Goal: Transaction & Acquisition: Book appointment/travel/reservation

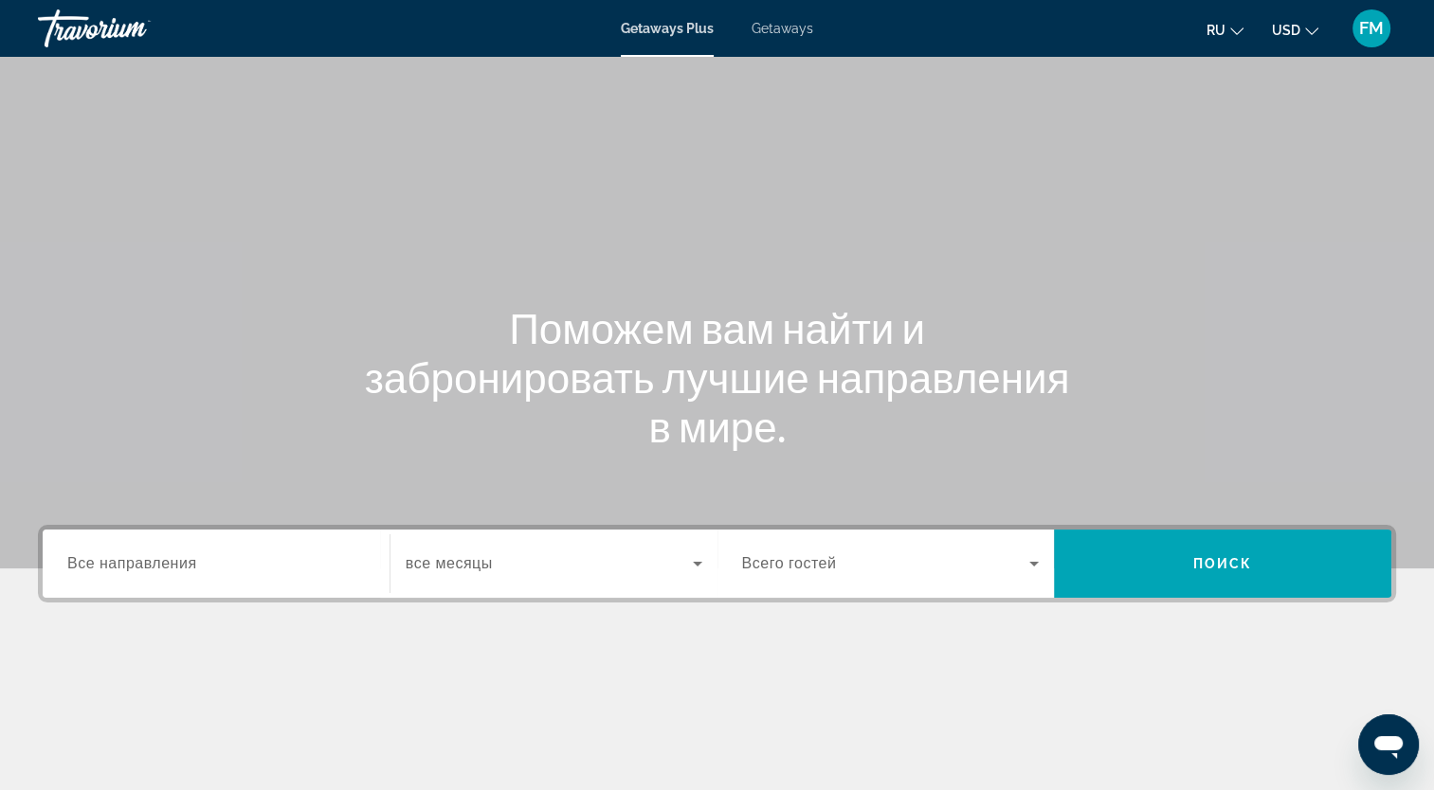
click at [776, 40] on div "Getaways Plus Getaways ru English Español Français Italiano Português русский U…" at bounding box center [717, 28] width 1434 height 49
click at [773, 28] on span "Getaways" at bounding box center [783, 28] width 62 height 15
click at [123, 567] on span "Все направления" at bounding box center [132, 563] width 130 height 16
click at [123, 567] on input "Destination Все направления" at bounding box center [216, 564] width 298 height 23
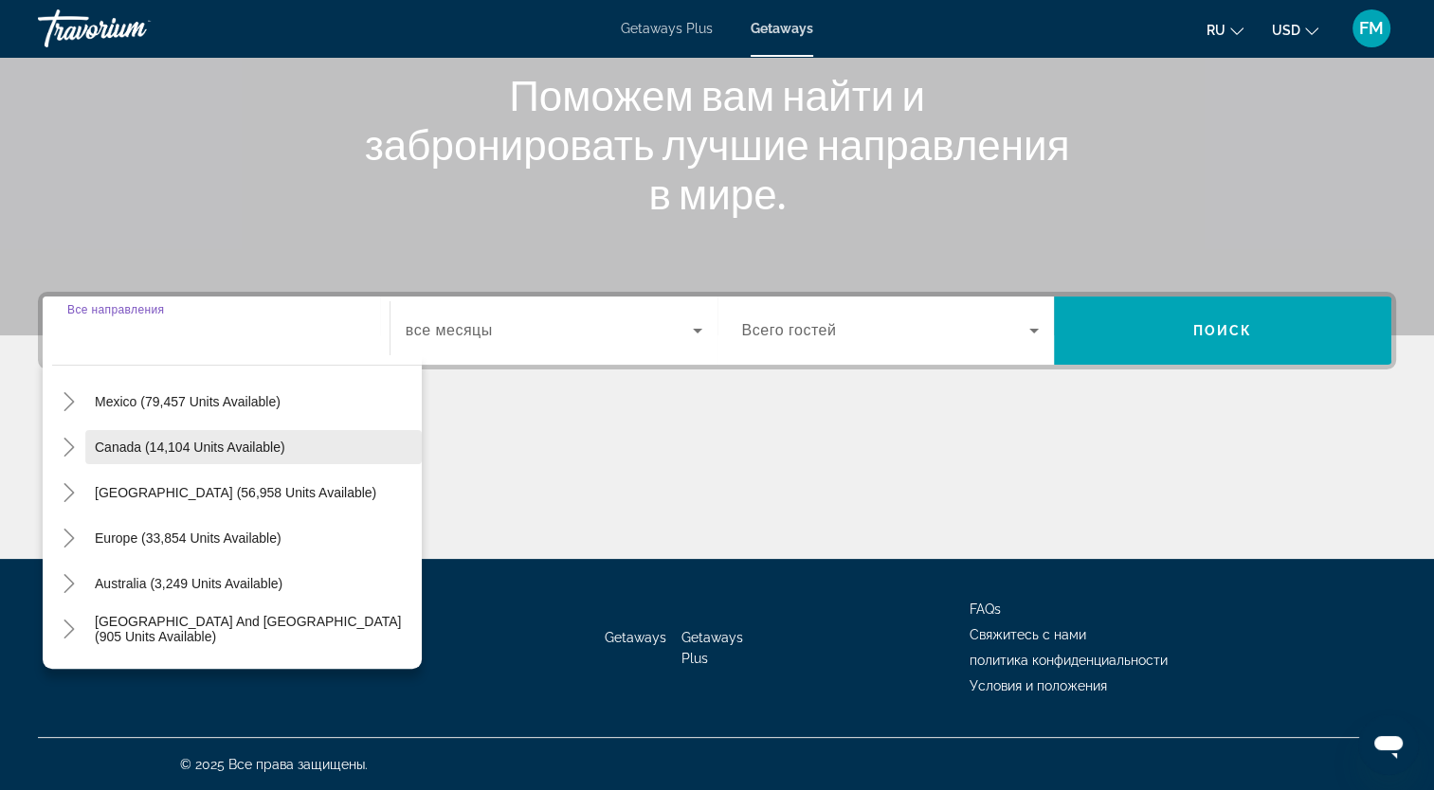
scroll to position [95, 0]
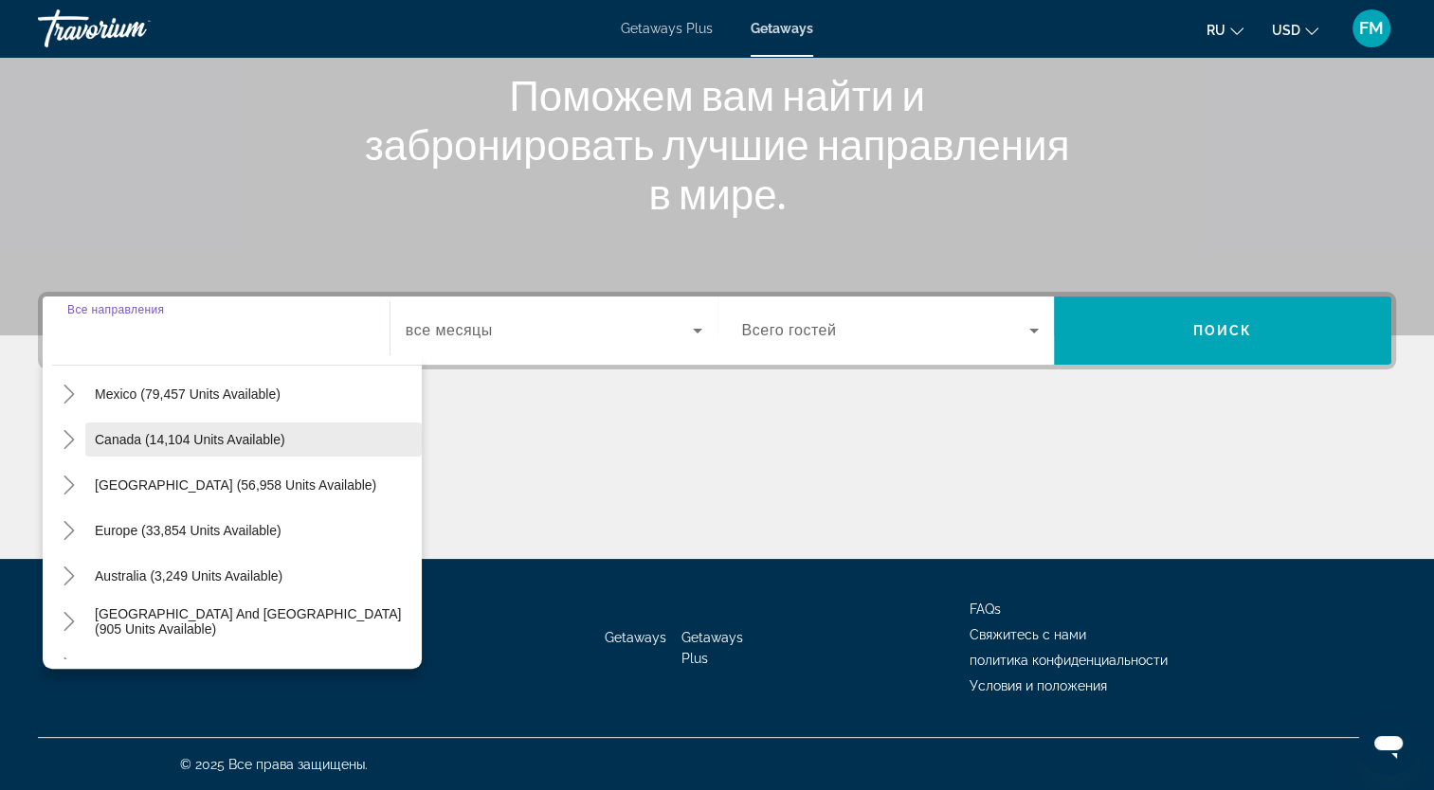
click at [124, 533] on span "Europe (33,854 units available)" at bounding box center [188, 530] width 187 height 15
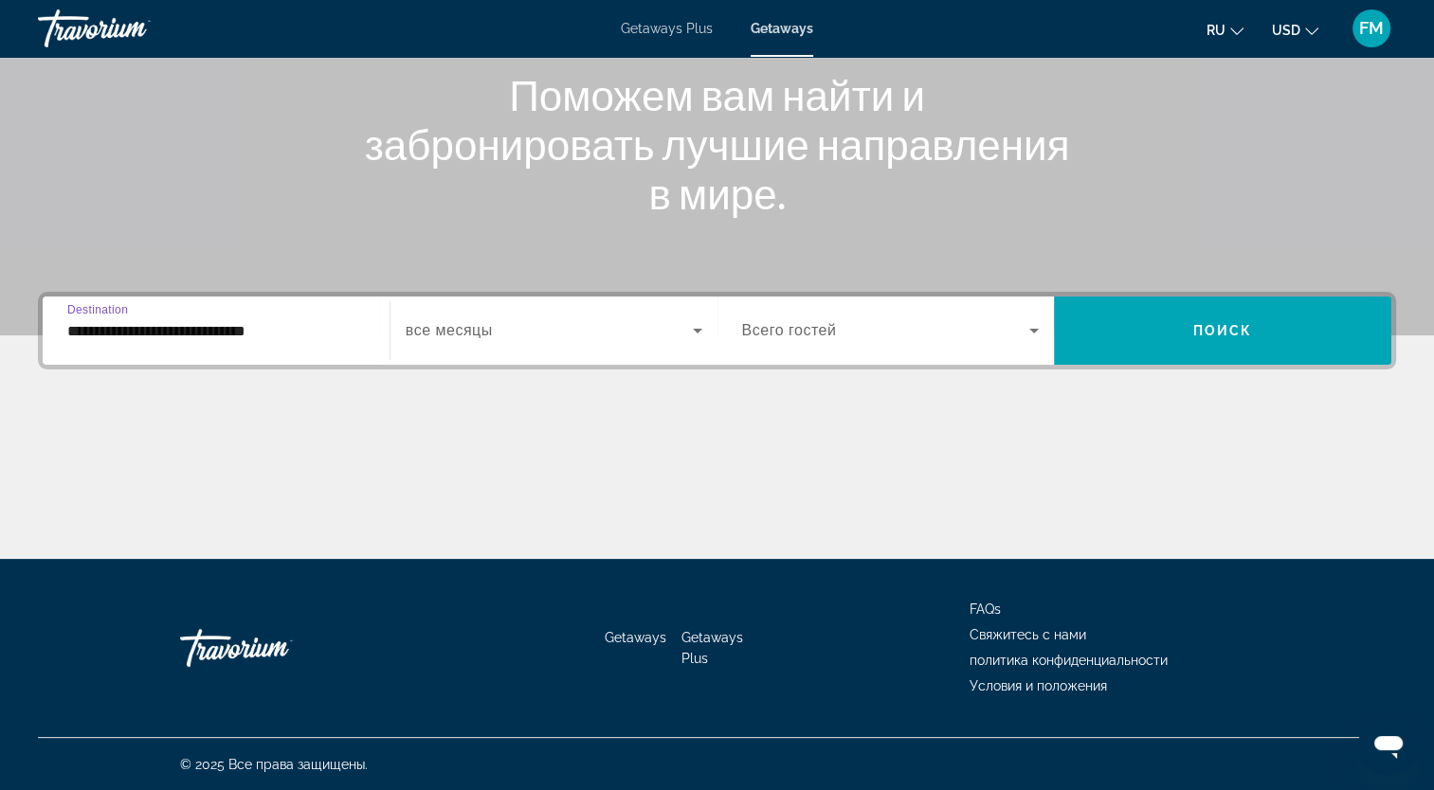
click at [123, 332] on input "**********" at bounding box center [216, 331] width 298 height 23
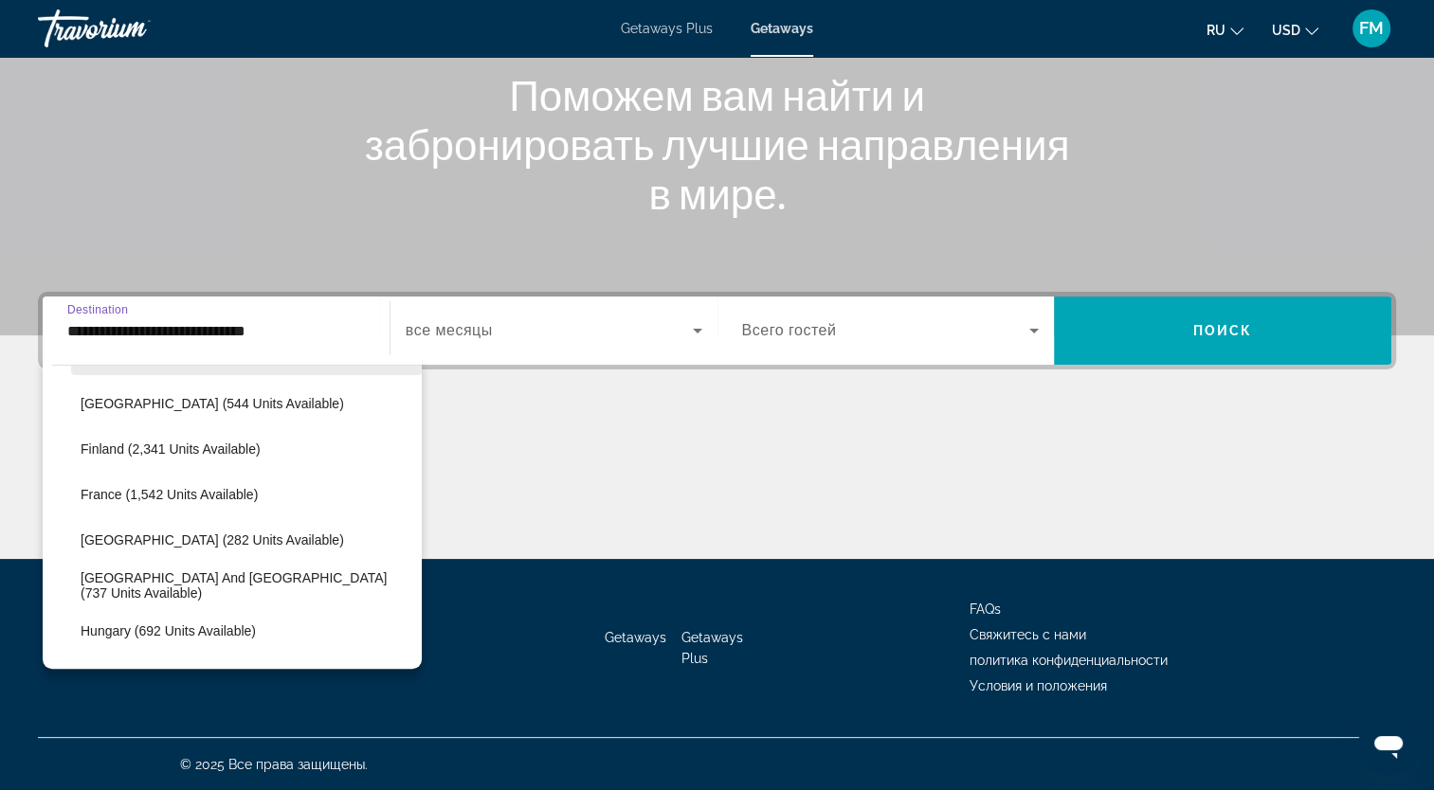
scroll to position [492, 0]
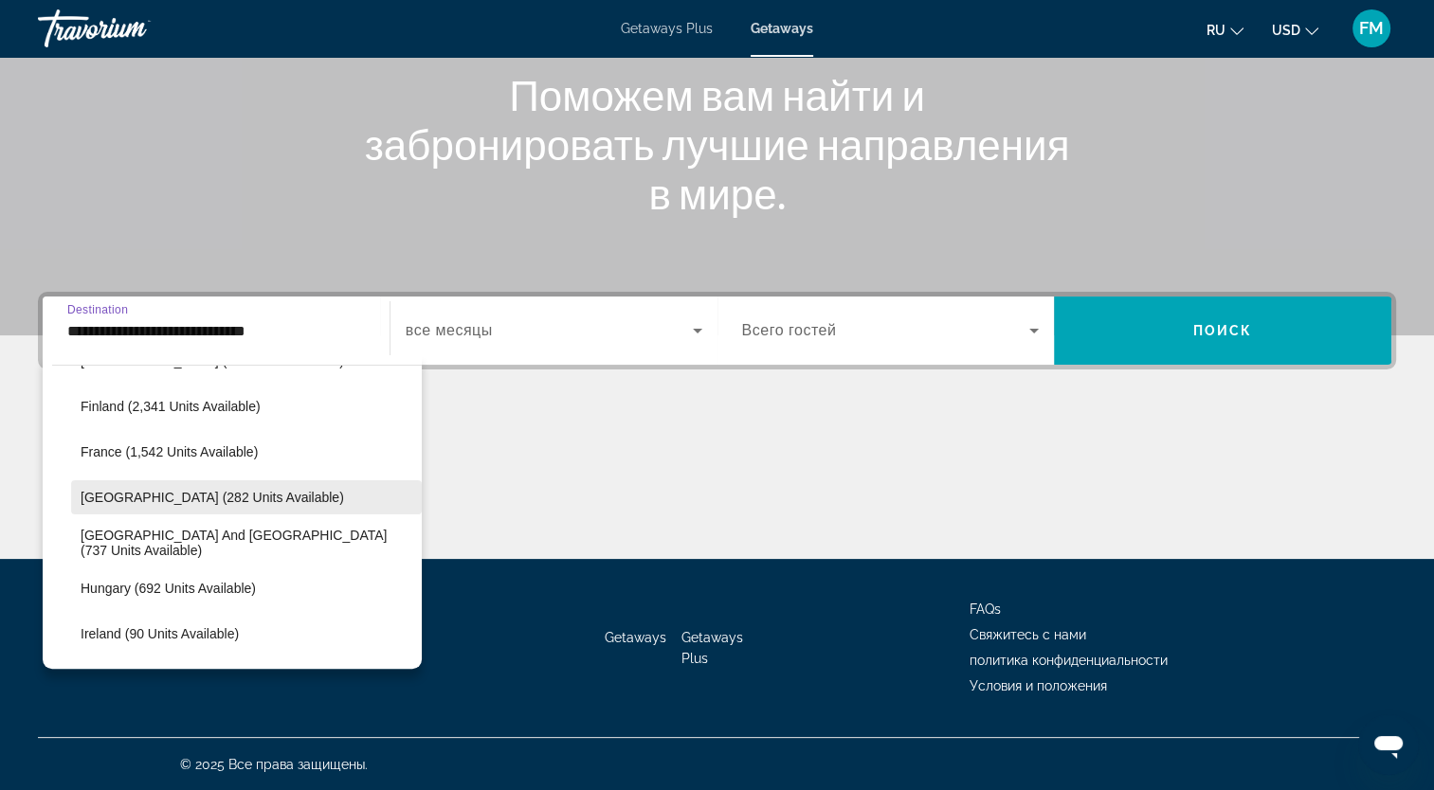
click at [105, 498] on span "[GEOGRAPHIC_DATA] (282 units available)" at bounding box center [212, 497] width 263 height 15
type input "**********"
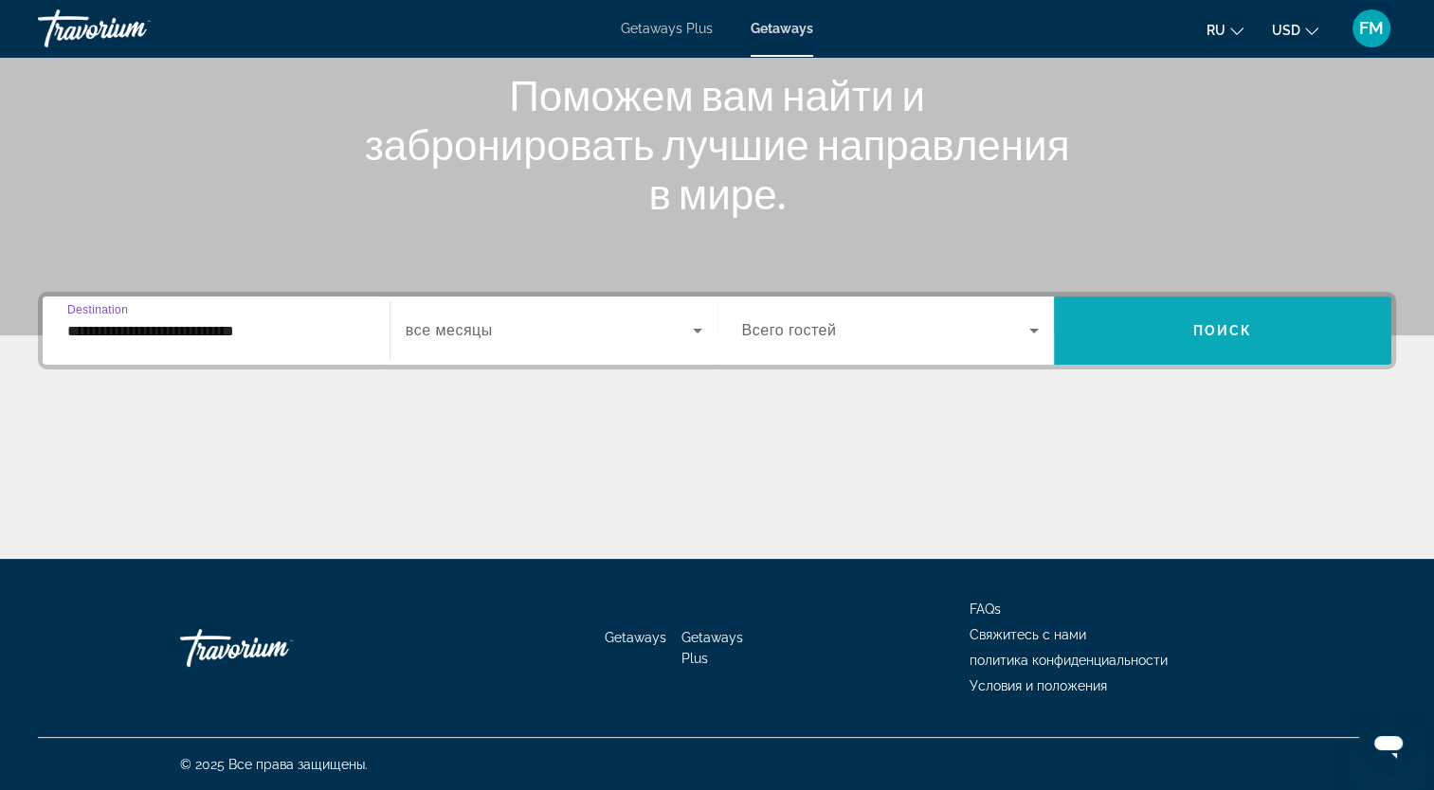
click at [1194, 336] on span "Поиск" at bounding box center [1223, 330] width 60 height 15
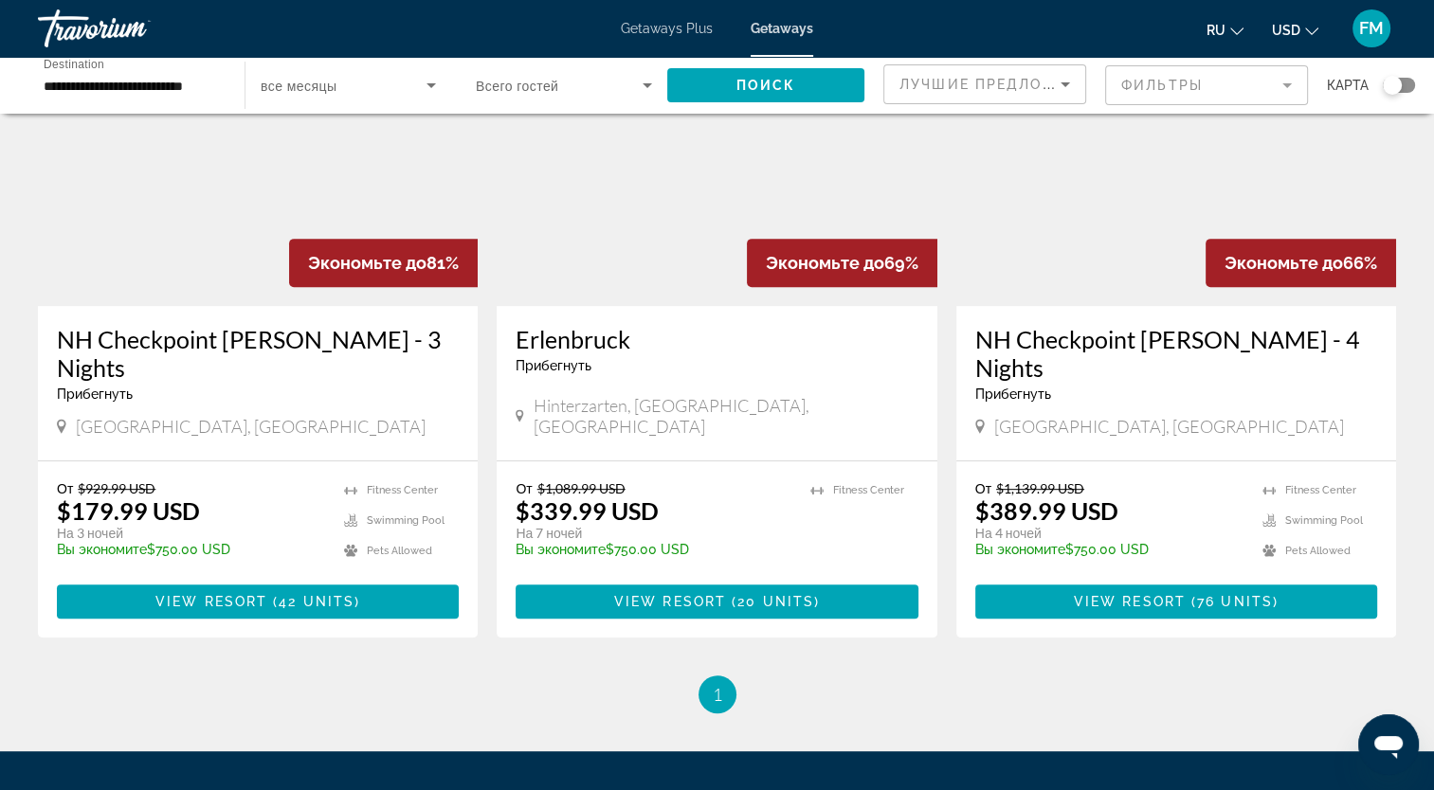
scroll to position [853, 0]
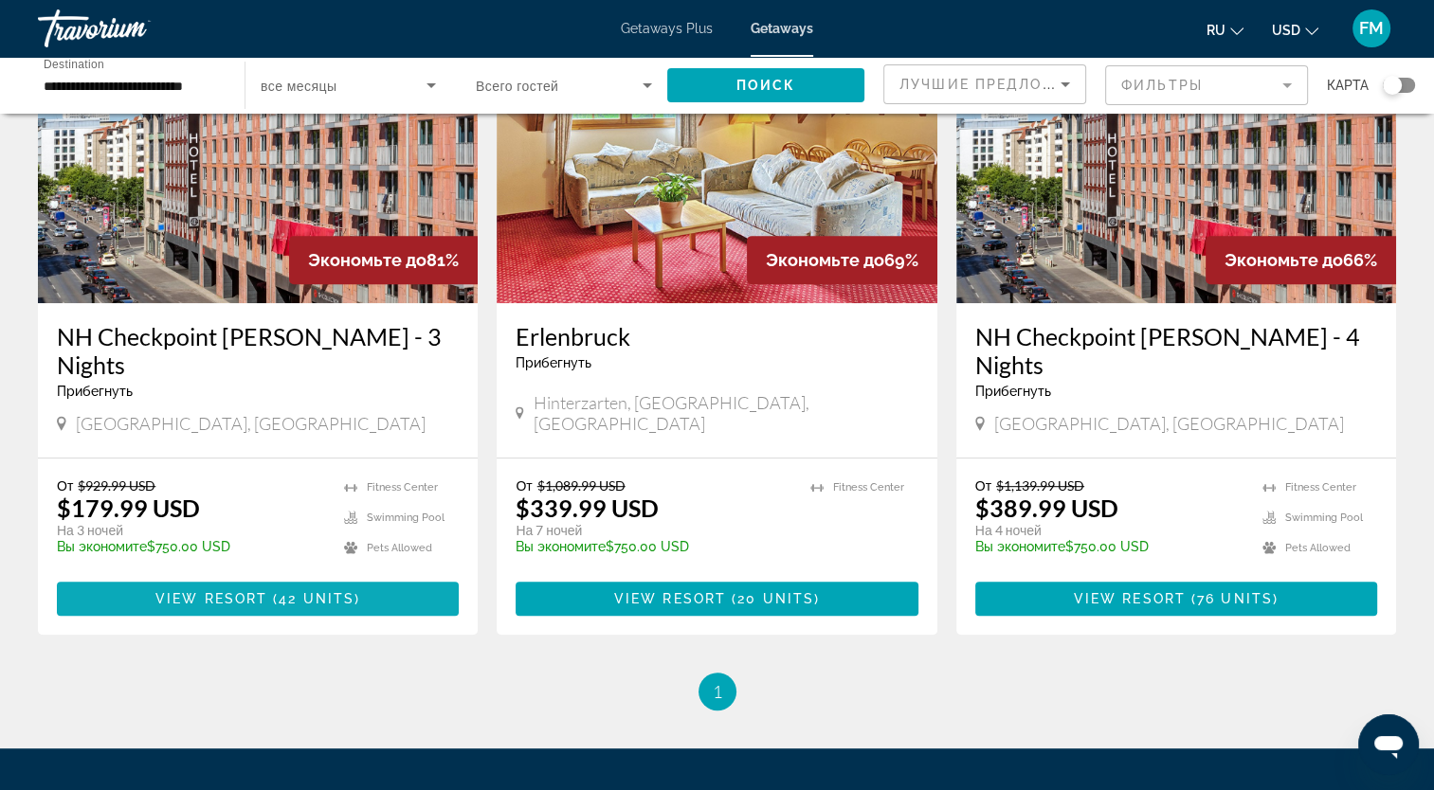
click at [245, 591] on span "View Resort" at bounding box center [211, 598] width 112 height 15
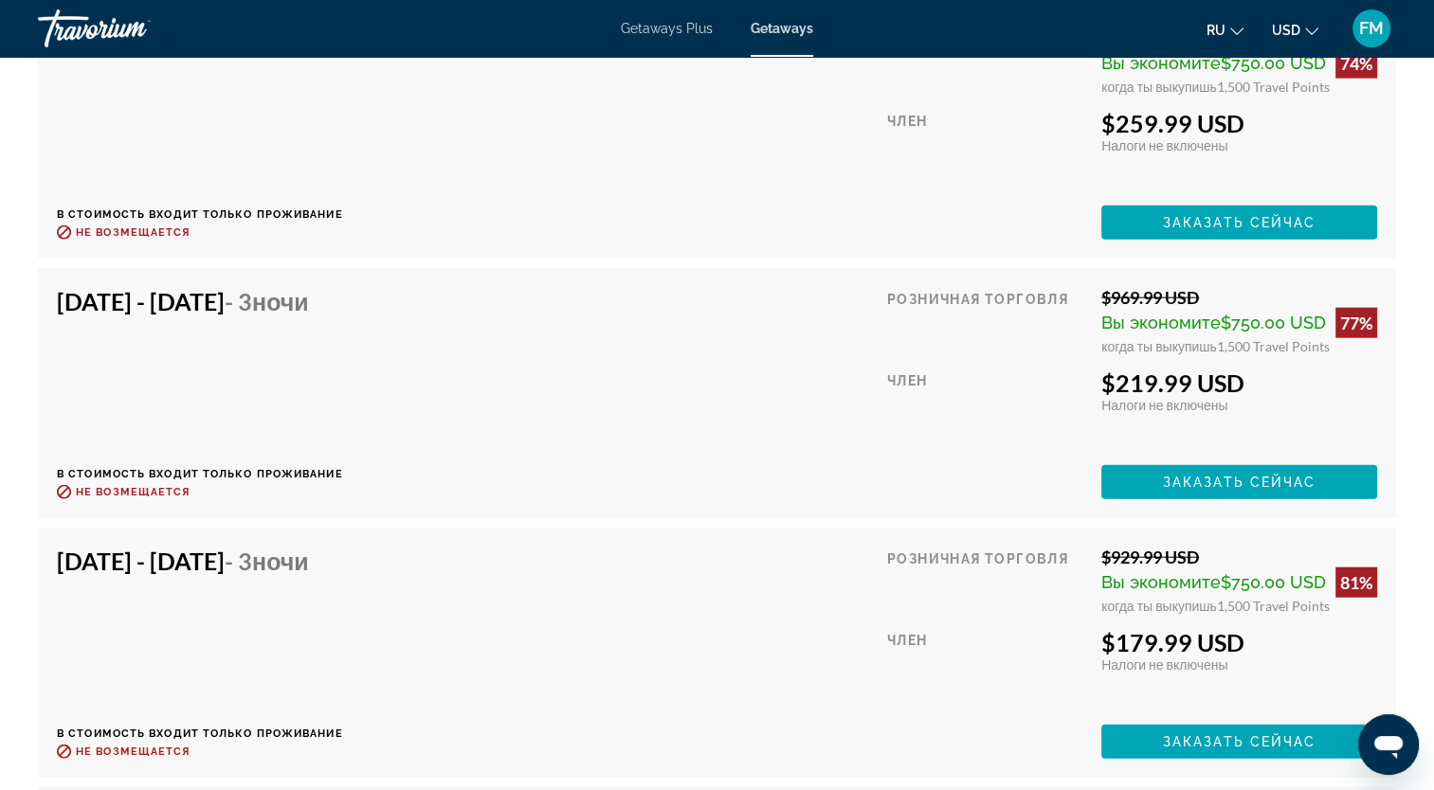
scroll to position [4359, 0]
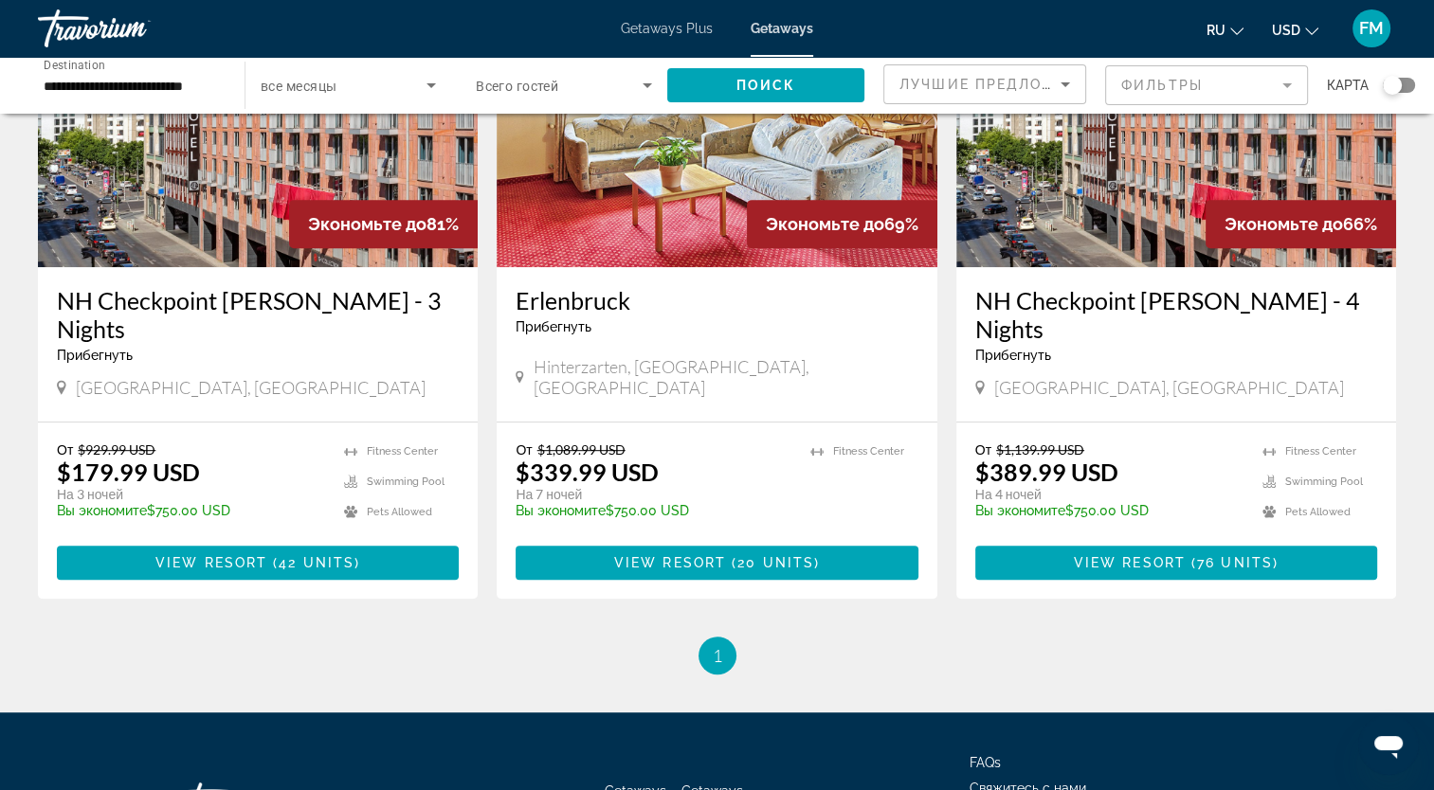
scroll to position [948, 0]
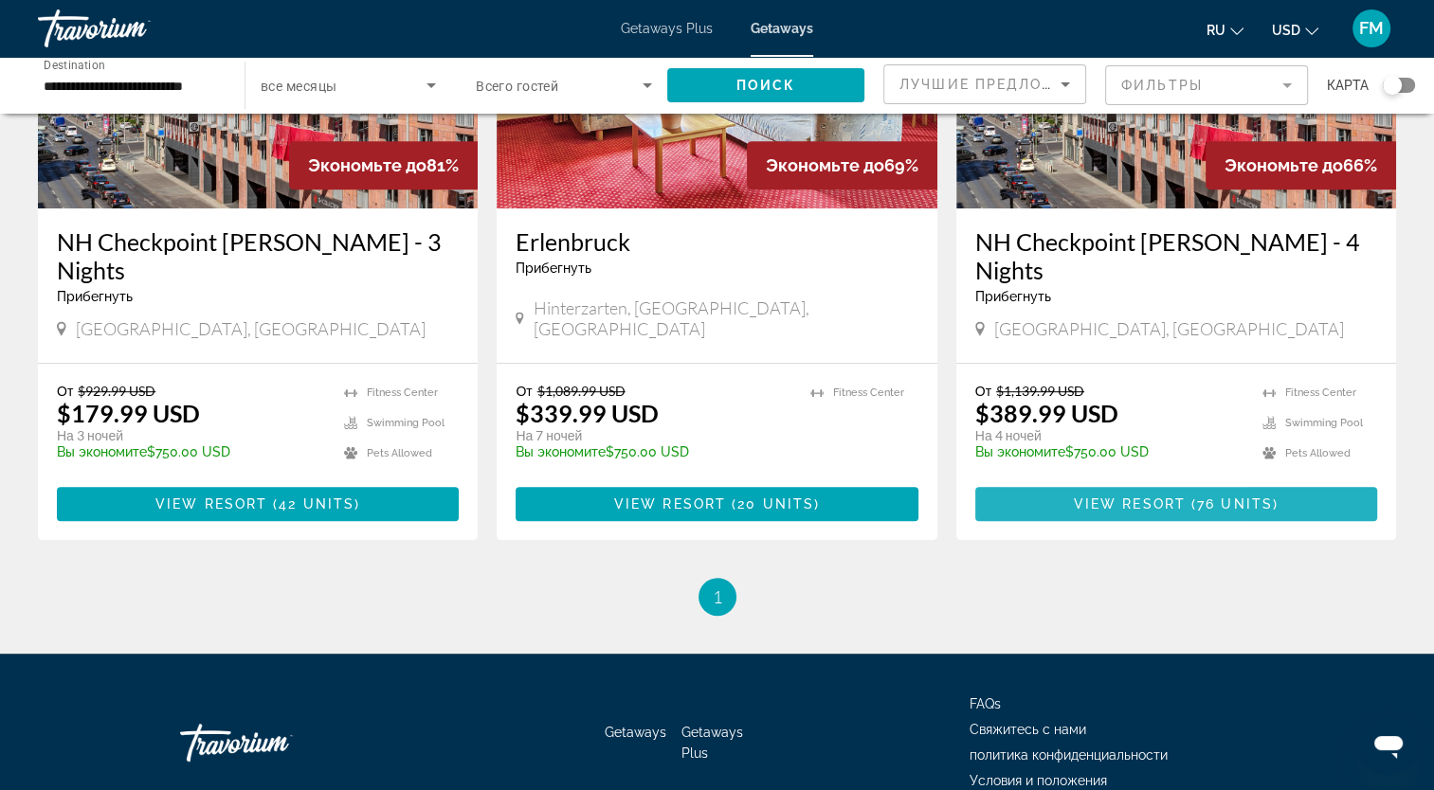
click at [1070, 481] on span "Main content" at bounding box center [1176, 503] width 402 height 45
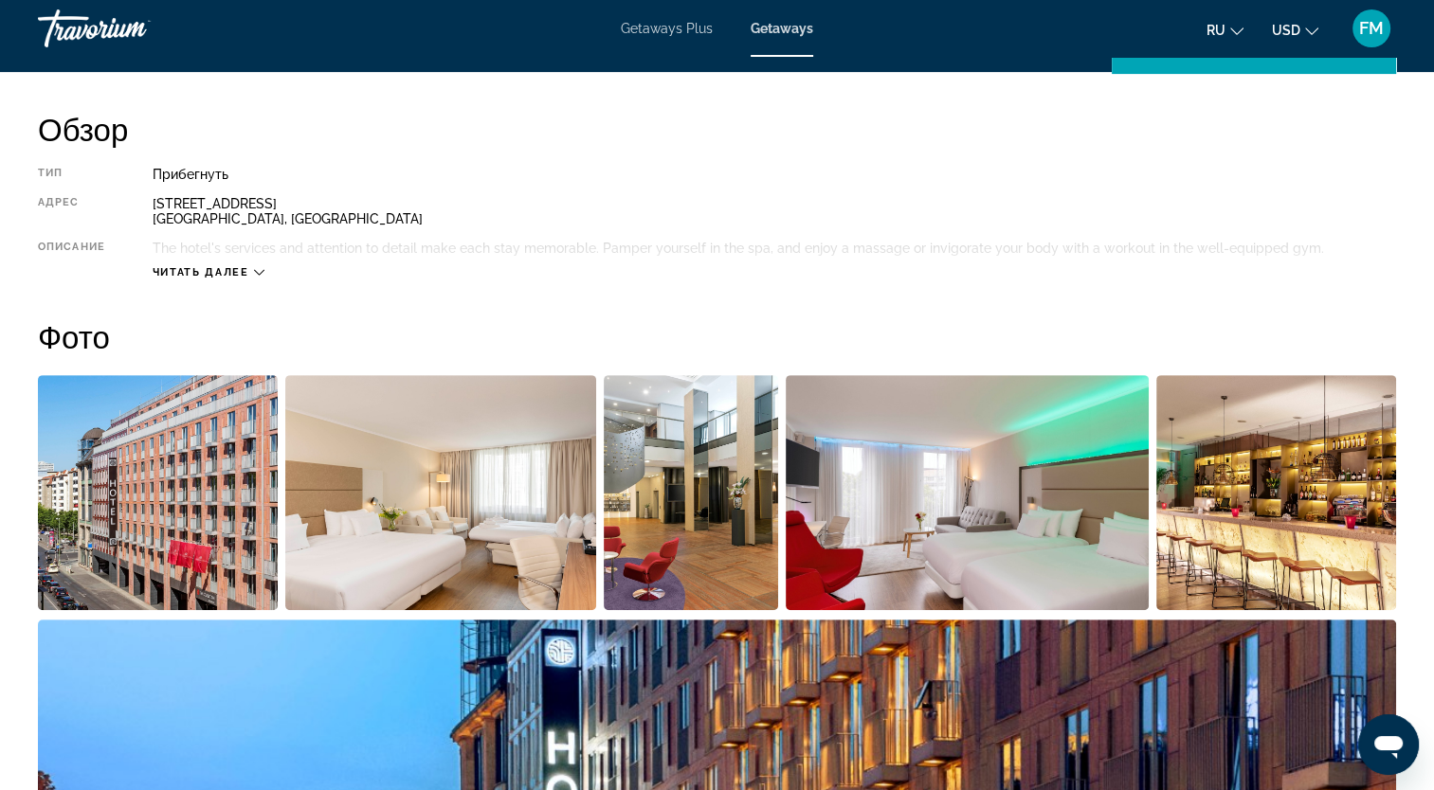
scroll to position [579, 0]
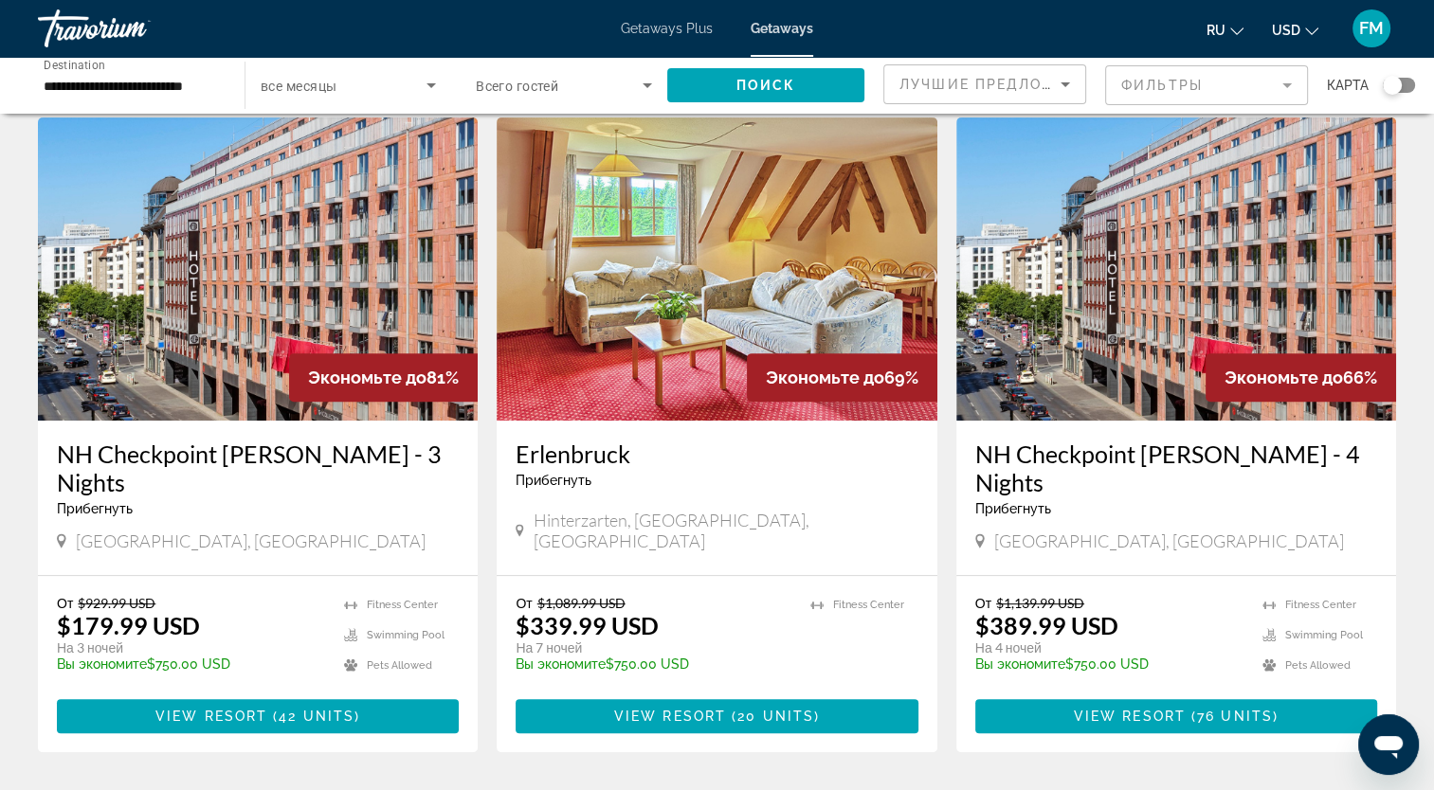
scroll to position [758, 0]
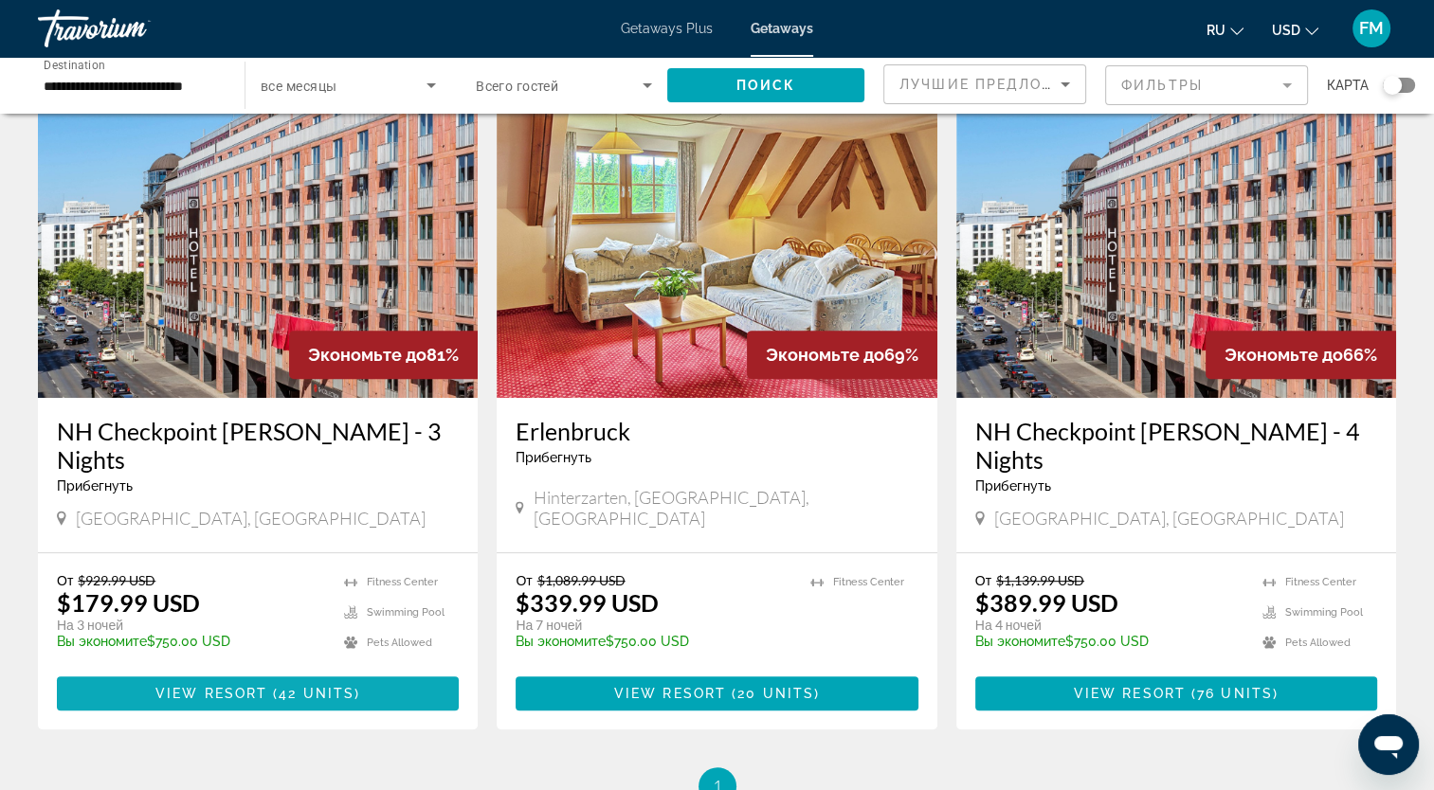
click at [175, 686] on span "View Resort" at bounding box center [211, 693] width 112 height 15
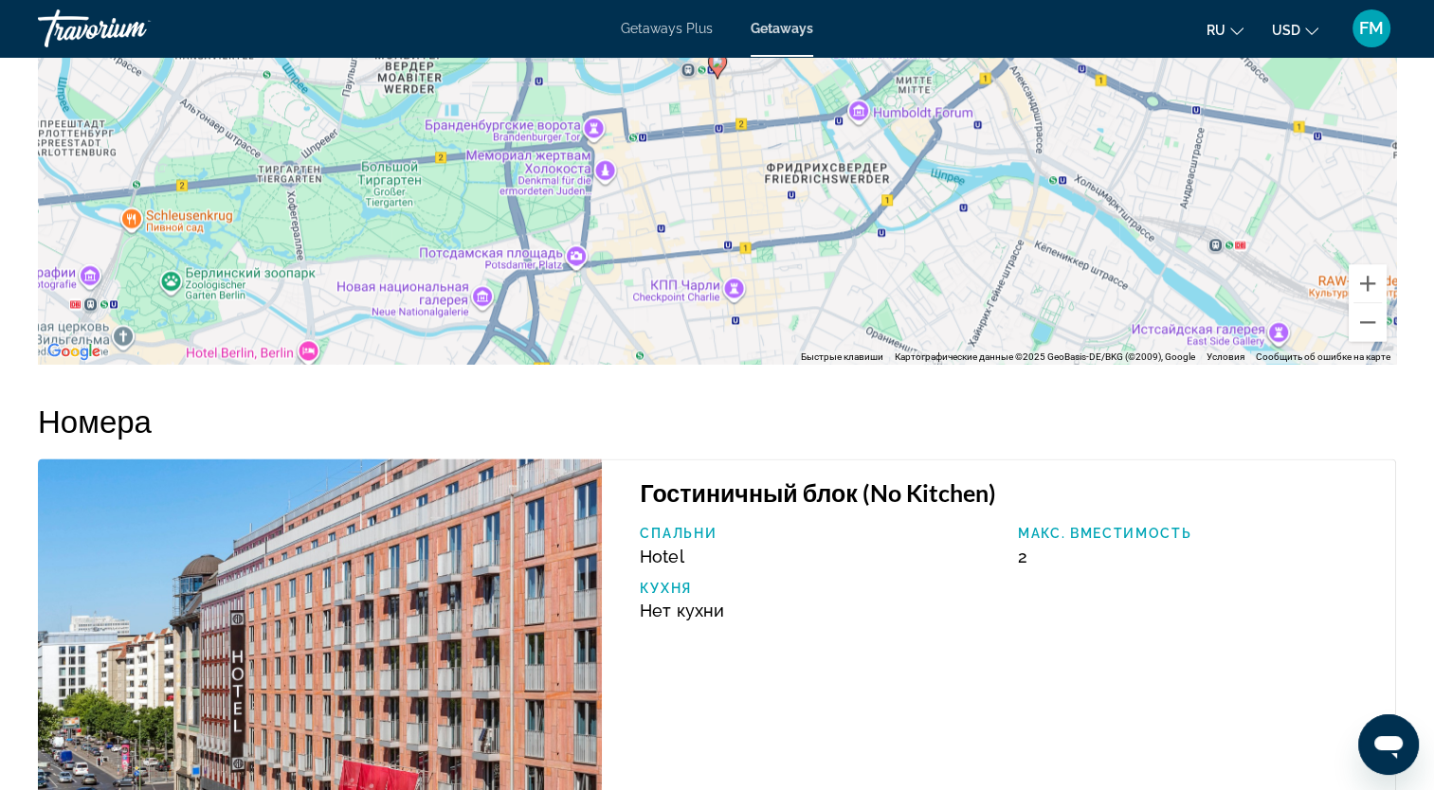
scroll to position [2380, 0]
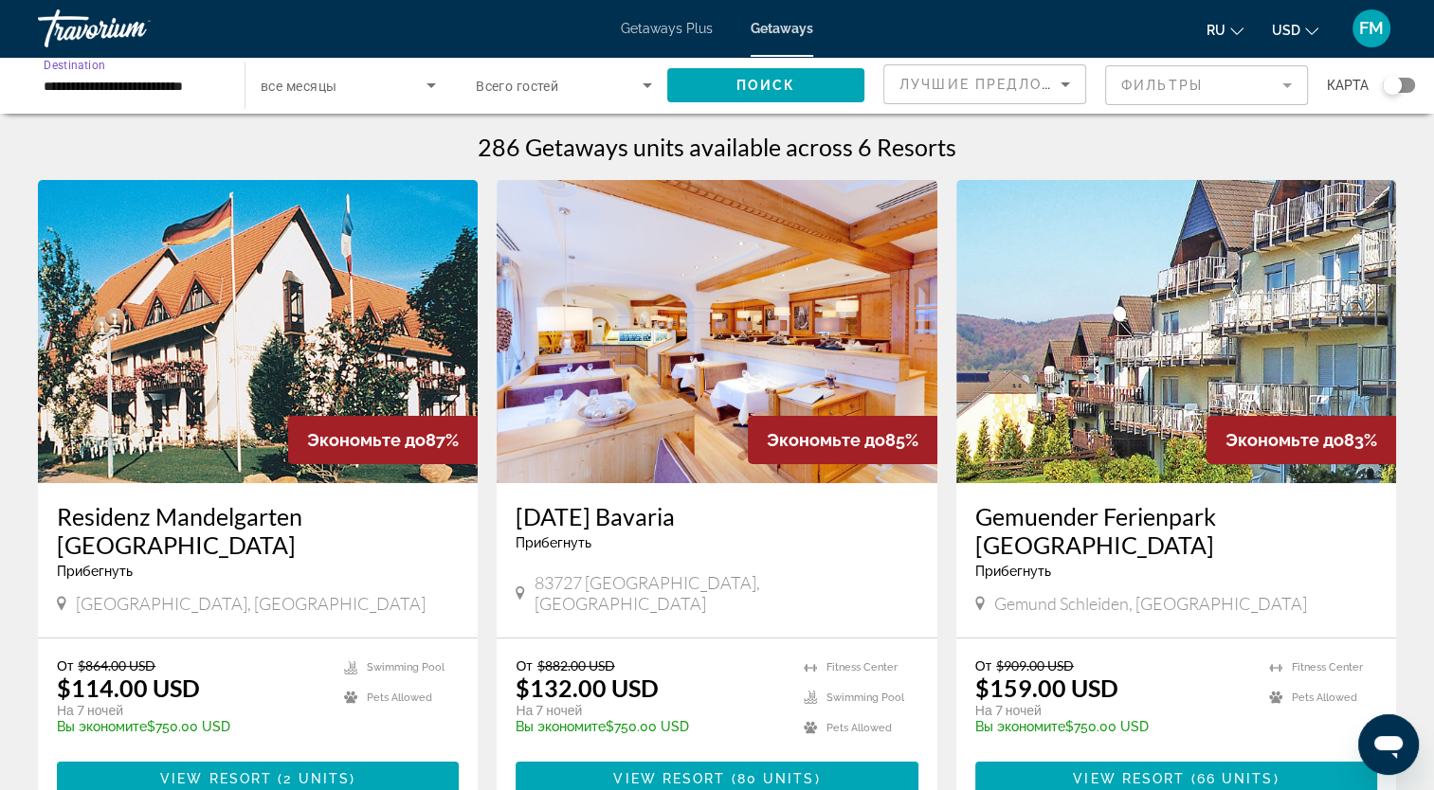
click at [170, 84] on input "**********" at bounding box center [132, 86] width 176 height 23
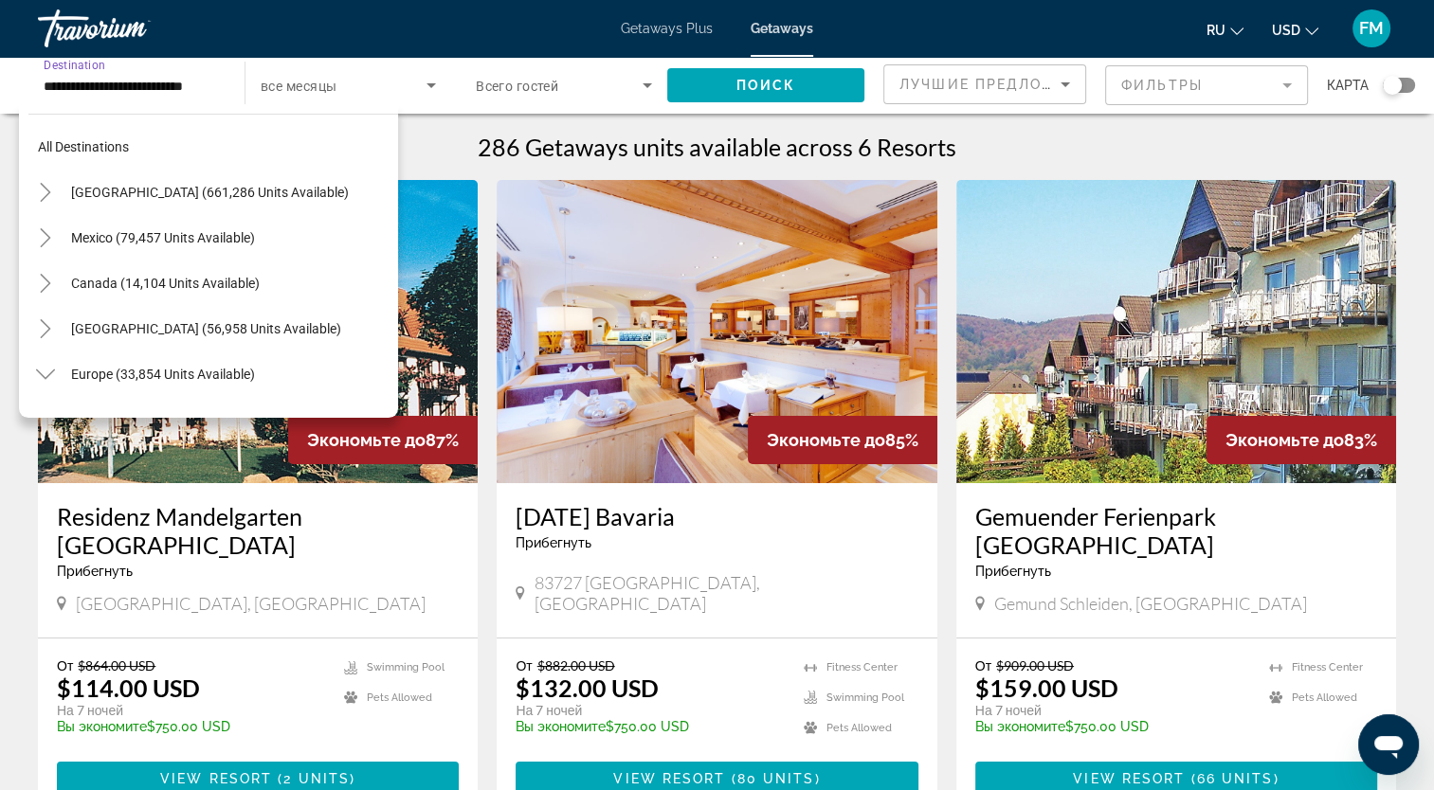
scroll to position [477, 0]
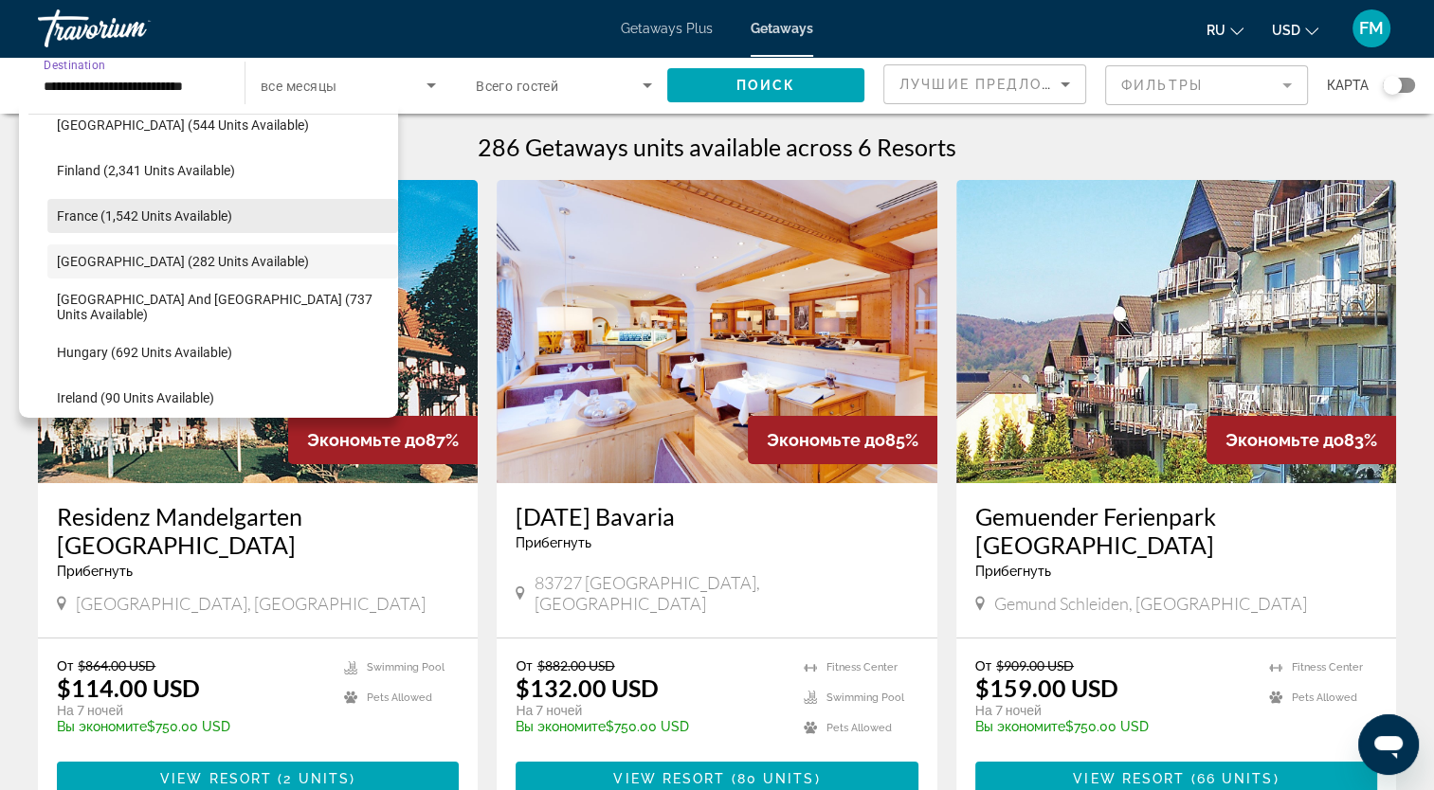
click at [118, 223] on span "Search widget" at bounding box center [222, 215] width 351 height 45
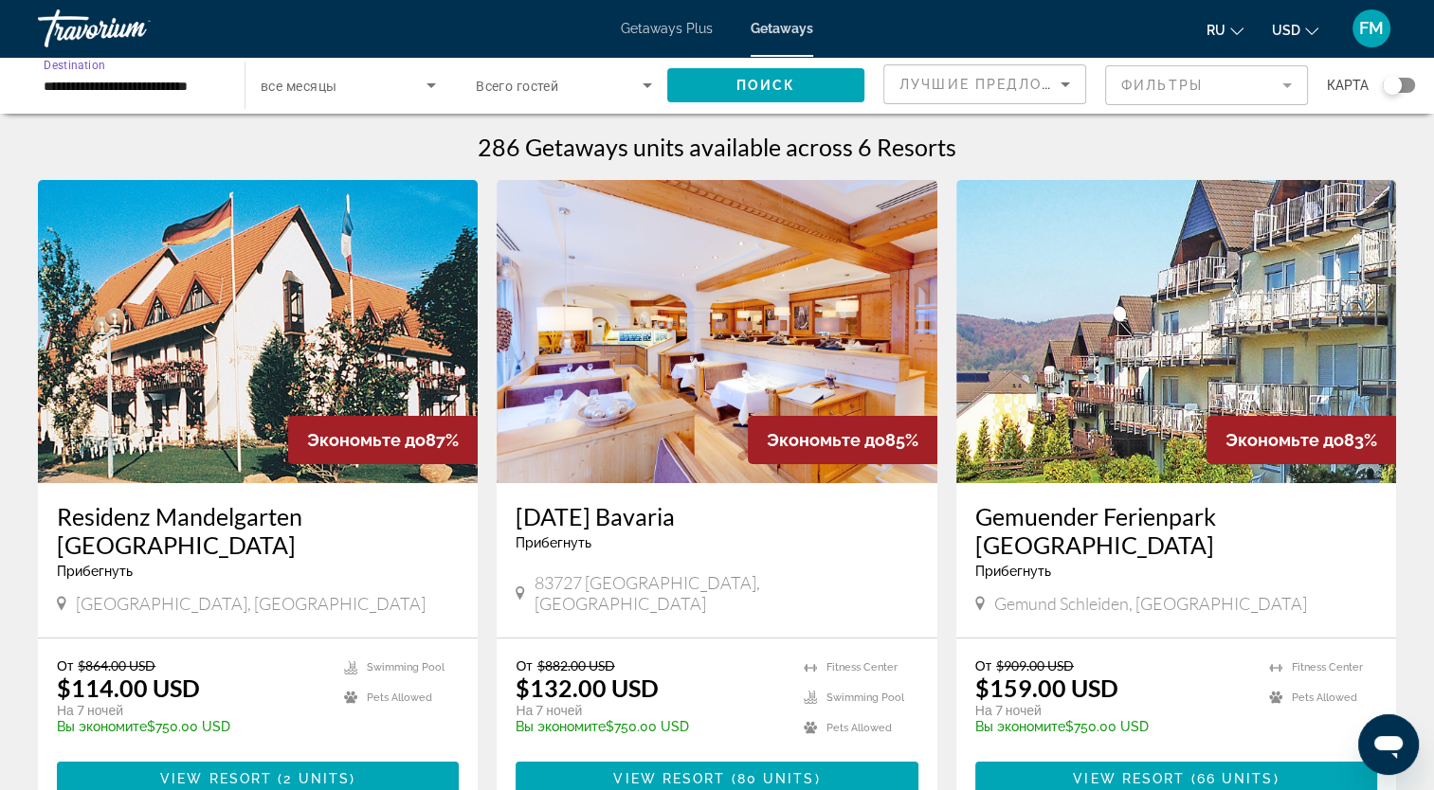
click at [202, 85] on input "**********" at bounding box center [132, 86] width 176 height 23
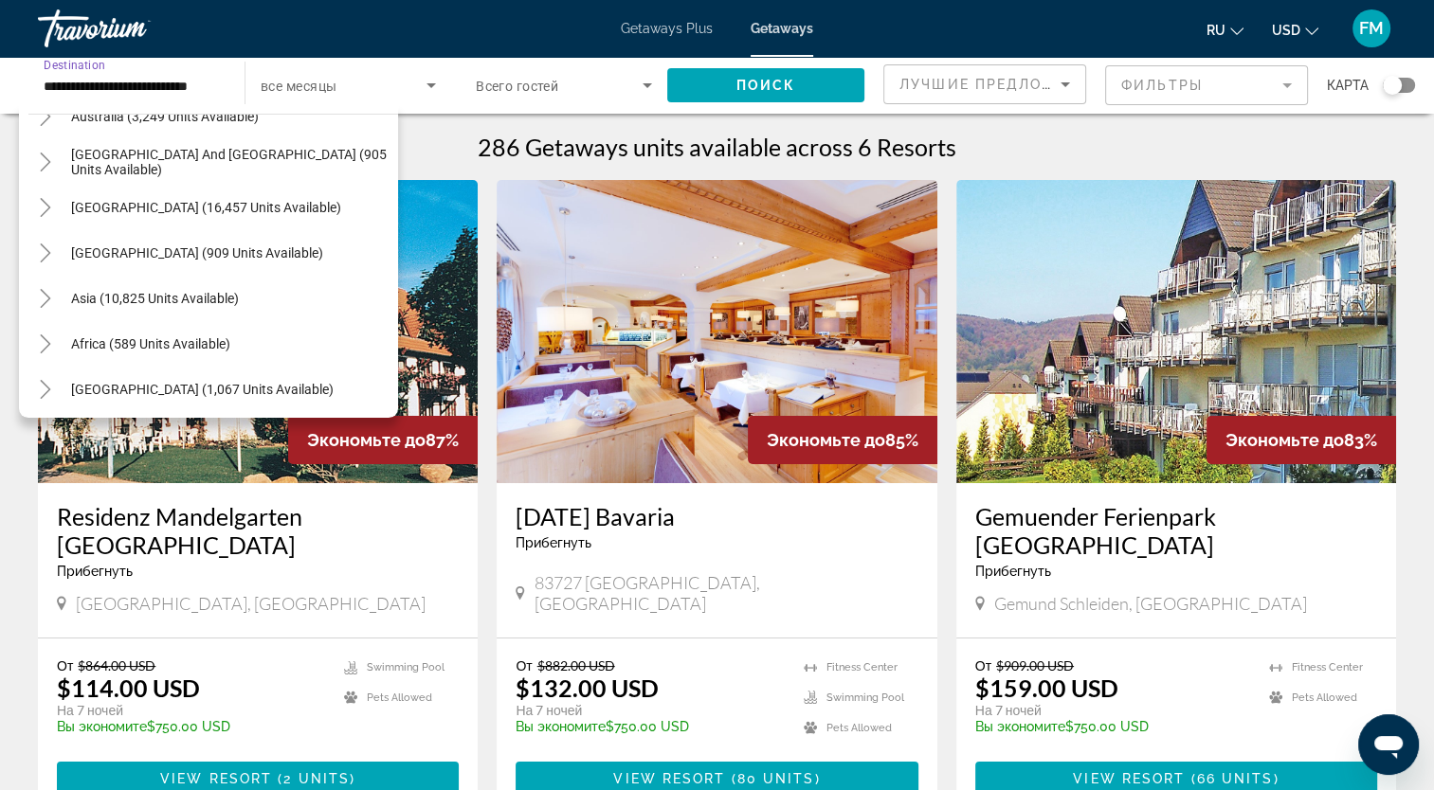
scroll to position [1444, 0]
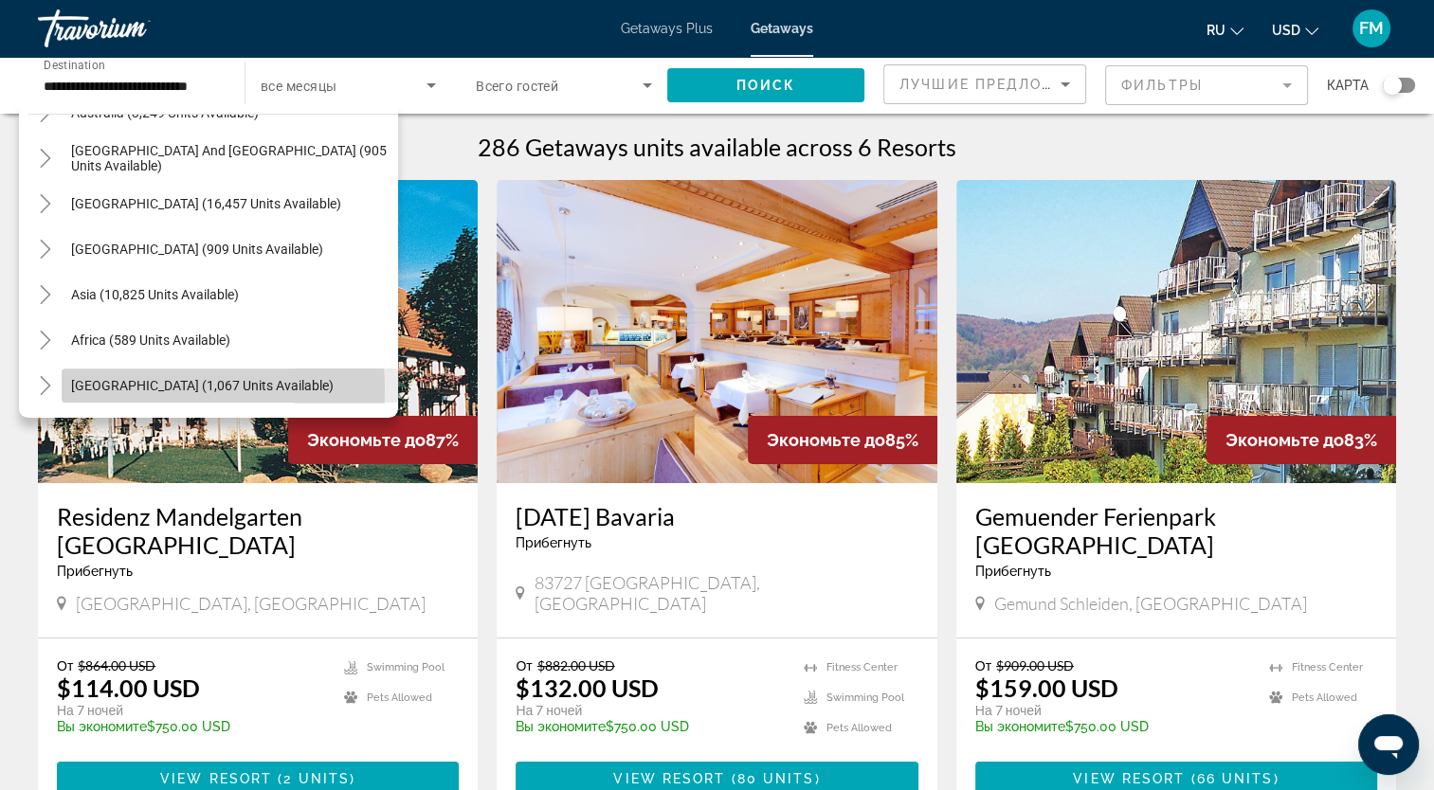
click at [99, 389] on span "[GEOGRAPHIC_DATA] (1,067 units available)" at bounding box center [202, 385] width 263 height 15
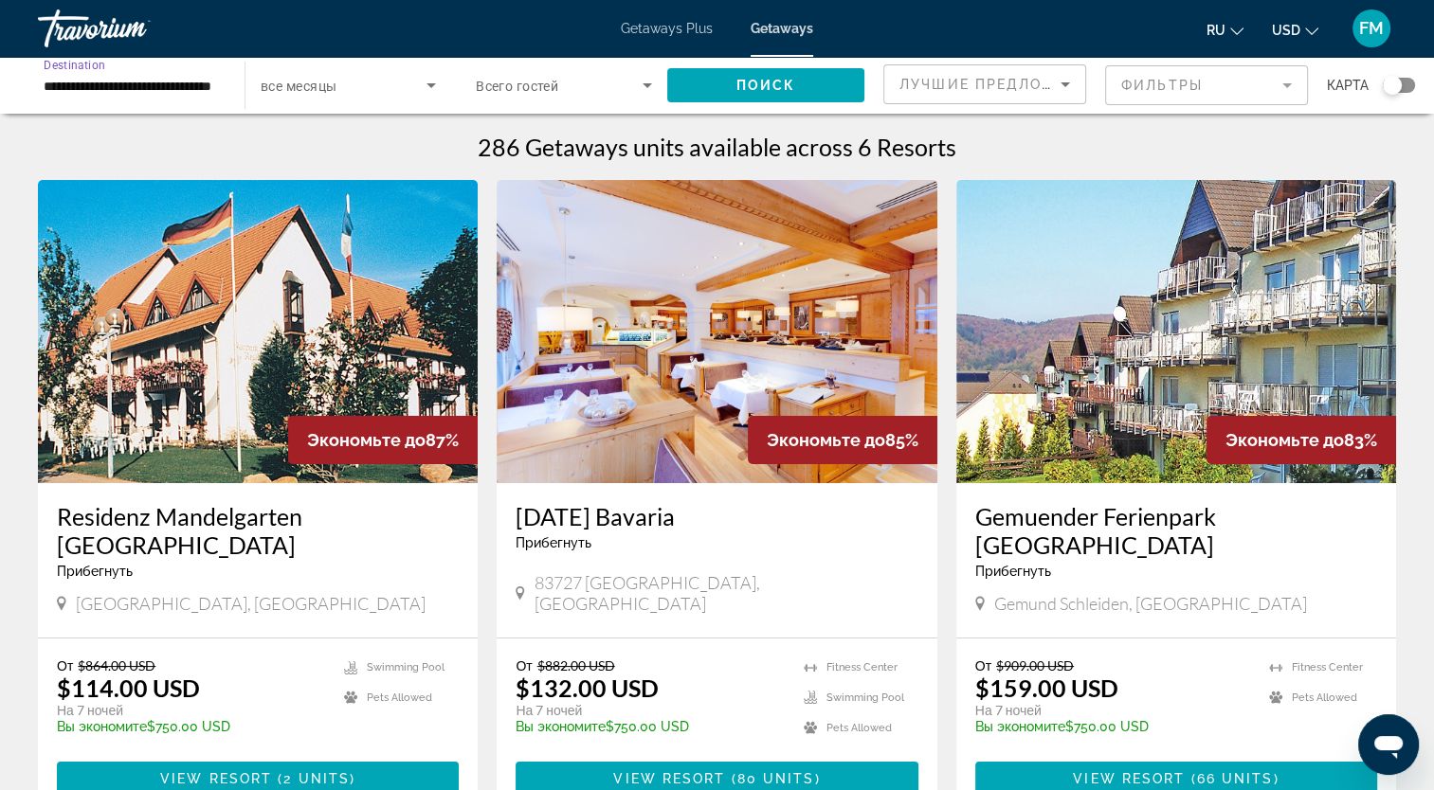
click at [172, 85] on input "**********" at bounding box center [132, 86] width 176 height 23
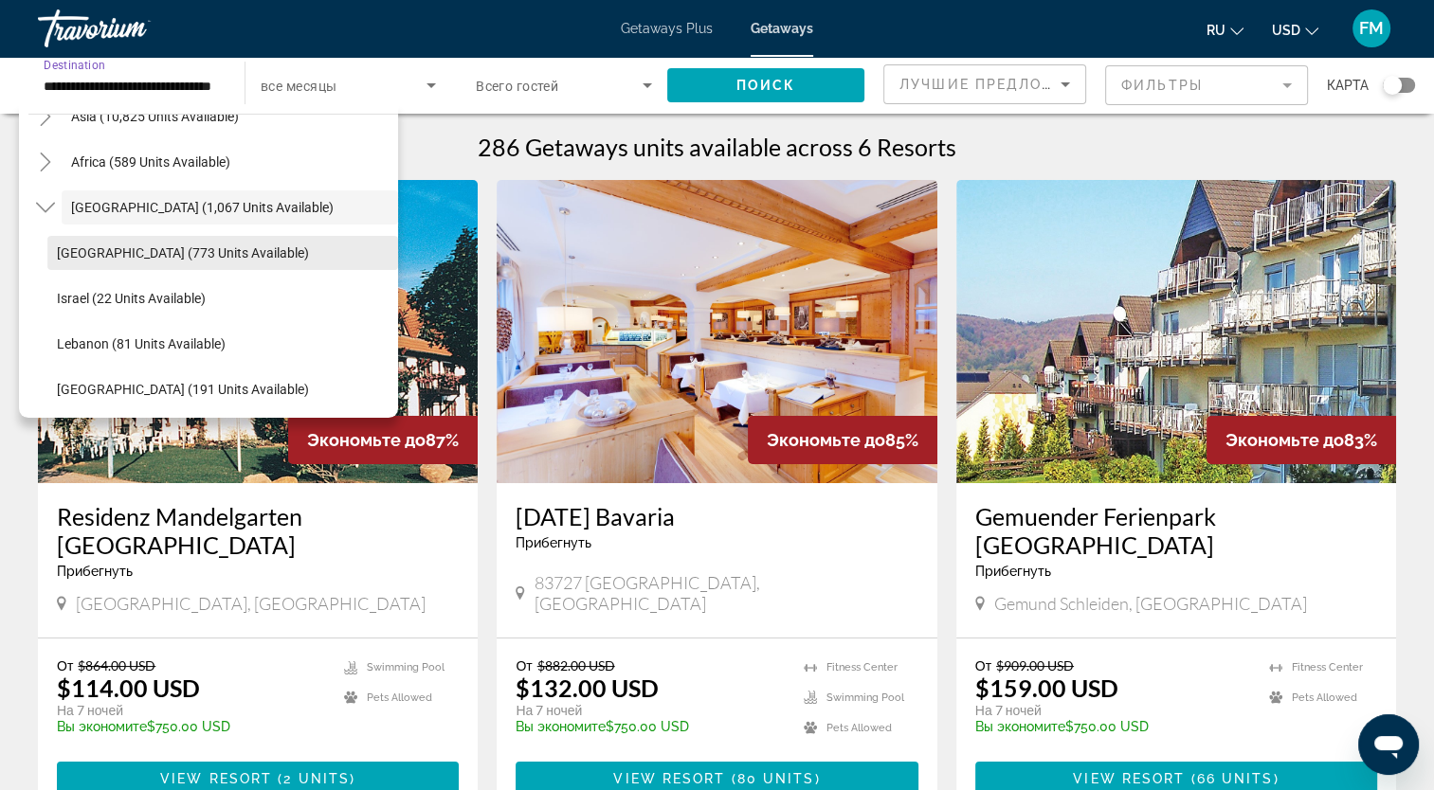
scroll to position [1626, 0]
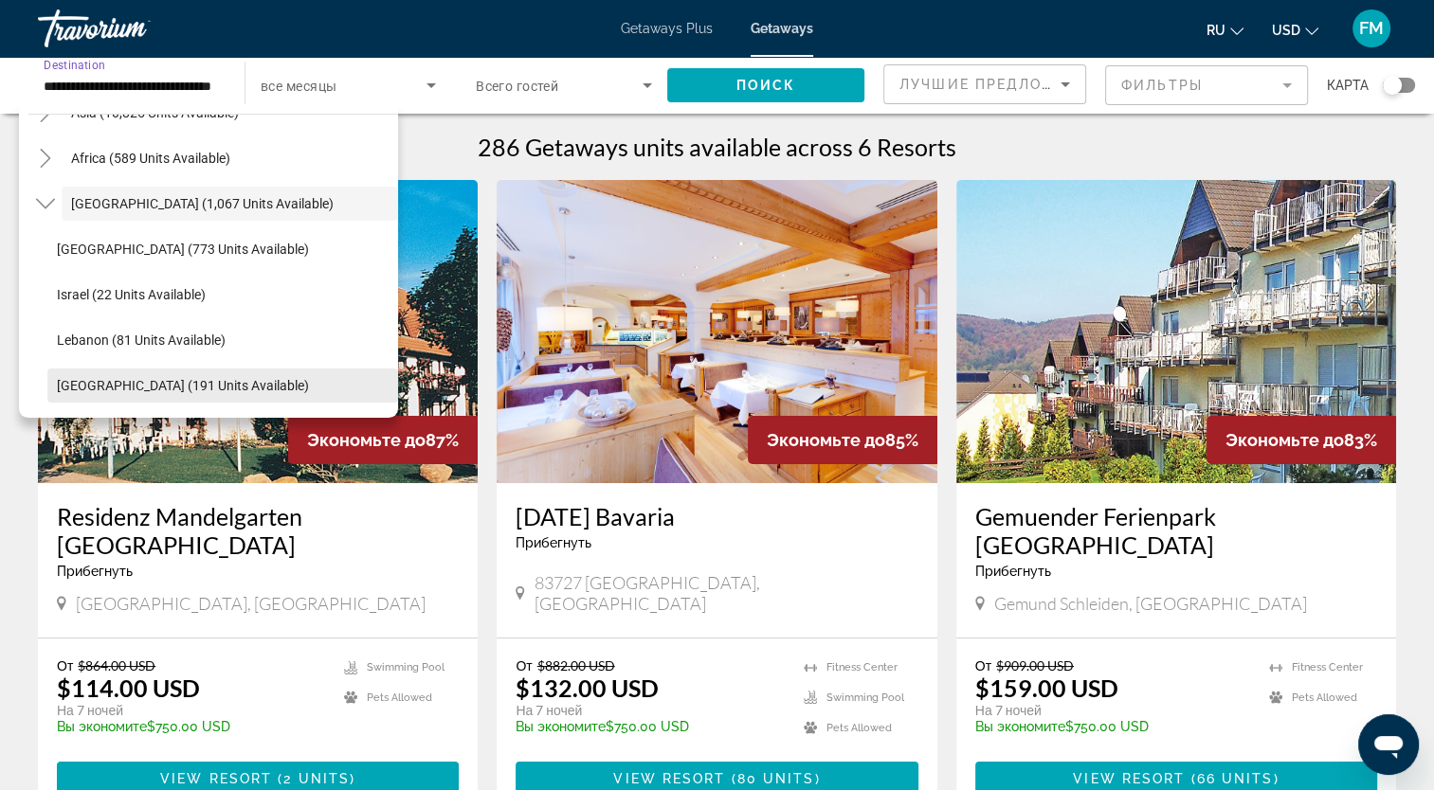
click at [151, 374] on span "Search widget" at bounding box center [222, 385] width 351 height 45
type input "**********"
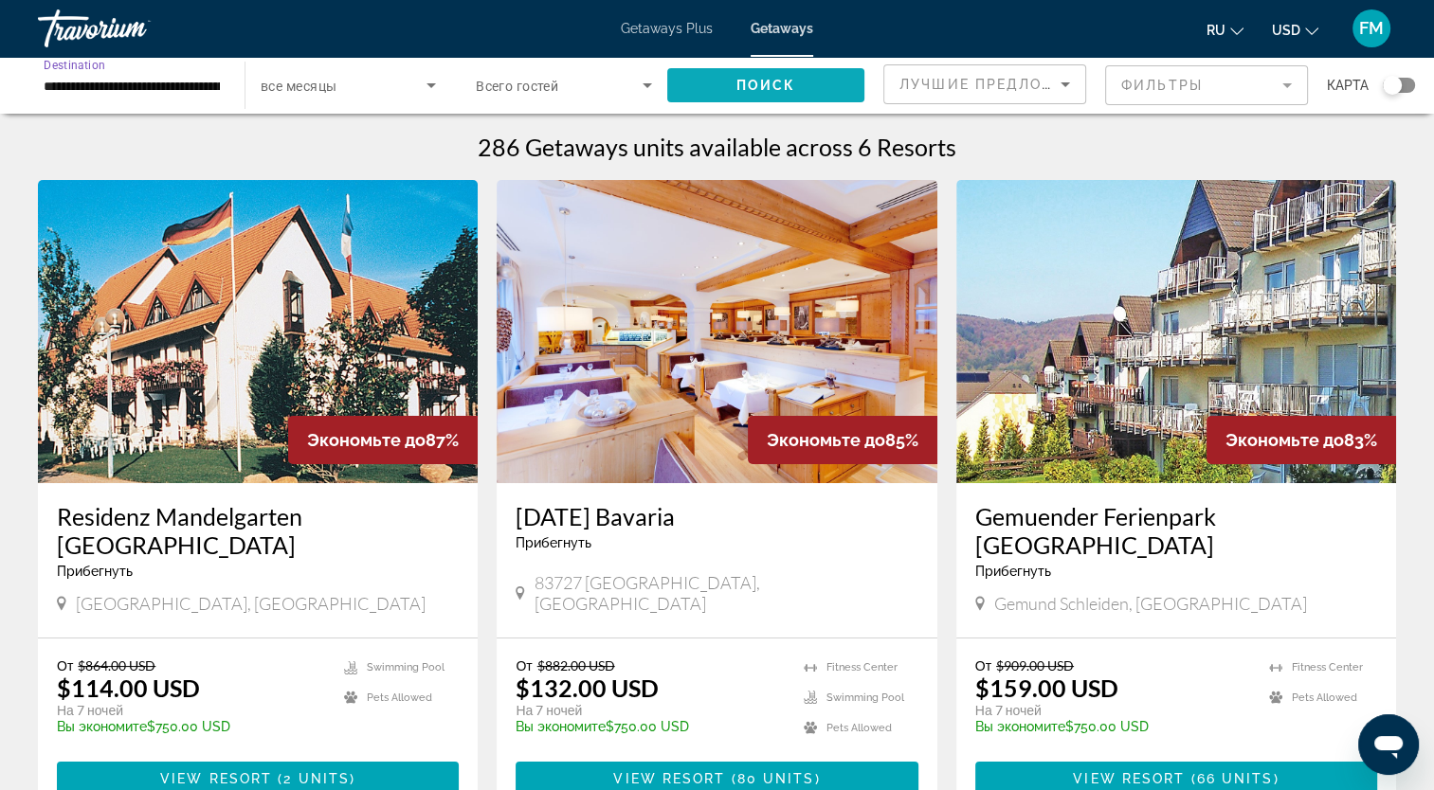
click at [763, 85] on span "Поиск" at bounding box center [766, 85] width 60 height 15
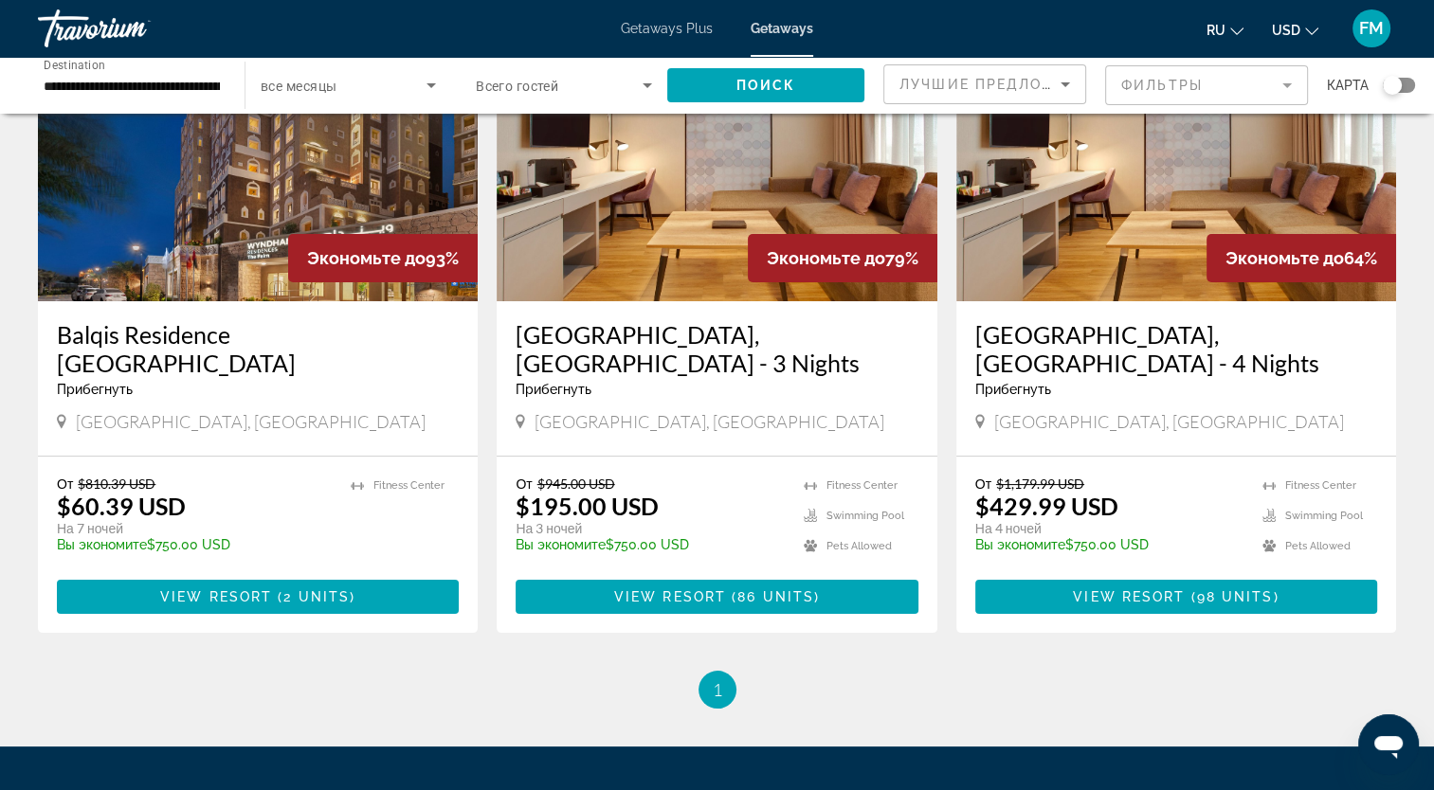
scroll to position [190, 0]
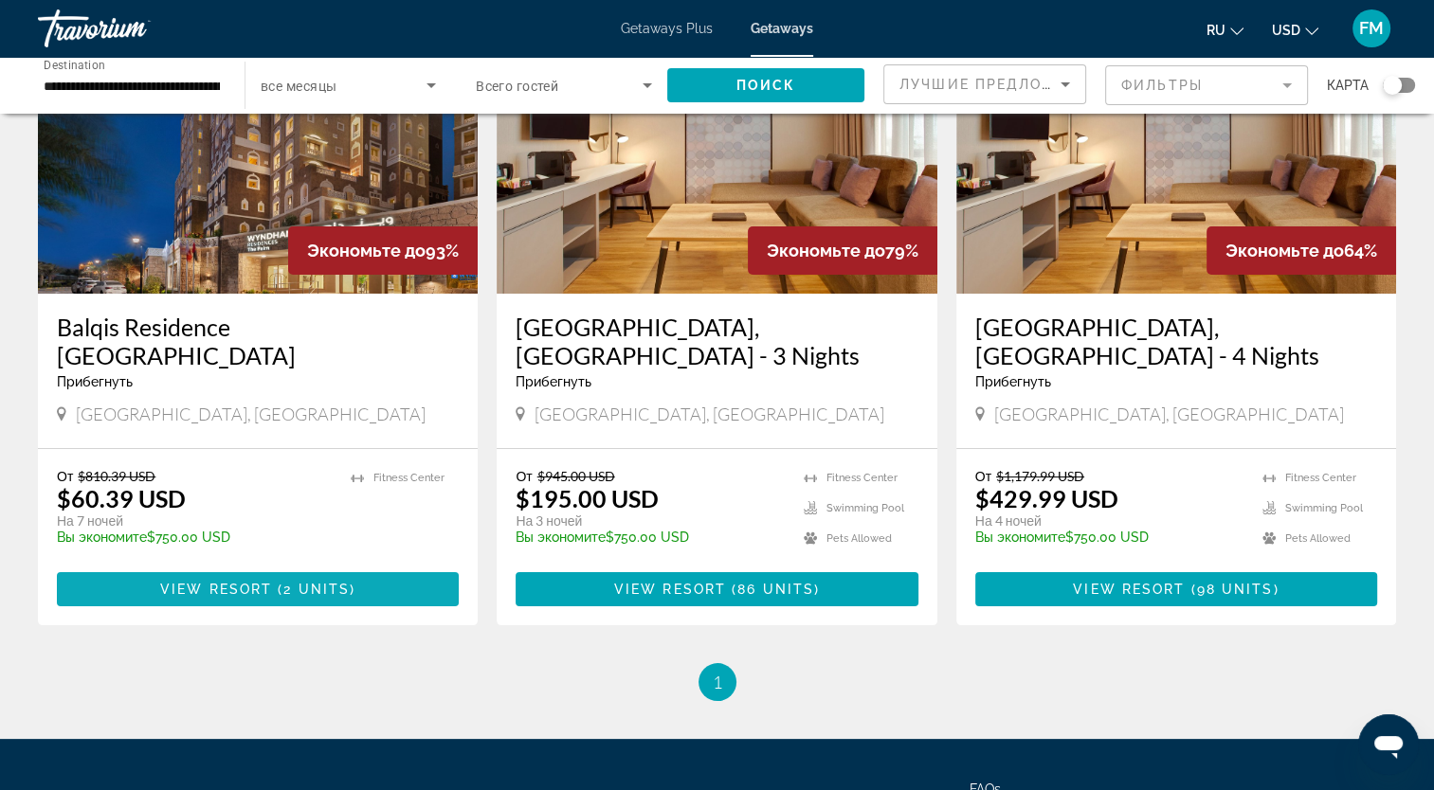
click at [311, 582] on span "2 units" at bounding box center [316, 589] width 66 height 15
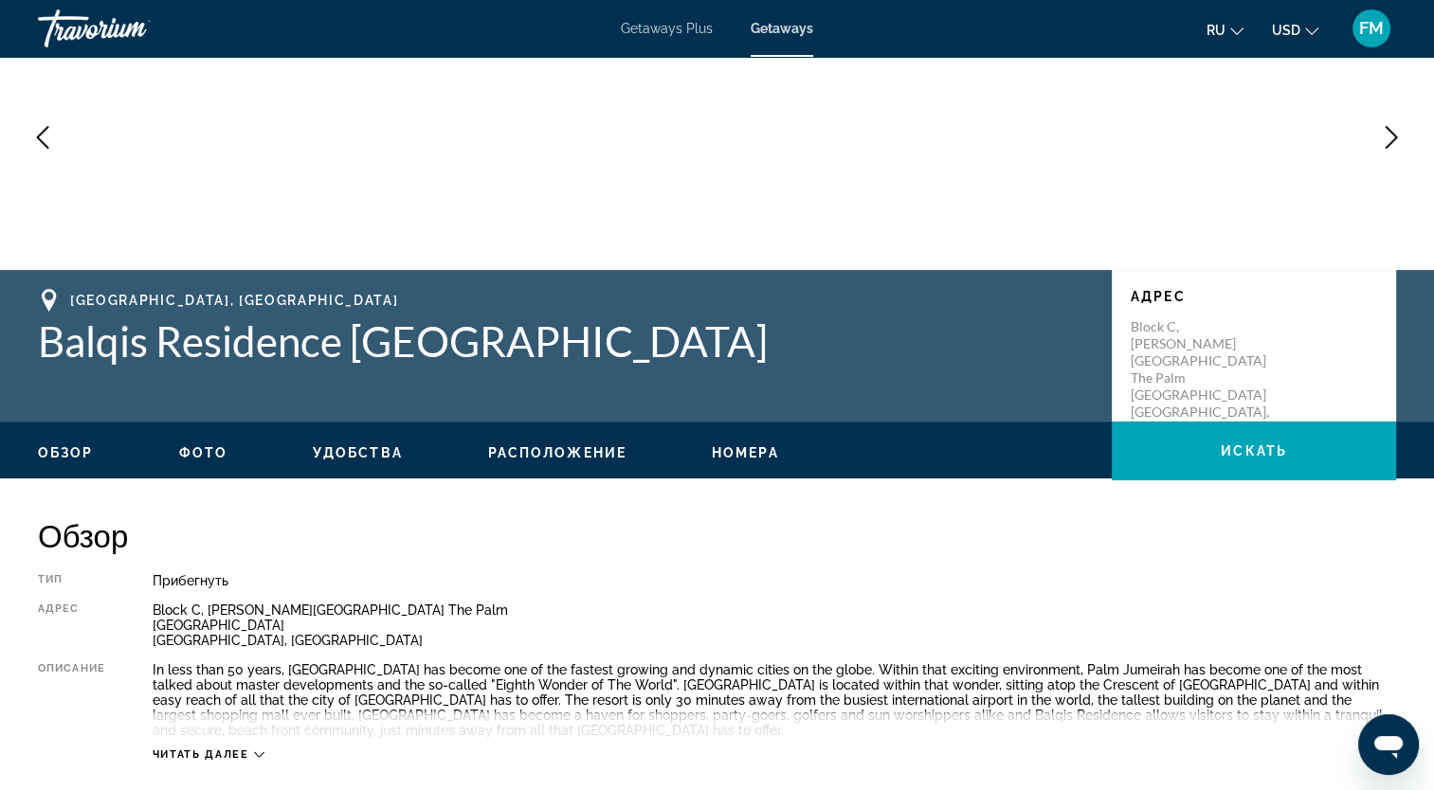
scroll to position [166, 0]
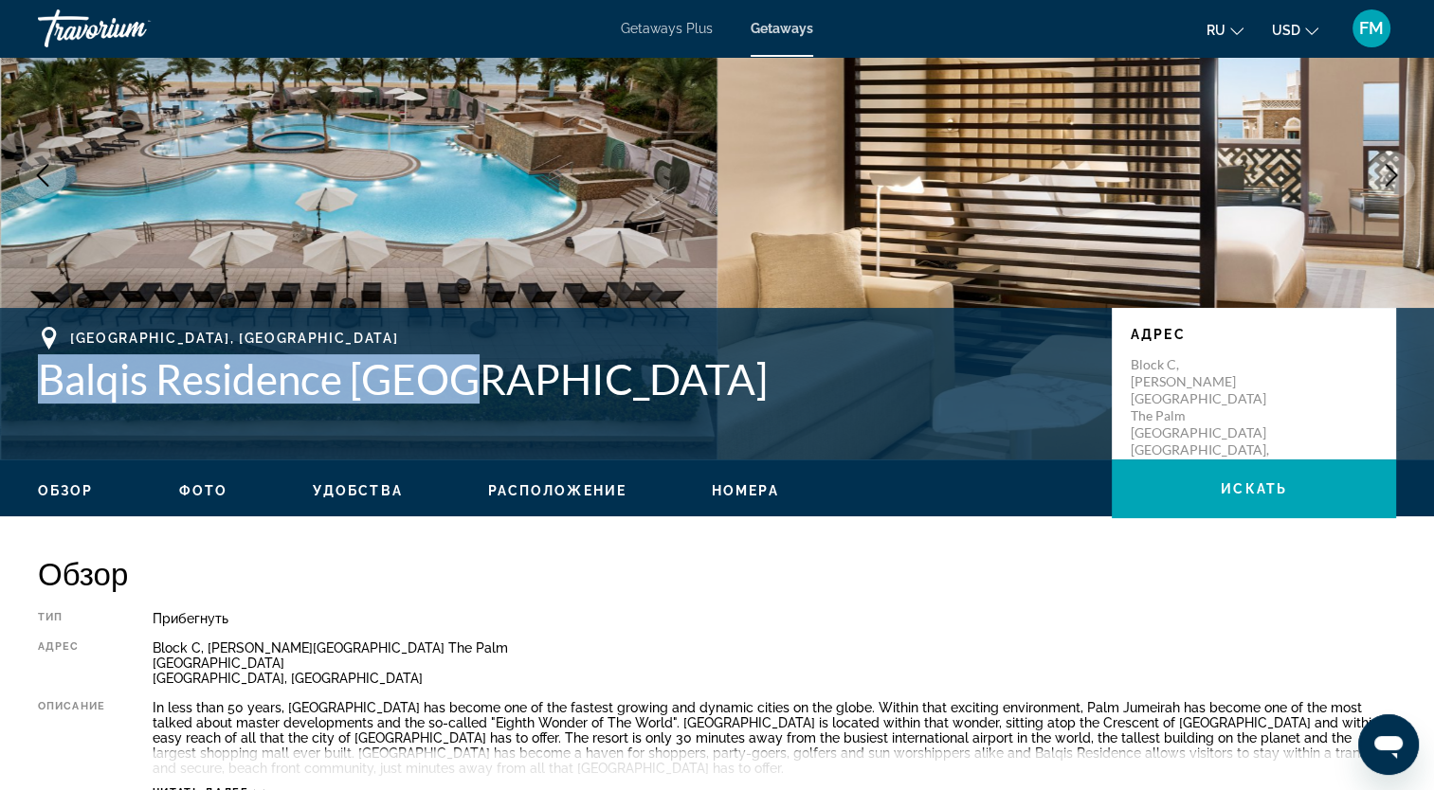
drag, startPoint x: 45, startPoint y: 389, endPoint x: 470, endPoint y: 391, distance: 424.6
click at [470, 391] on h1 "Balqis Residence [GEOGRAPHIC_DATA]" at bounding box center [565, 378] width 1055 height 49
drag, startPoint x: 470, startPoint y: 391, endPoint x: 421, endPoint y: 376, distance: 51.6
copy h1 "Balqis Residence [GEOGRAPHIC_DATA]"
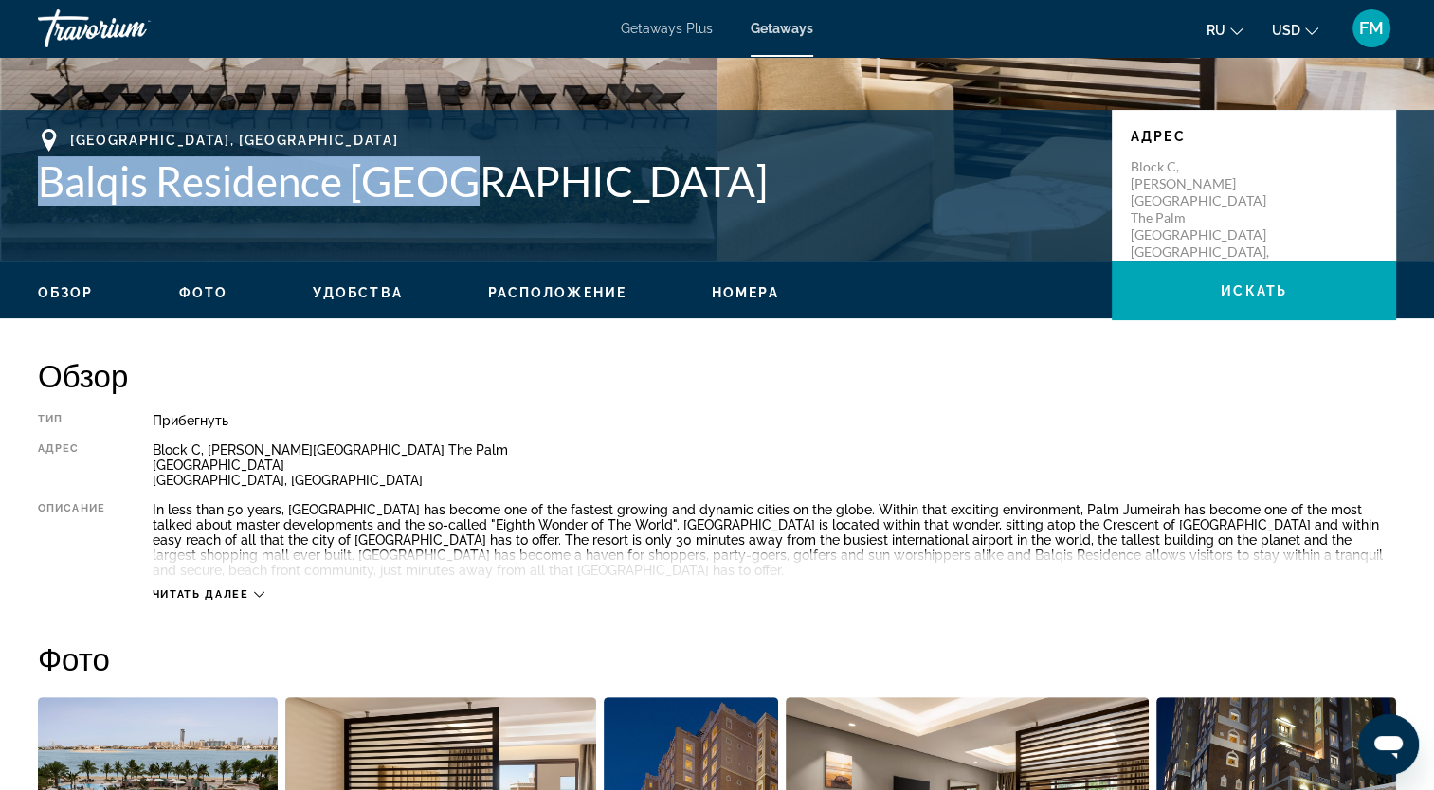
scroll to position [355, 0]
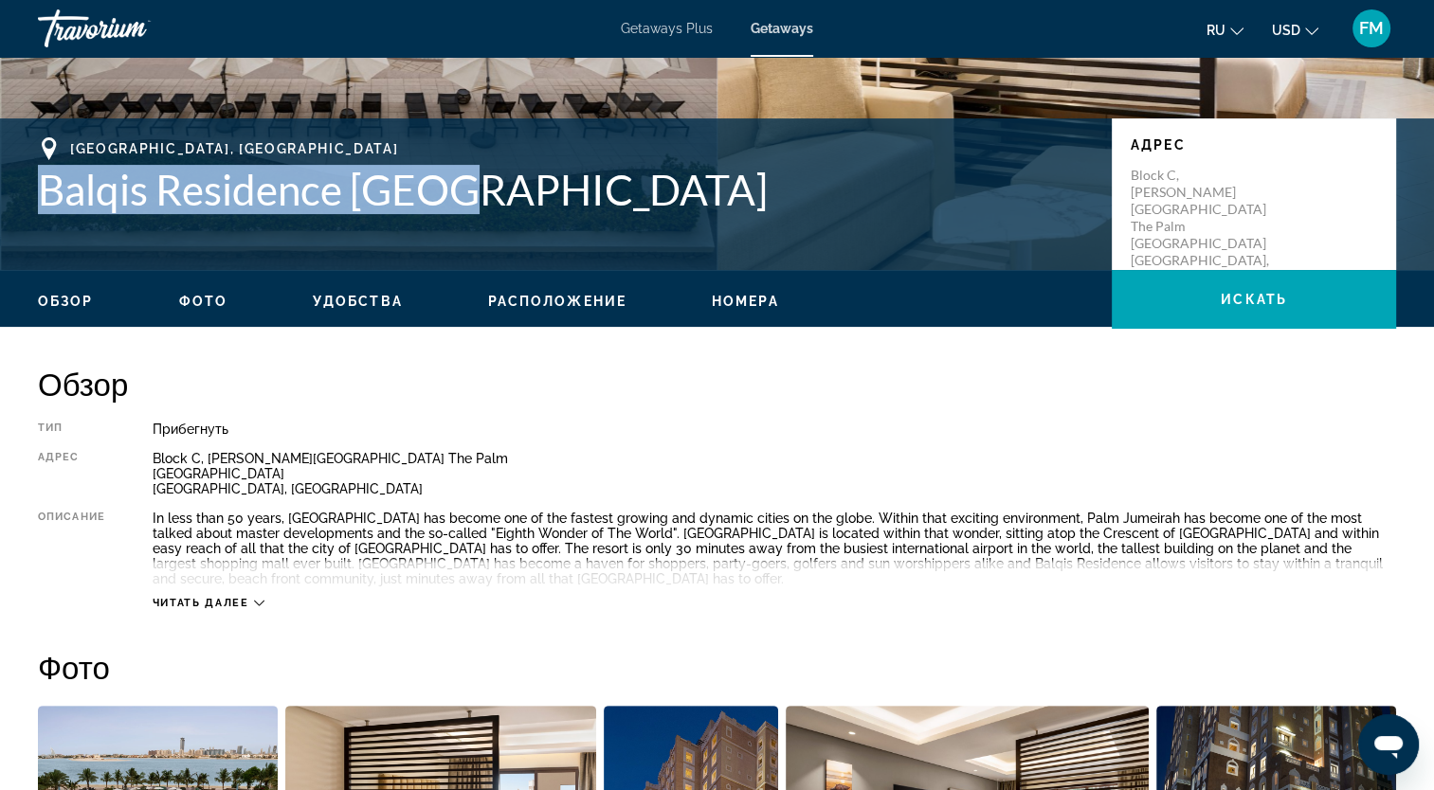
click at [240, 597] on span "Читать далее" at bounding box center [201, 603] width 97 height 12
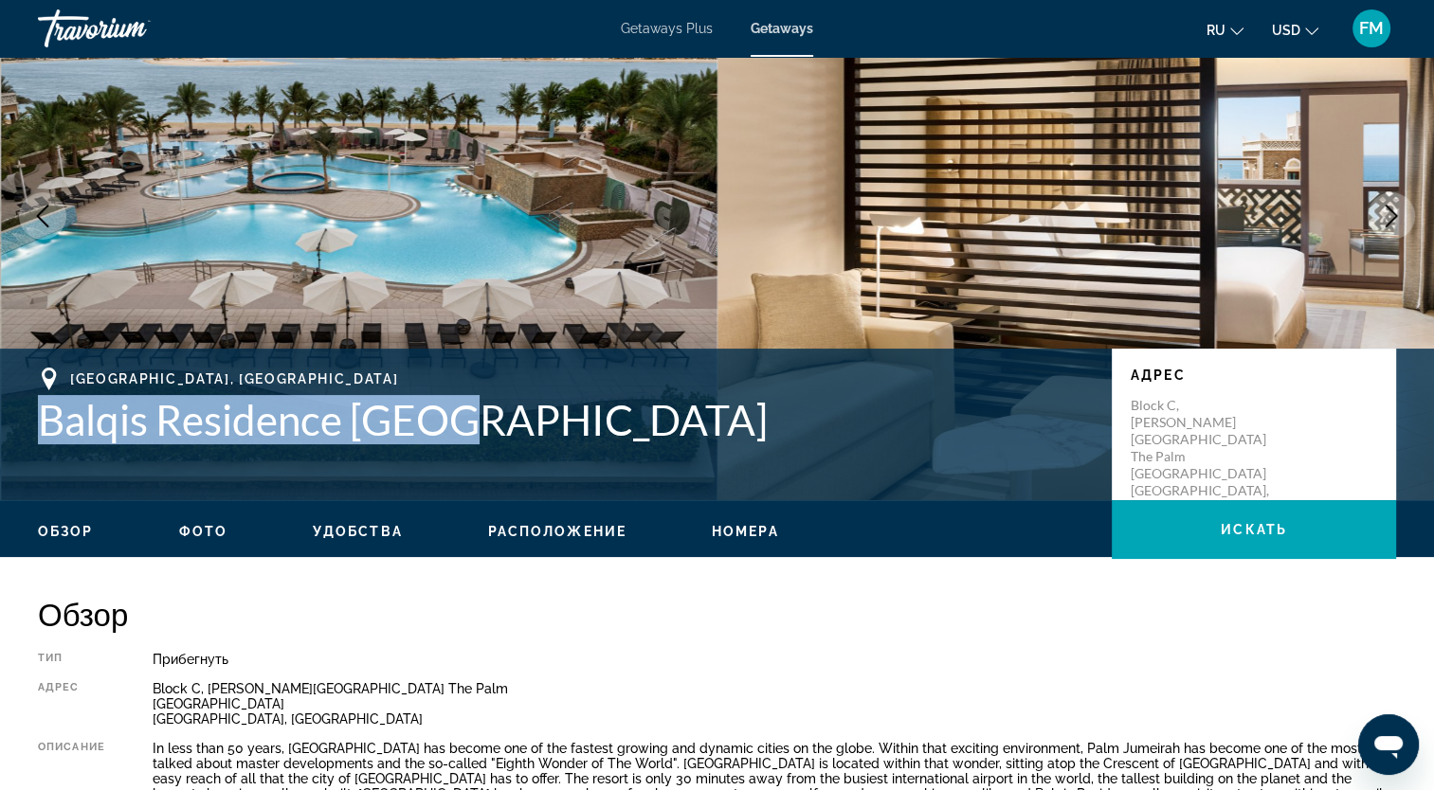
scroll to position [95, 0]
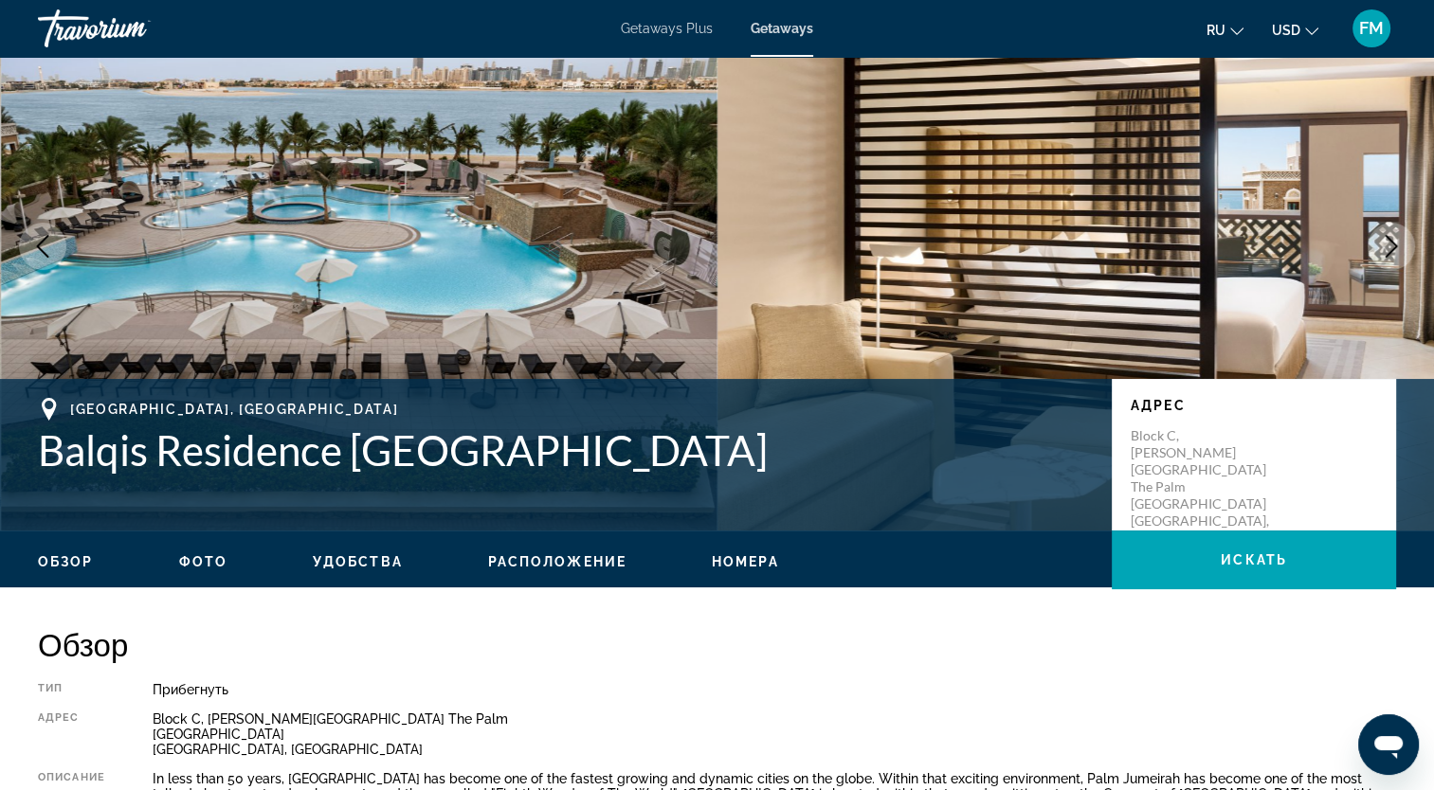
click at [663, 691] on div "Прибегнуть" at bounding box center [774, 689] width 1243 height 15
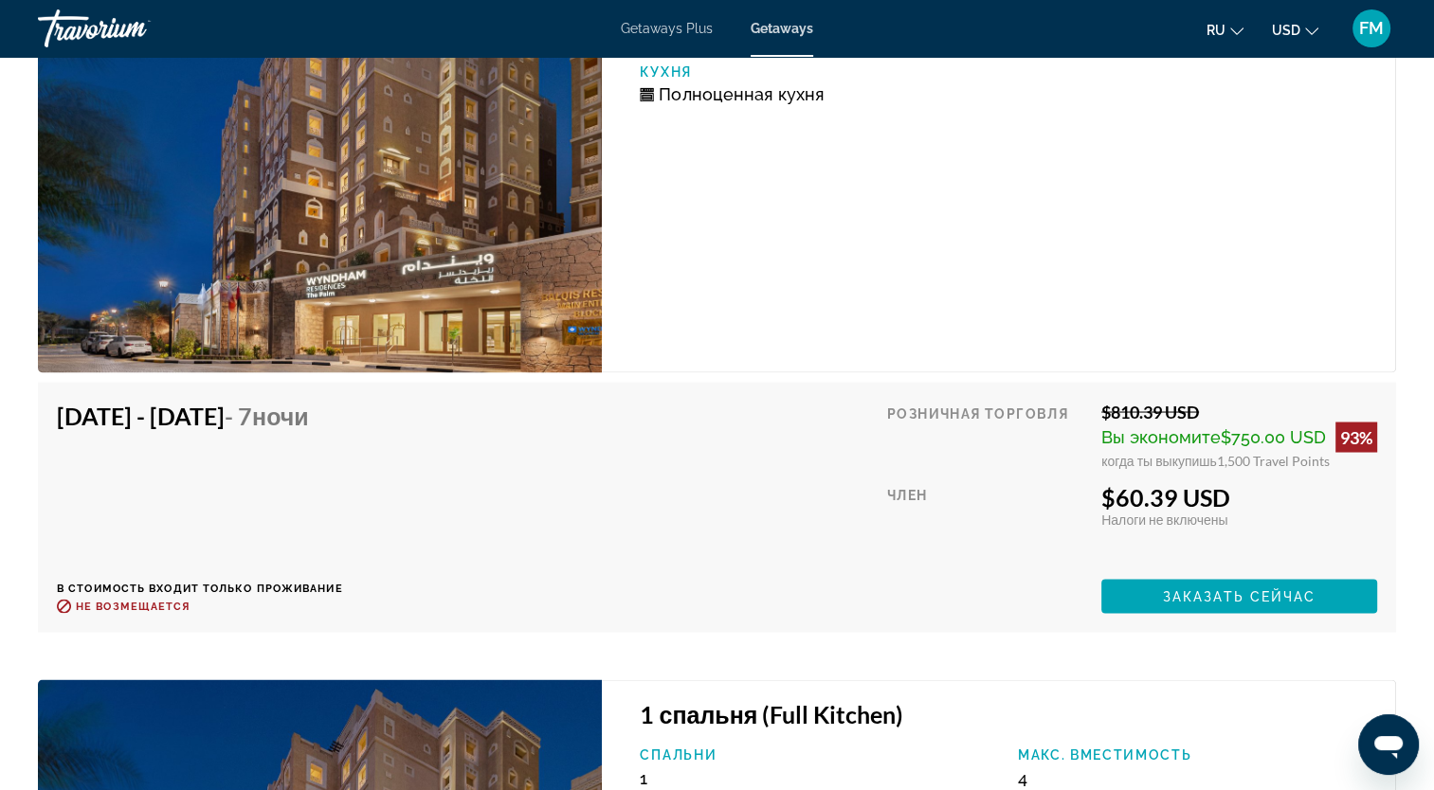
scroll to position [3412, 0]
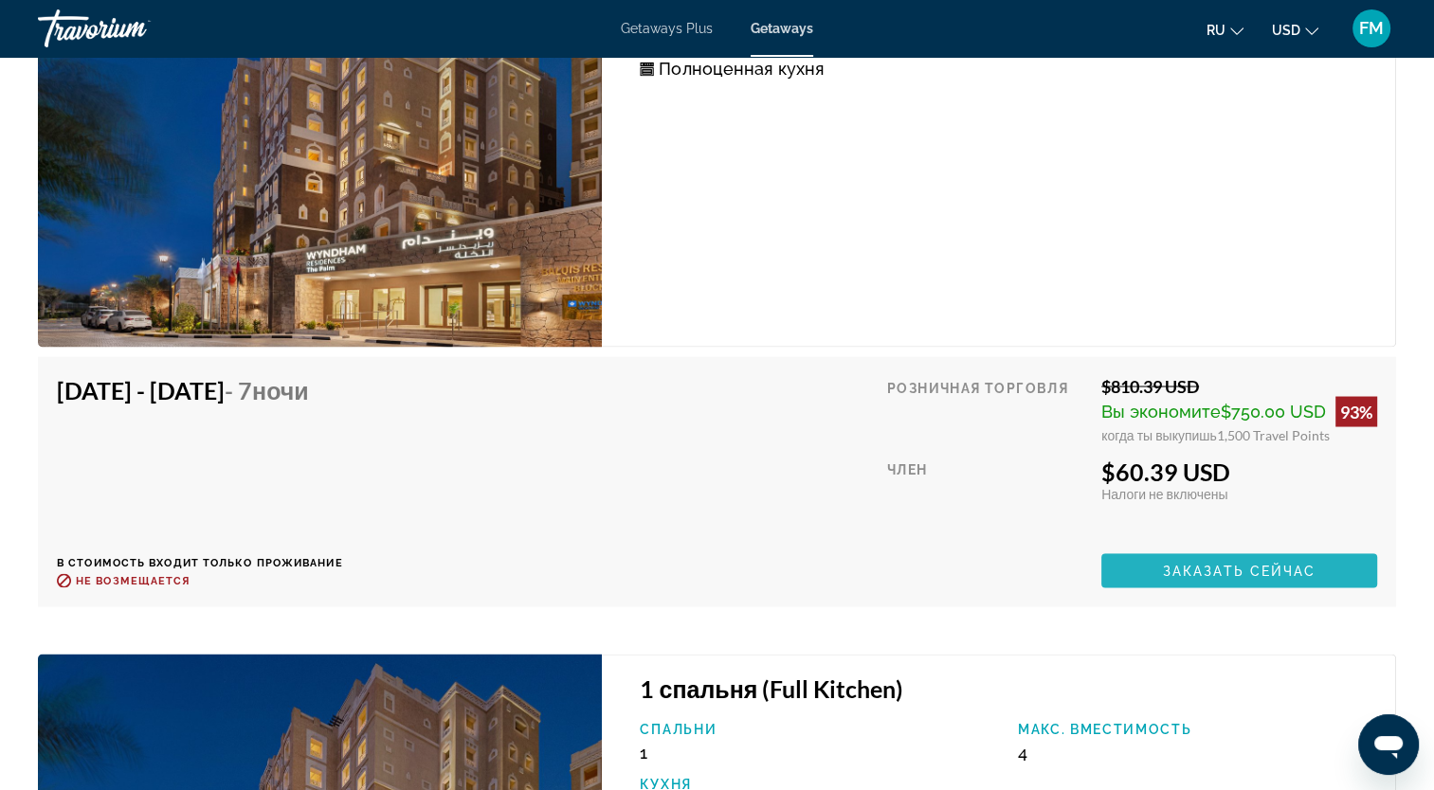
click at [1136, 570] on span "Main content" at bounding box center [1239, 570] width 276 height 45
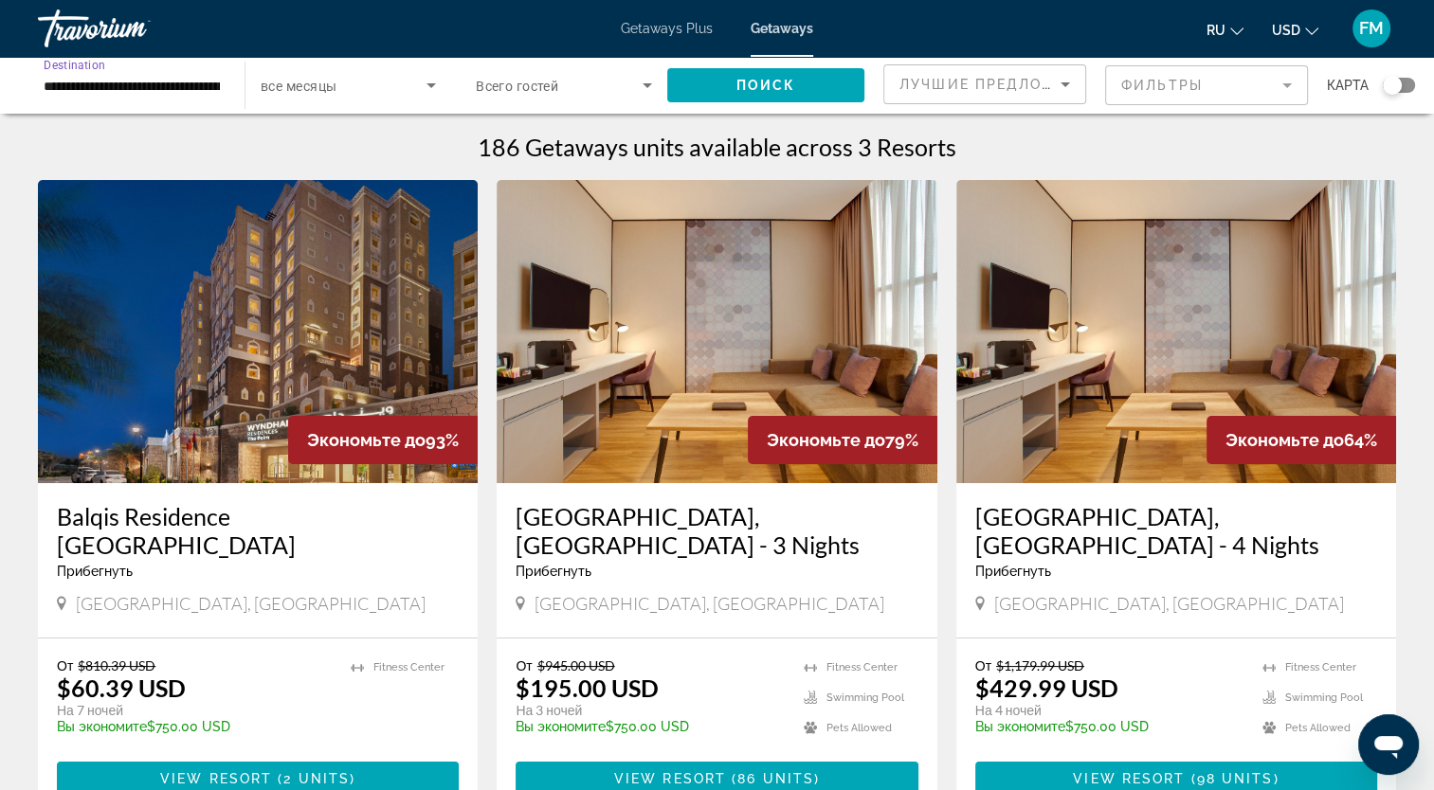
click at [178, 91] on input "**********" at bounding box center [132, 86] width 176 height 23
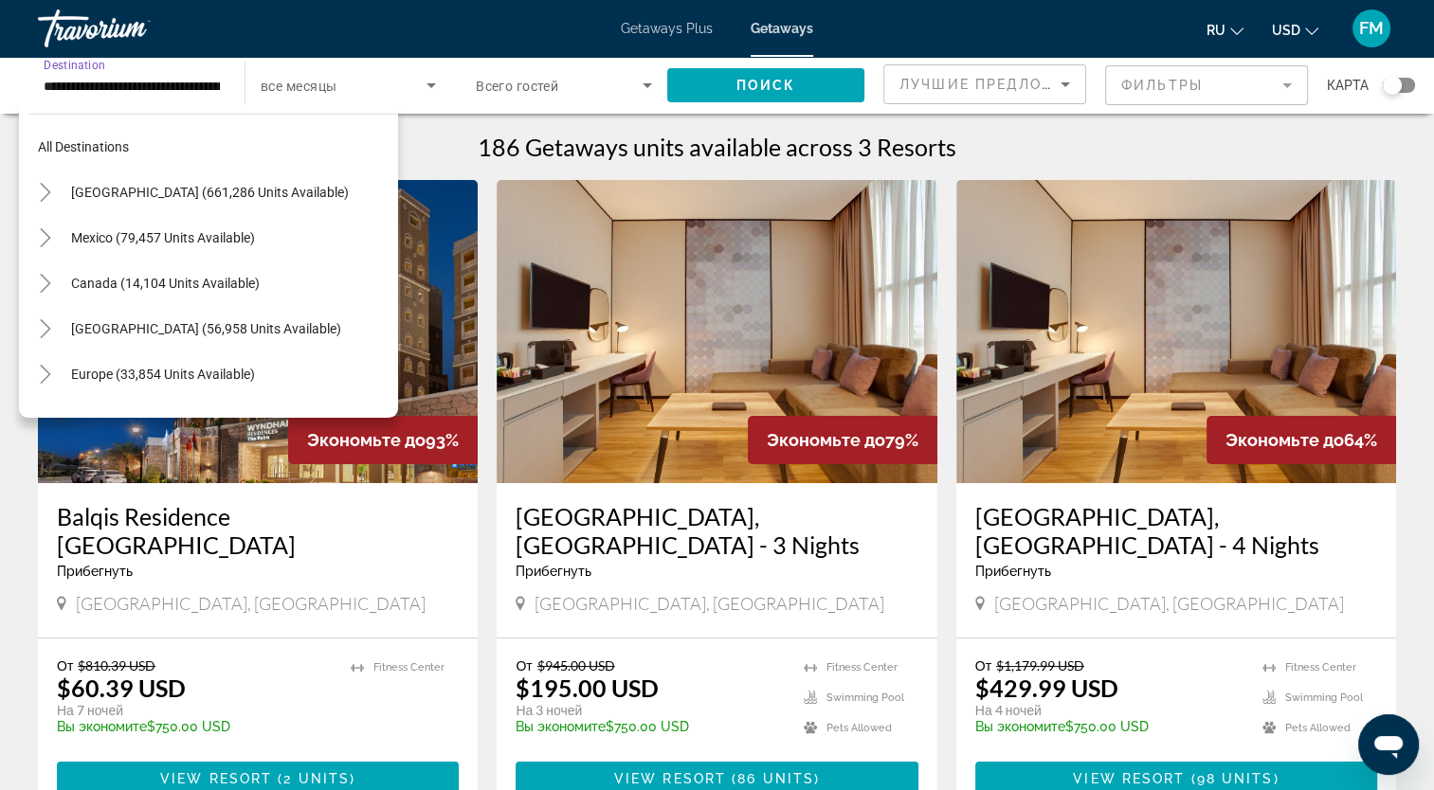
scroll to position [489, 0]
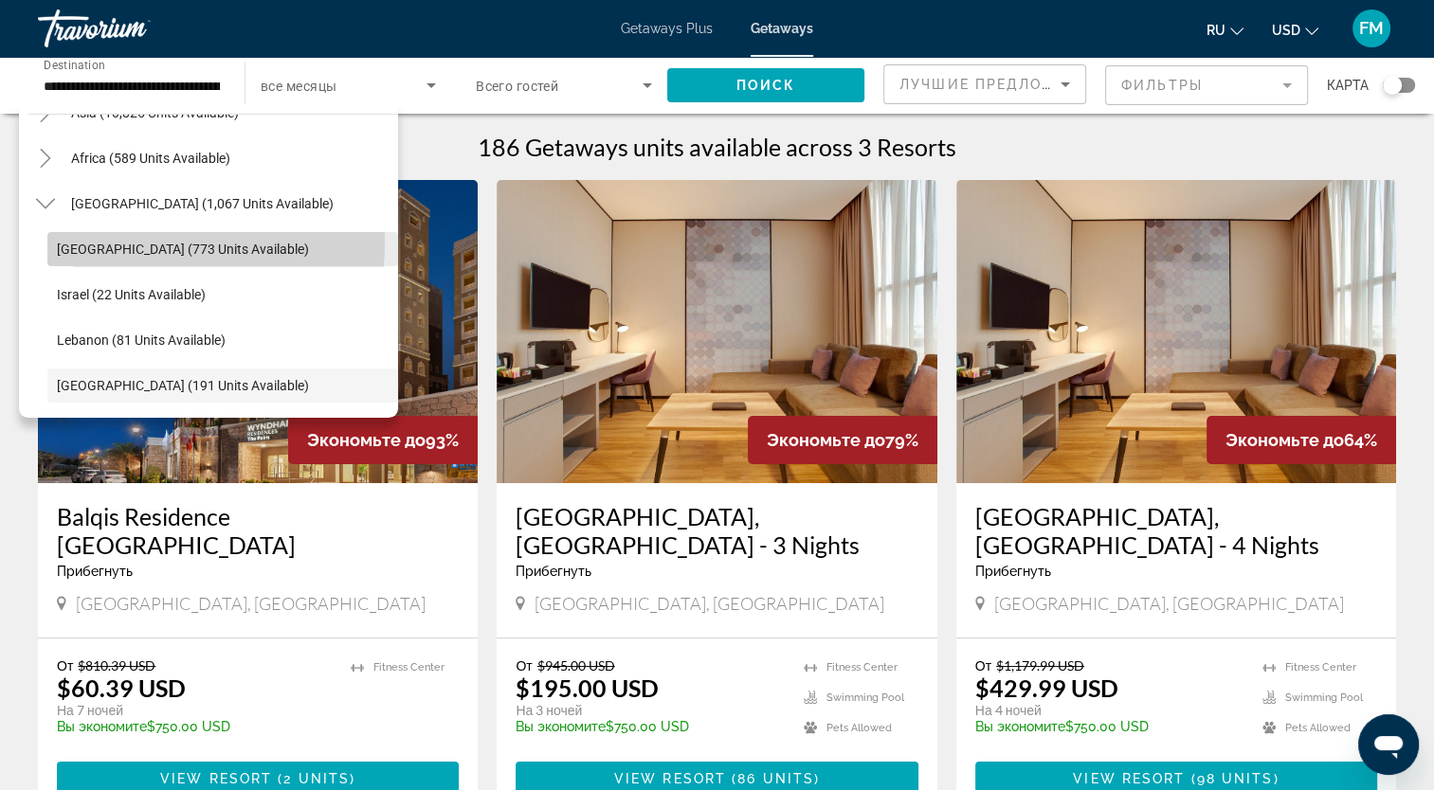
click at [108, 242] on span "[GEOGRAPHIC_DATA] (773 units available)" at bounding box center [183, 249] width 252 height 15
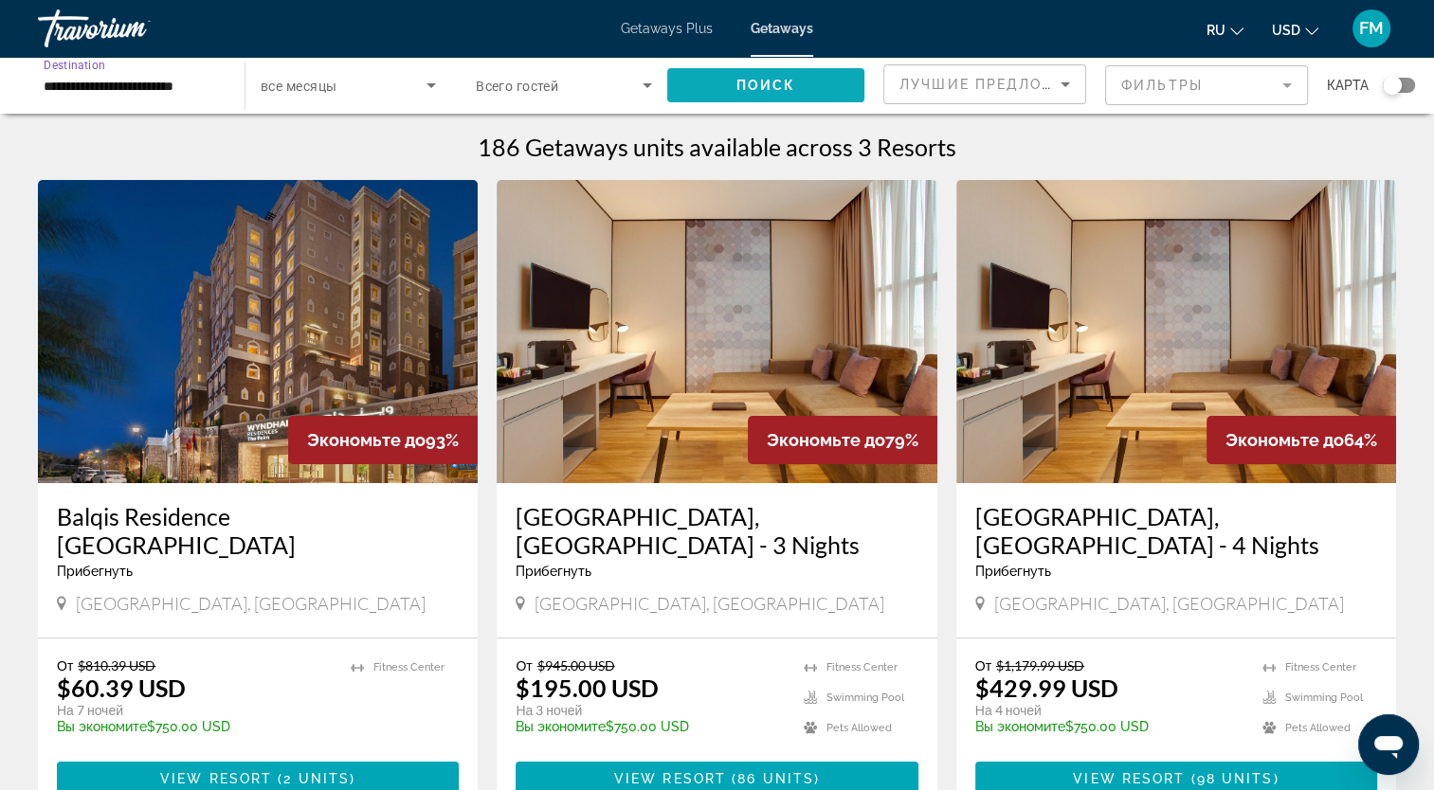
click at [715, 85] on span "Search widget" at bounding box center [765, 85] width 197 height 45
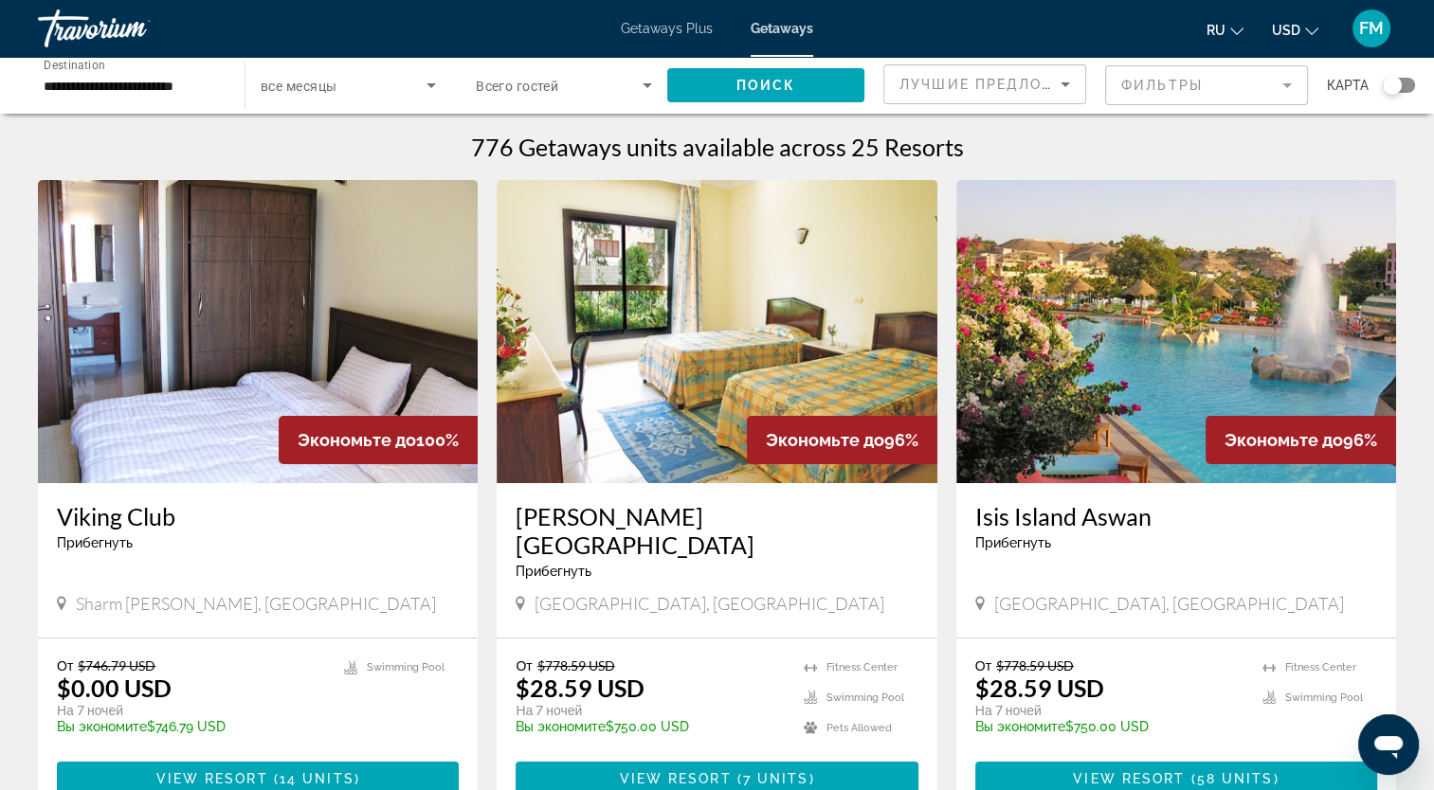
click at [67, 89] on input "**********" at bounding box center [132, 86] width 176 height 23
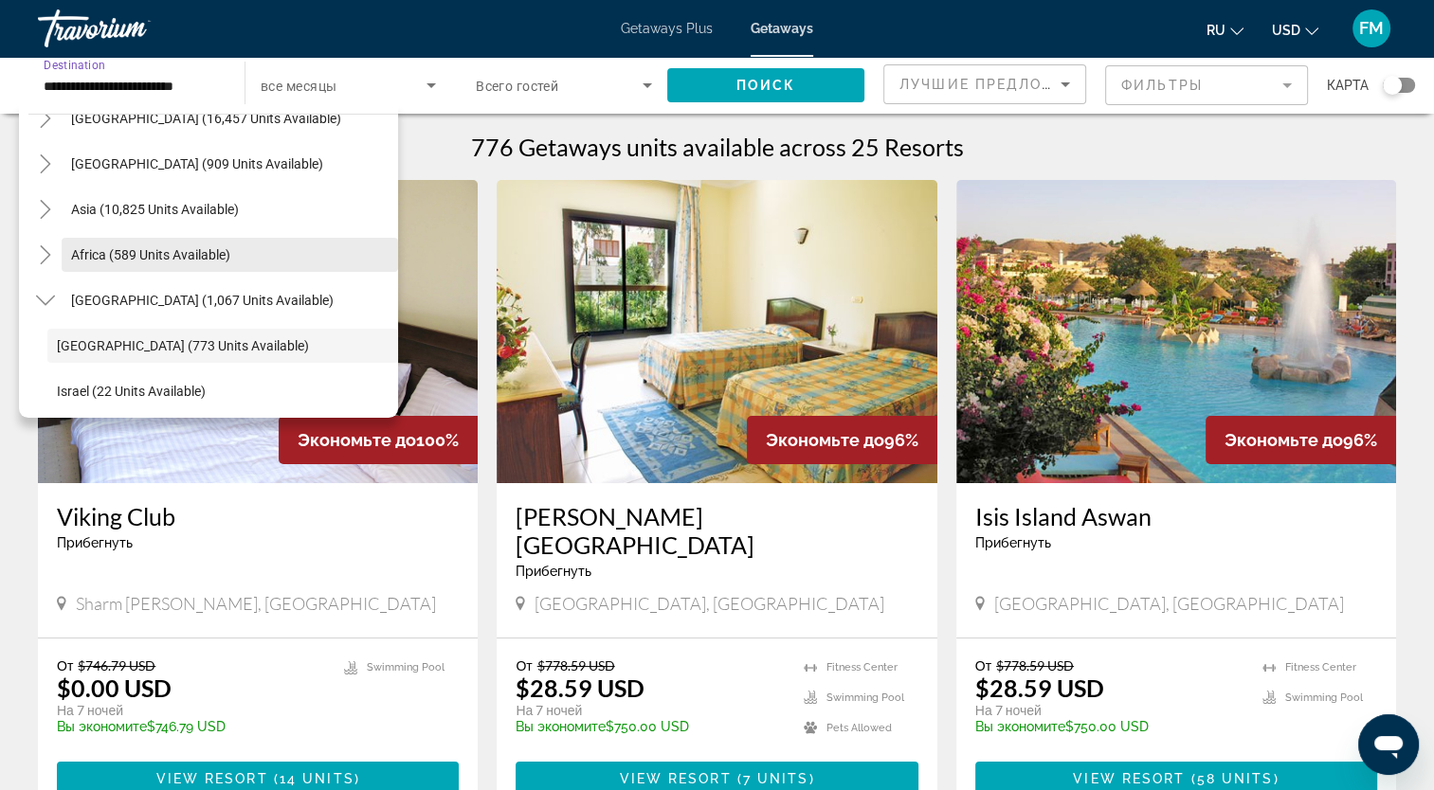
scroll to position [382, 0]
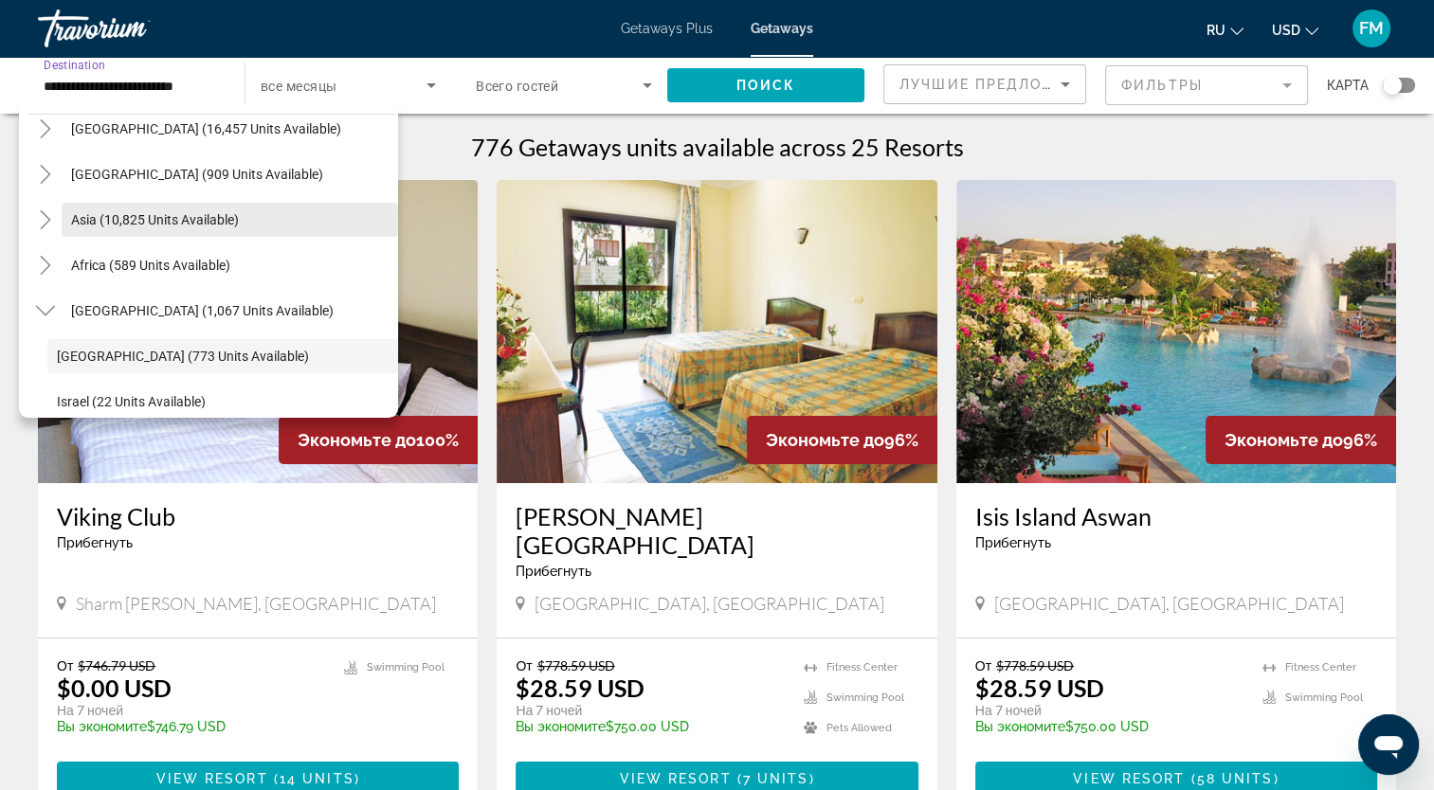
click at [94, 213] on span "Asia (10,825 units available)" at bounding box center [155, 219] width 168 height 15
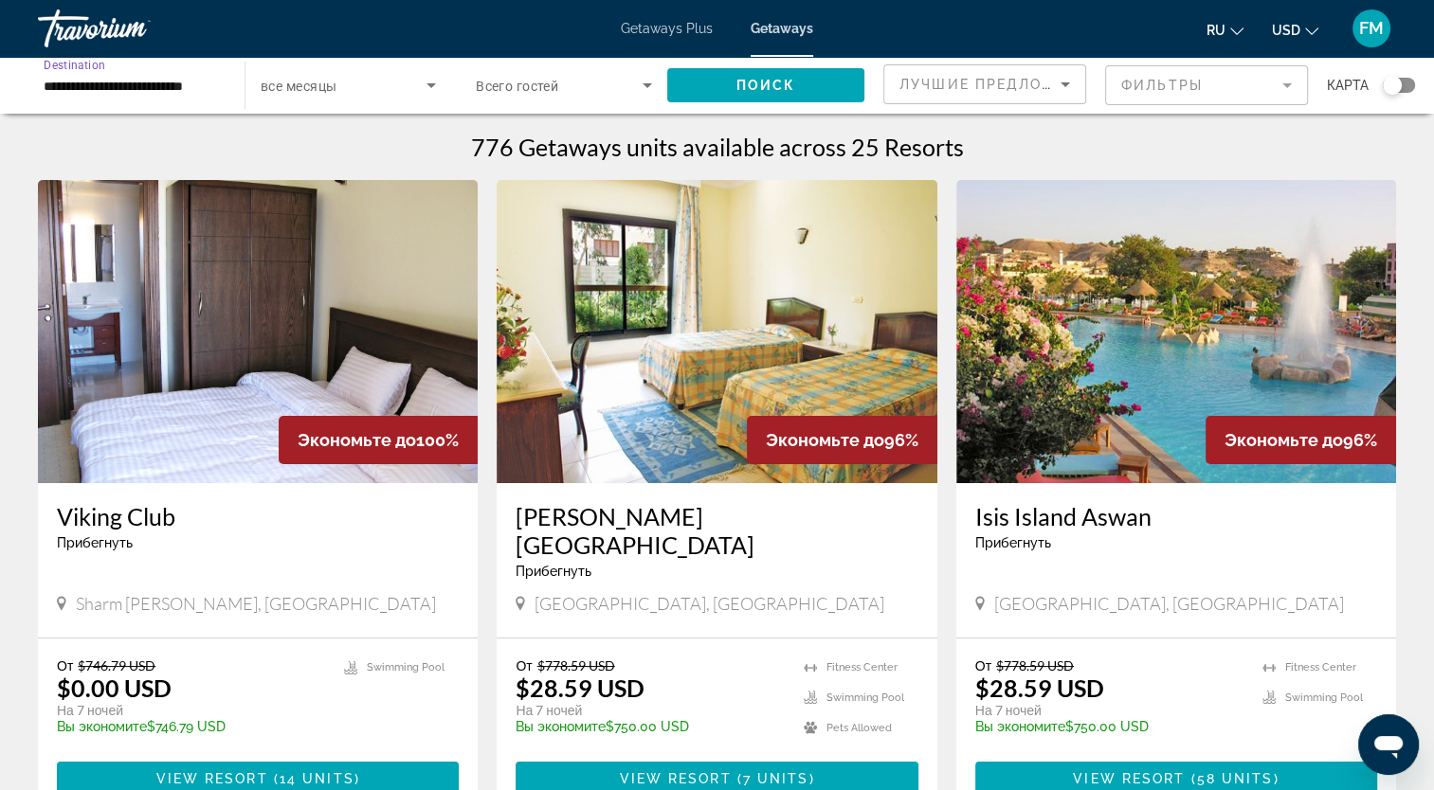
click at [91, 85] on input "**********" at bounding box center [132, 86] width 176 height 23
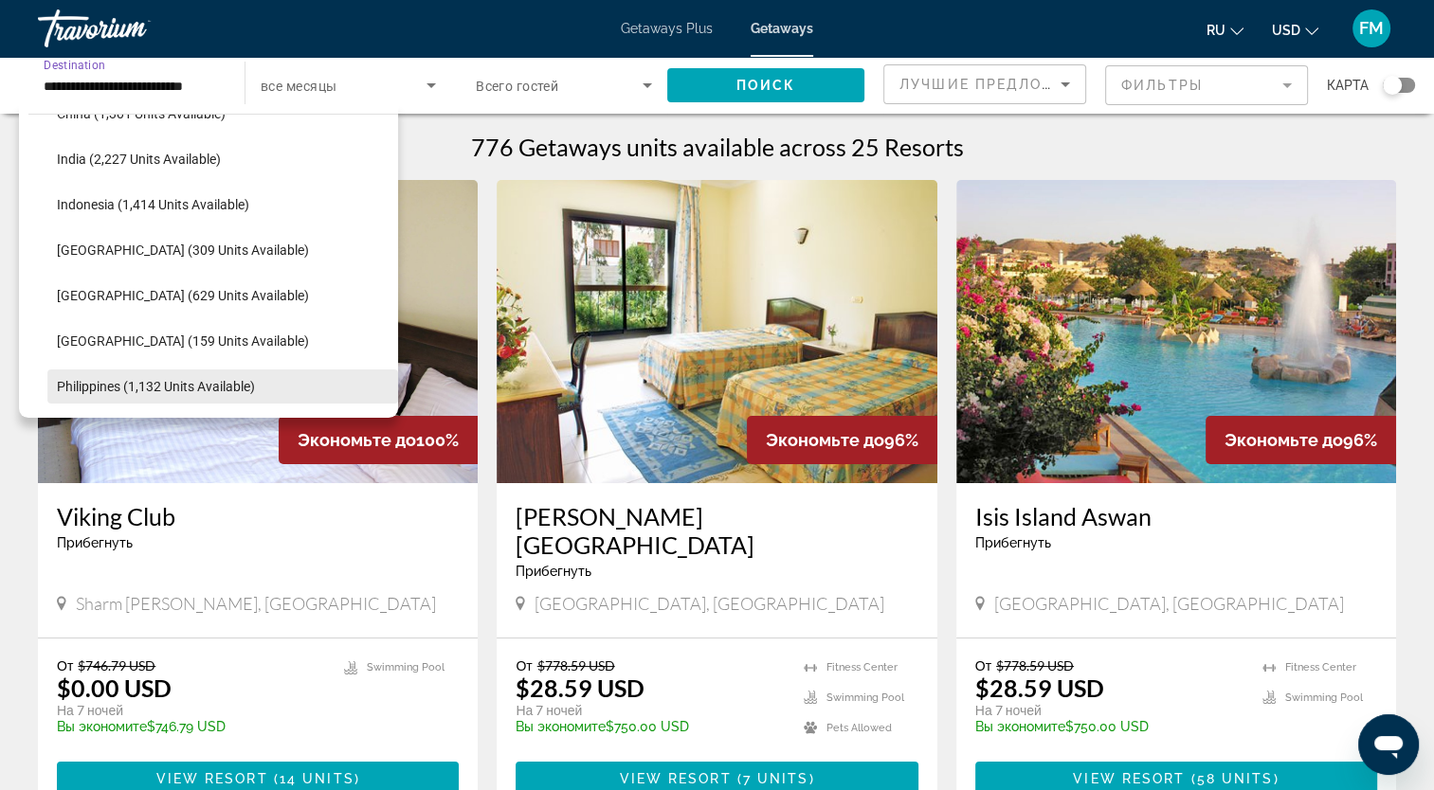
scroll to position [530, 0]
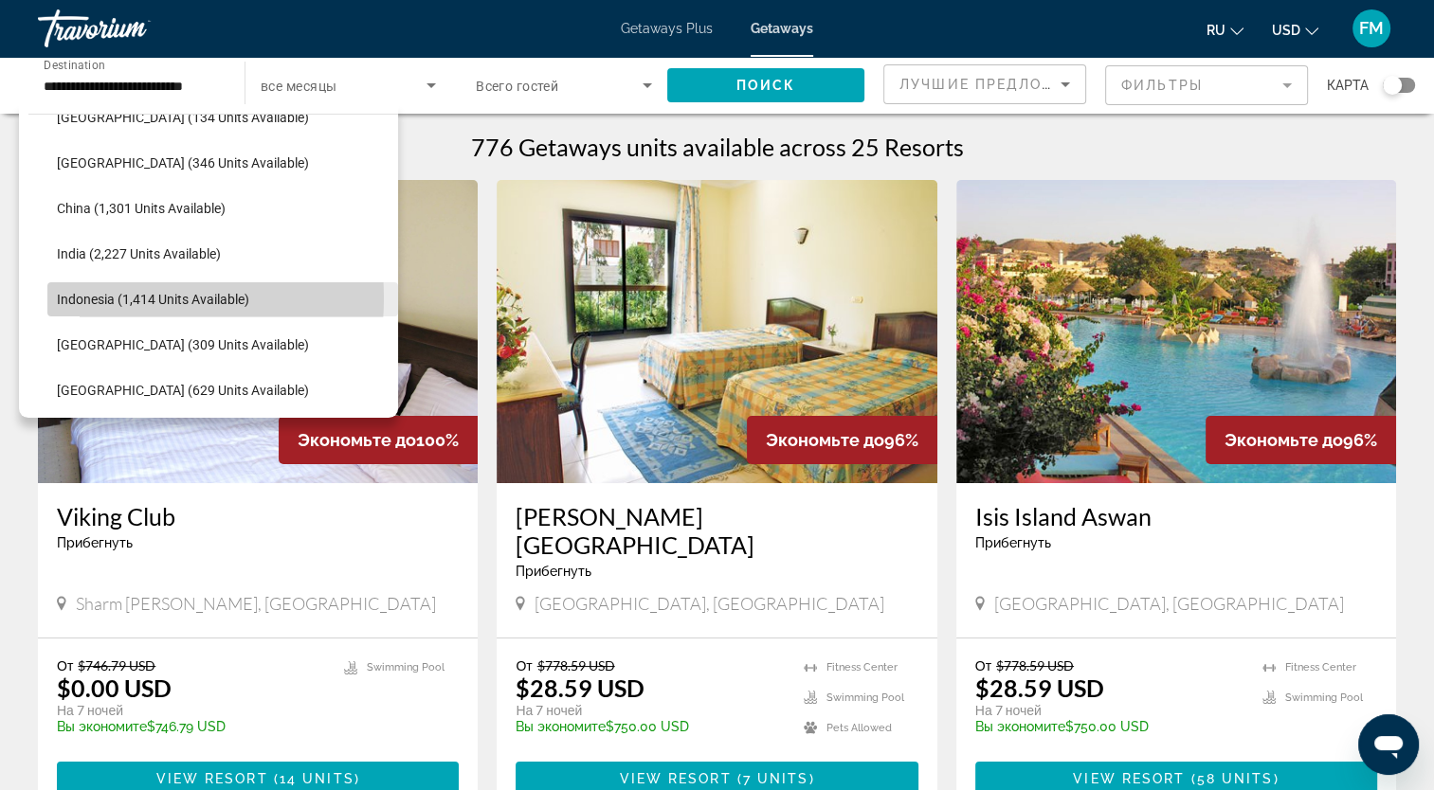
click at [111, 298] on span "Indonesia (1,414 units available)" at bounding box center [153, 299] width 192 height 15
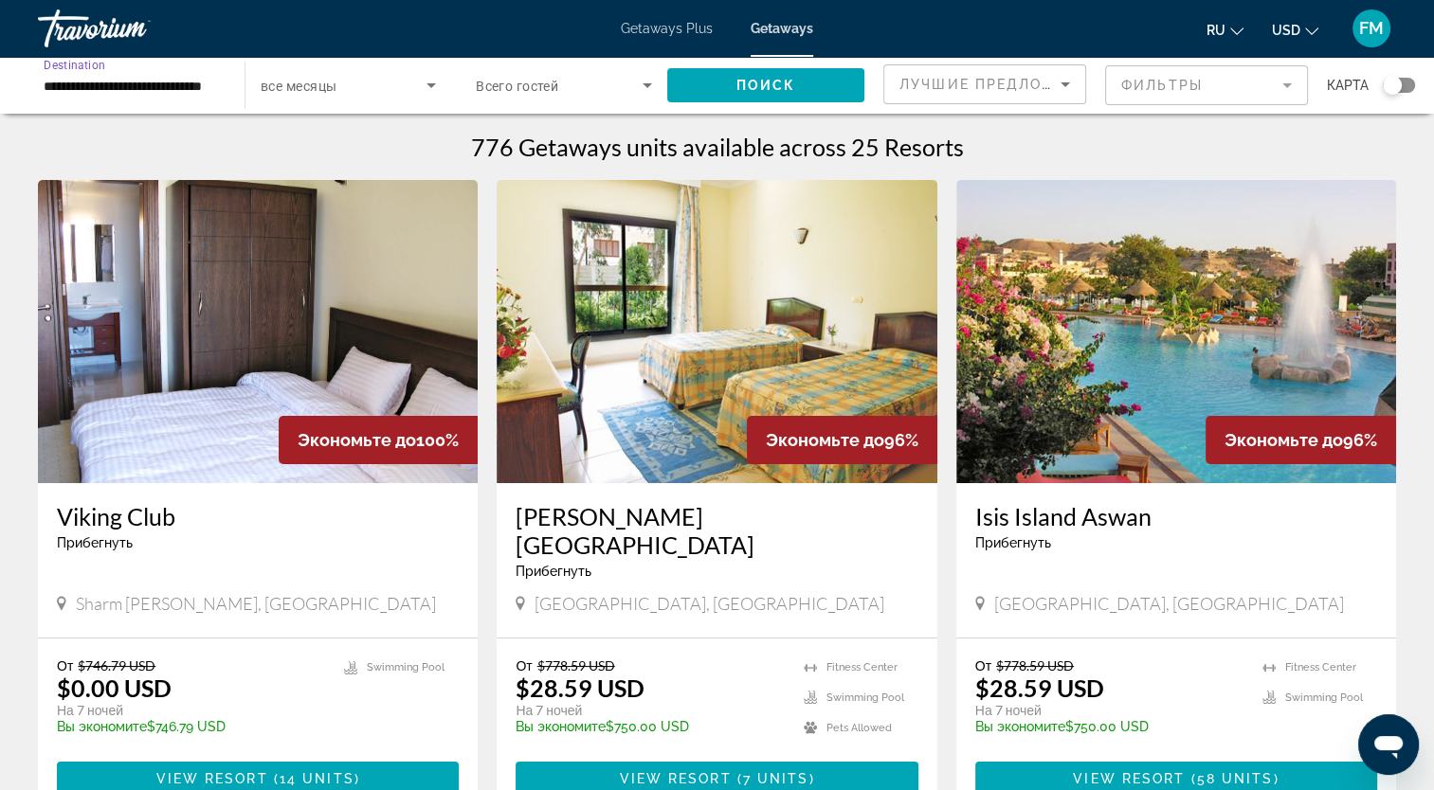
click at [106, 82] on input "**********" at bounding box center [132, 86] width 176 height 23
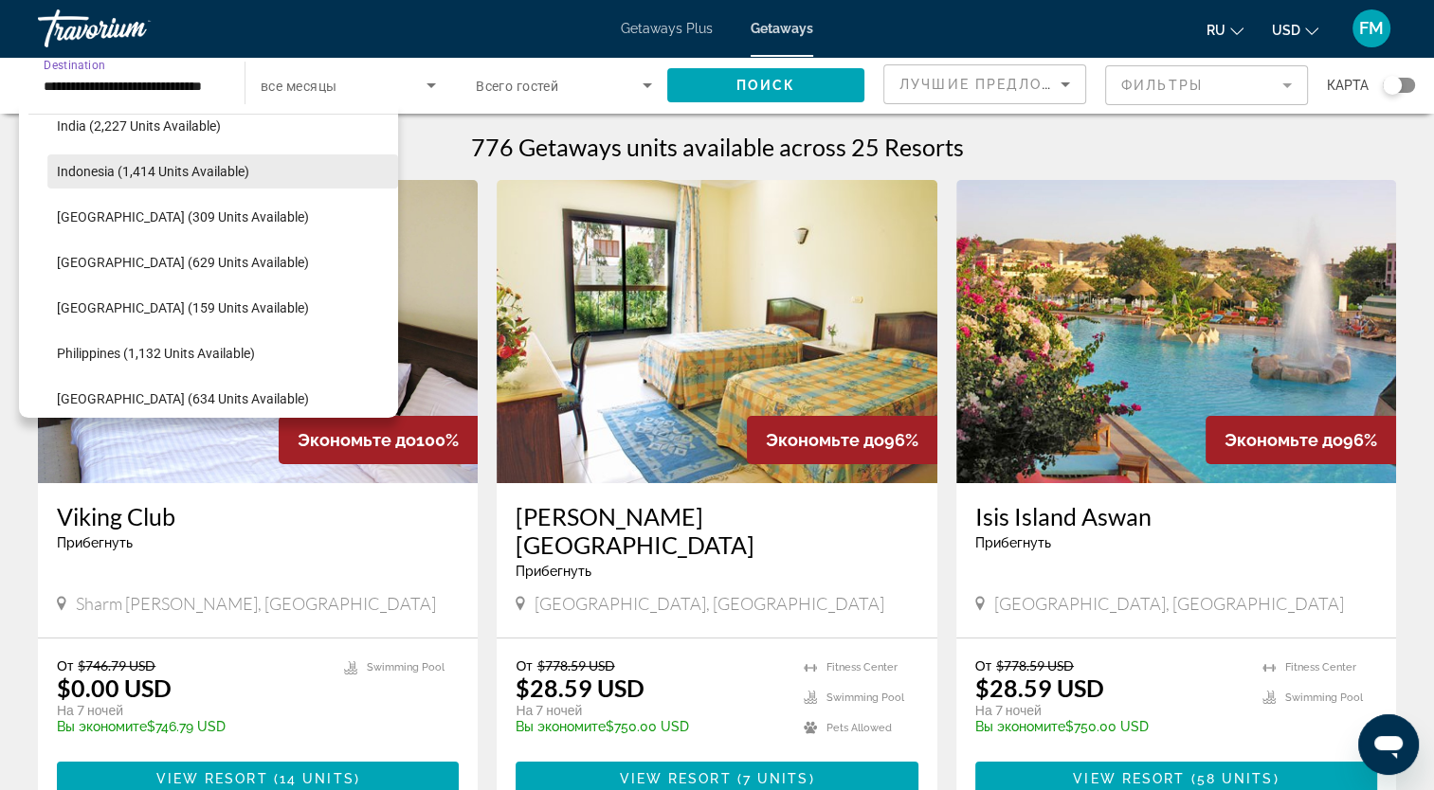
scroll to position [662, 0]
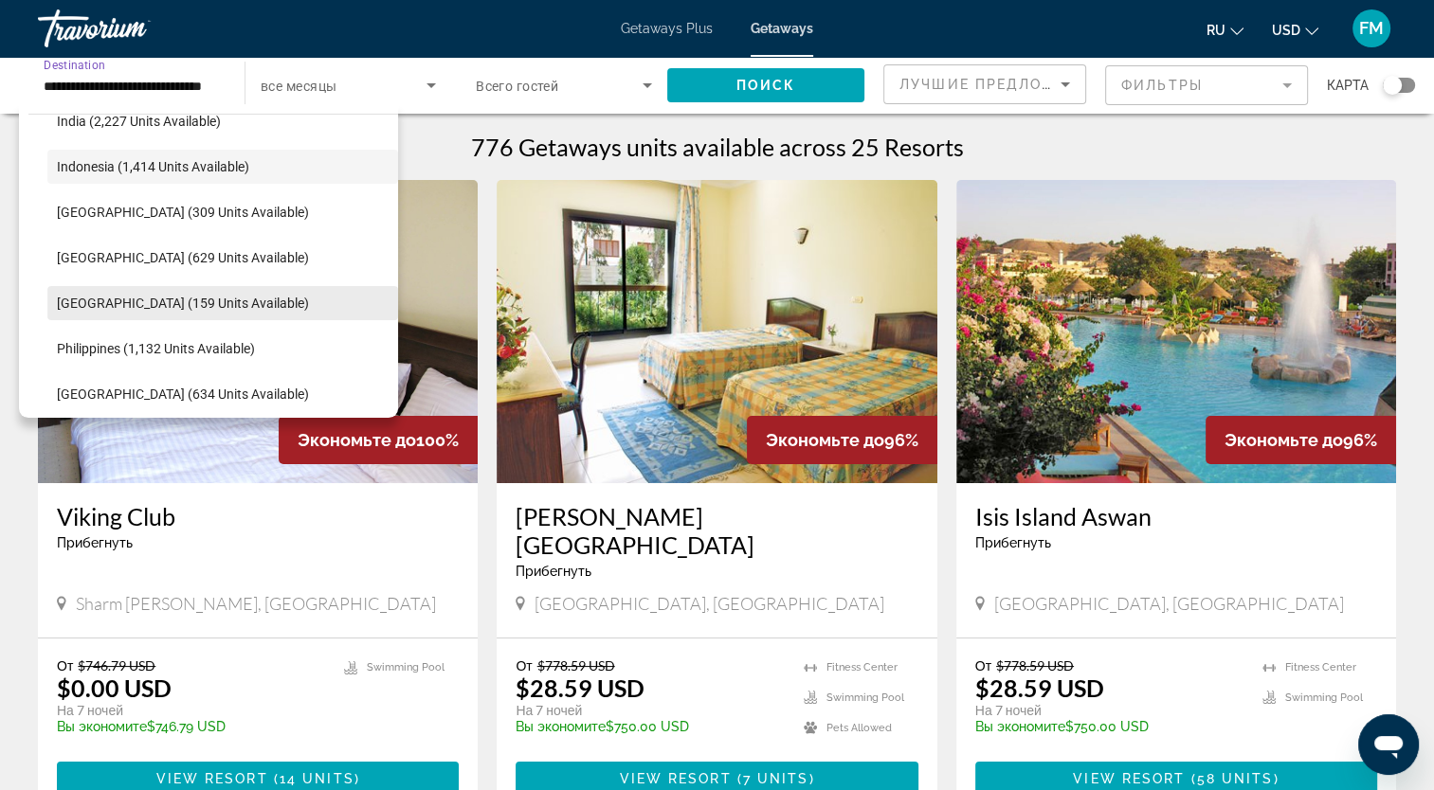
click at [107, 294] on span "Search widget" at bounding box center [222, 303] width 351 height 45
type input "**********"
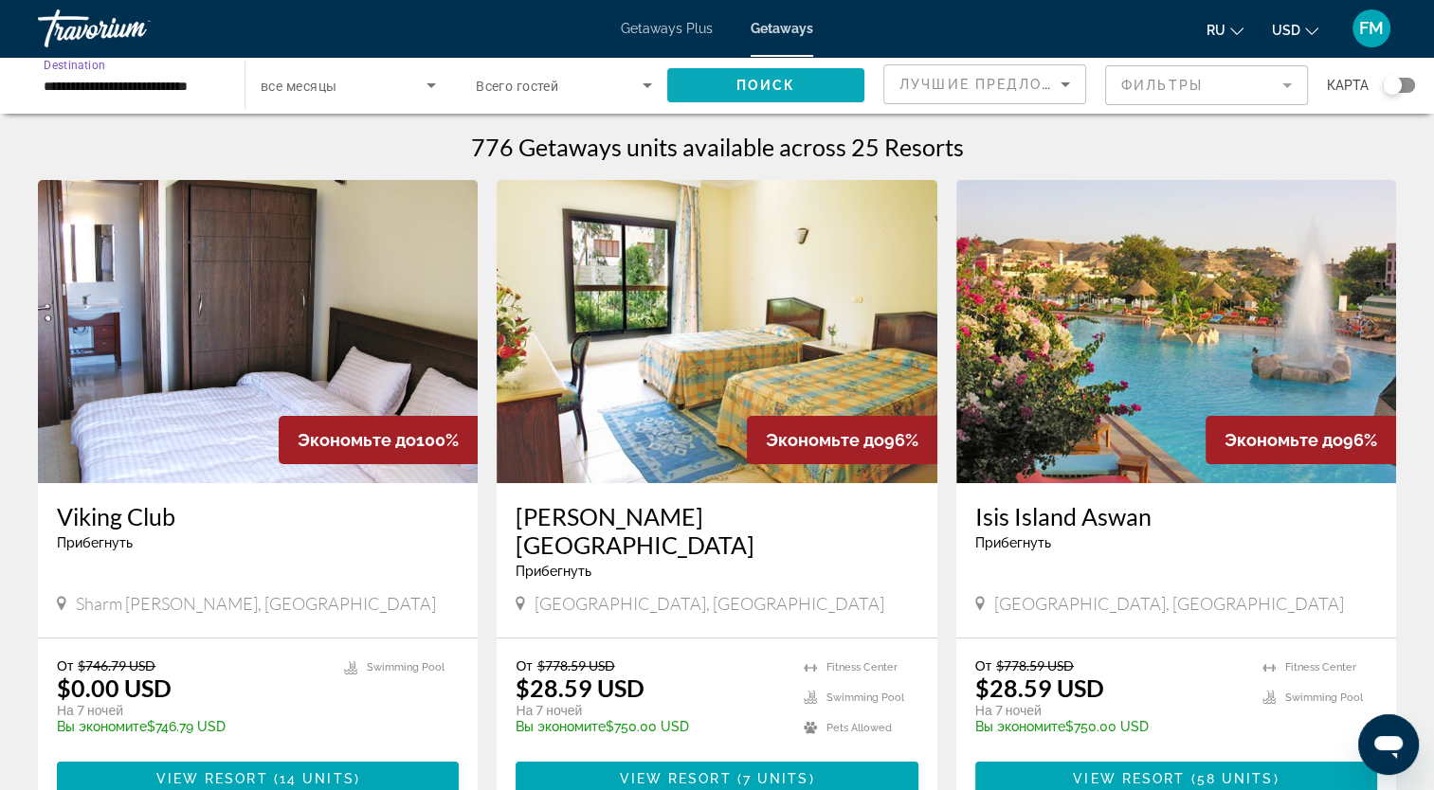
click at [728, 93] on span "Search widget" at bounding box center [765, 85] width 197 height 45
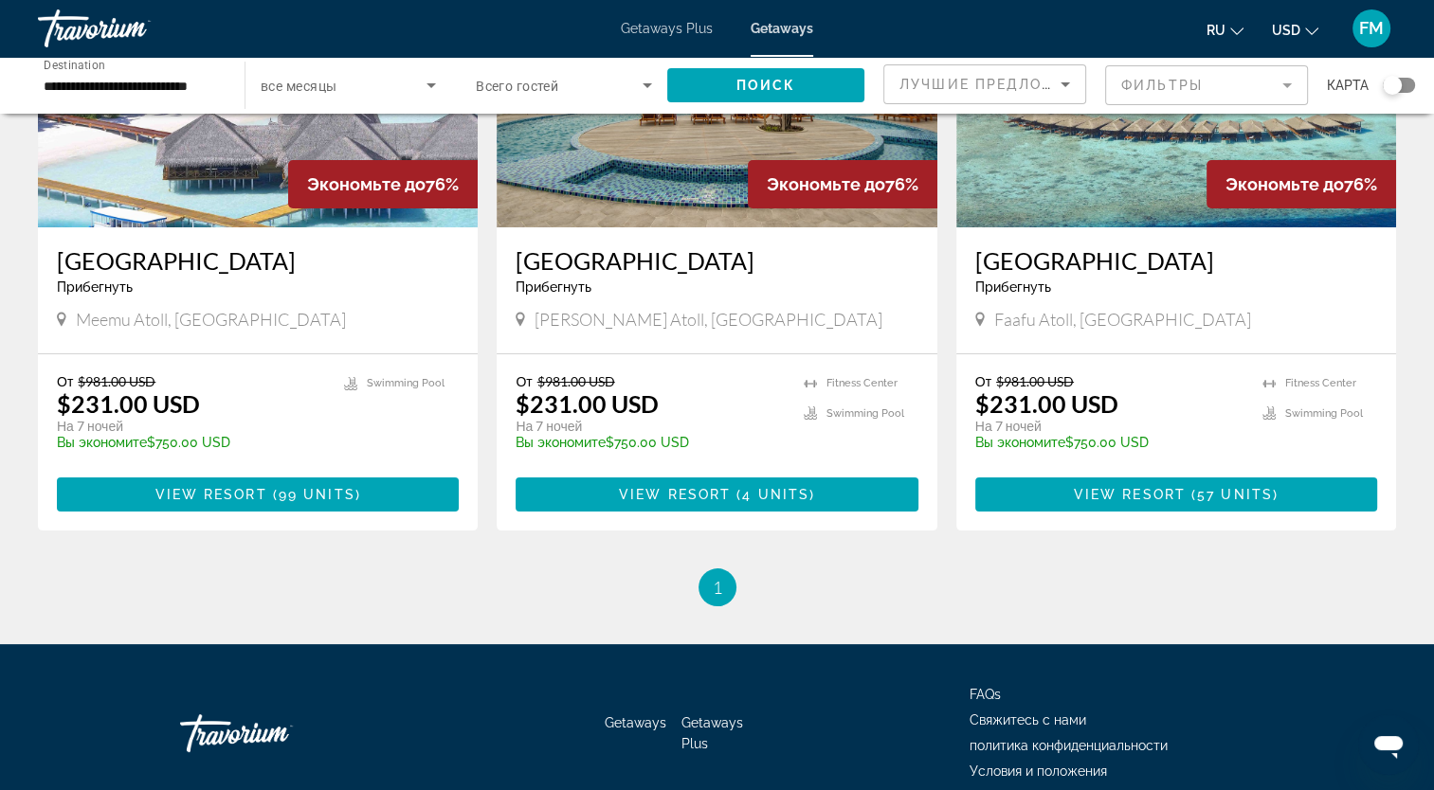
scroll to position [246, 0]
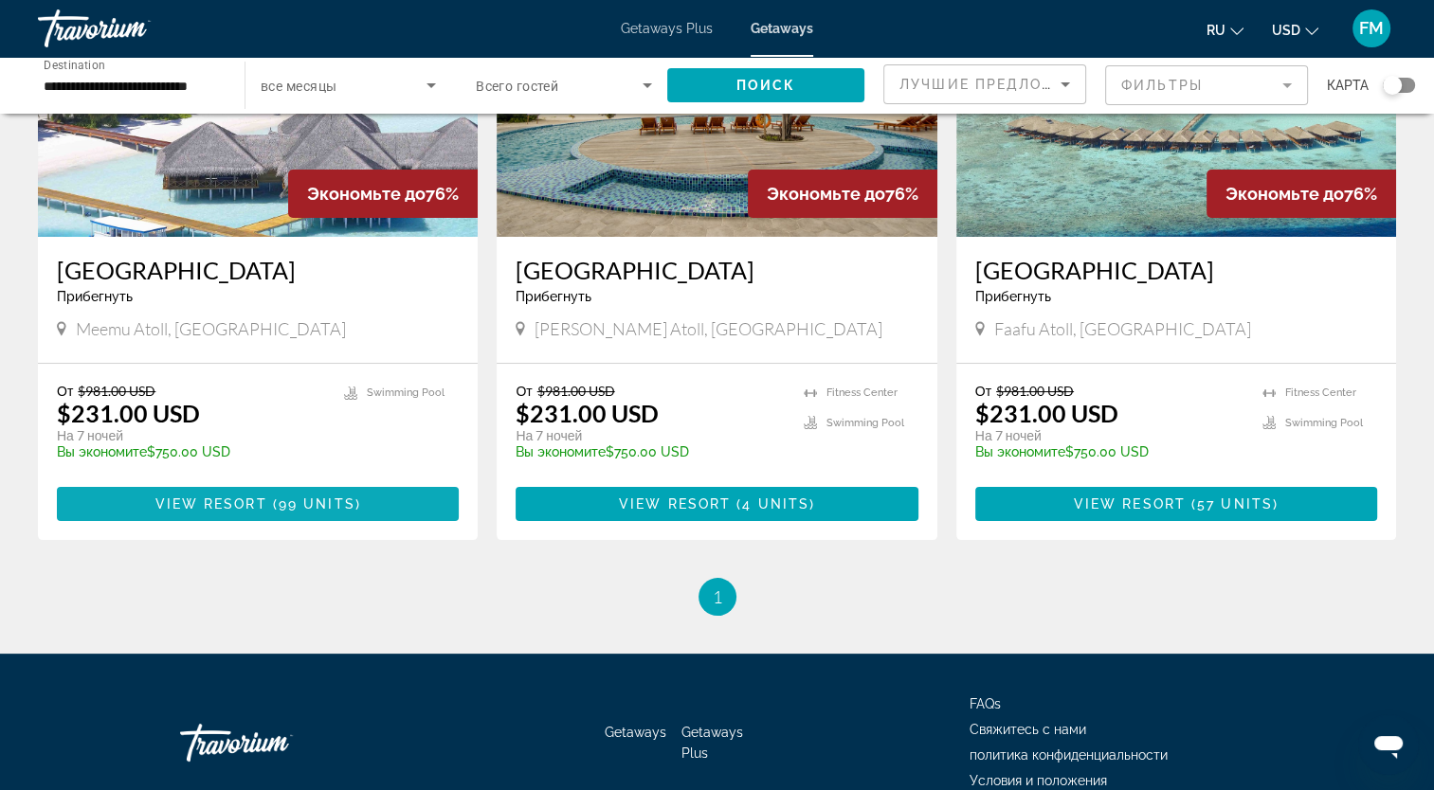
click at [239, 502] on span "View Resort" at bounding box center [211, 504] width 112 height 15
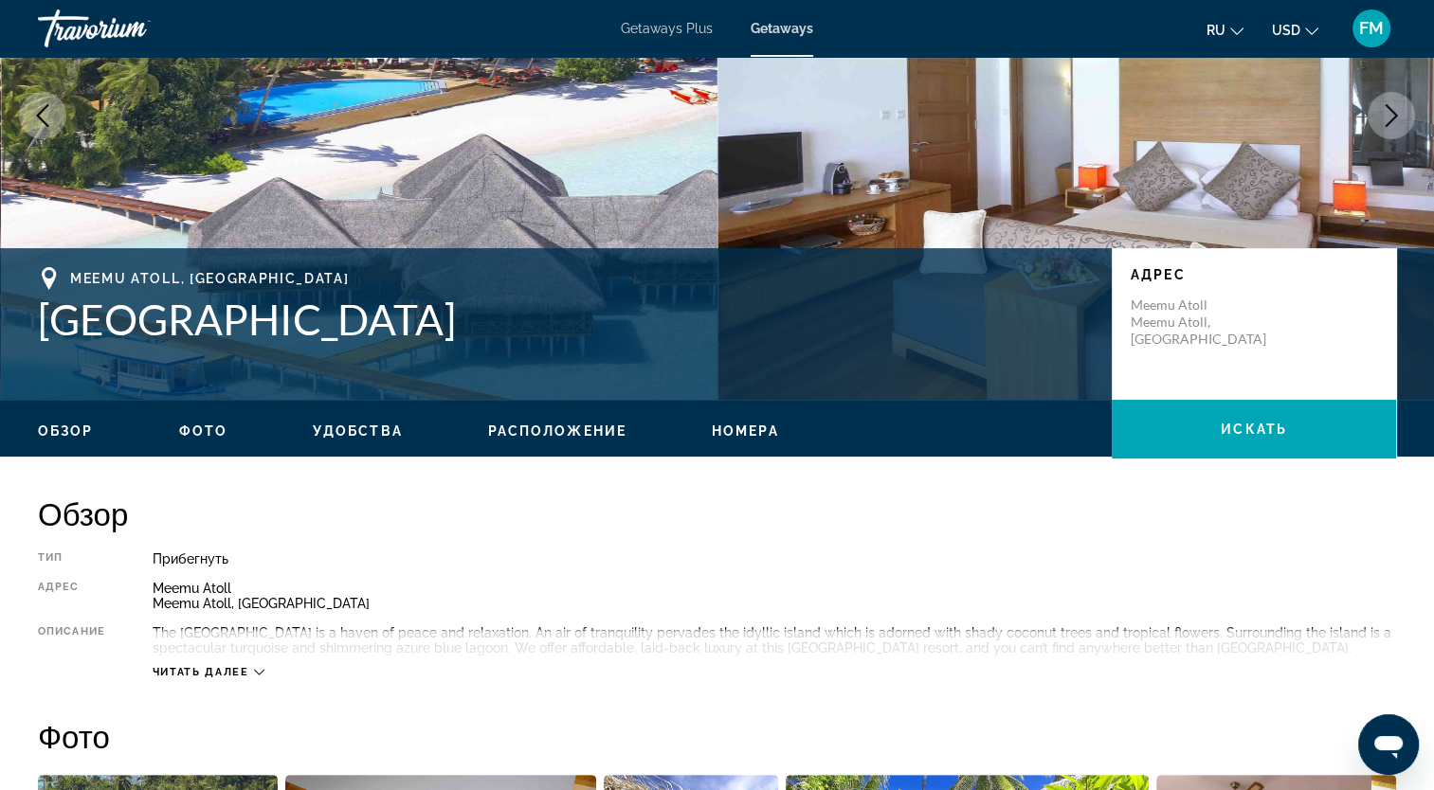
scroll to position [190, 0]
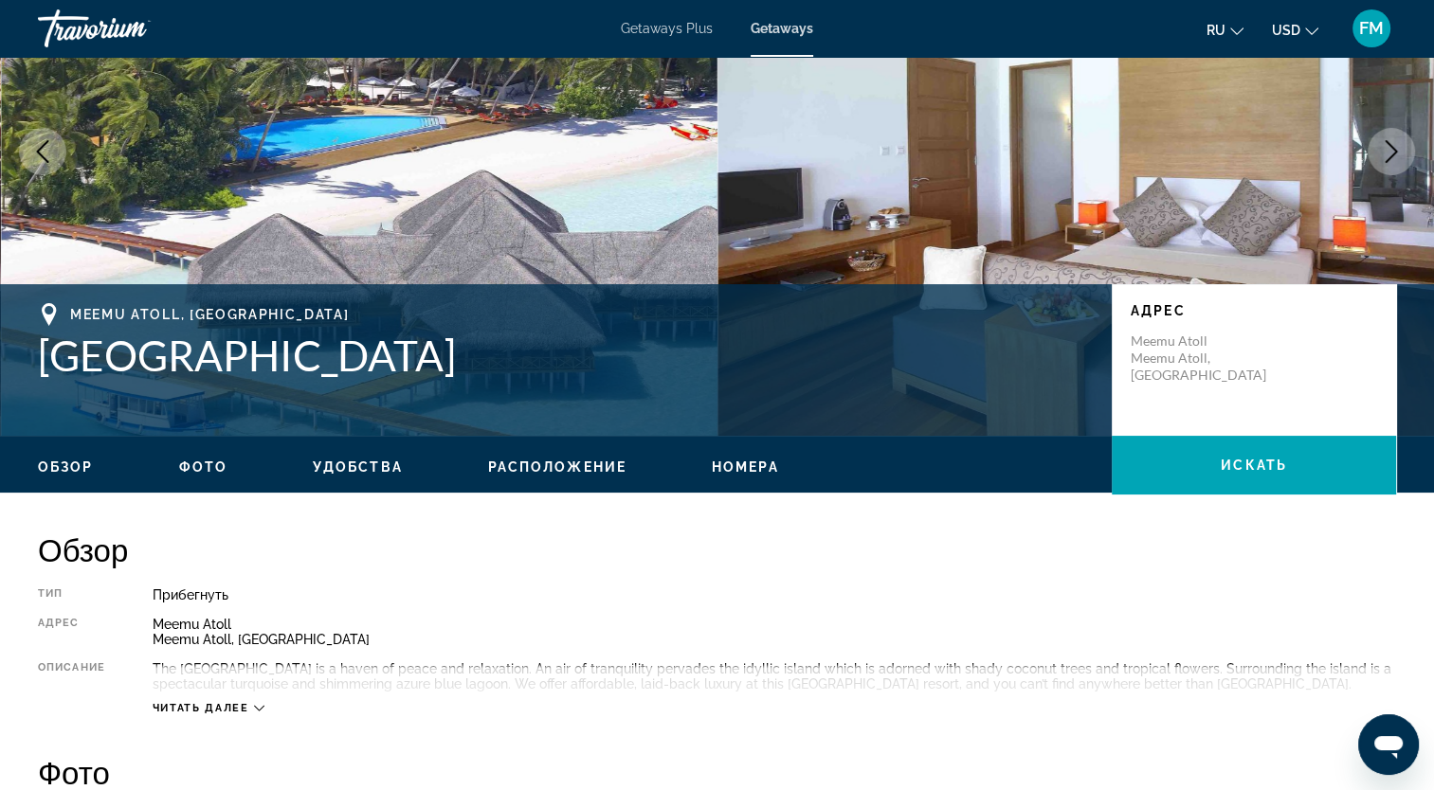
drag, startPoint x: 45, startPoint y: 351, endPoint x: 405, endPoint y: 366, distance: 359.5
click at [405, 366] on h1 "[GEOGRAPHIC_DATA]" at bounding box center [565, 355] width 1055 height 49
click at [518, 585] on div "Обзор Тип Прибегнуть Все включено Нет «все включено» Адрес Meemu Atoll Meemu At…" at bounding box center [717, 623] width 1358 height 185
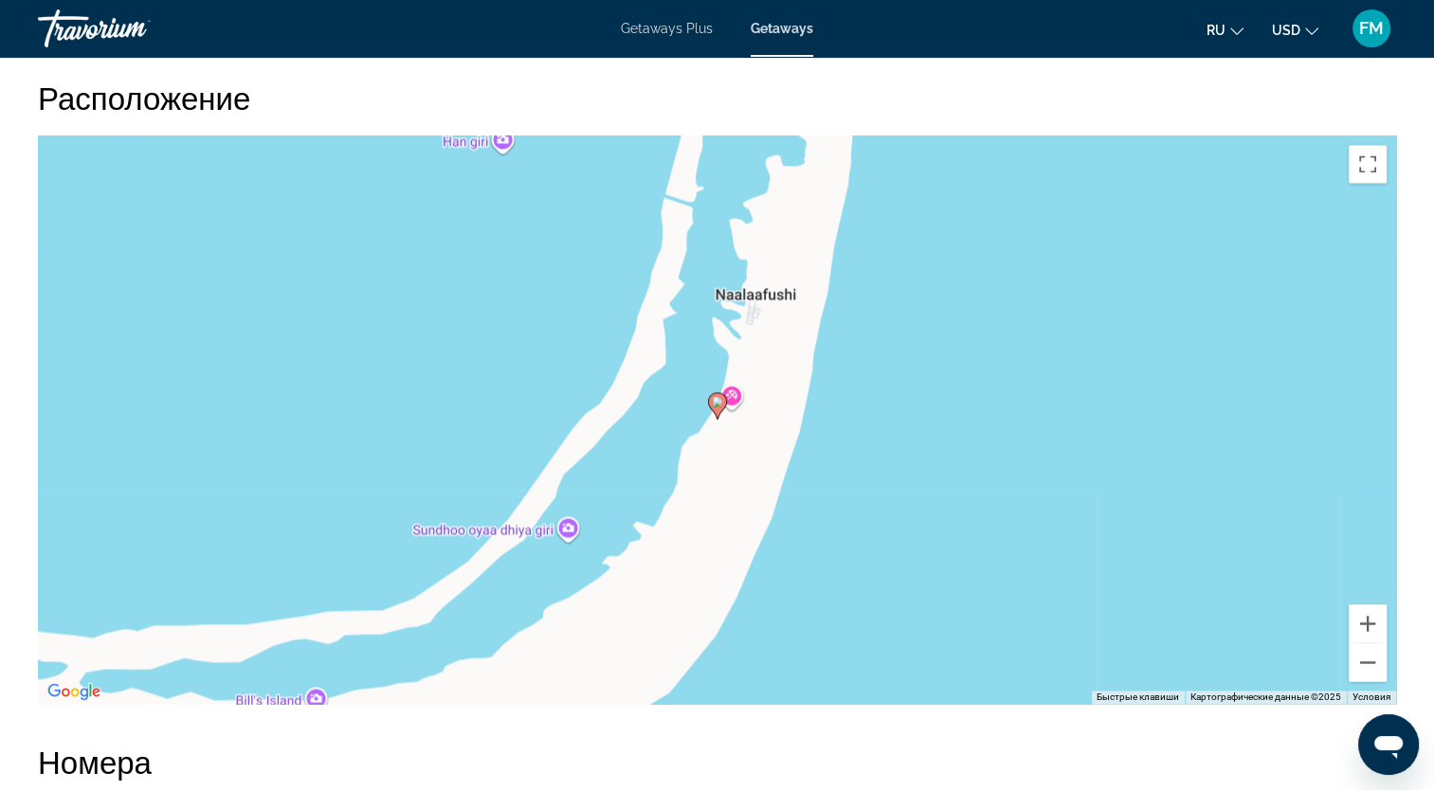
scroll to position [2843, 0]
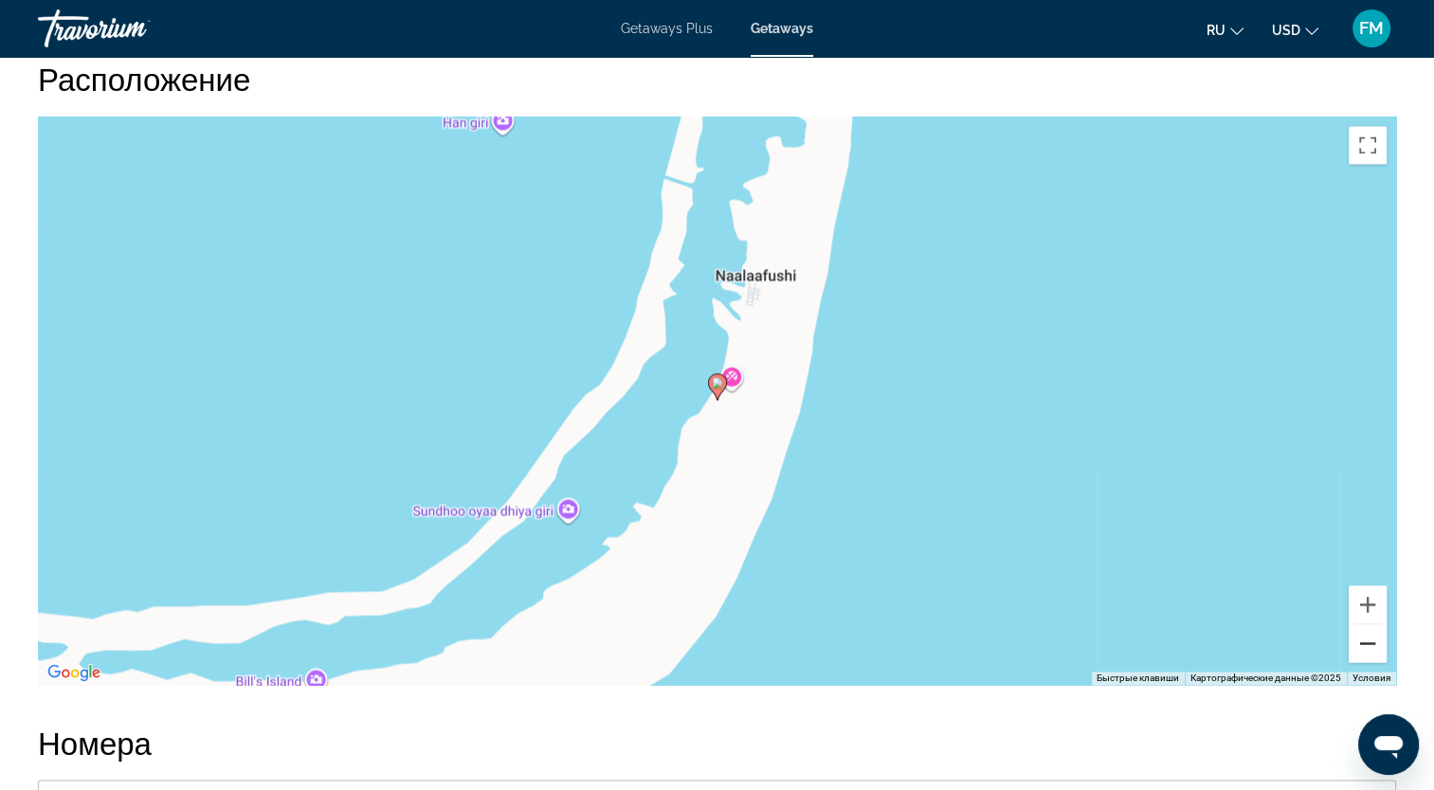
click at [1359, 644] on button "Уменьшить" at bounding box center [1368, 644] width 38 height 38
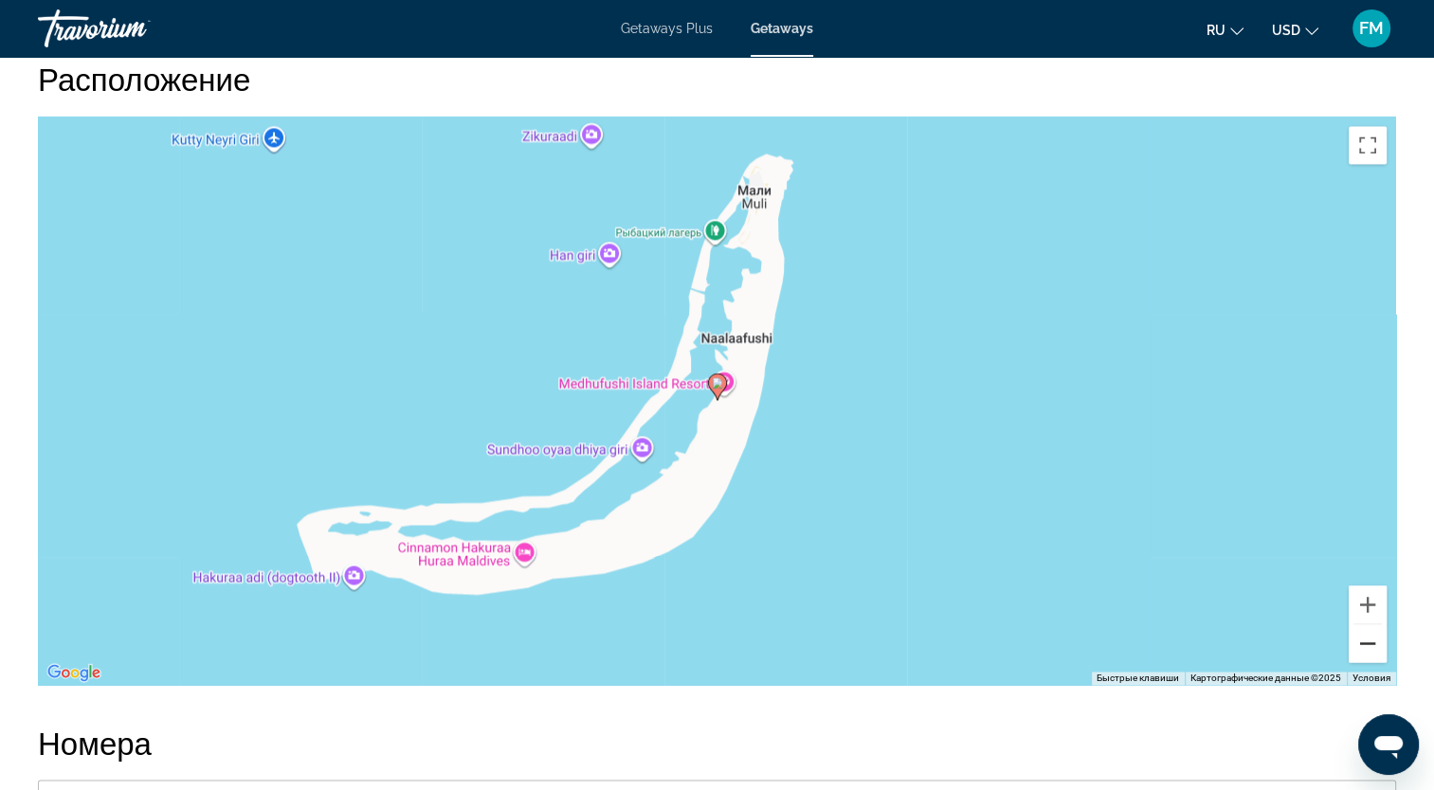
click at [1359, 644] on button "Уменьшить" at bounding box center [1368, 644] width 38 height 38
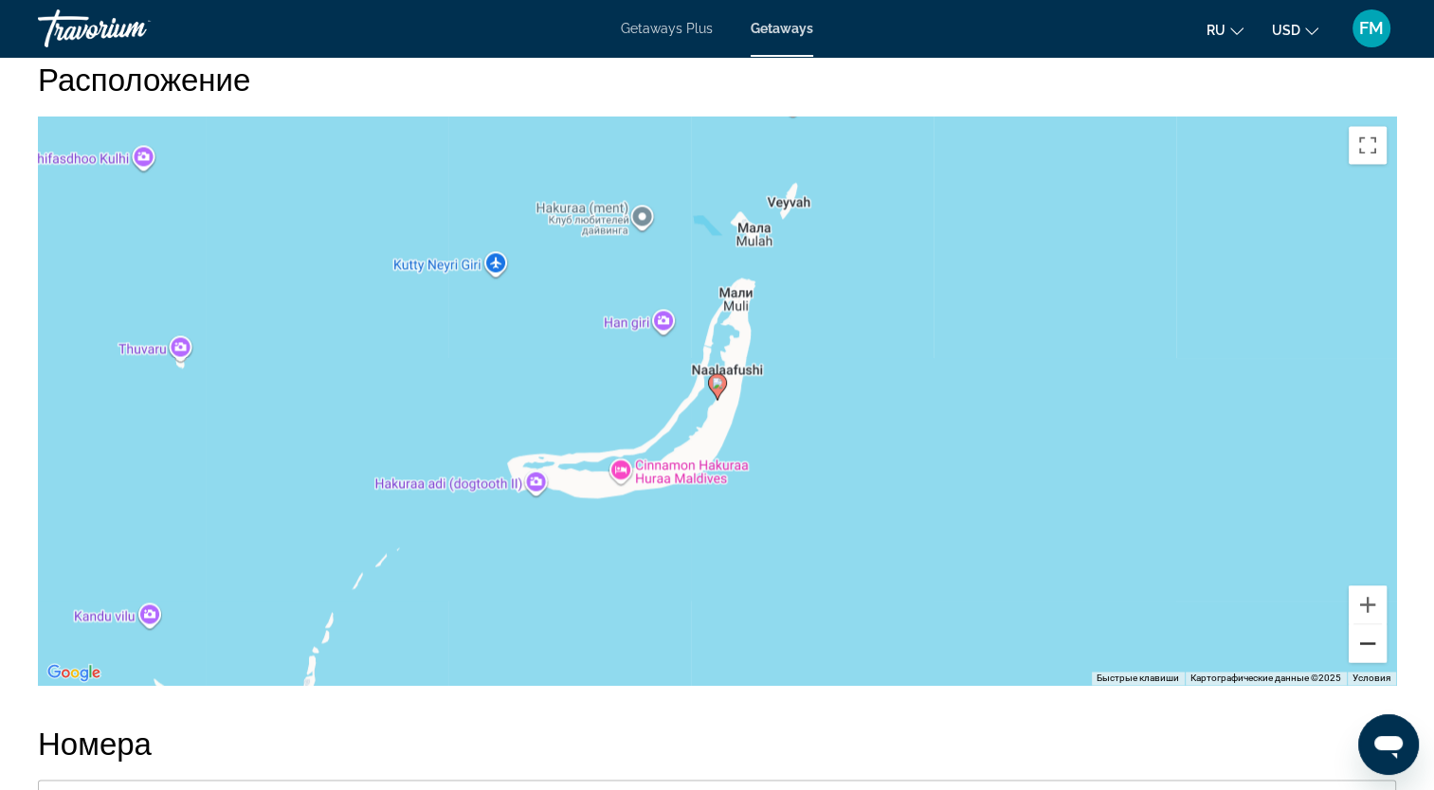
click at [1359, 644] on button "Уменьшить" at bounding box center [1368, 644] width 38 height 38
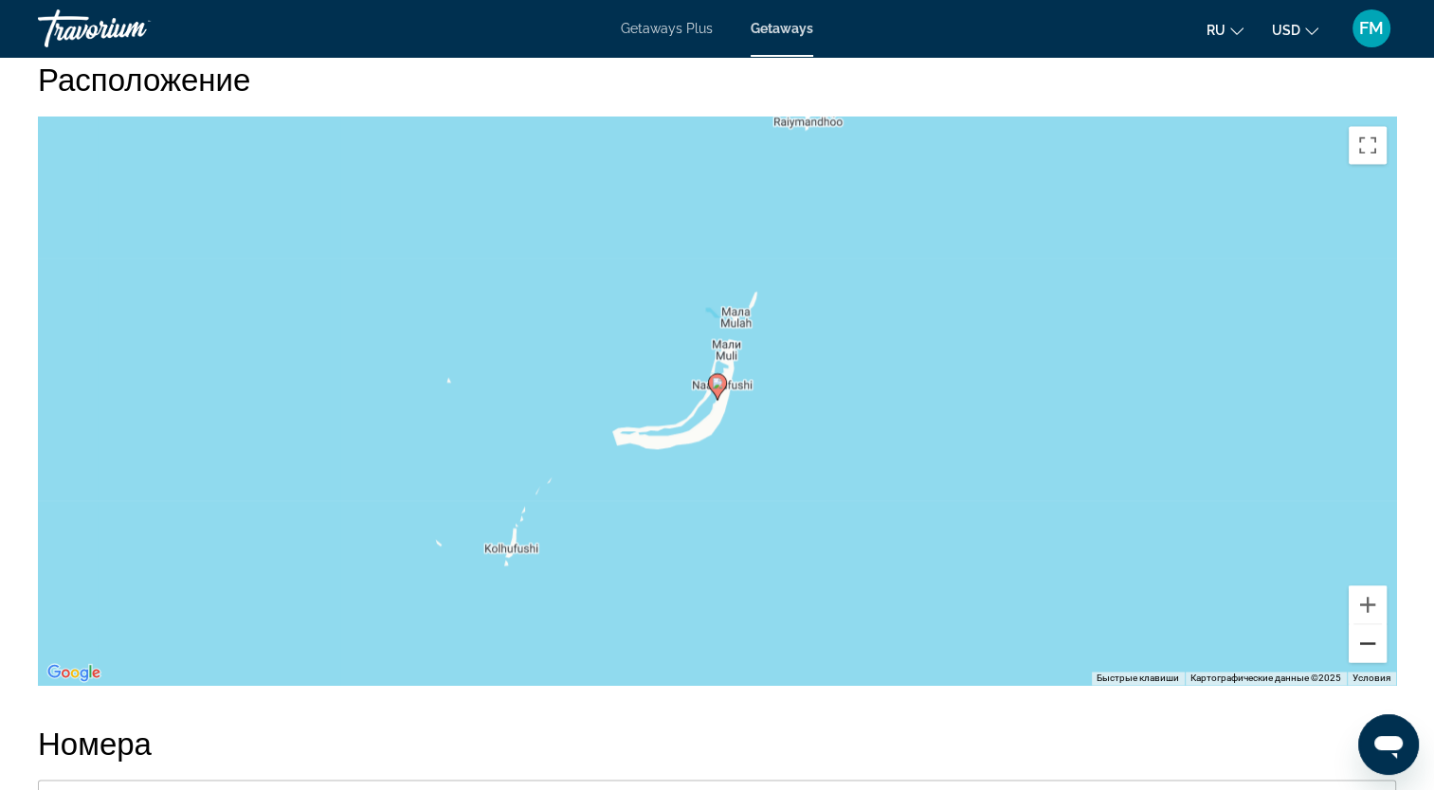
click at [1359, 644] on button "Уменьшить" at bounding box center [1368, 644] width 38 height 38
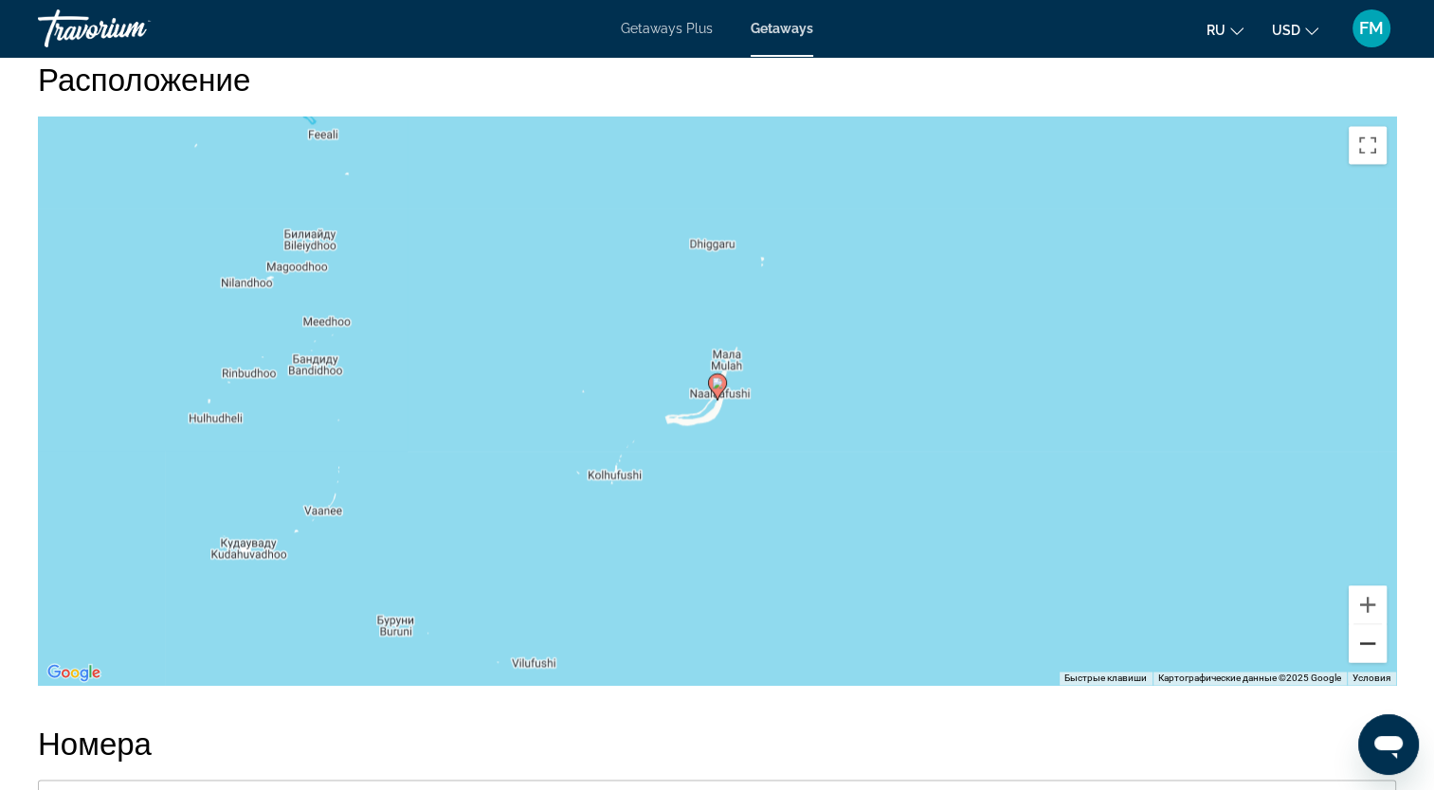
click at [1359, 644] on button "Уменьшить" at bounding box center [1368, 644] width 38 height 38
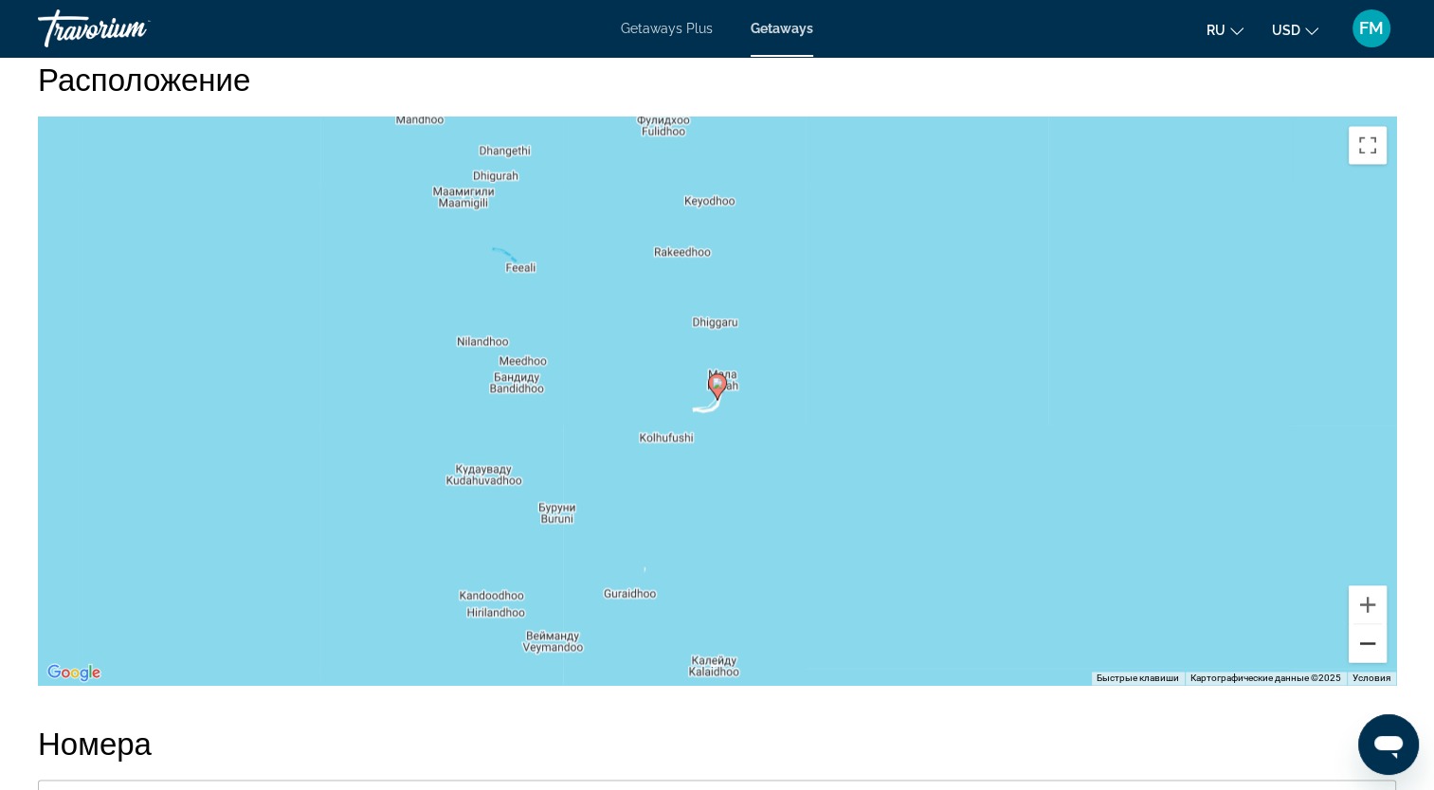
click at [1359, 644] on button "Уменьшить" at bounding box center [1368, 644] width 38 height 38
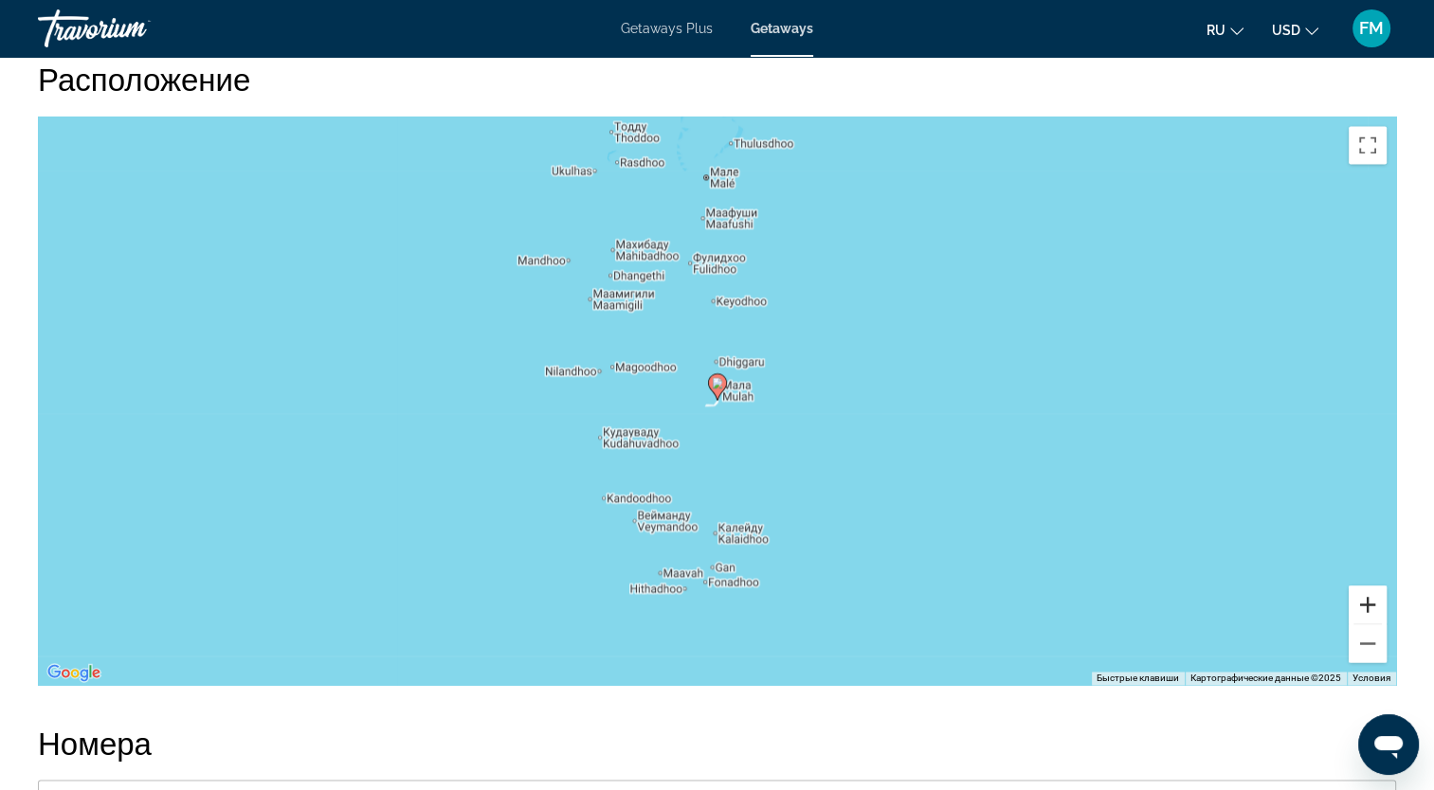
click at [1363, 599] on button "Увеличить" at bounding box center [1368, 605] width 38 height 38
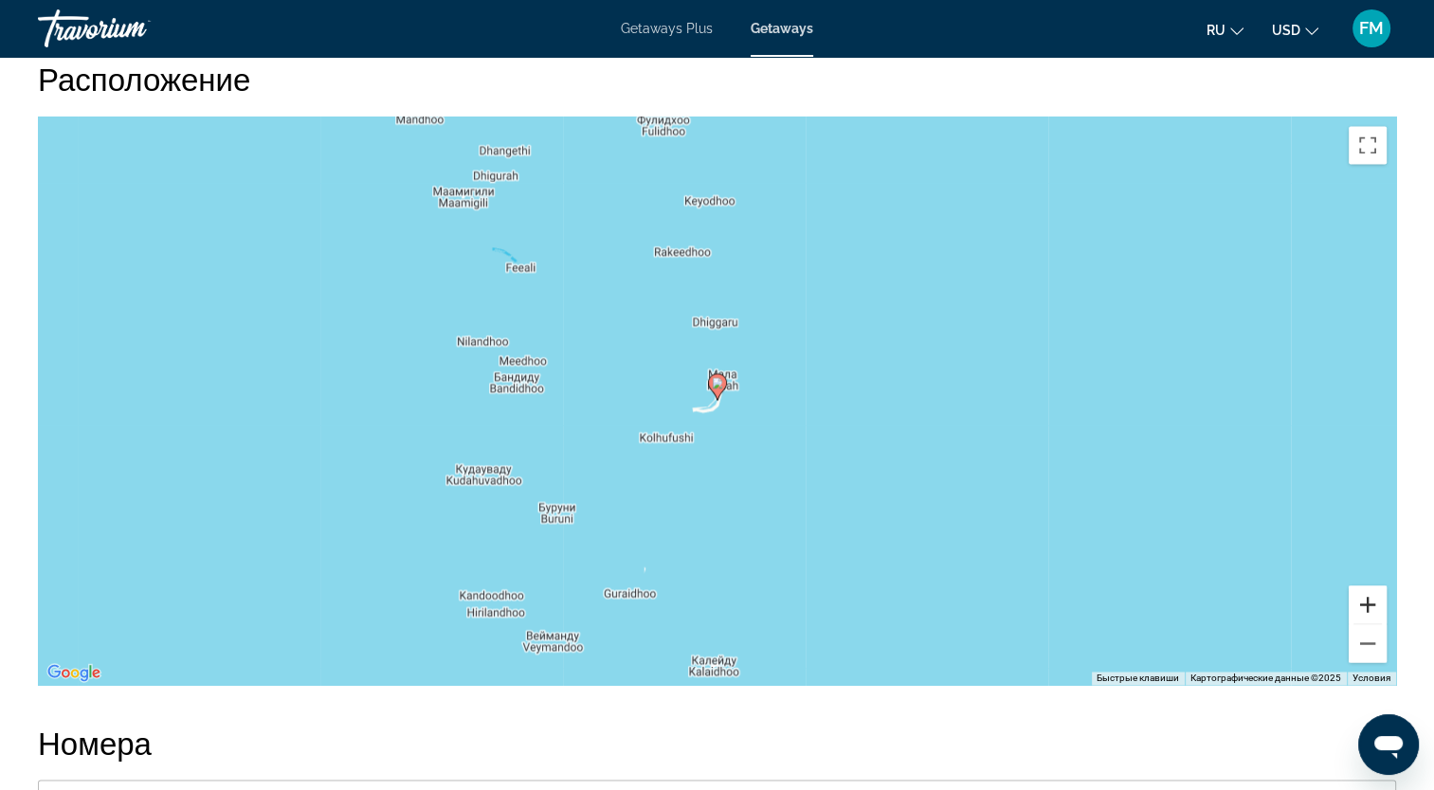
click at [1363, 599] on button "Увеличить" at bounding box center [1368, 605] width 38 height 38
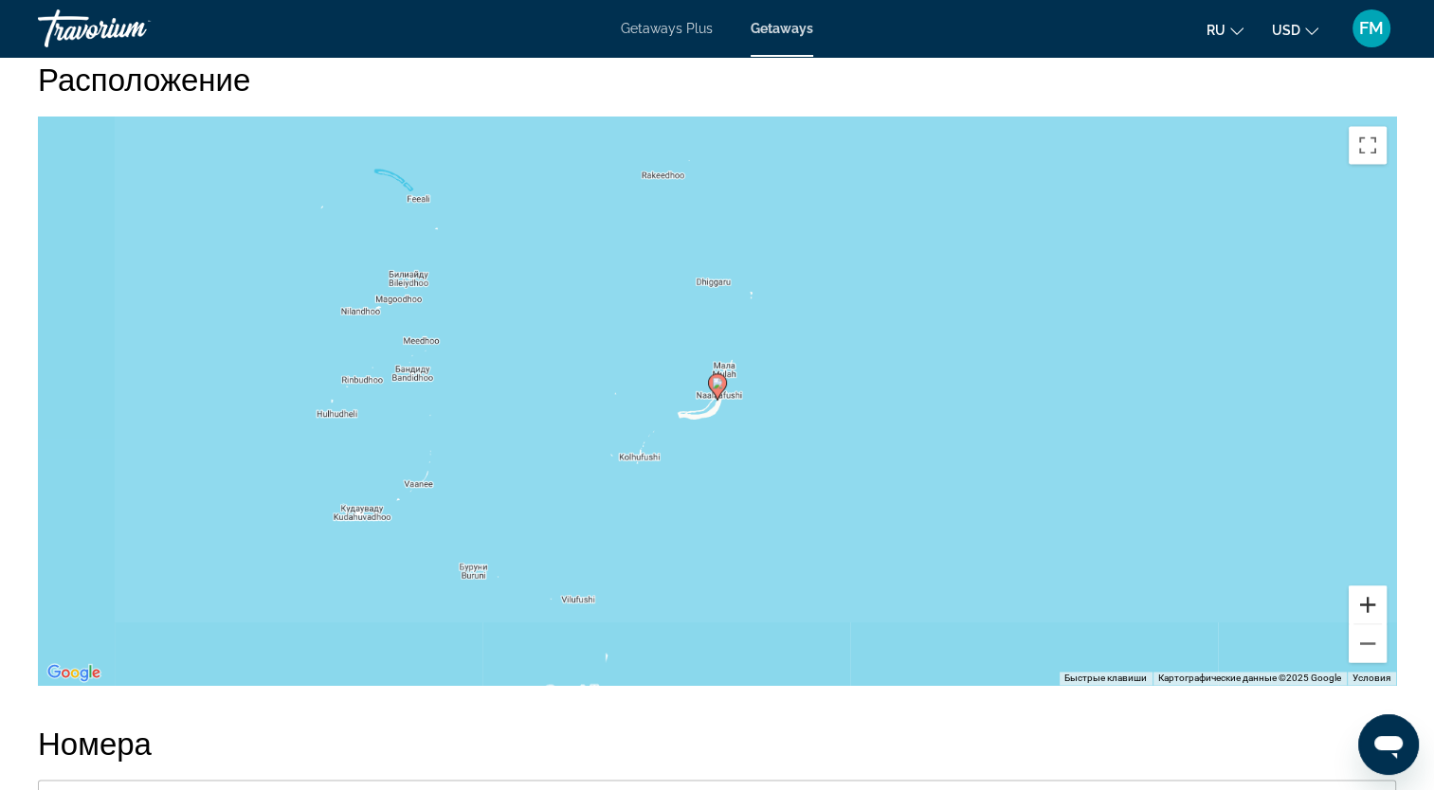
click at [1363, 599] on button "Увеличить" at bounding box center [1368, 605] width 38 height 38
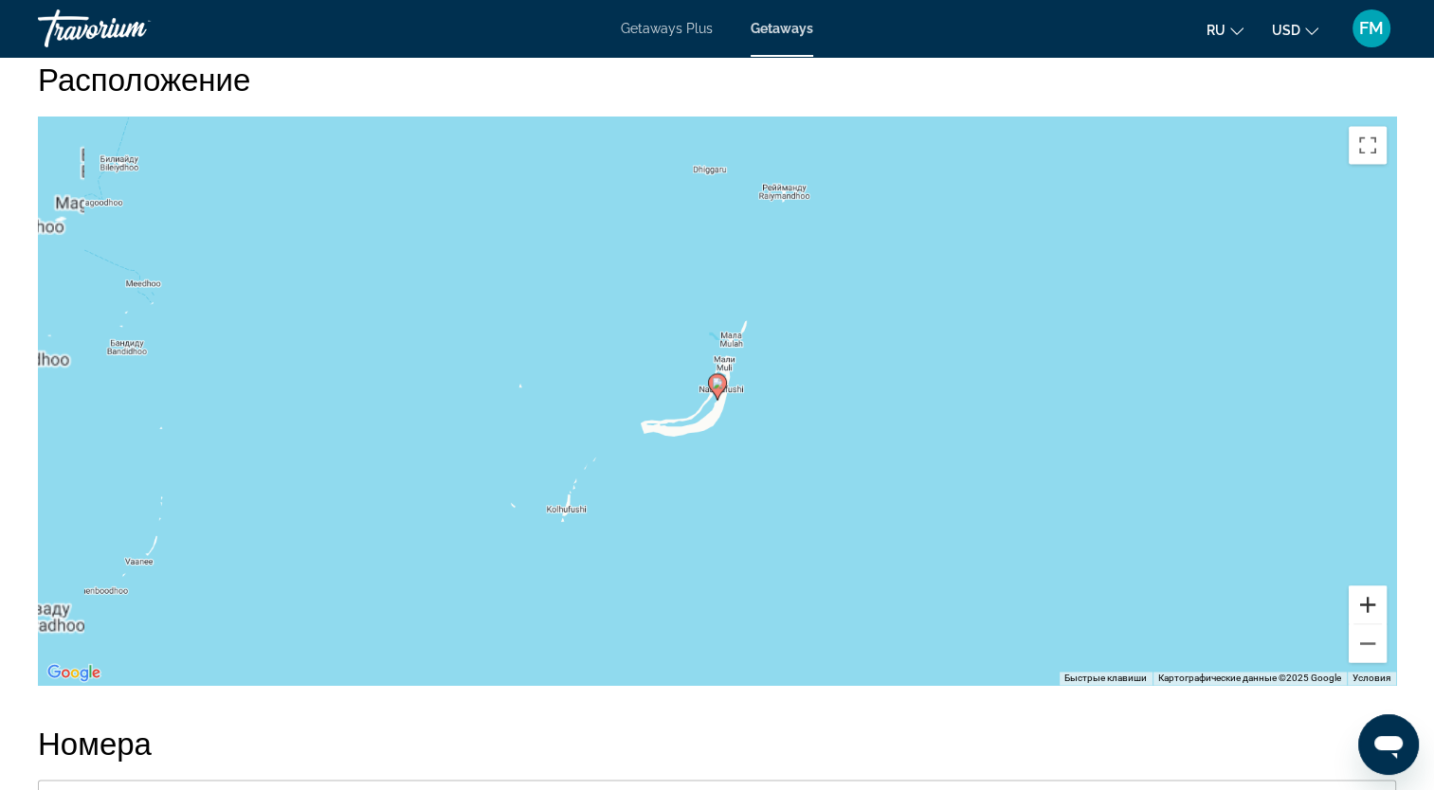
click at [1363, 599] on button "Увеличить" at bounding box center [1368, 605] width 38 height 38
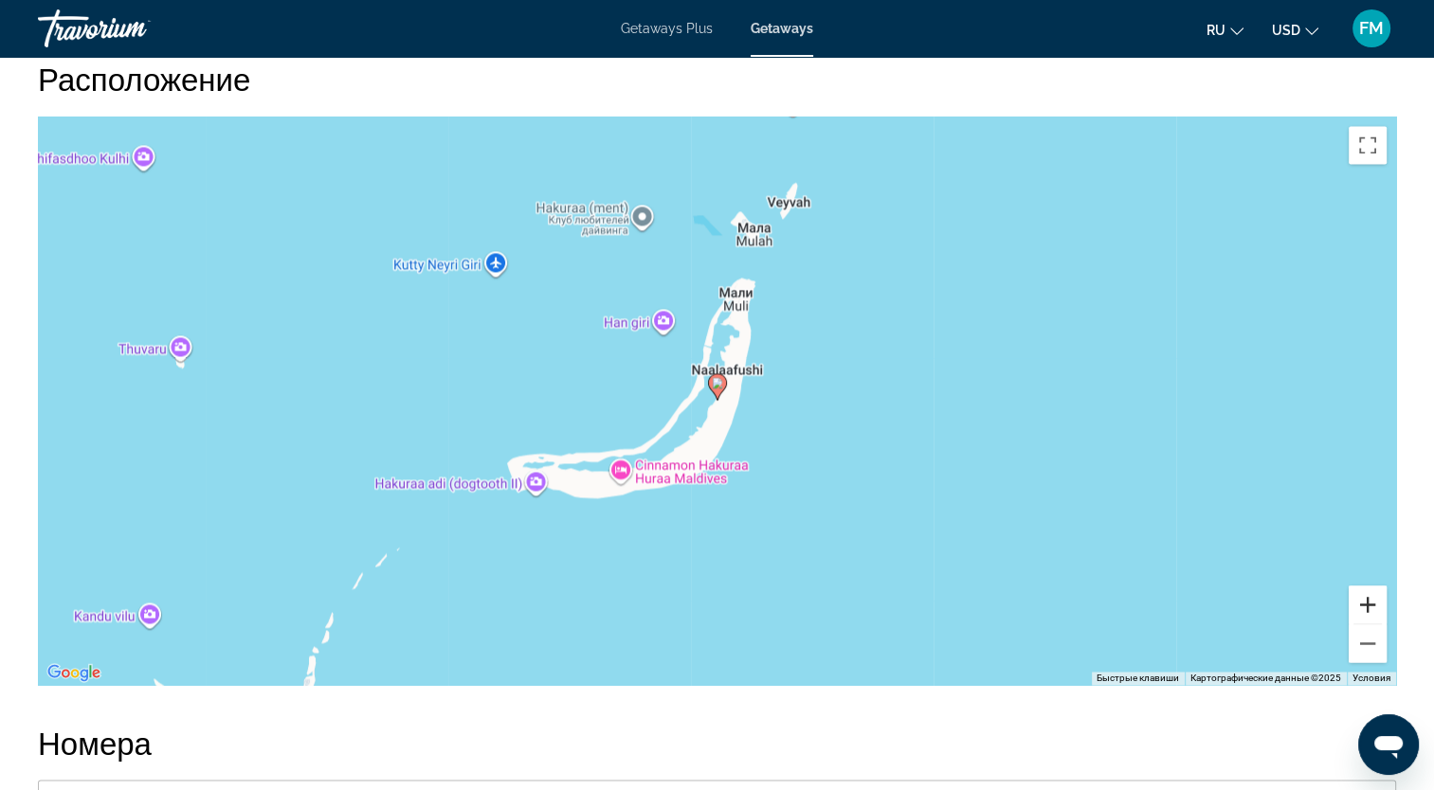
click at [1363, 599] on button "Увеличить" at bounding box center [1368, 605] width 38 height 38
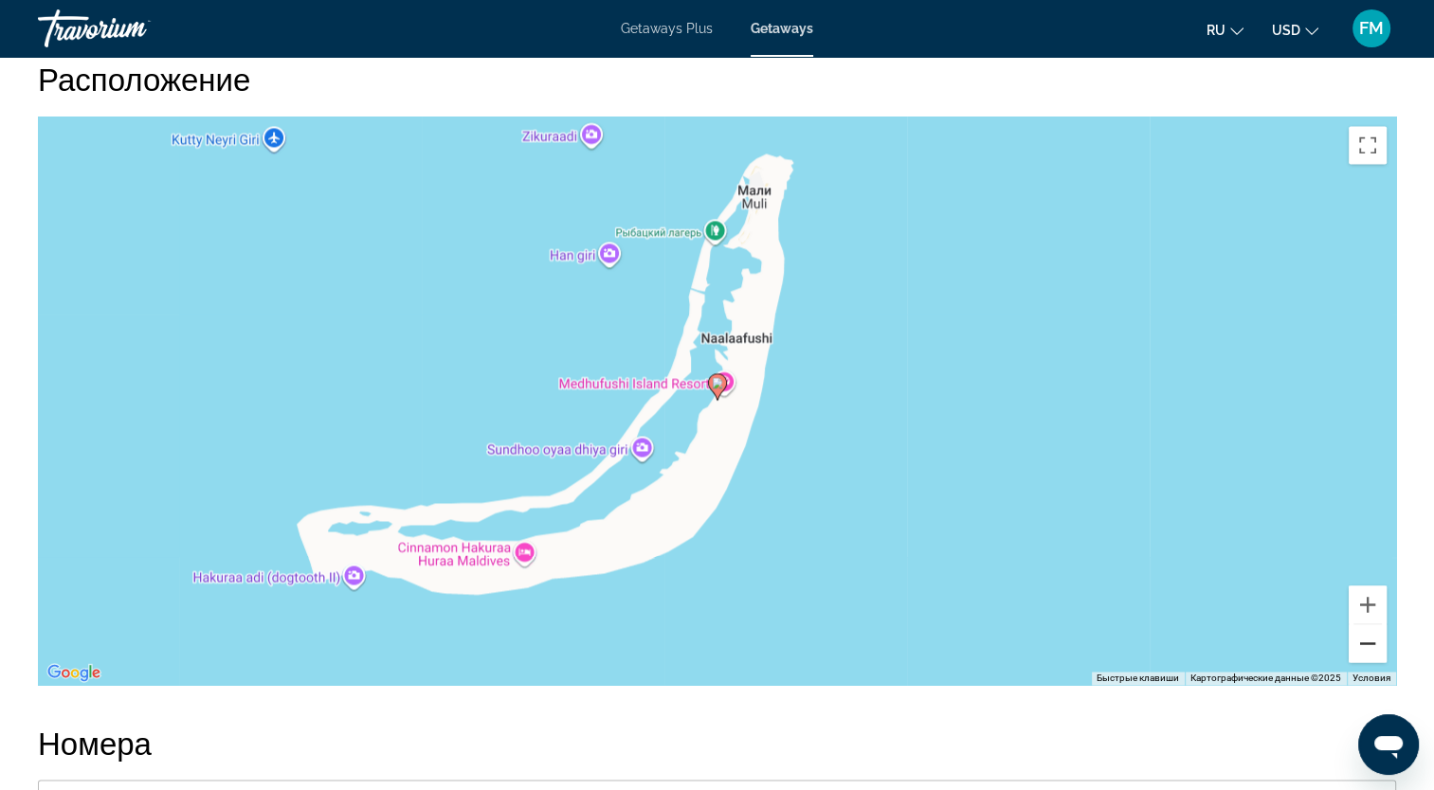
click at [1369, 643] on button "Уменьшить" at bounding box center [1368, 644] width 38 height 38
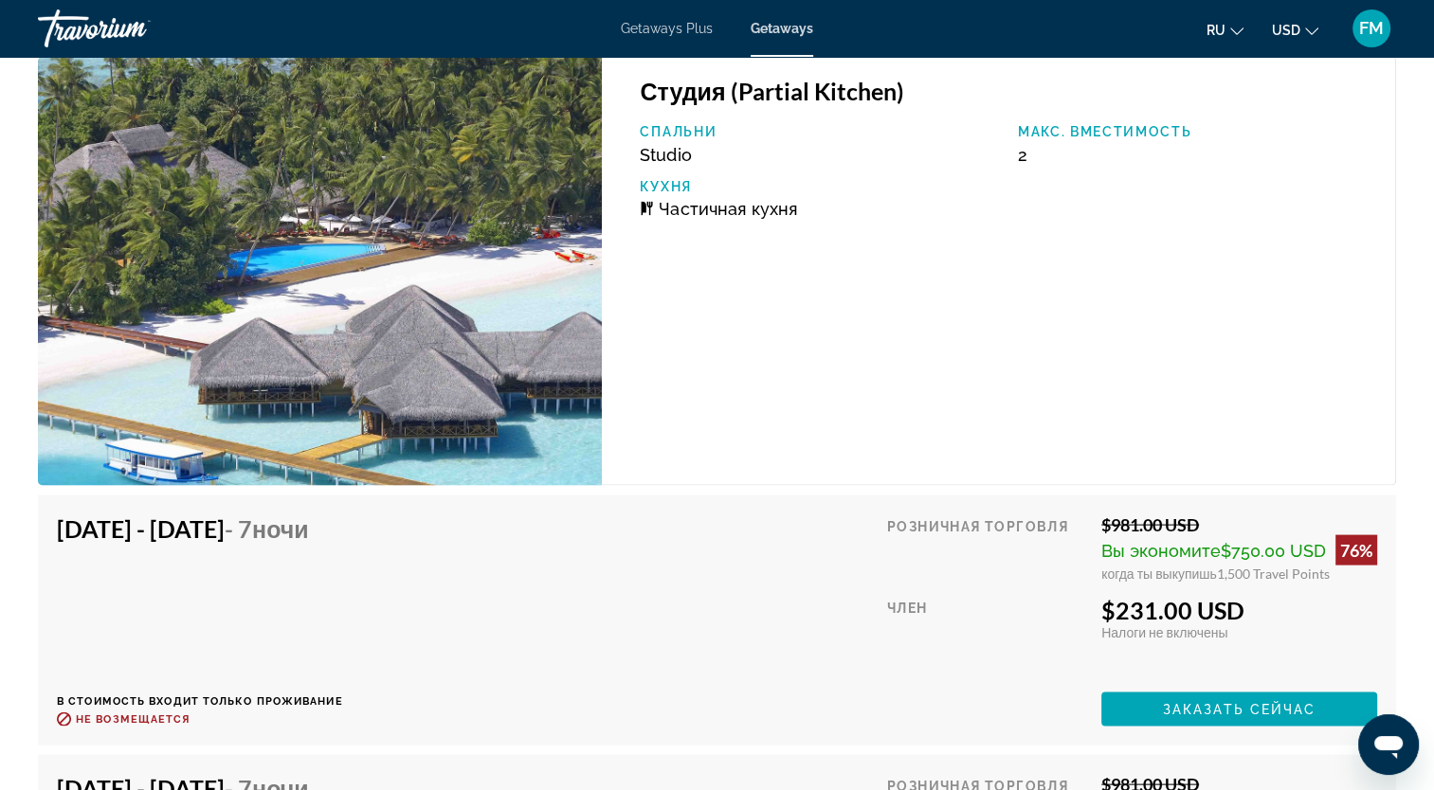
scroll to position [3696, 0]
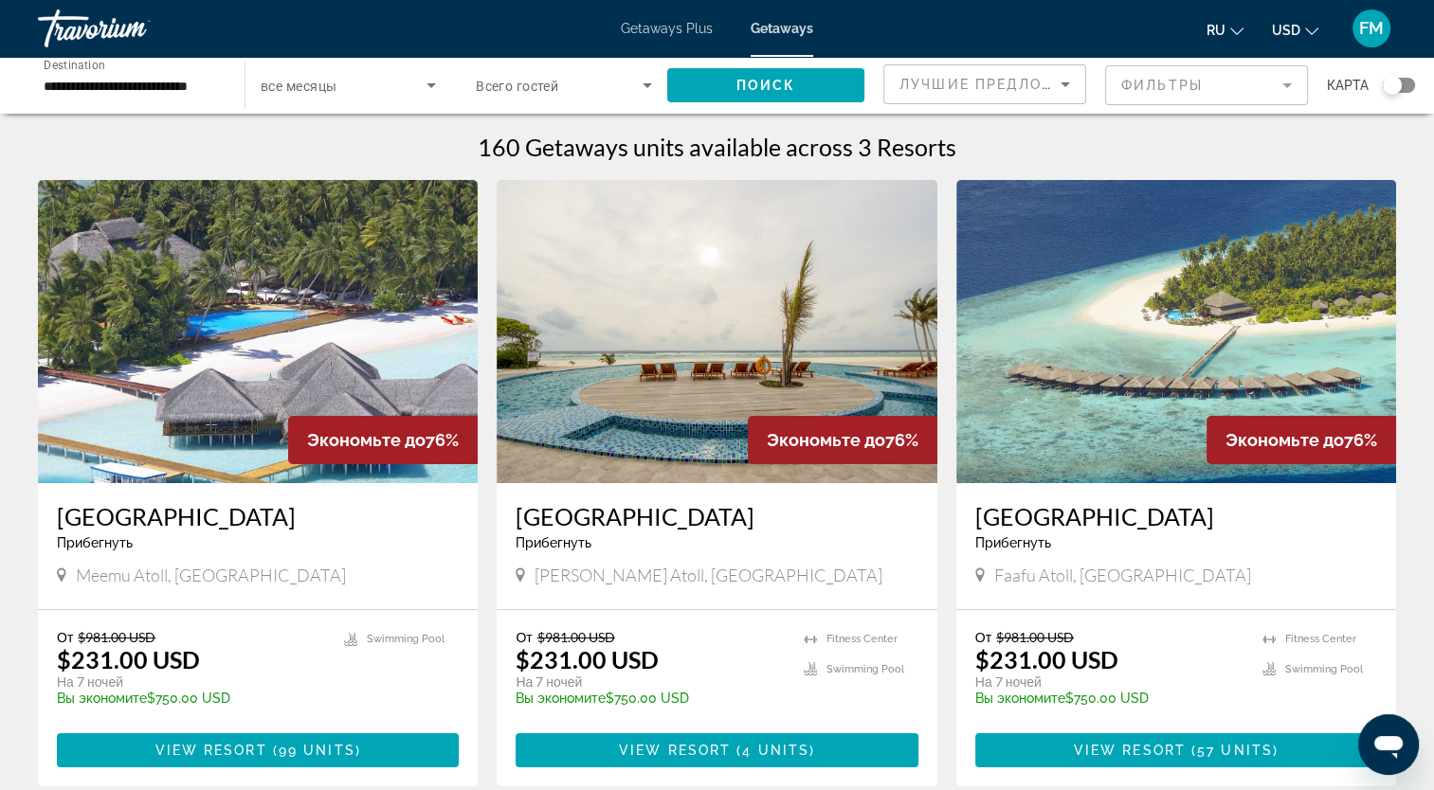
click at [117, 85] on input "**********" at bounding box center [132, 86] width 176 height 23
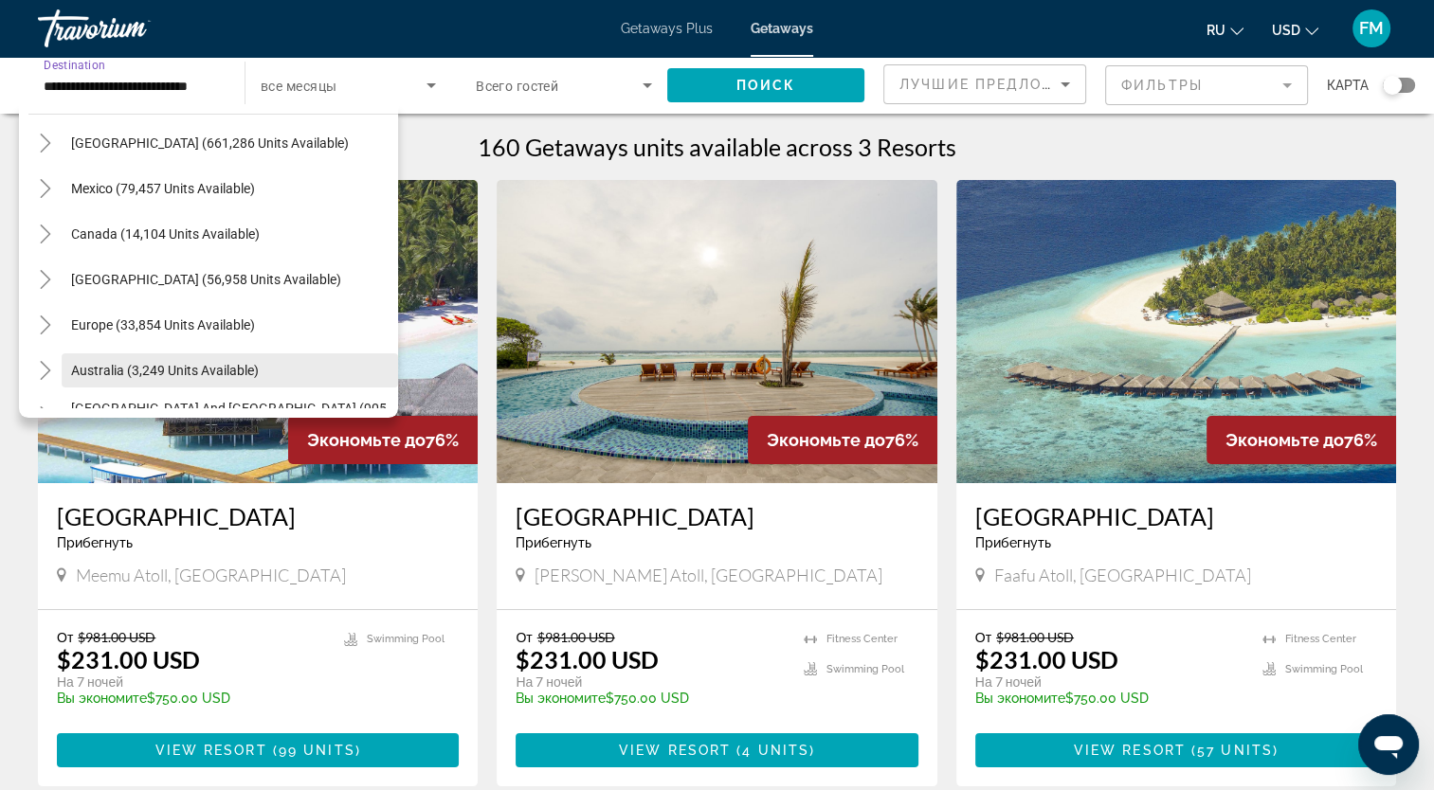
scroll to position [41, 0]
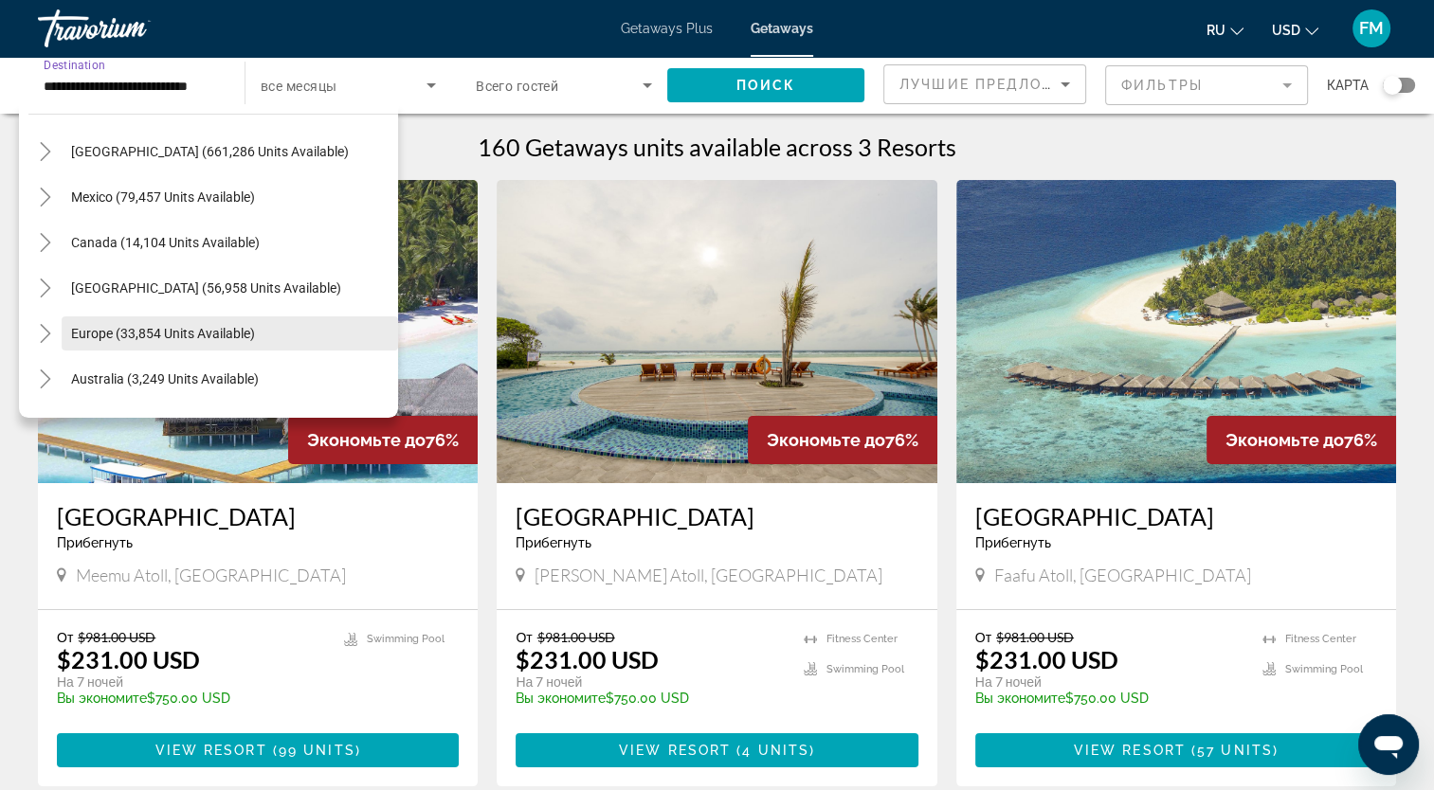
click at [125, 328] on span "Europe (33,854 units available)" at bounding box center [163, 333] width 184 height 15
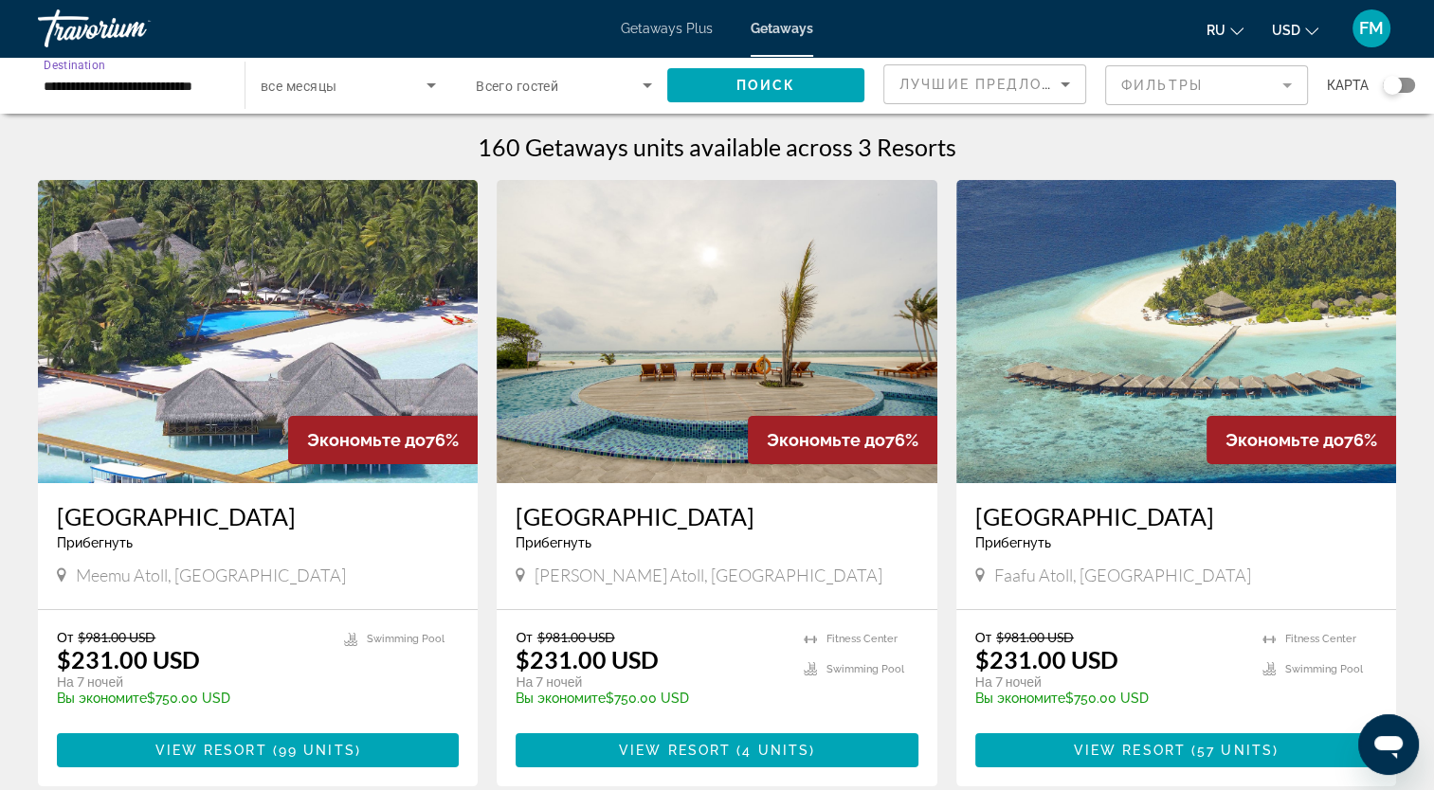
click at [124, 83] on input "**********" at bounding box center [132, 86] width 176 height 23
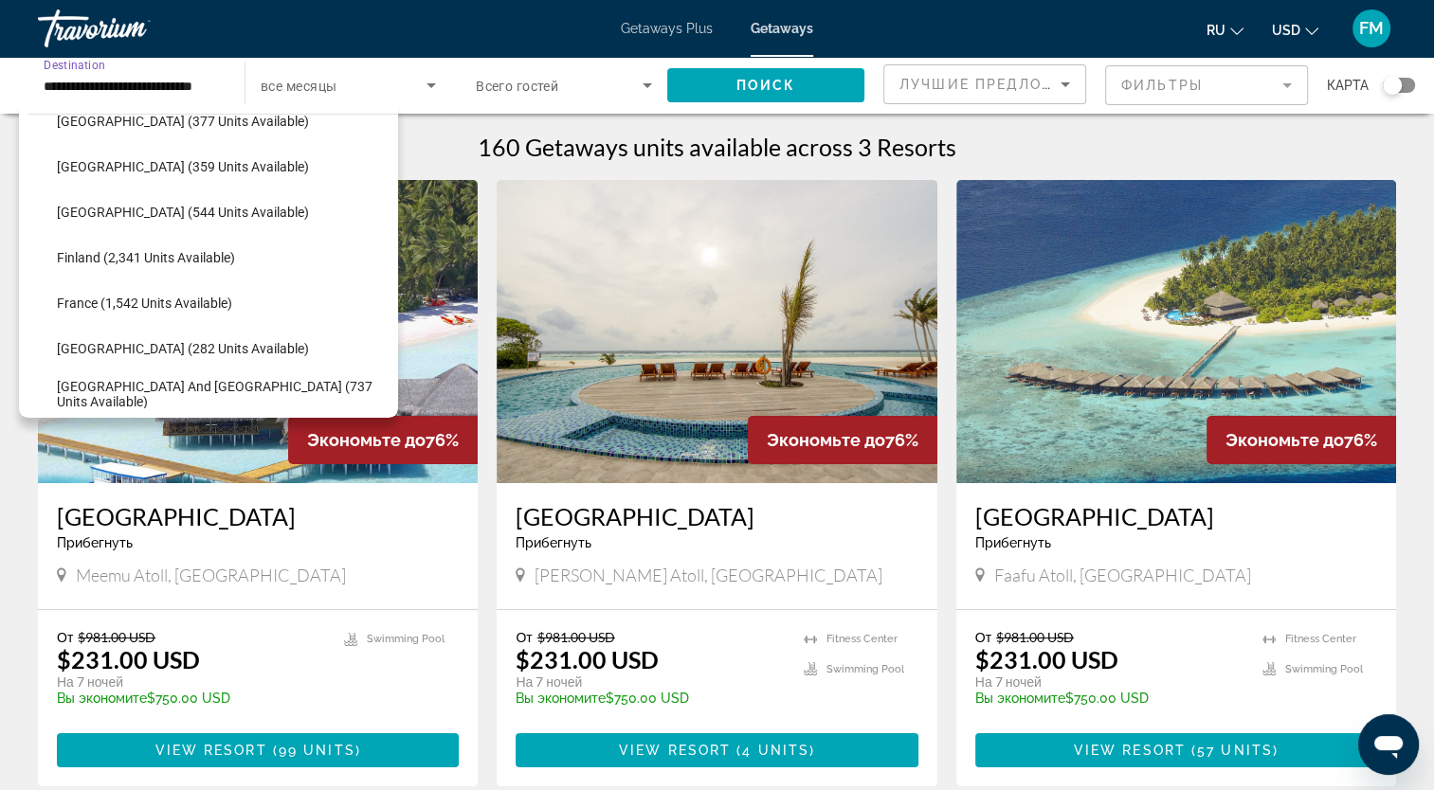
scroll to position [397, 0]
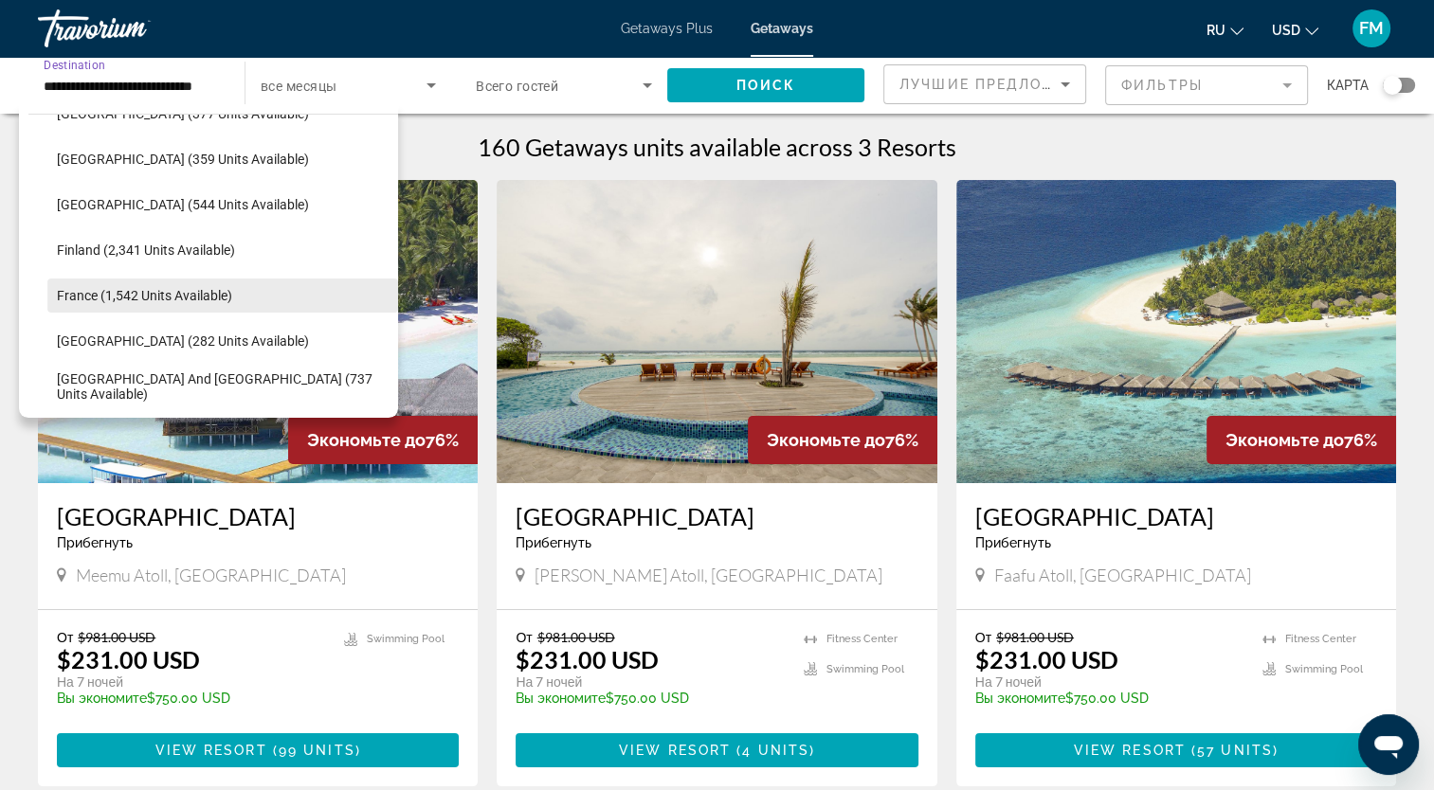
click at [116, 294] on span "France (1,542 units available)" at bounding box center [144, 295] width 175 height 15
type input "**********"
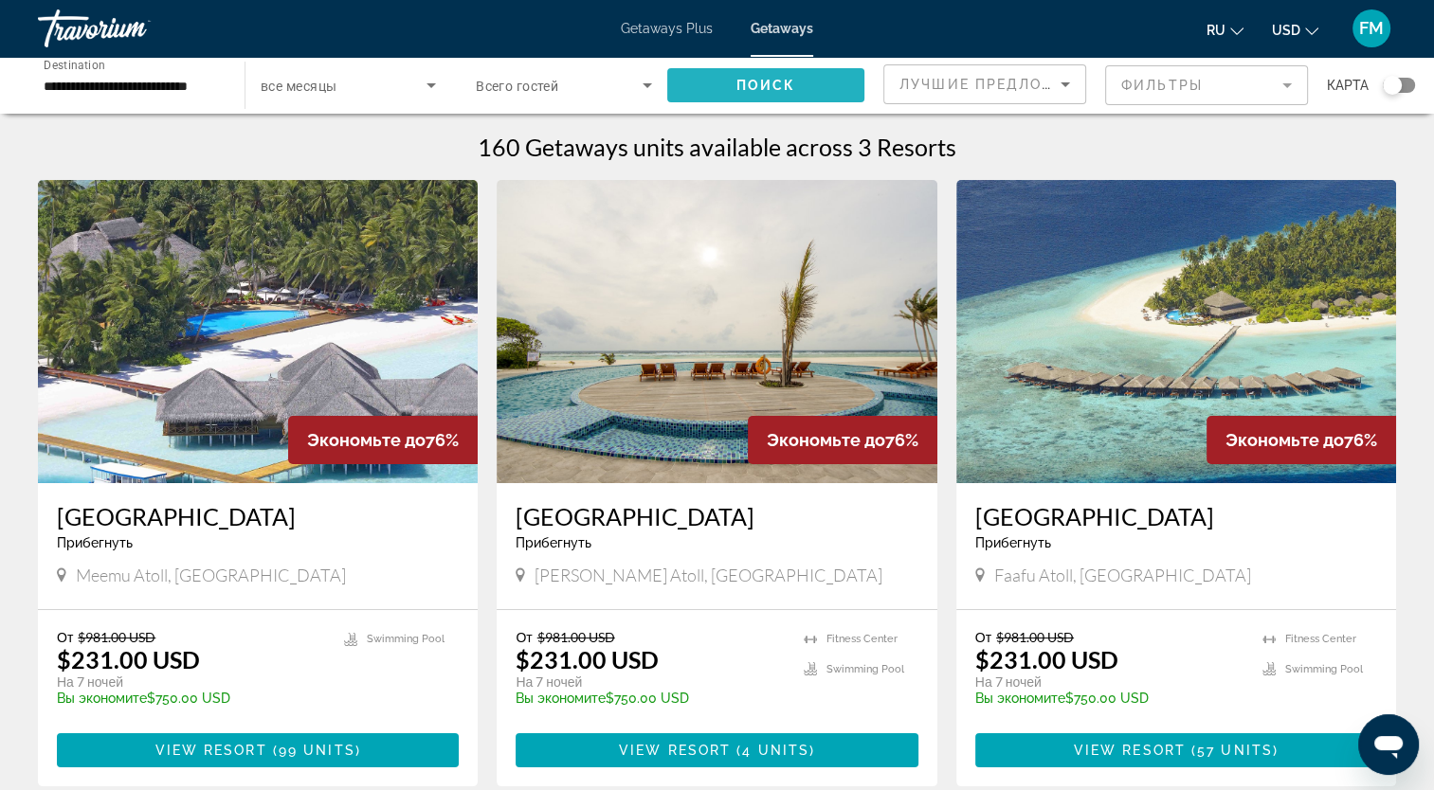
click at [733, 87] on span "Search widget" at bounding box center [765, 85] width 197 height 45
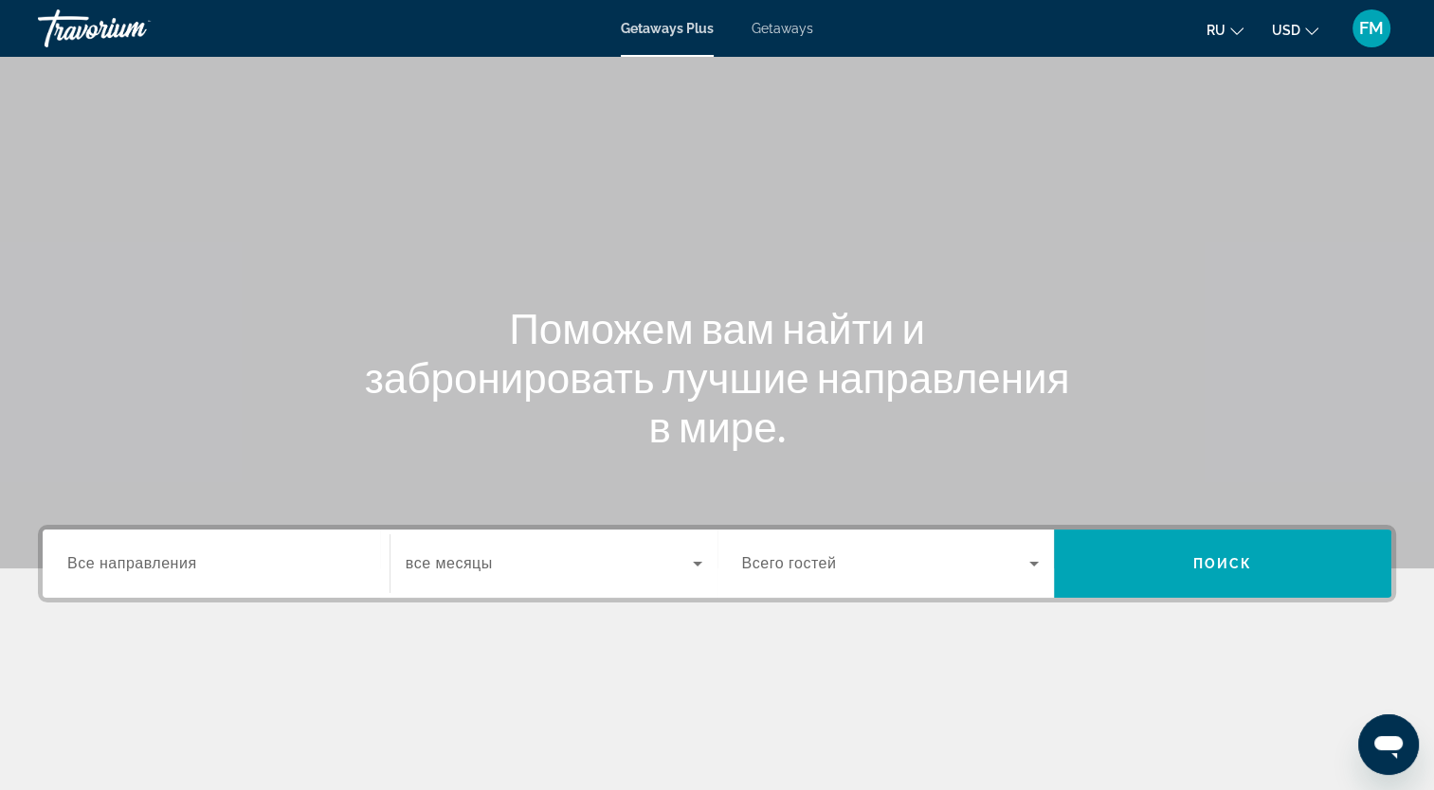
click at [783, 30] on span "Getaways" at bounding box center [783, 28] width 62 height 15
click at [218, 570] on input "Destination Все направления" at bounding box center [216, 564] width 298 height 23
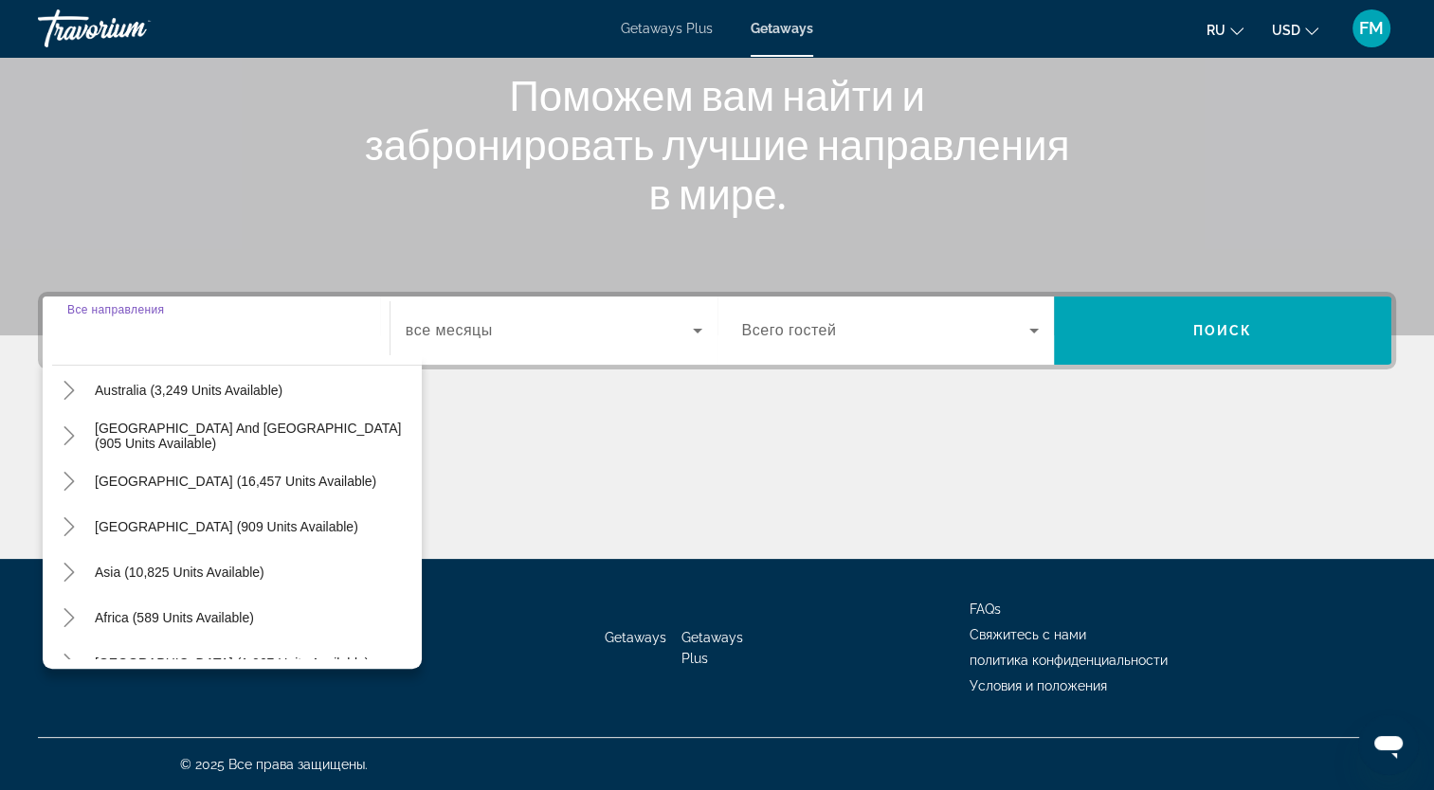
scroll to position [307, 0]
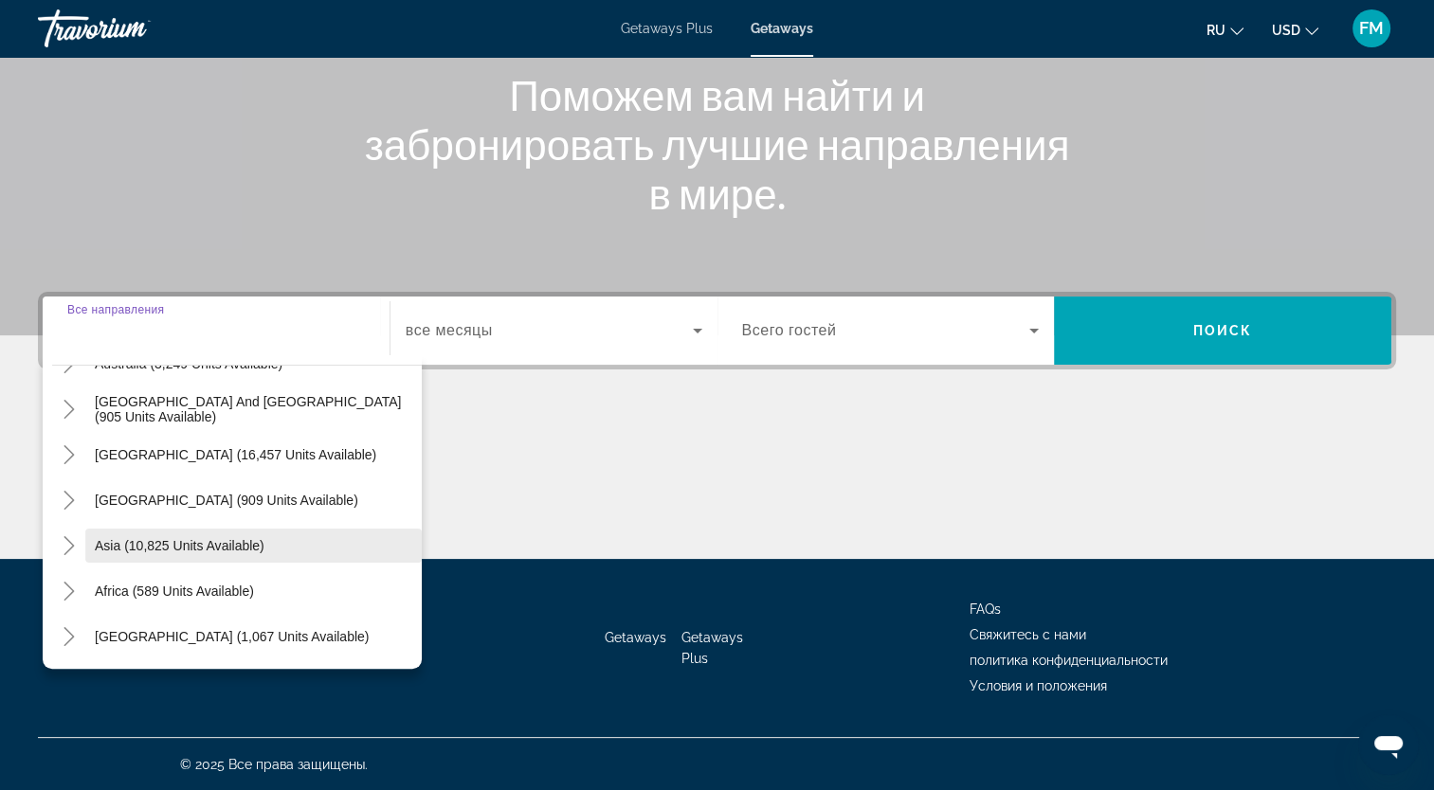
click at [182, 544] on span "Asia (10,825 units available)" at bounding box center [180, 545] width 170 height 15
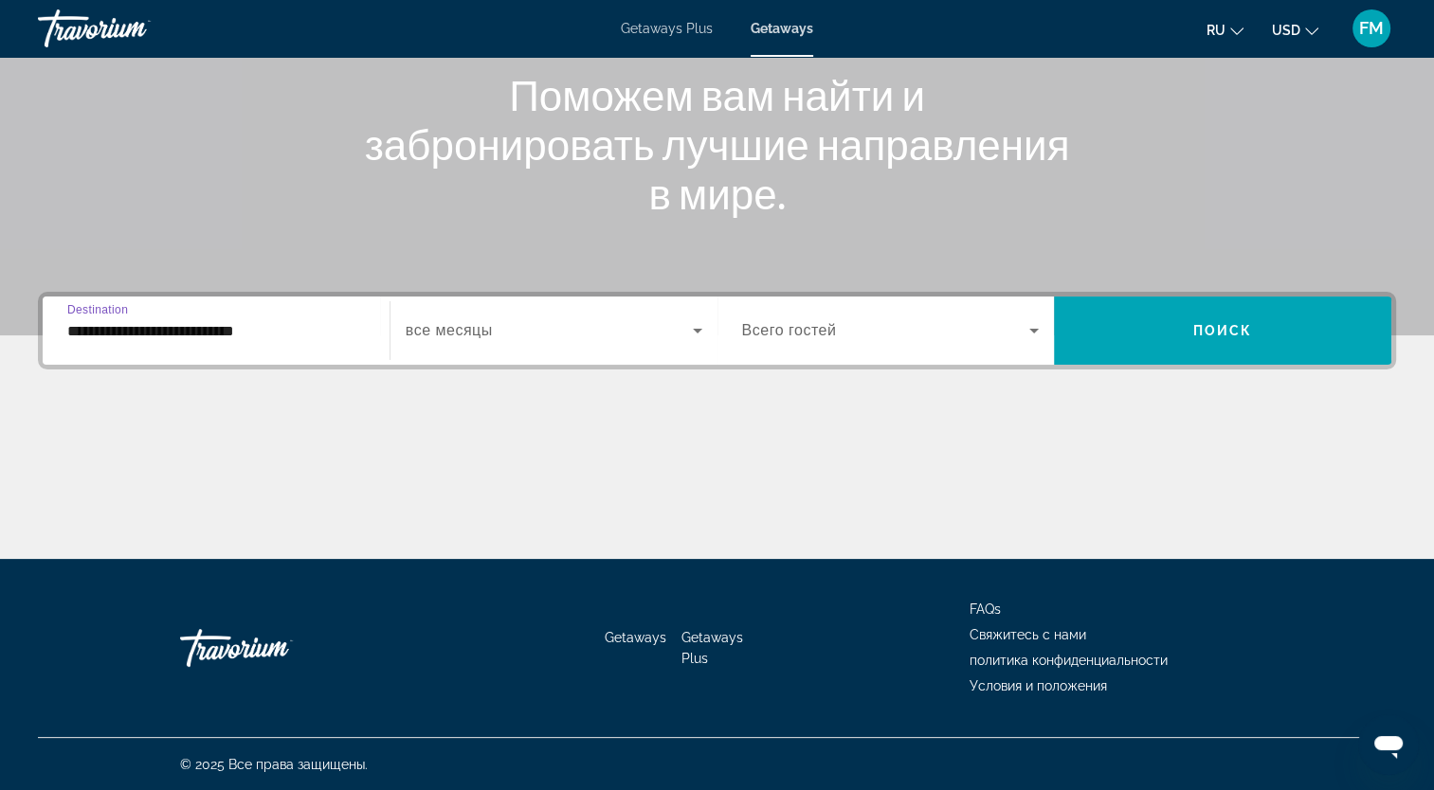
click at [156, 332] on input "**********" at bounding box center [216, 331] width 298 height 23
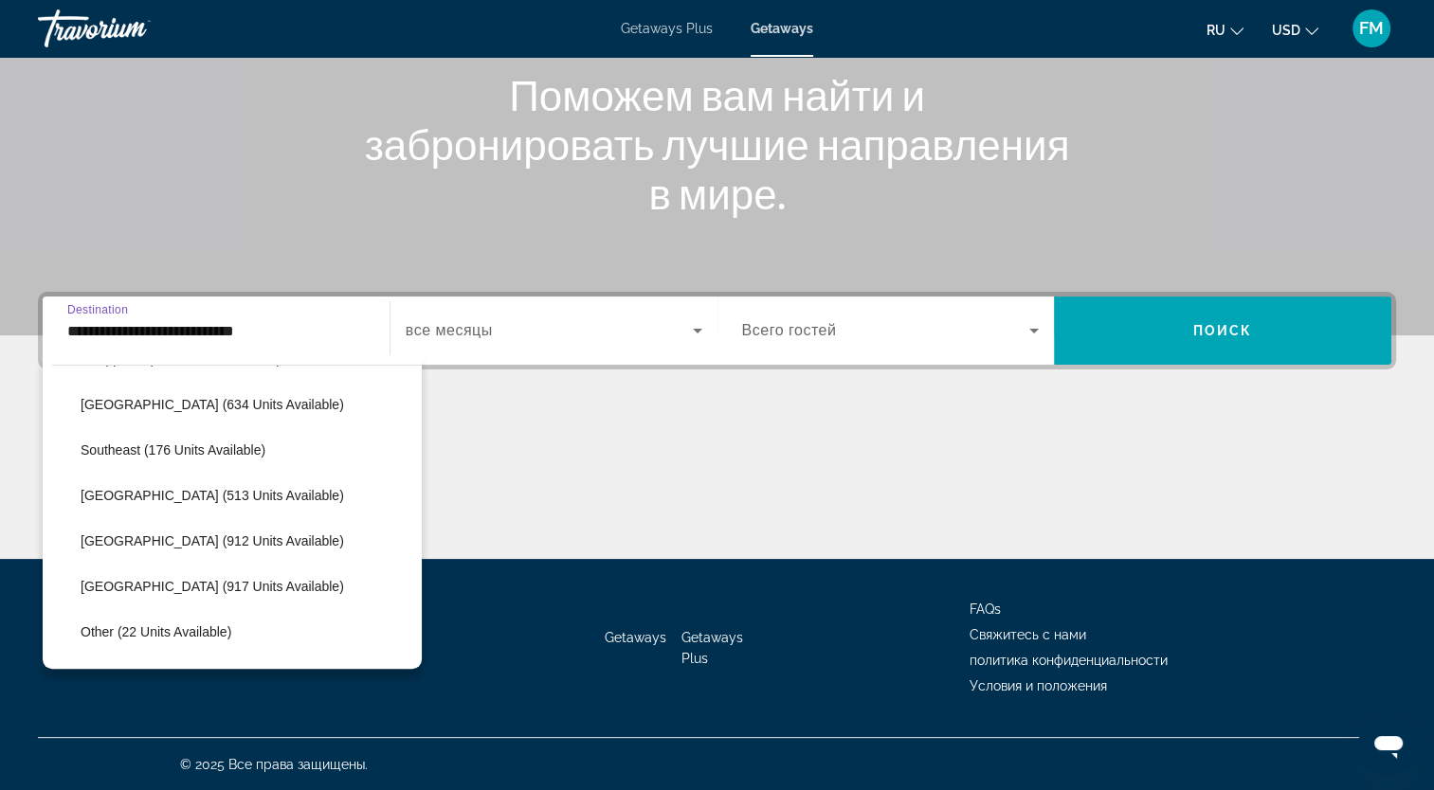
scroll to position [909, 0]
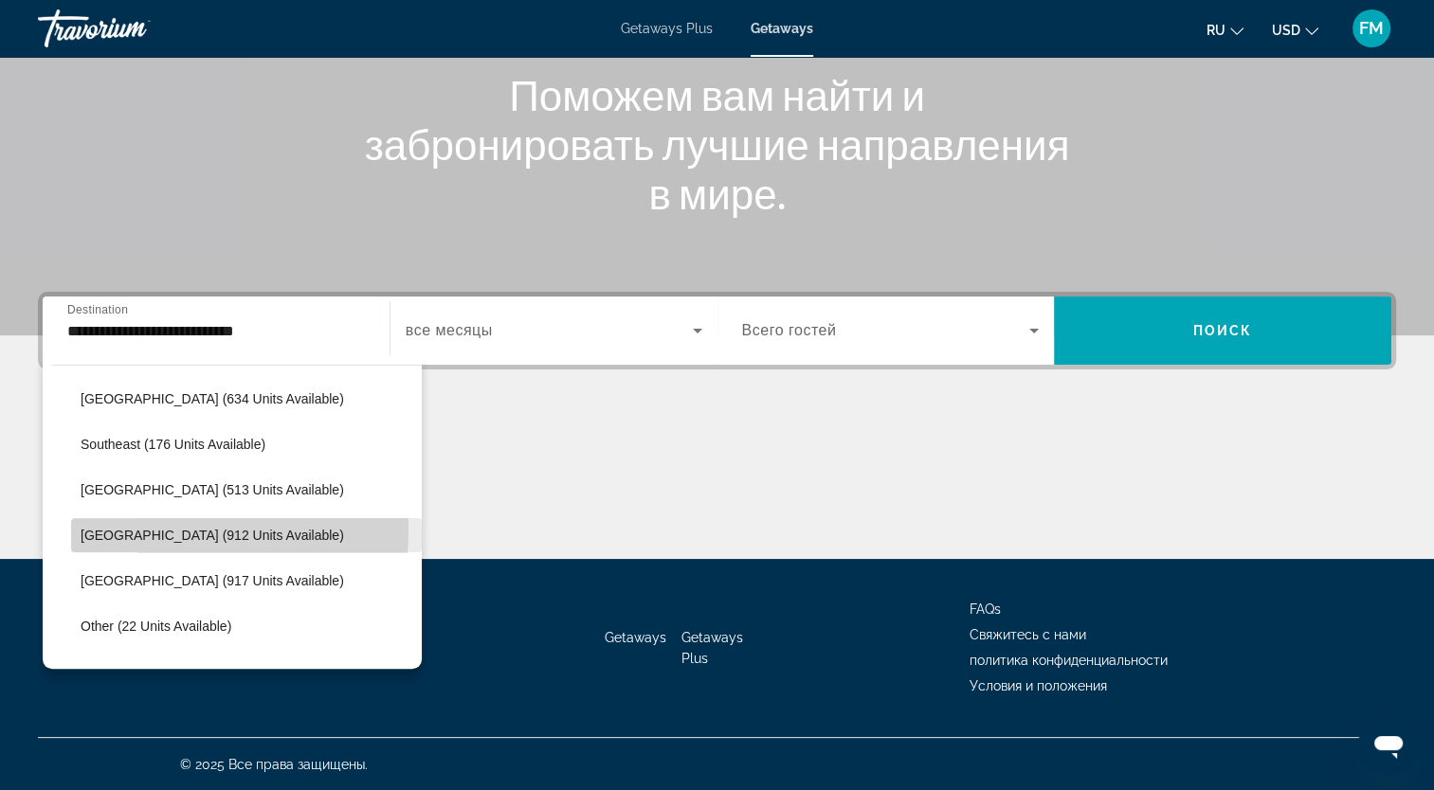
click at [152, 530] on span "[GEOGRAPHIC_DATA] (912 units available)" at bounding box center [212, 535] width 263 height 15
type input "**********"
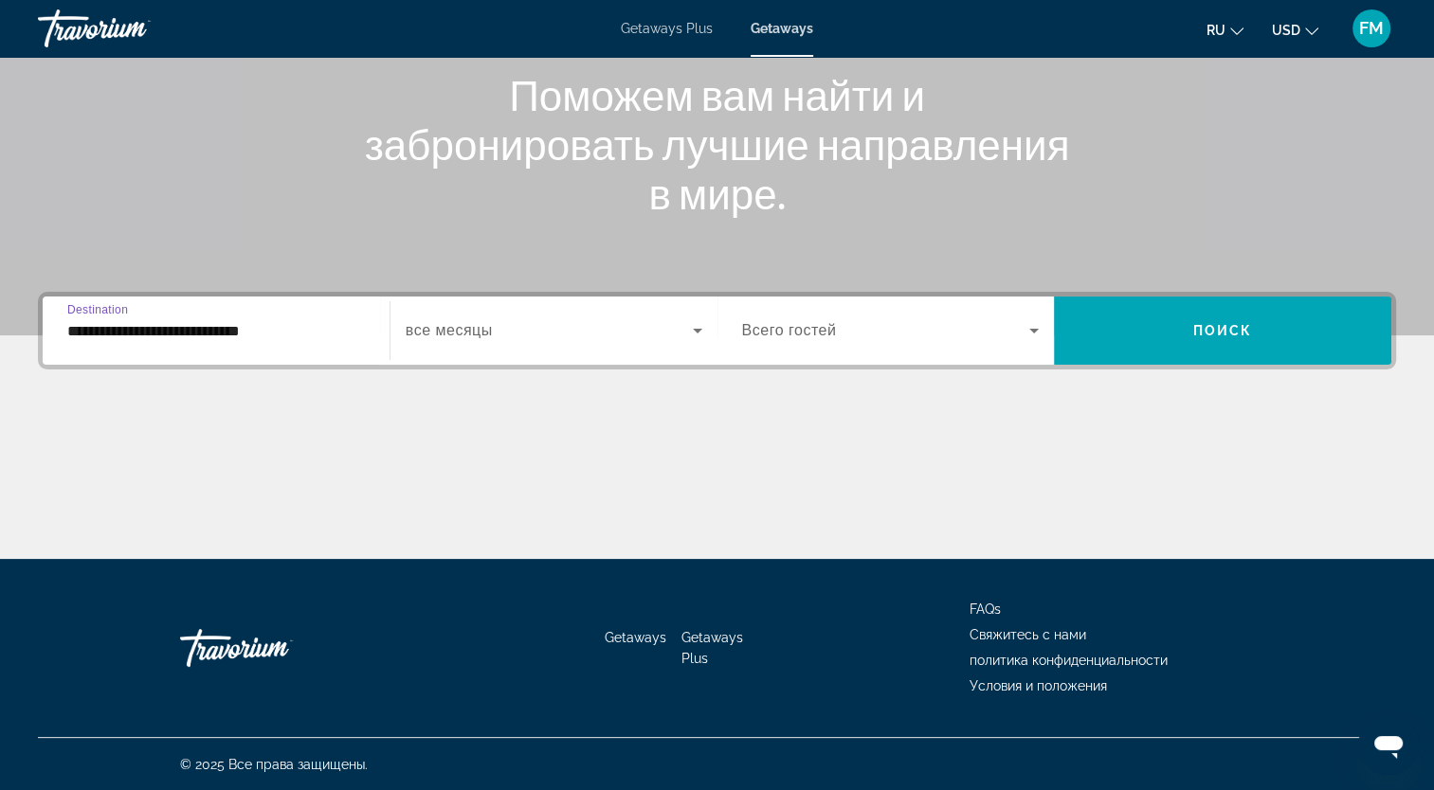
click at [494, 343] on div "Search widget" at bounding box center [554, 330] width 297 height 53
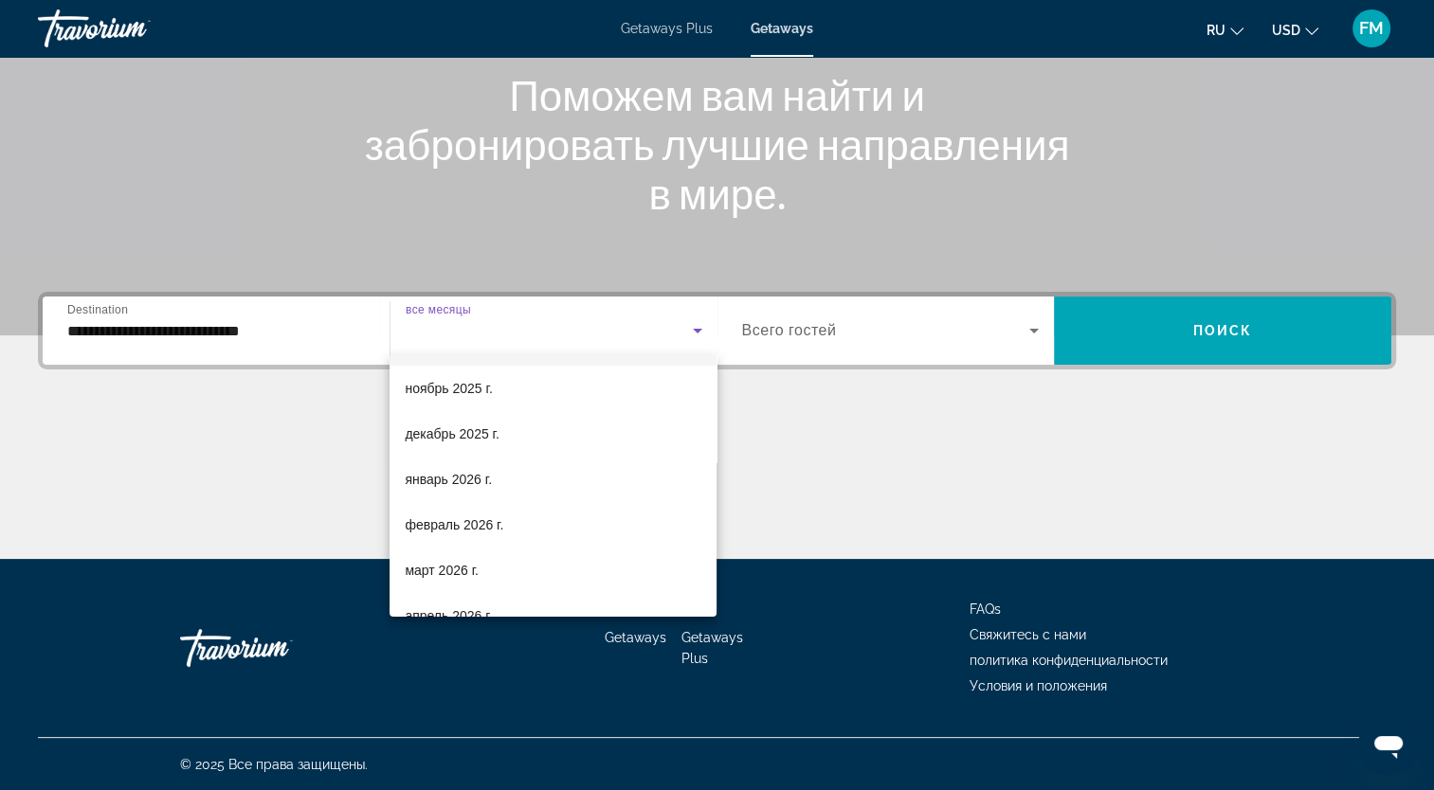
scroll to position [190, 0]
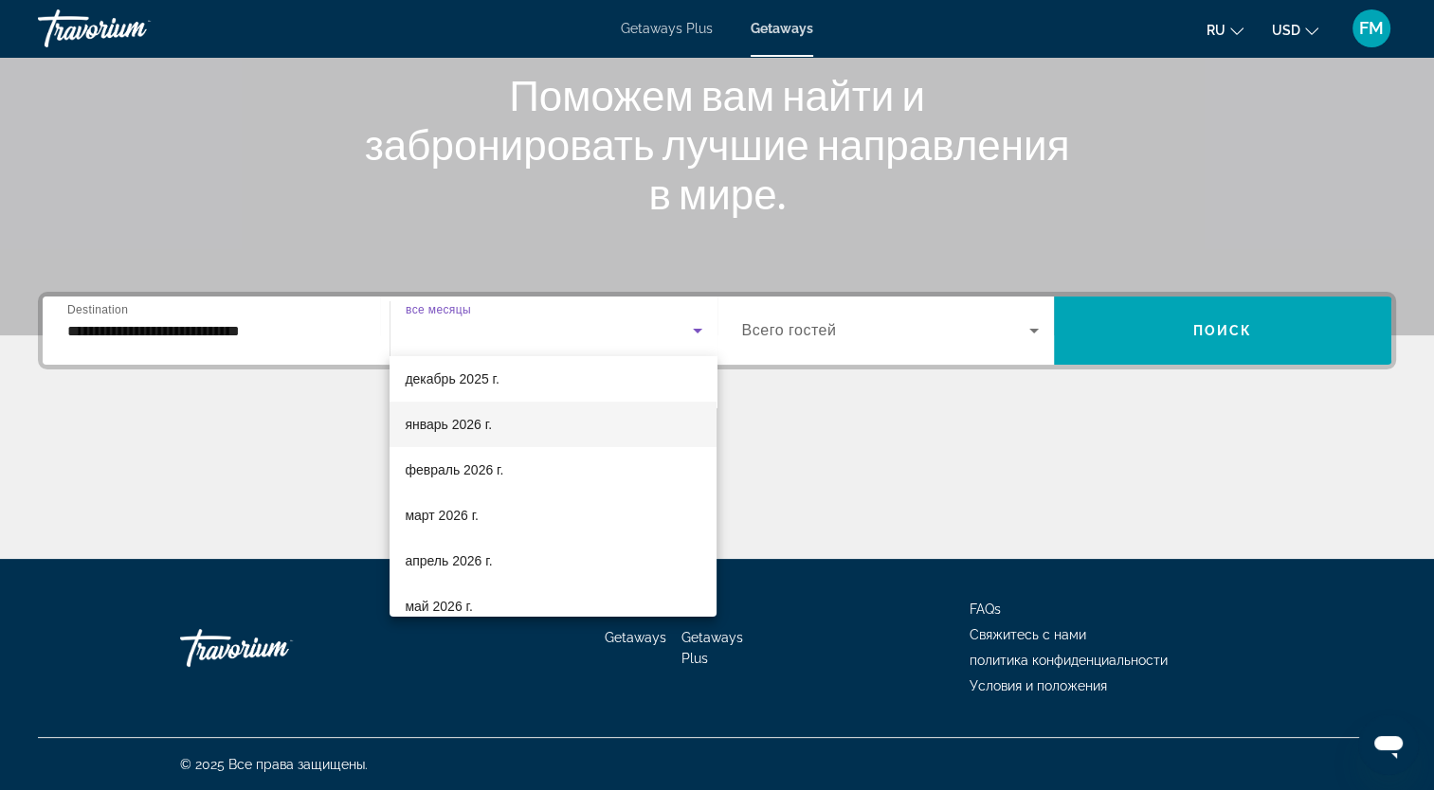
click at [460, 426] on span "январь 2026 г." at bounding box center [448, 424] width 87 height 23
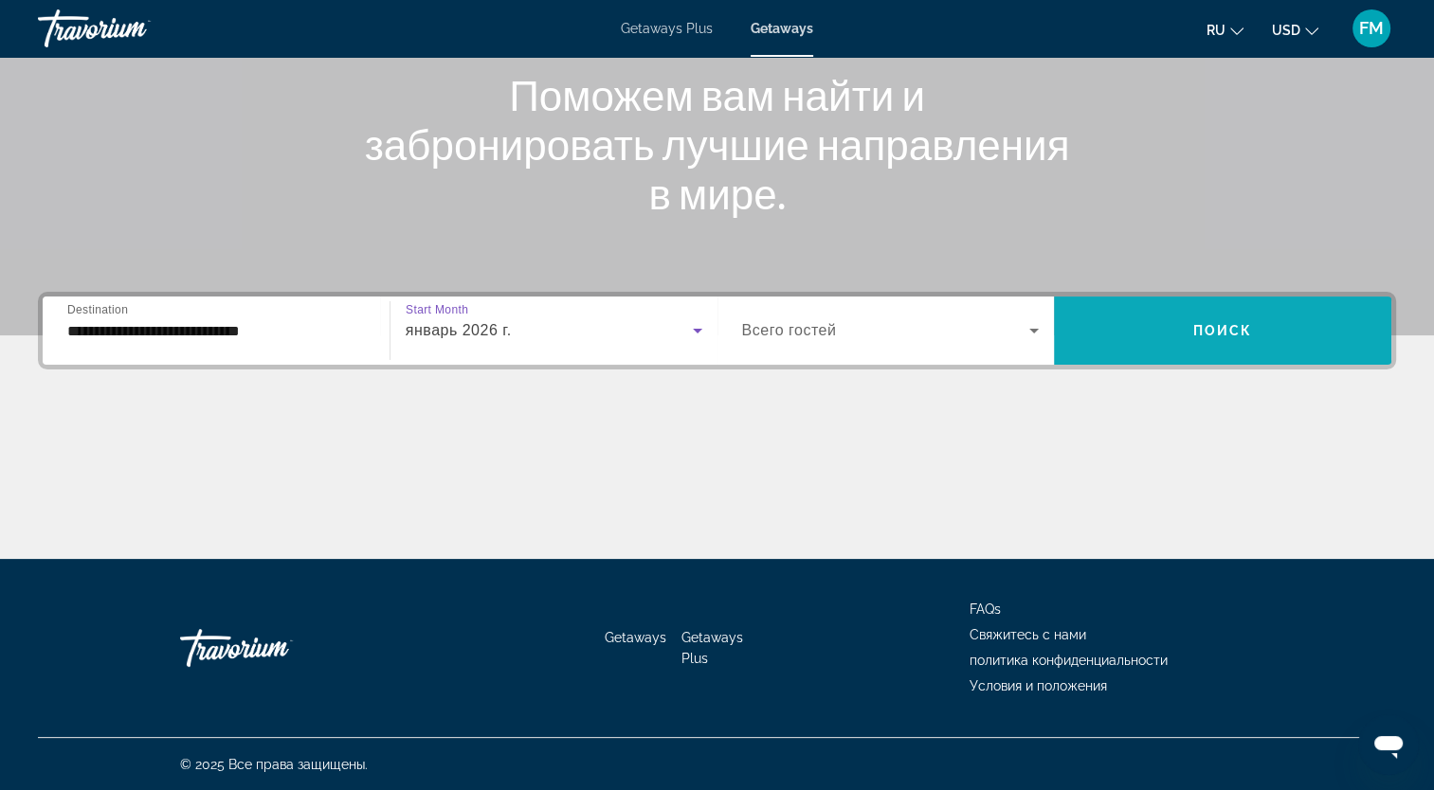
click at [1204, 333] on span "Поиск" at bounding box center [1223, 330] width 60 height 15
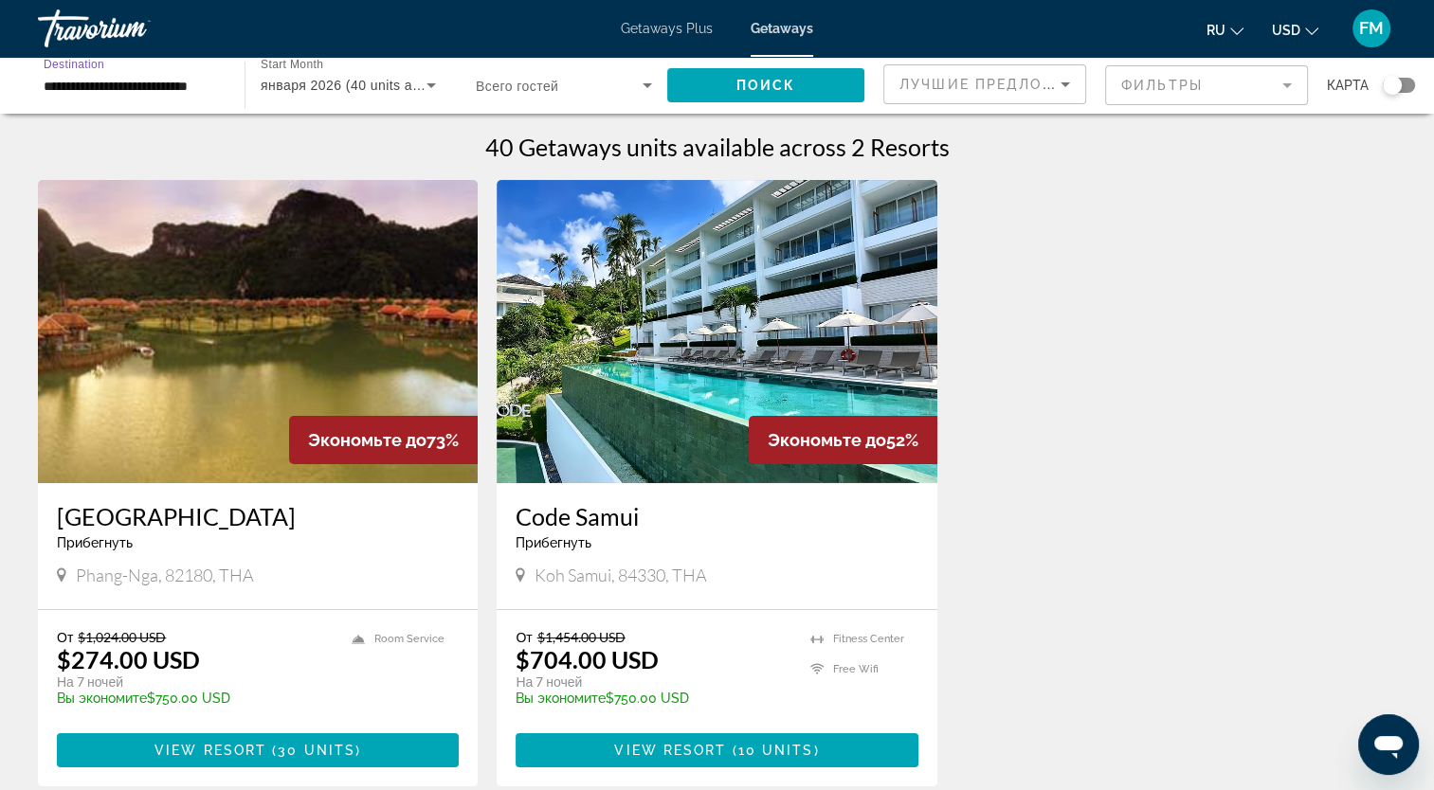
click at [111, 81] on input "**********" at bounding box center [132, 86] width 176 height 23
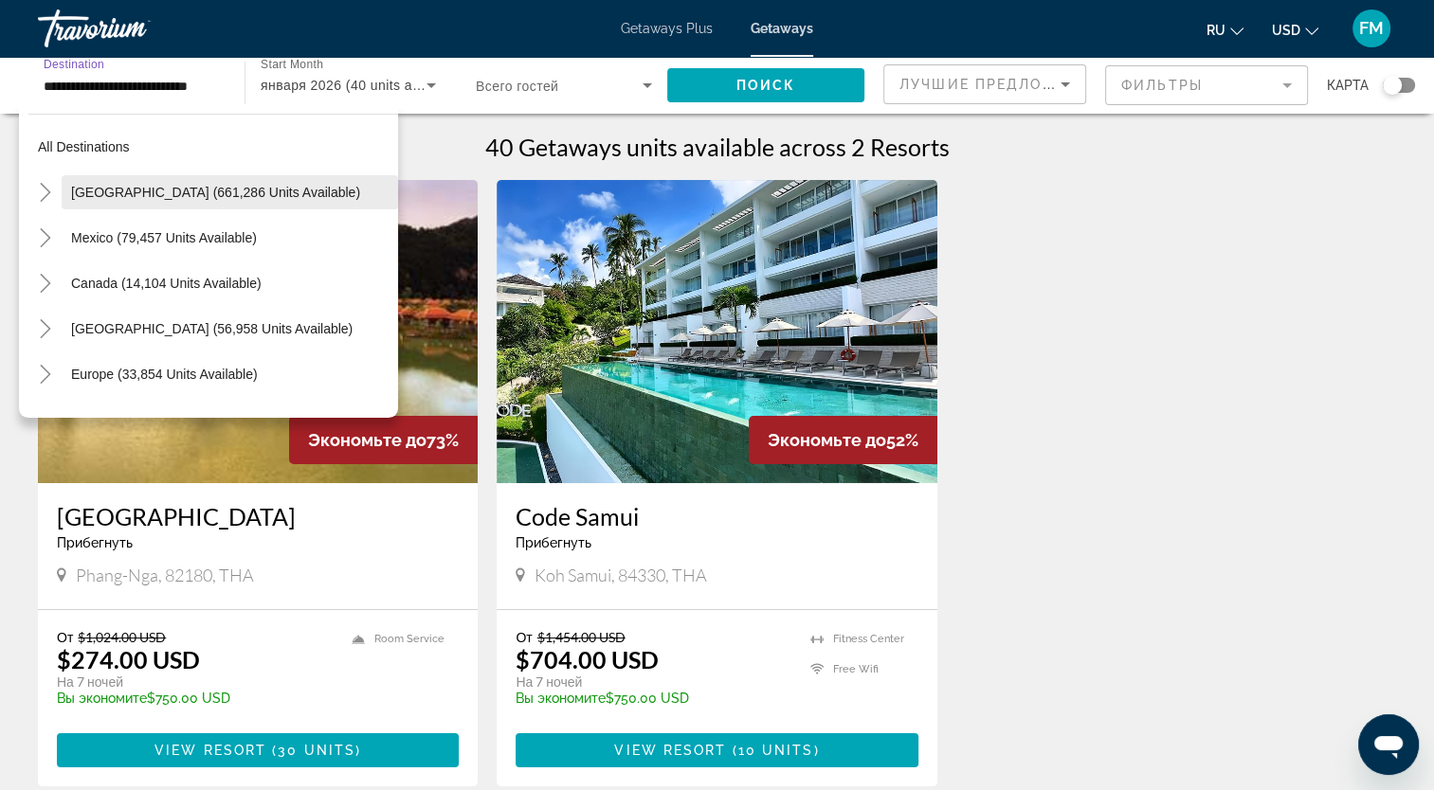
click at [171, 195] on span "[GEOGRAPHIC_DATA] (661,286 units available)" at bounding box center [215, 192] width 289 height 15
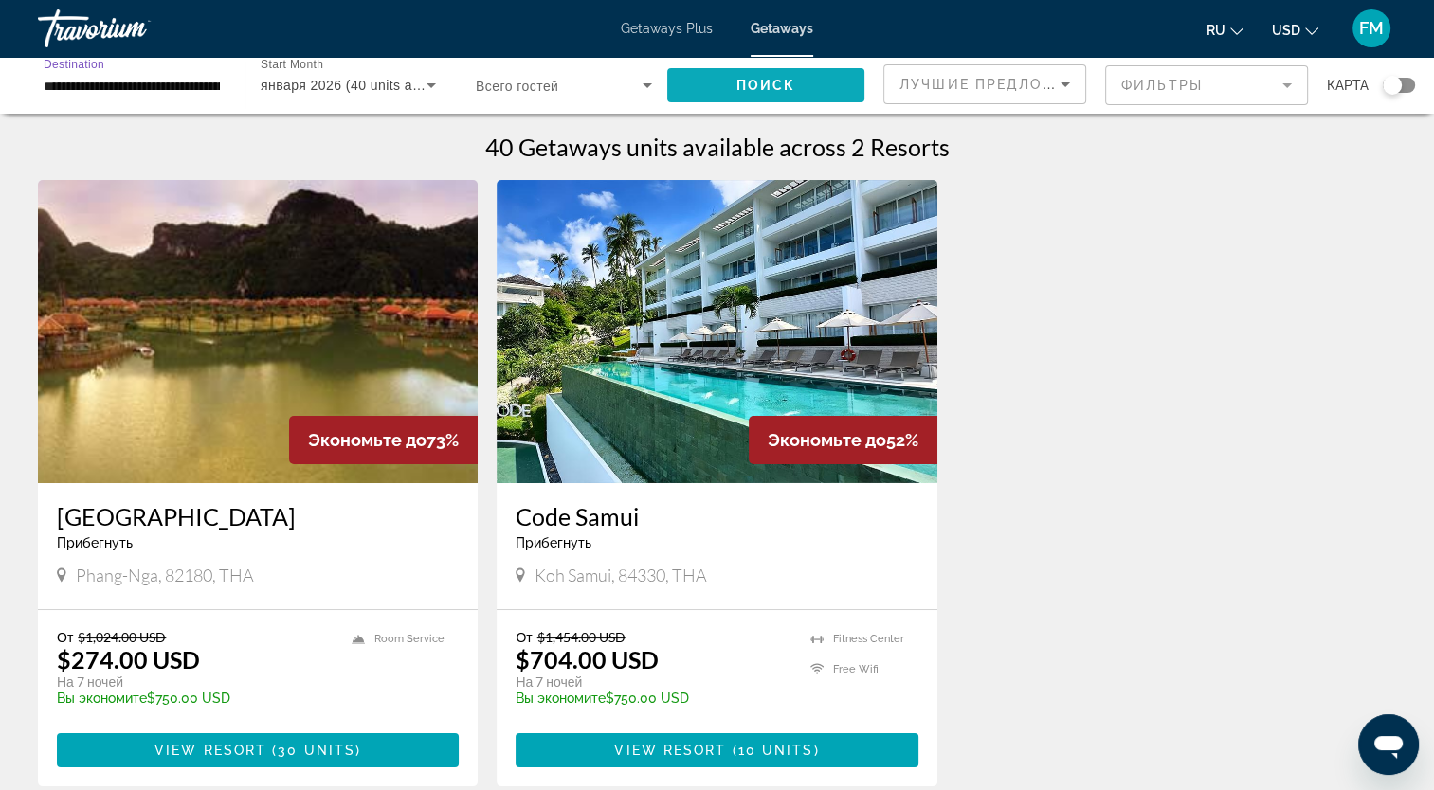
click at [743, 90] on span "Поиск" at bounding box center [766, 85] width 60 height 15
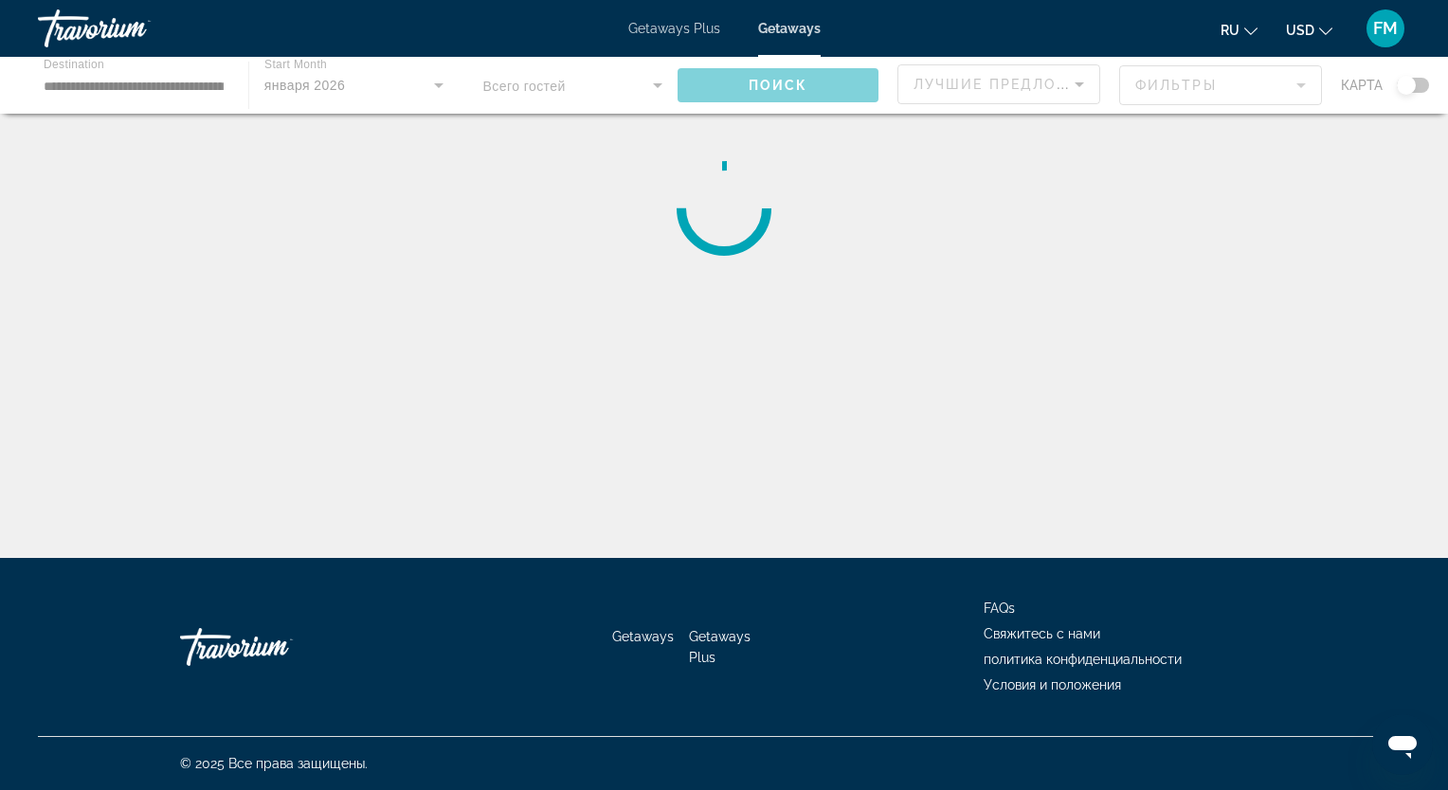
click at [439, 88] on div "Main content" at bounding box center [724, 85] width 1448 height 57
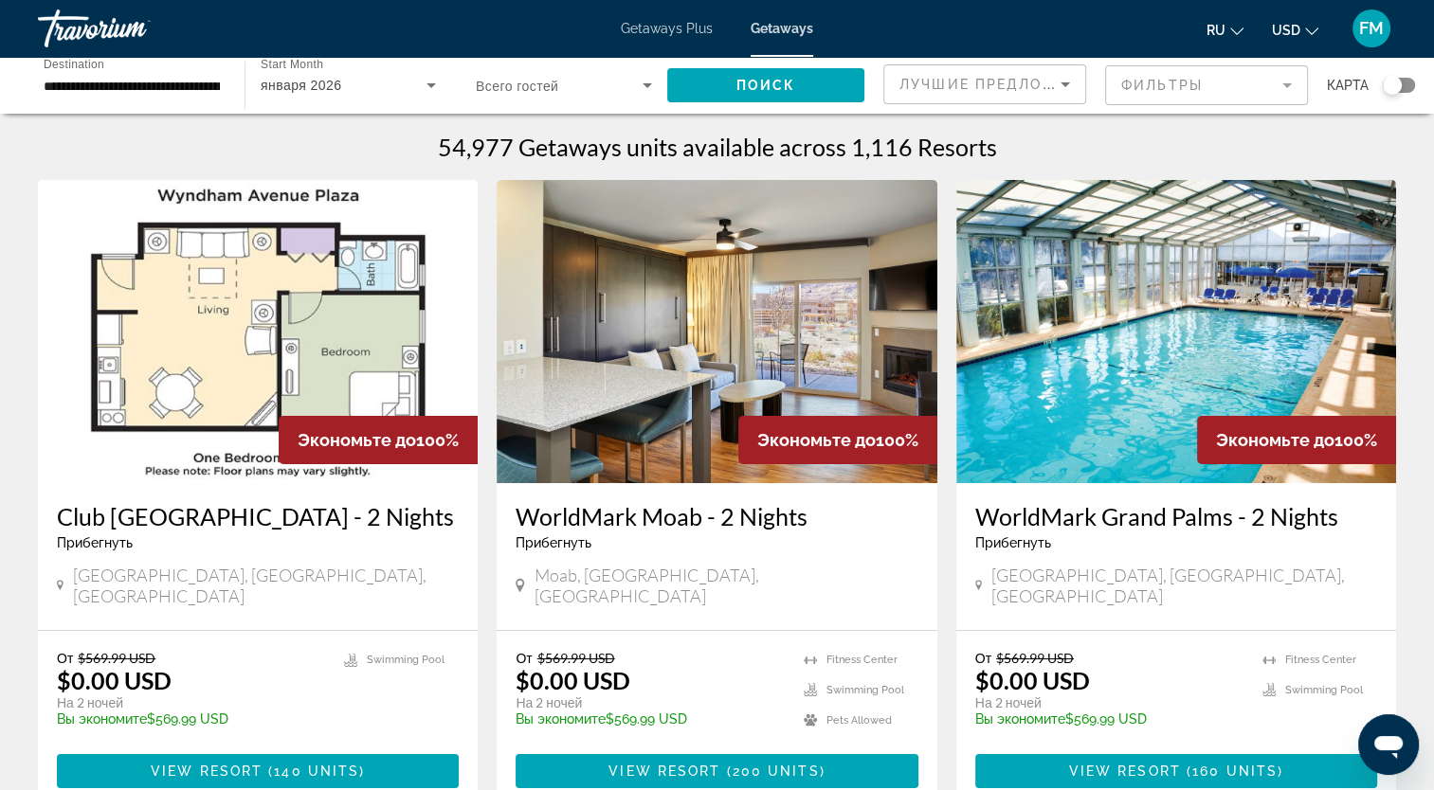
click at [426, 89] on icon "Search widget" at bounding box center [431, 85] width 23 height 23
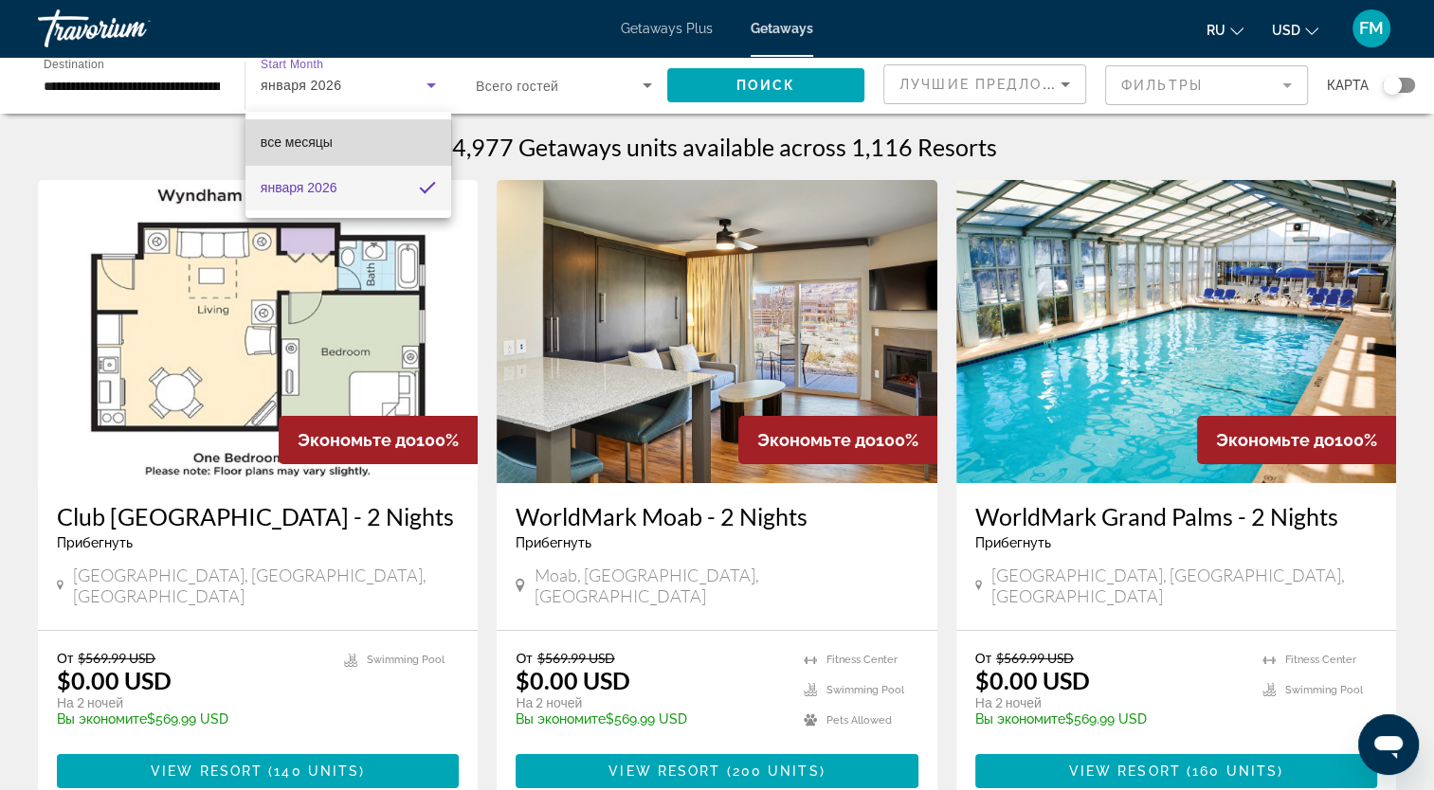
click at [371, 139] on mat-option "все месяцы" at bounding box center [348, 141] width 206 height 45
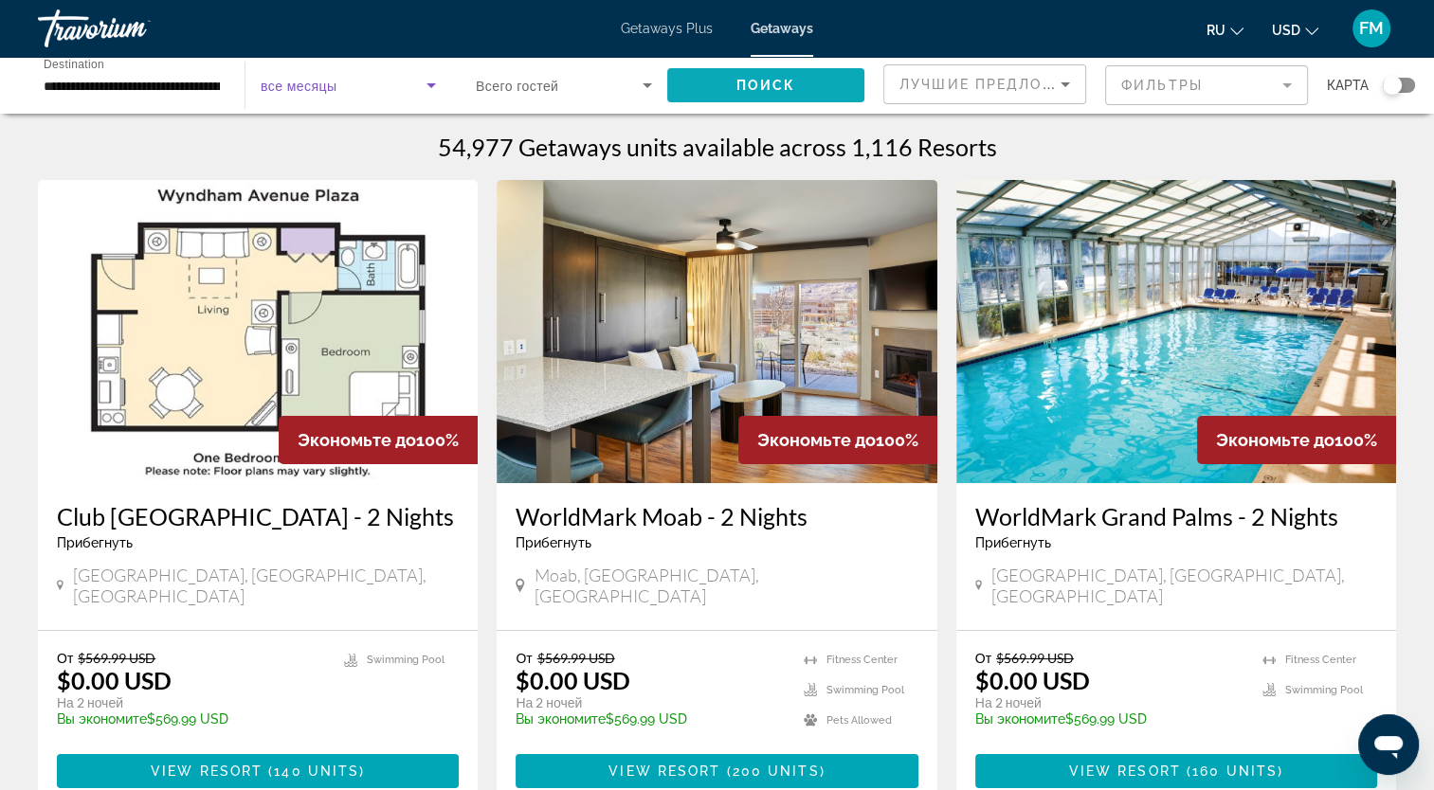
click at [751, 90] on span "Поиск" at bounding box center [766, 85] width 60 height 15
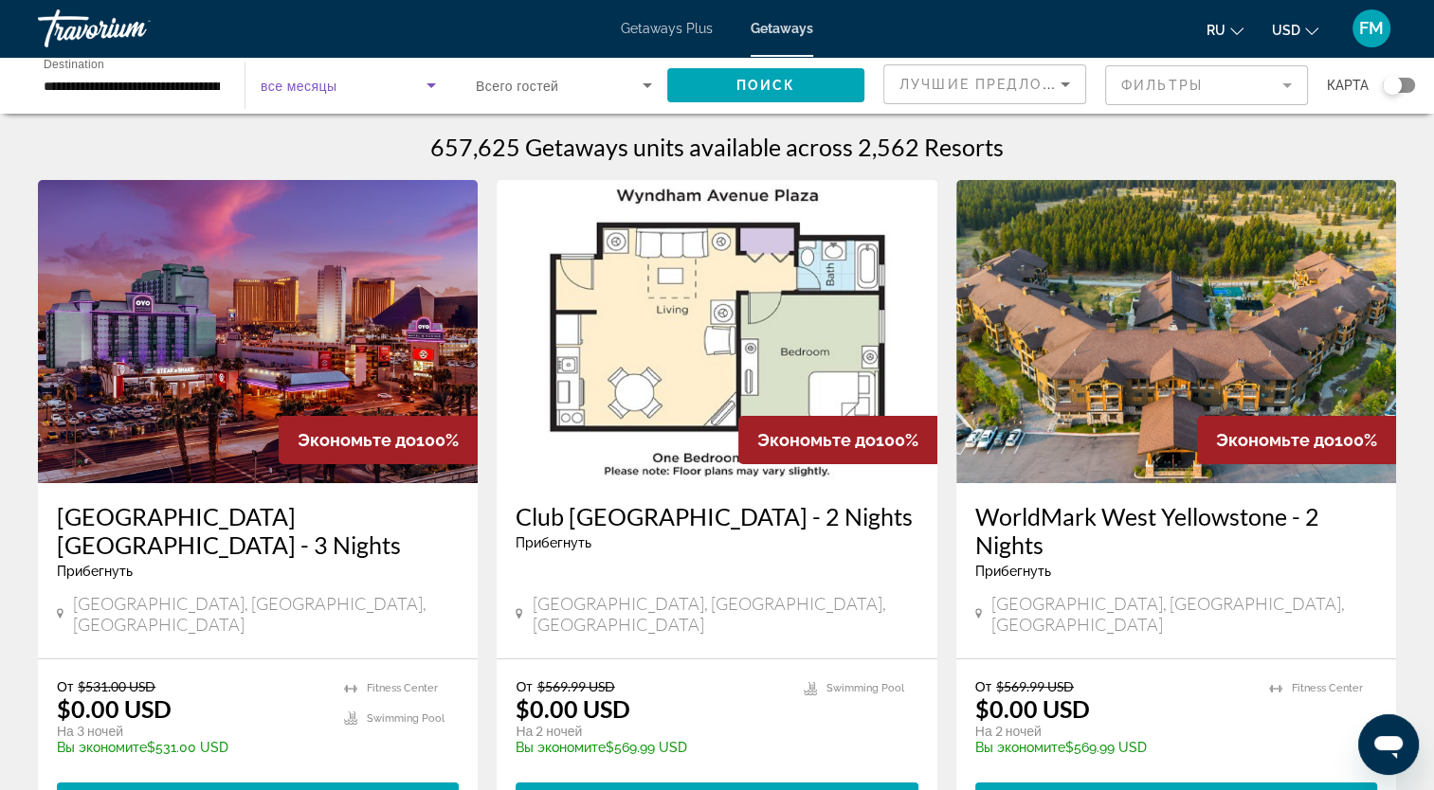
click at [420, 86] on icon "Search widget" at bounding box center [431, 85] width 23 height 23
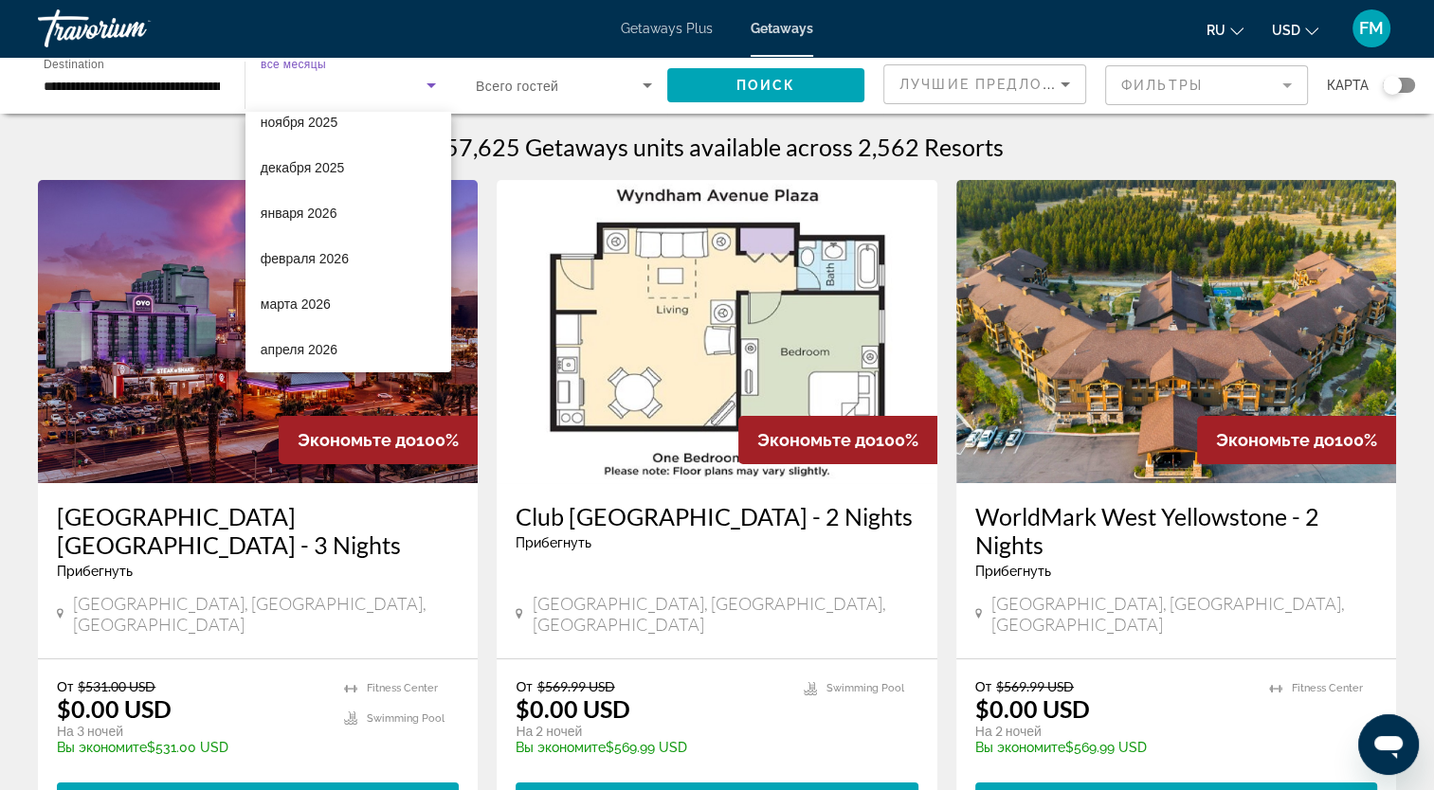
scroll to position [159, 0]
click at [360, 247] on mat-option "февраля 2026" at bounding box center [348, 255] width 206 height 45
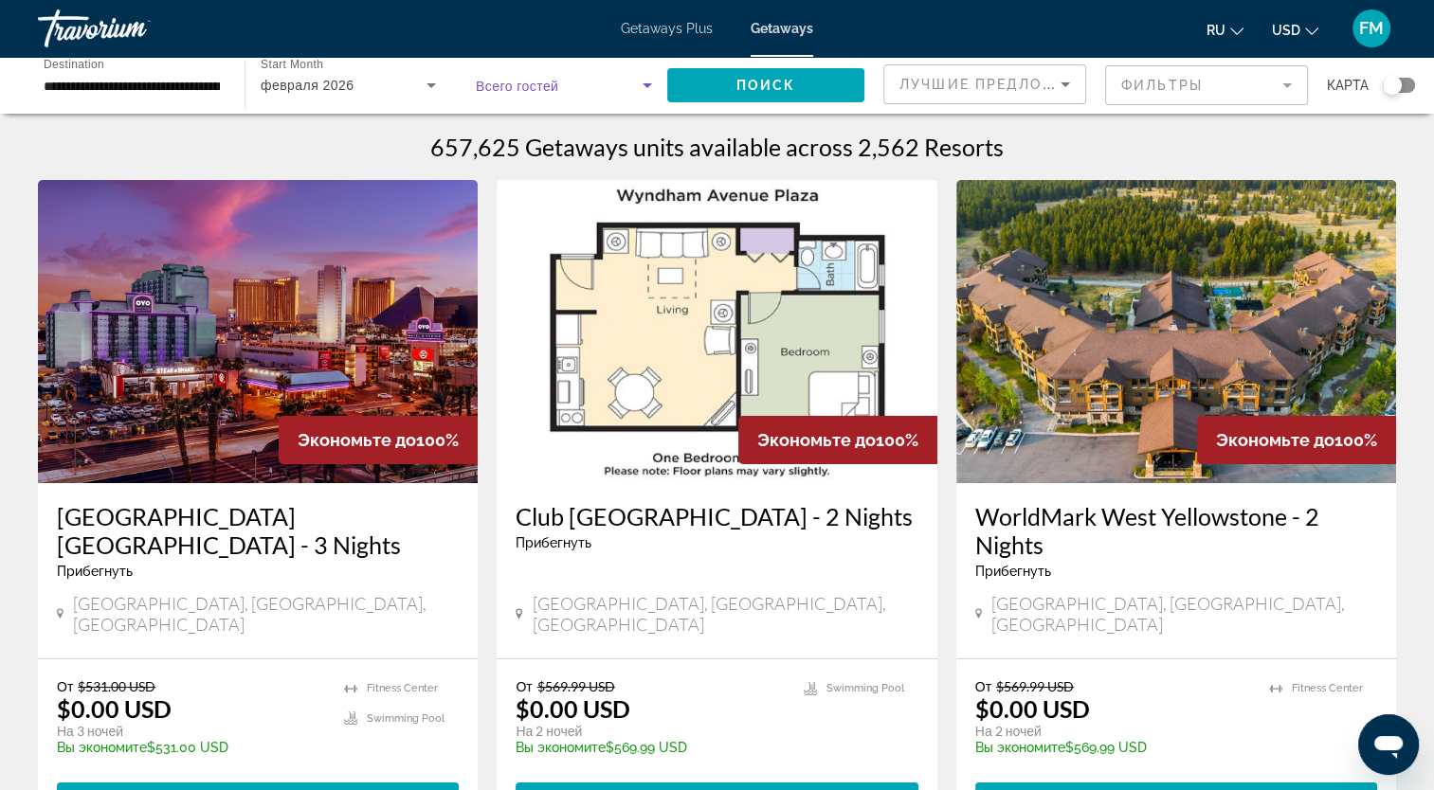
click at [645, 85] on icon "Search widget" at bounding box center [647, 85] width 9 height 5
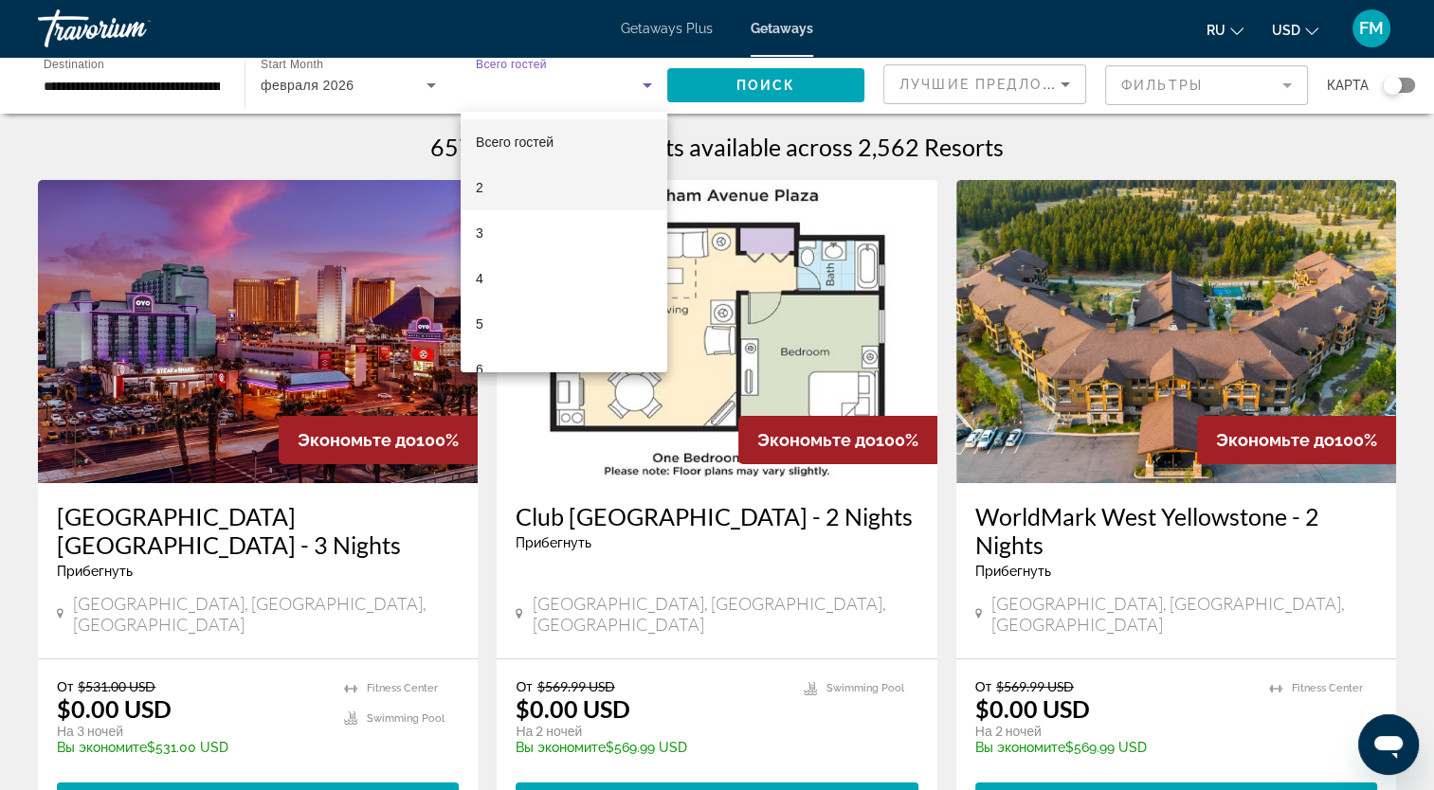
click at [508, 190] on mat-option "2" at bounding box center [564, 187] width 207 height 45
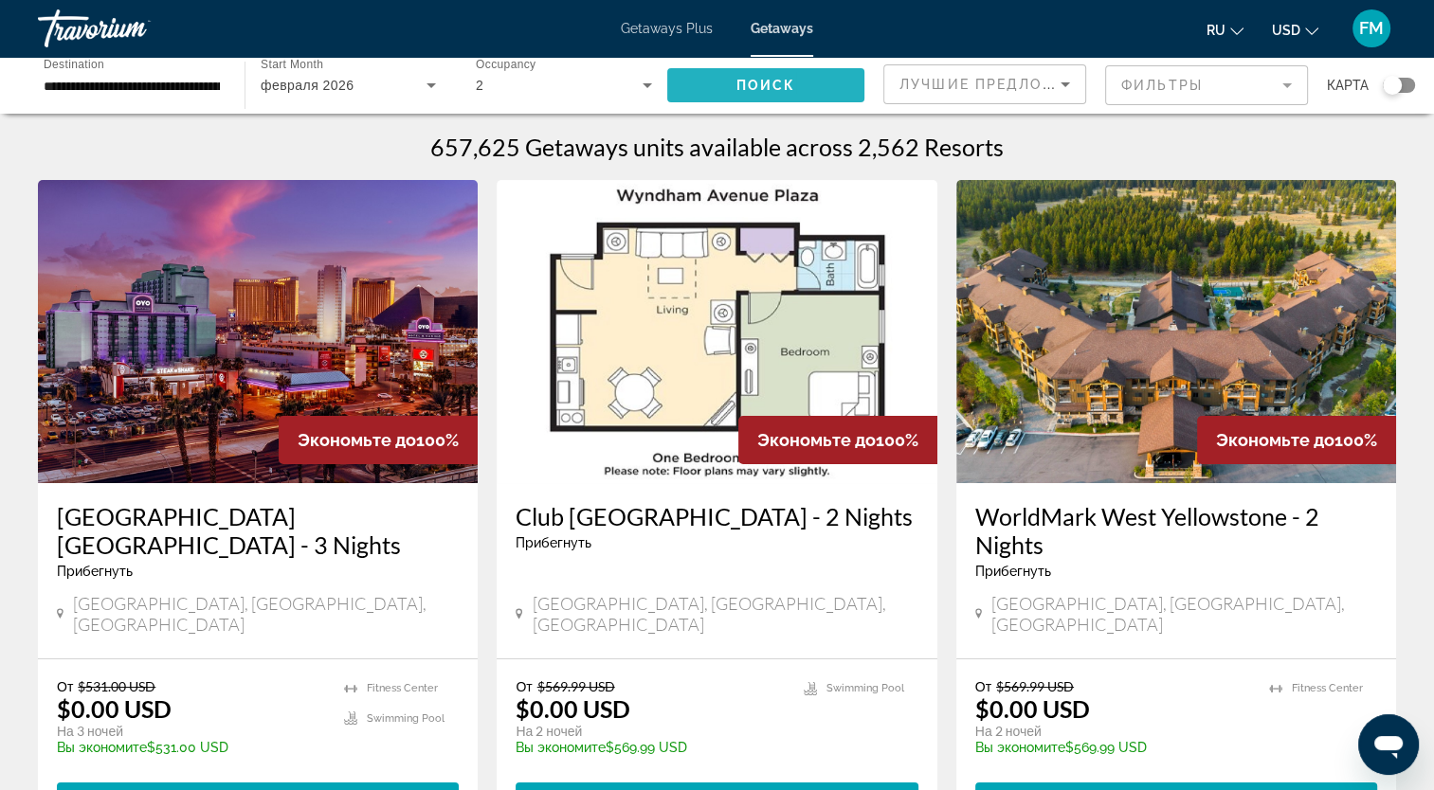
click at [694, 85] on span "Search widget" at bounding box center [765, 85] width 197 height 45
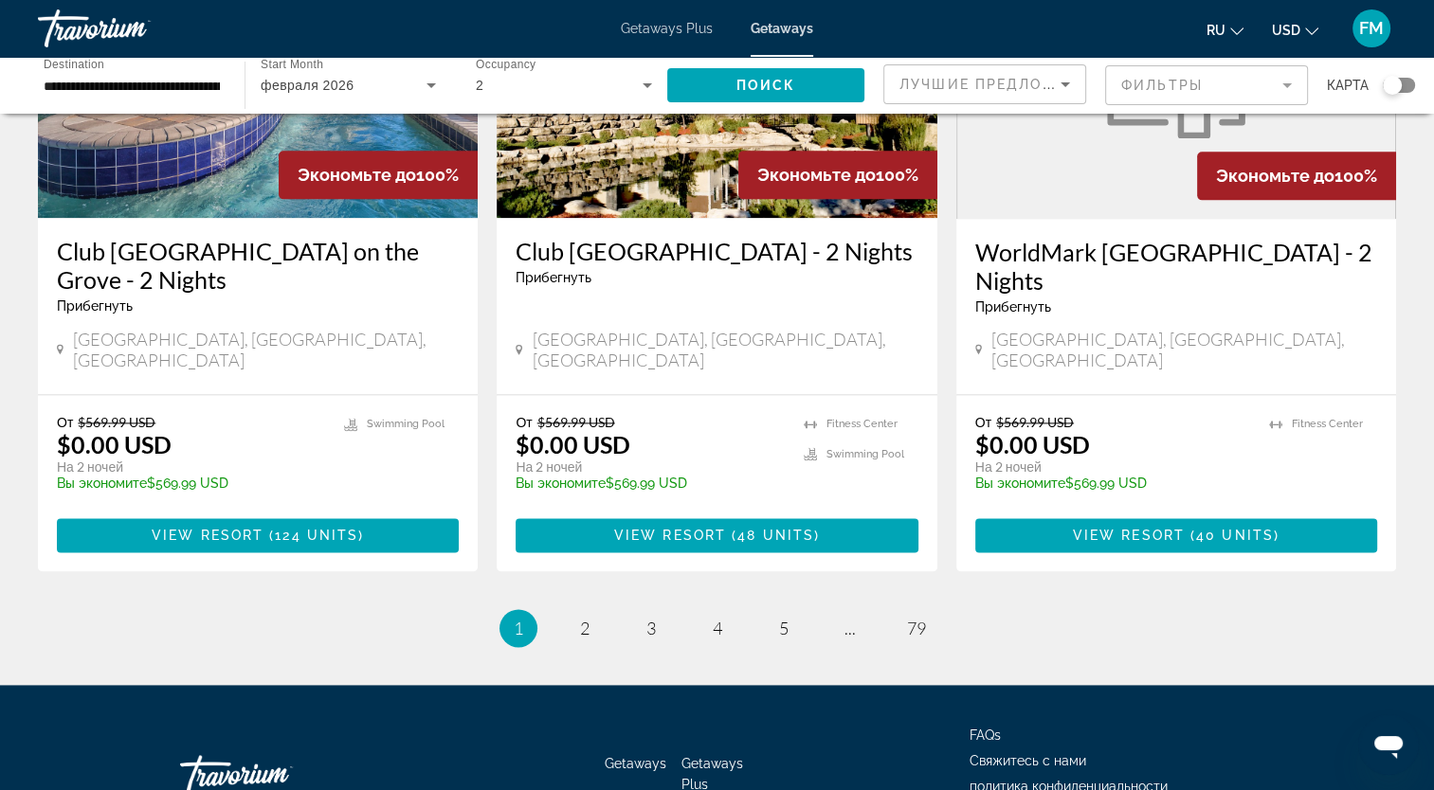
scroll to position [2361, 0]
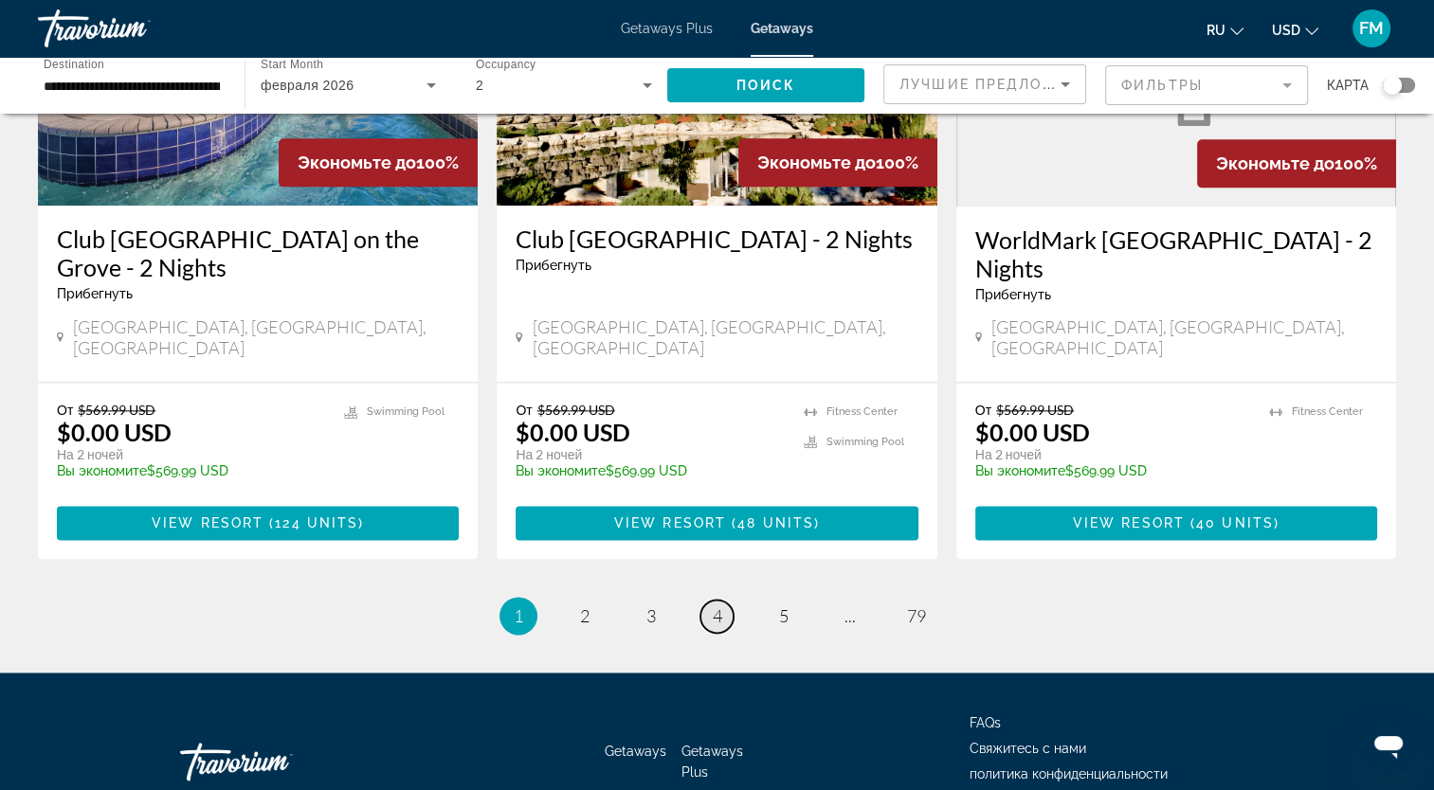
click at [715, 606] on span "4" at bounding box center [717, 616] width 9 height 21
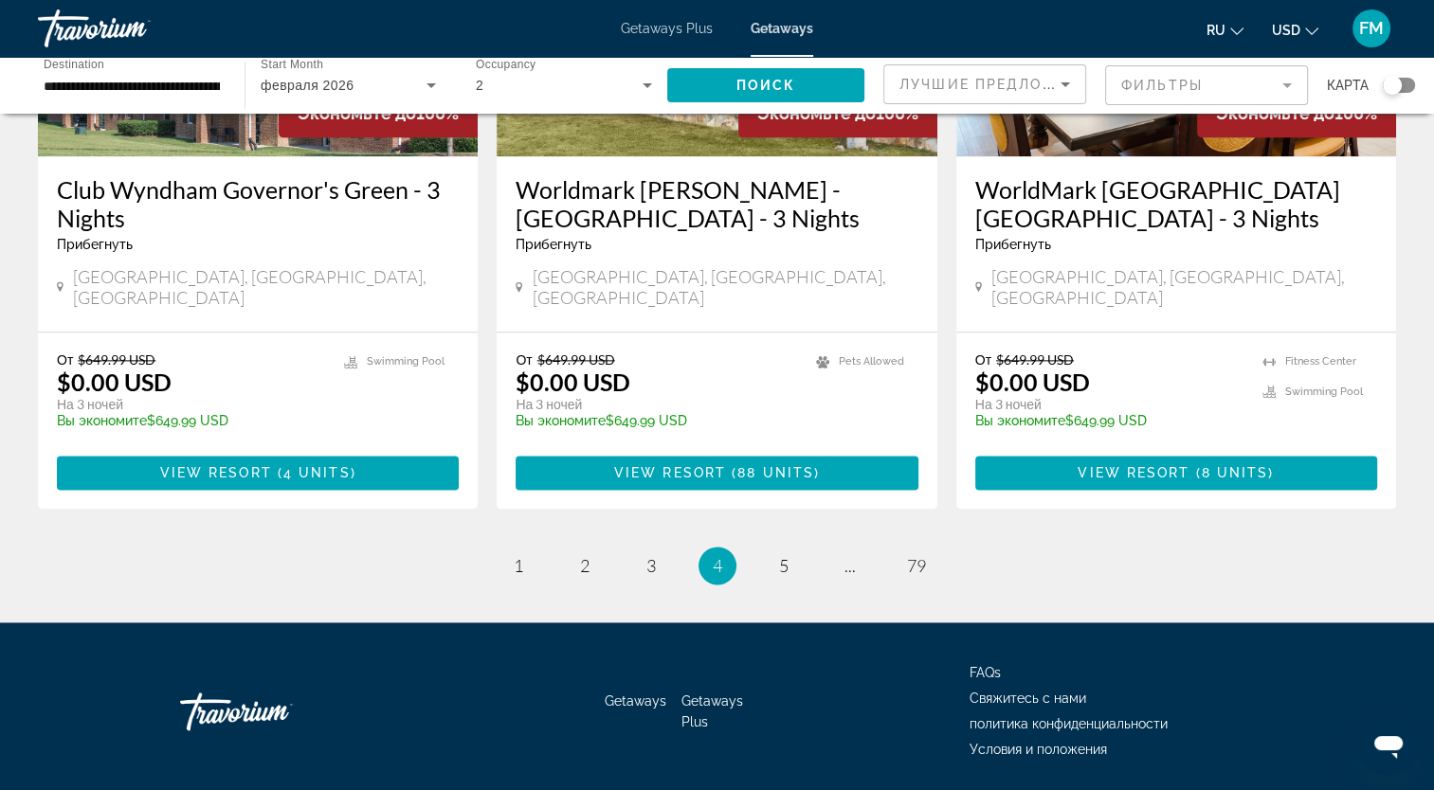
scroll to position [2360, 0]
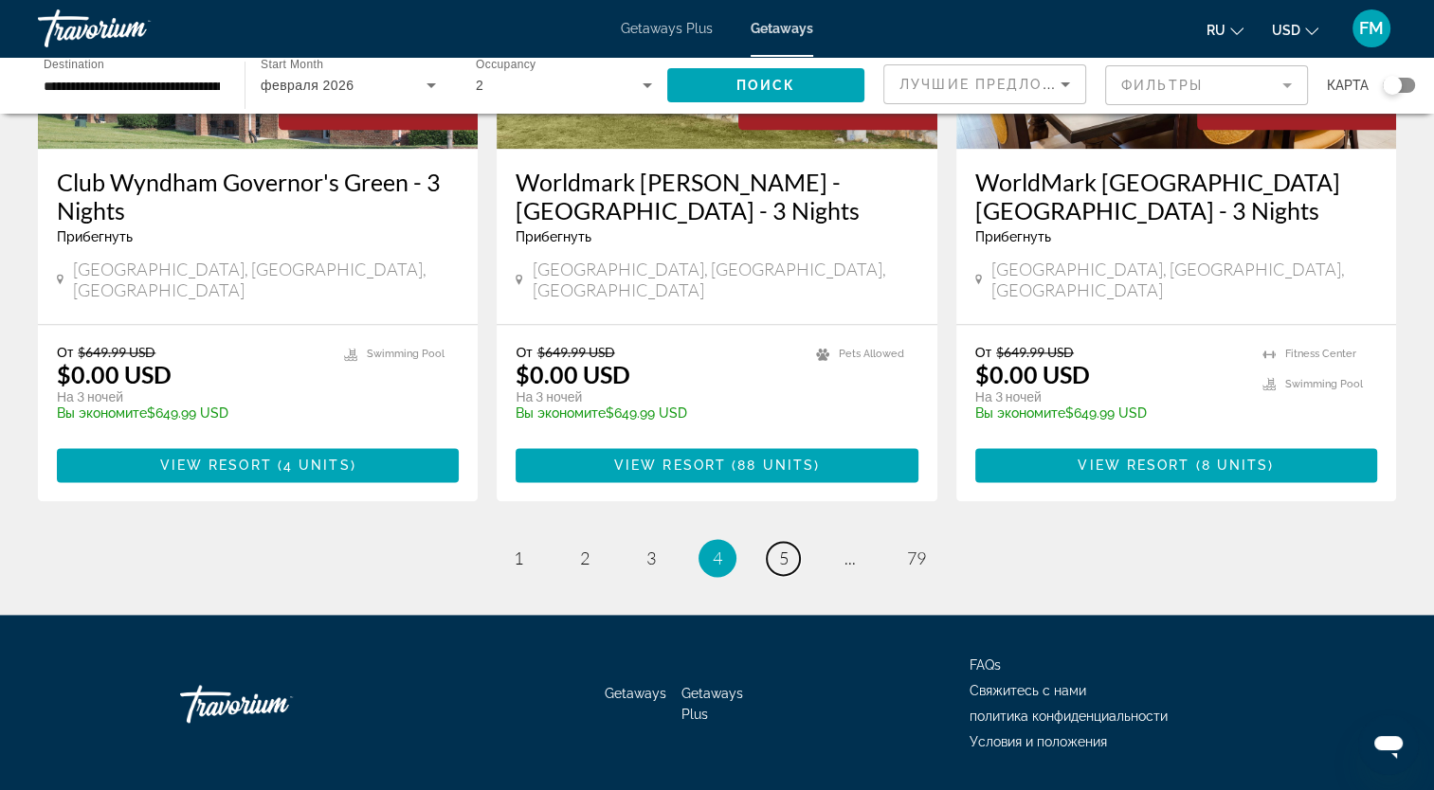
click at [787, 548] on span "5" at bounding box center [783, 558] width 9 height 21
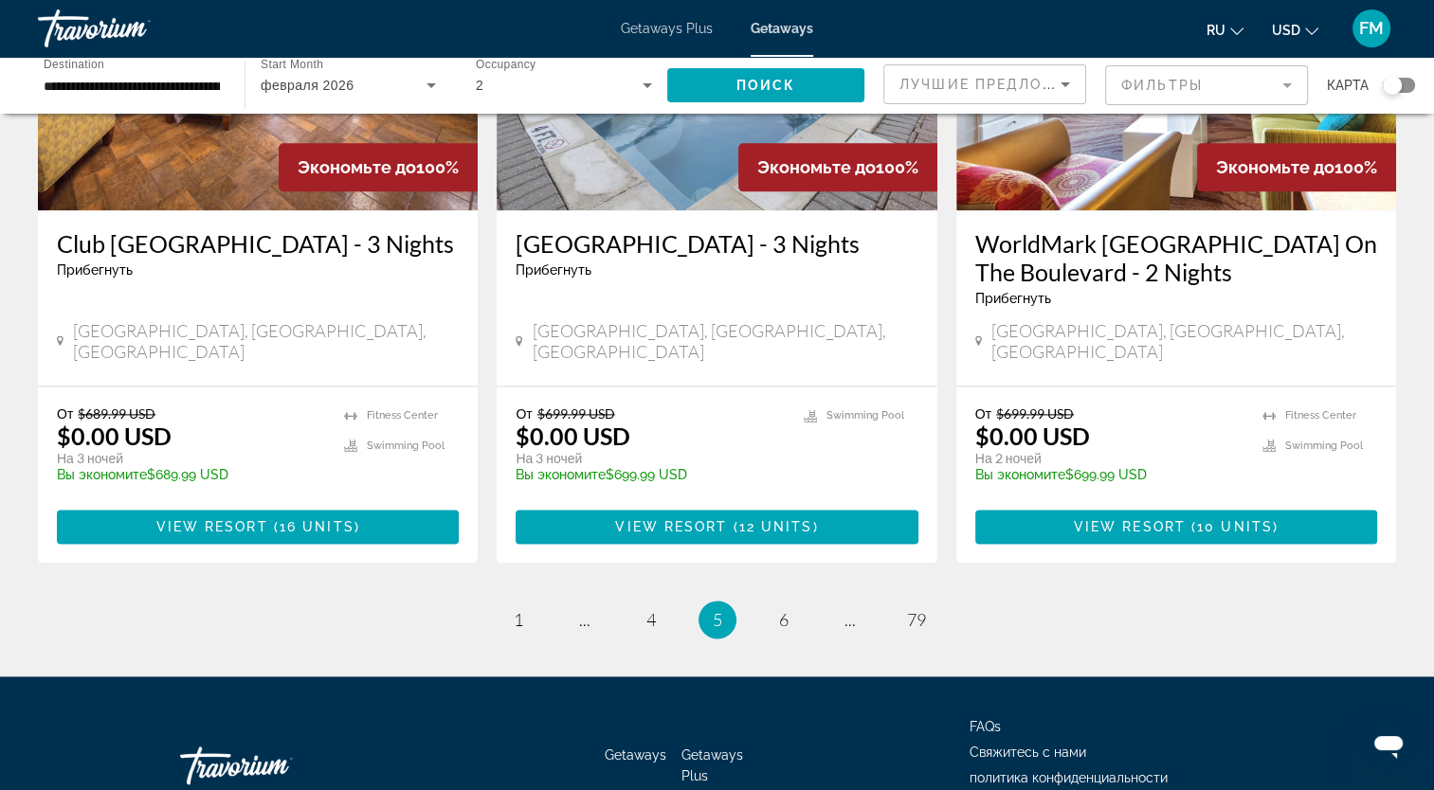
scroll to position [2359, 0]
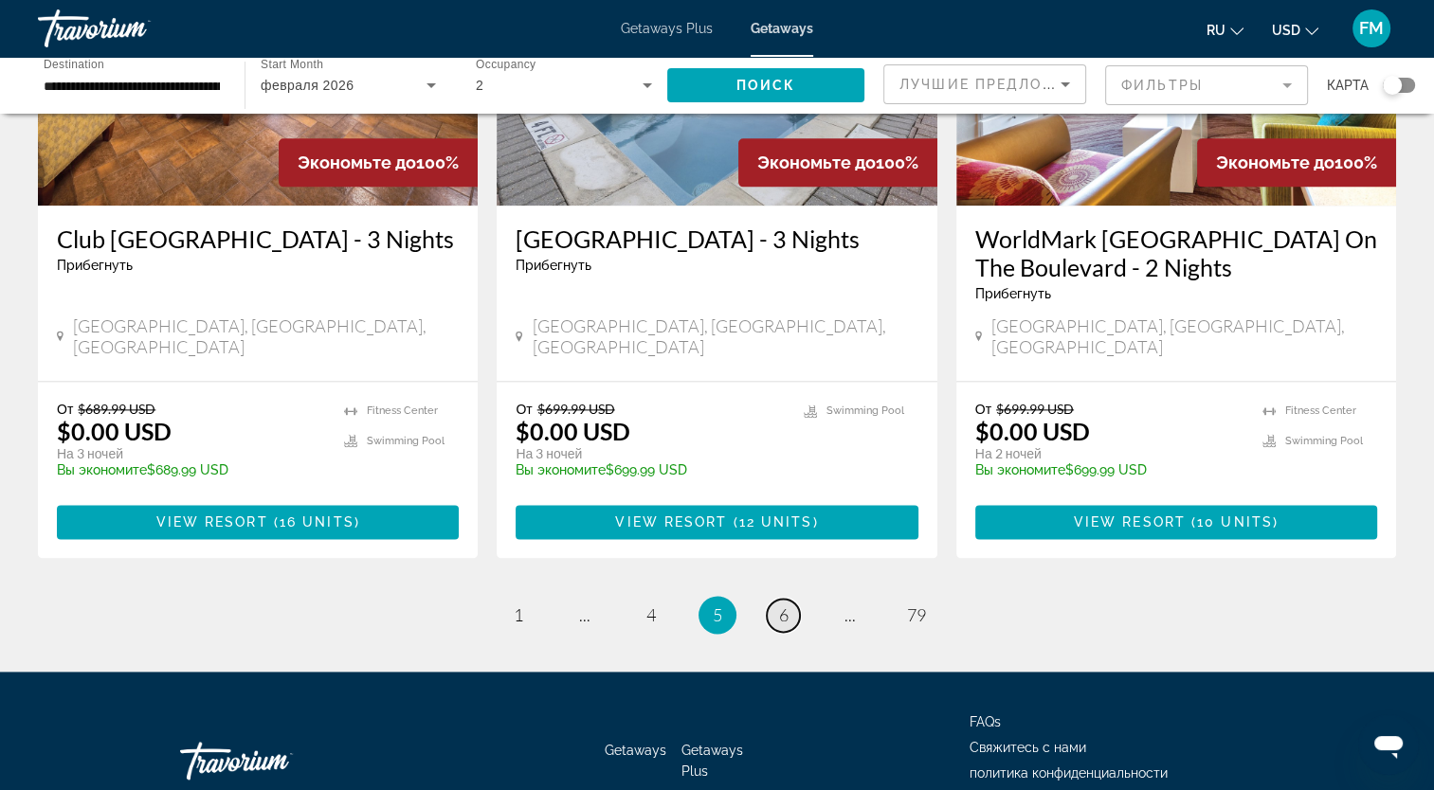
click at [785, 605] on span "6" at bounding box center [783, 615] width 9 height 21
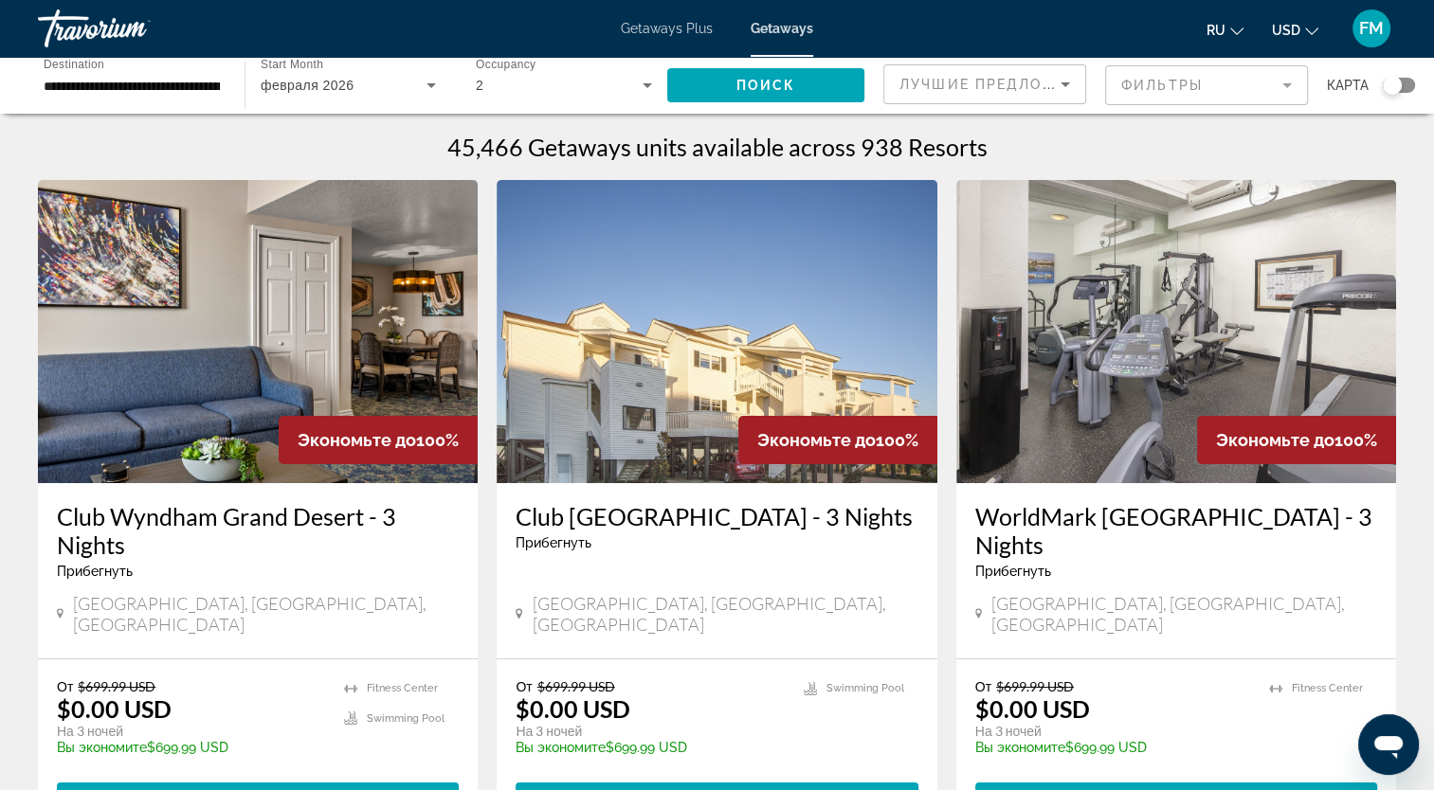
click at [220, 82] on div "**********" at bounding box center [131, 86] width 207 height 54
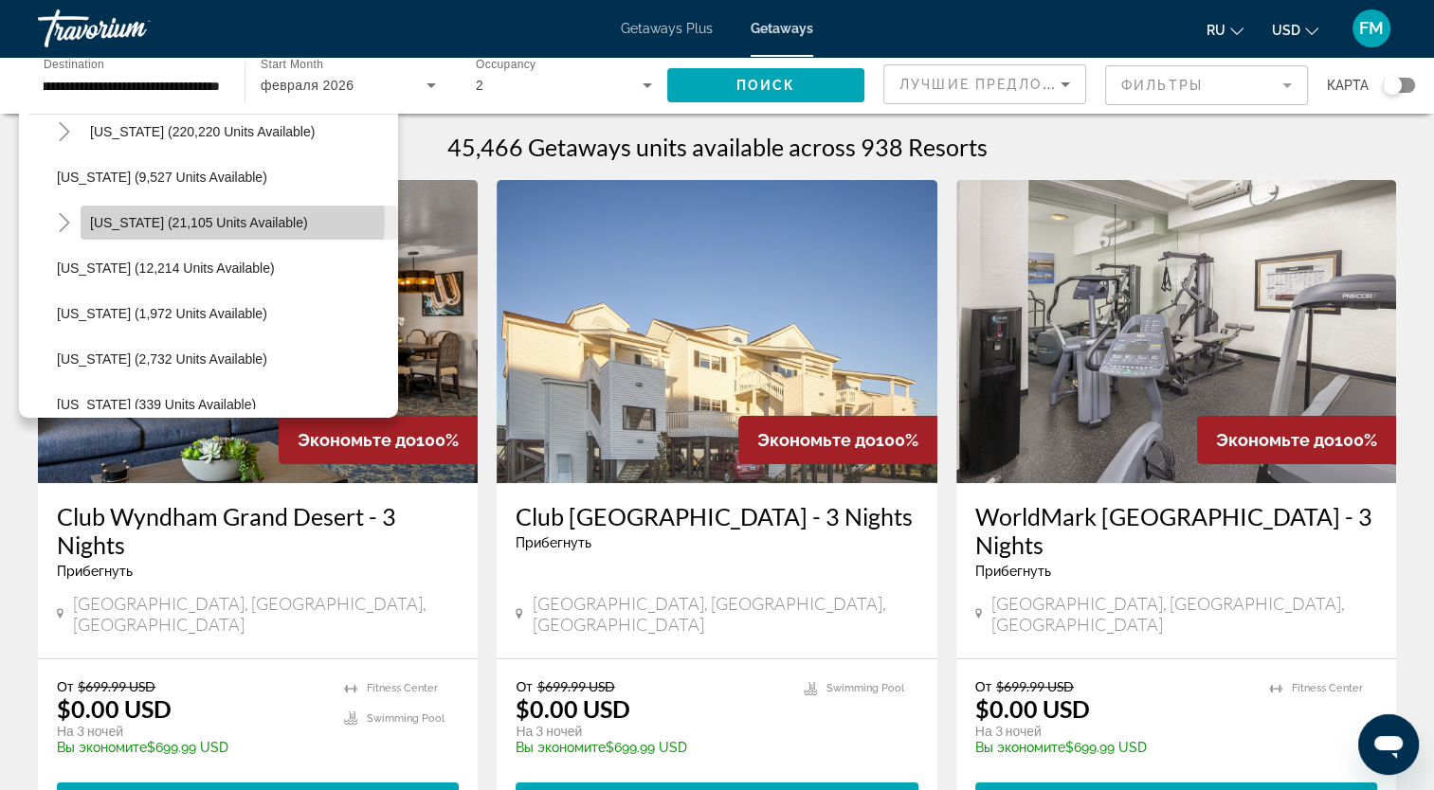
scroll to position [0, 16]
click at [228, 218] on span "Hawaii (21,105 units available)" at bounding box center [199, 222] width 218 height 15
type input "**********"
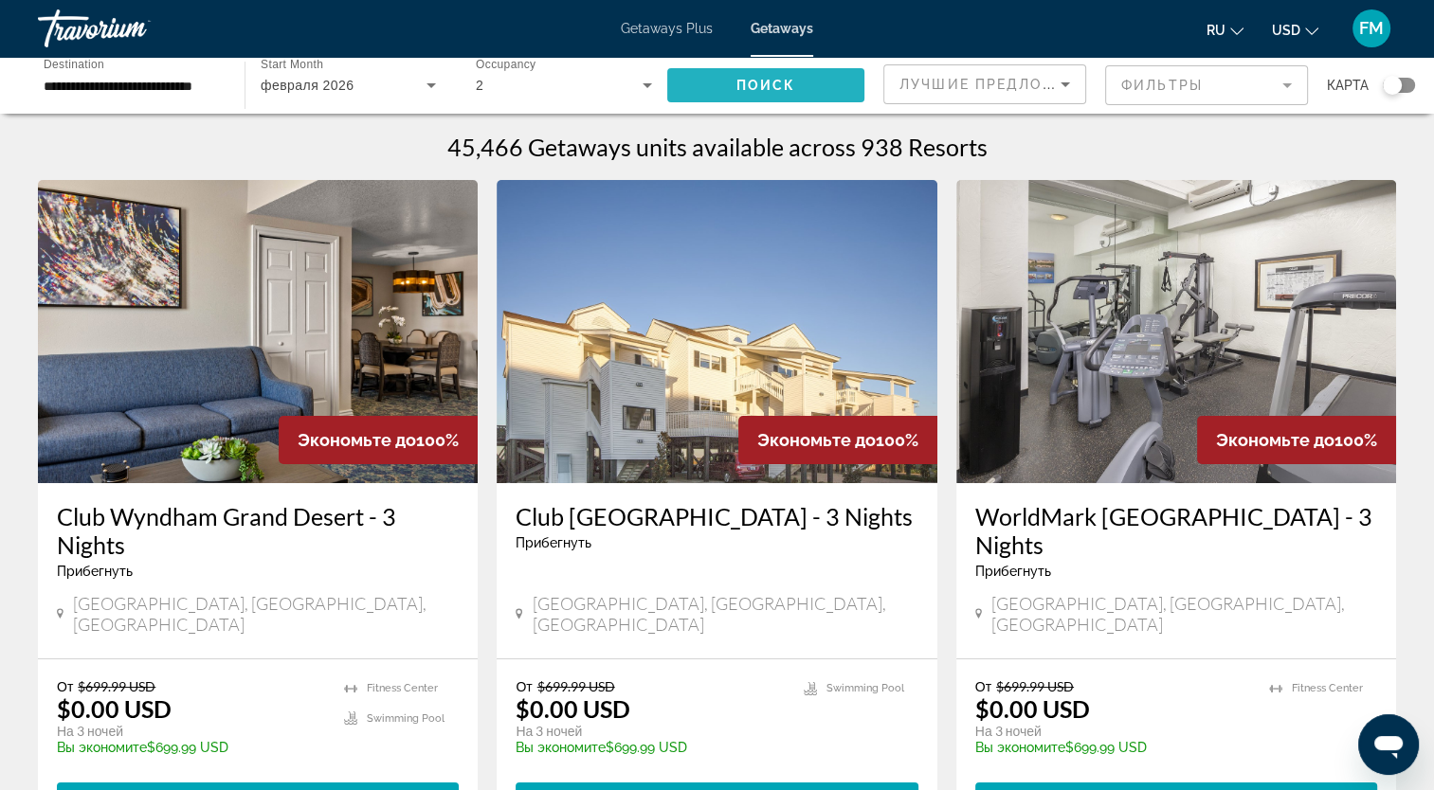
scroll to position [0, 0]
click at [748, 85] on span "Поиск" at bounding box center [766, 85] width 60 height 15
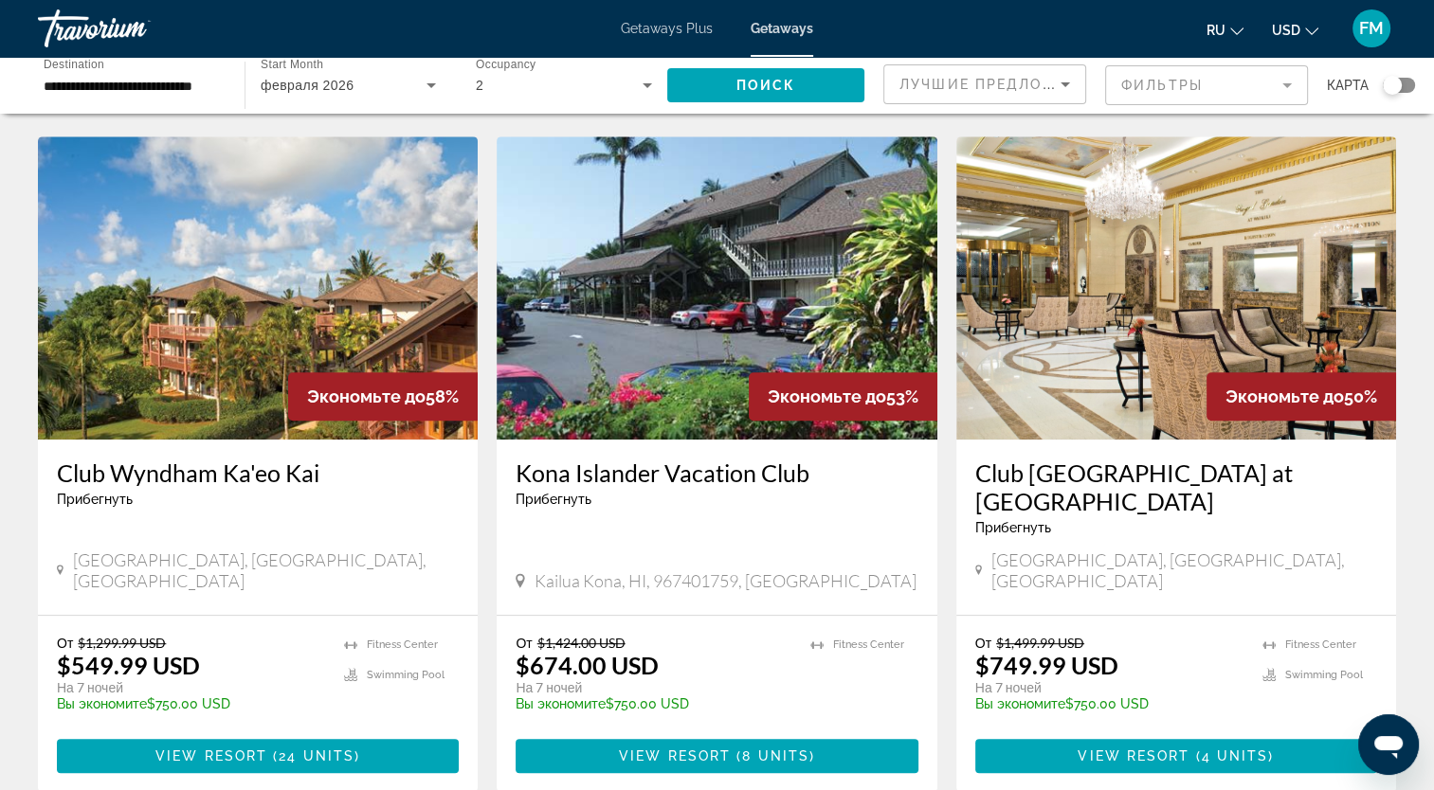
scroll to position [853, 0]
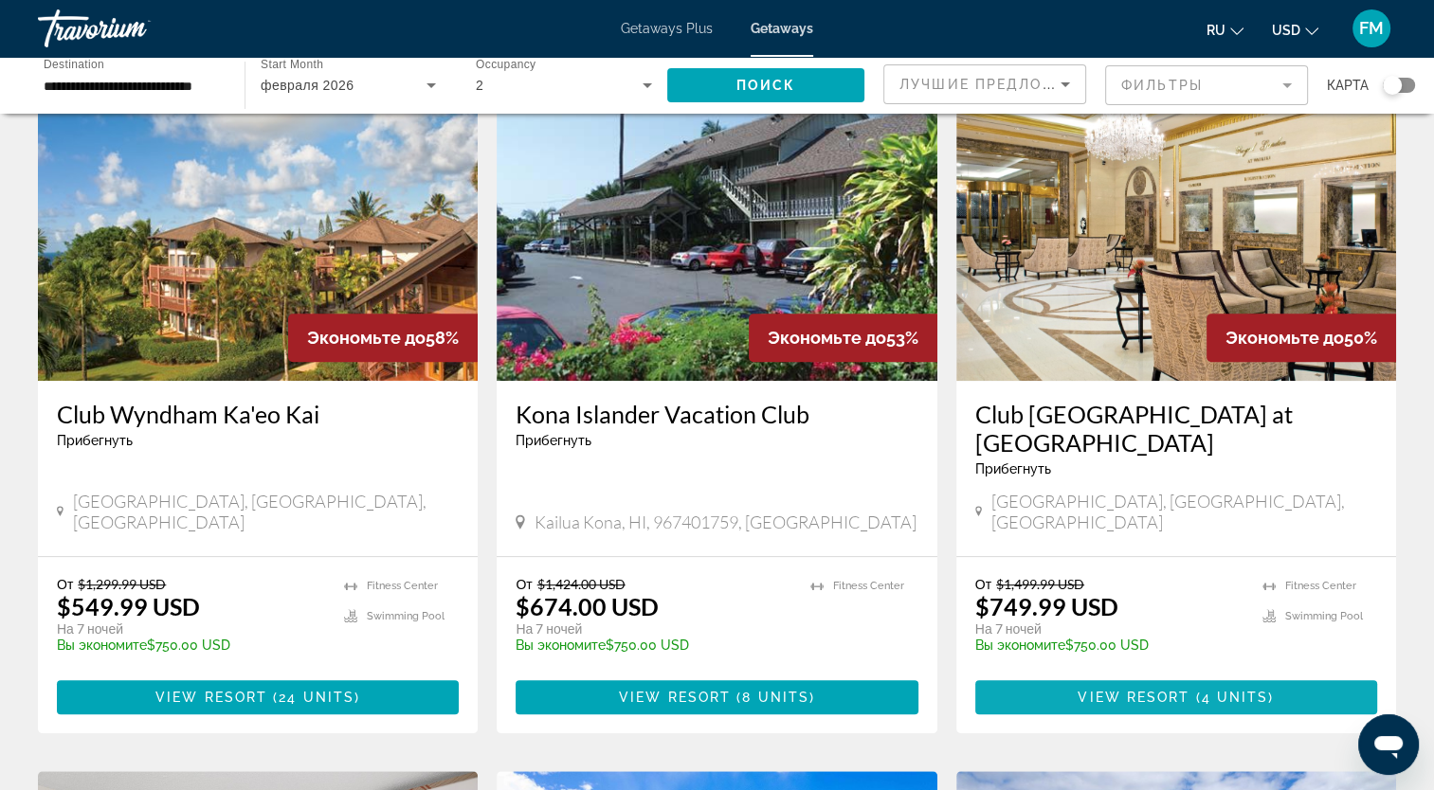
click at [1051, 675] on span "Main content" at bounding box center [1176, 697] width 402 height 45
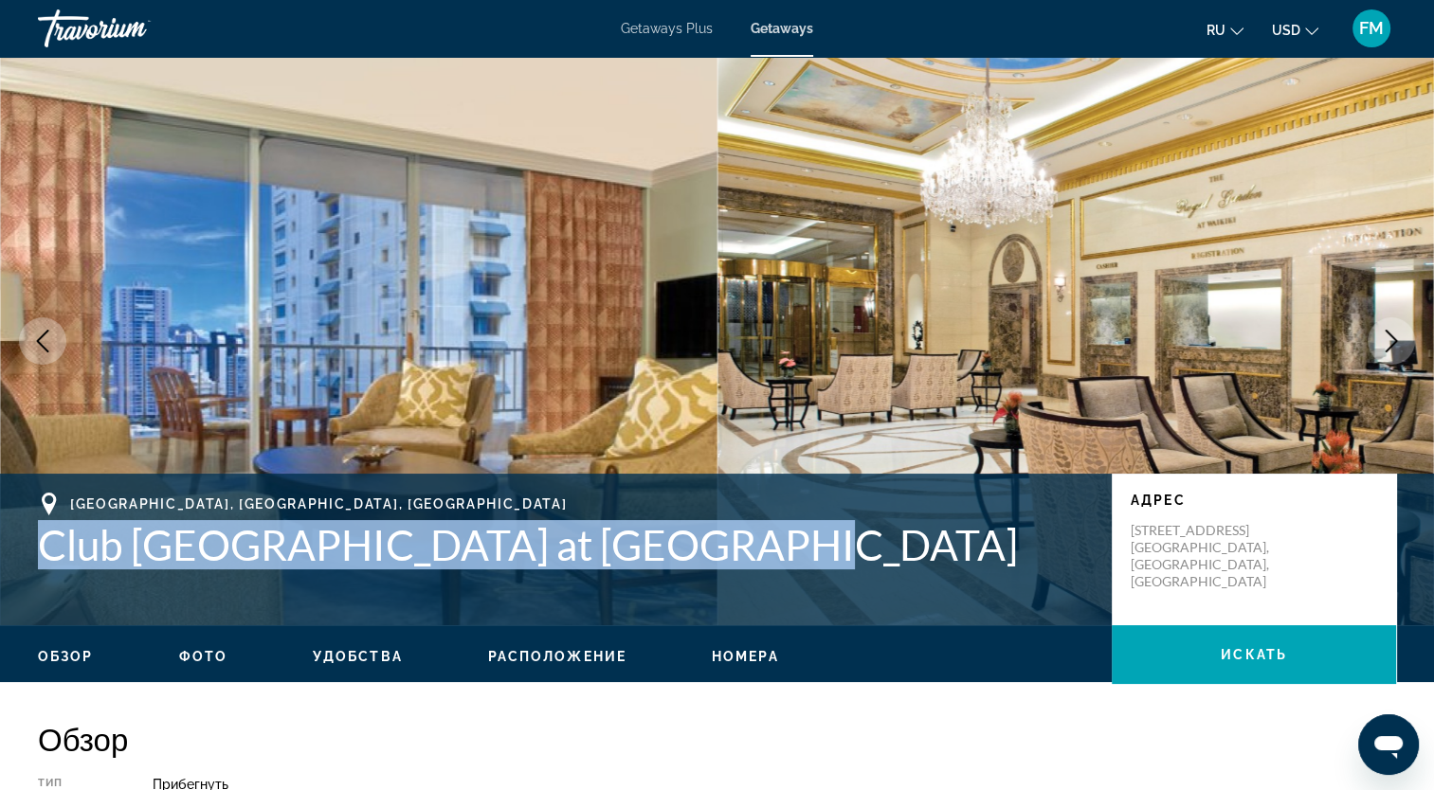
drag, startPoint x: 41, startPoint y: 545, endPoint x: 776, endPoint y: 560, distance: 735.6
click at [776, 560] on h1 "Club Wyndham Royal Garden at Waikiki" at bounding box center [565, 544] width 1055 height 49
drag, startPoint x: 776, startPoint y: 560, endPoint x: 735, endPoint y: 548, distance: 42.6
copy h1 "Club Wyndham Royal Garden at Waikiki"
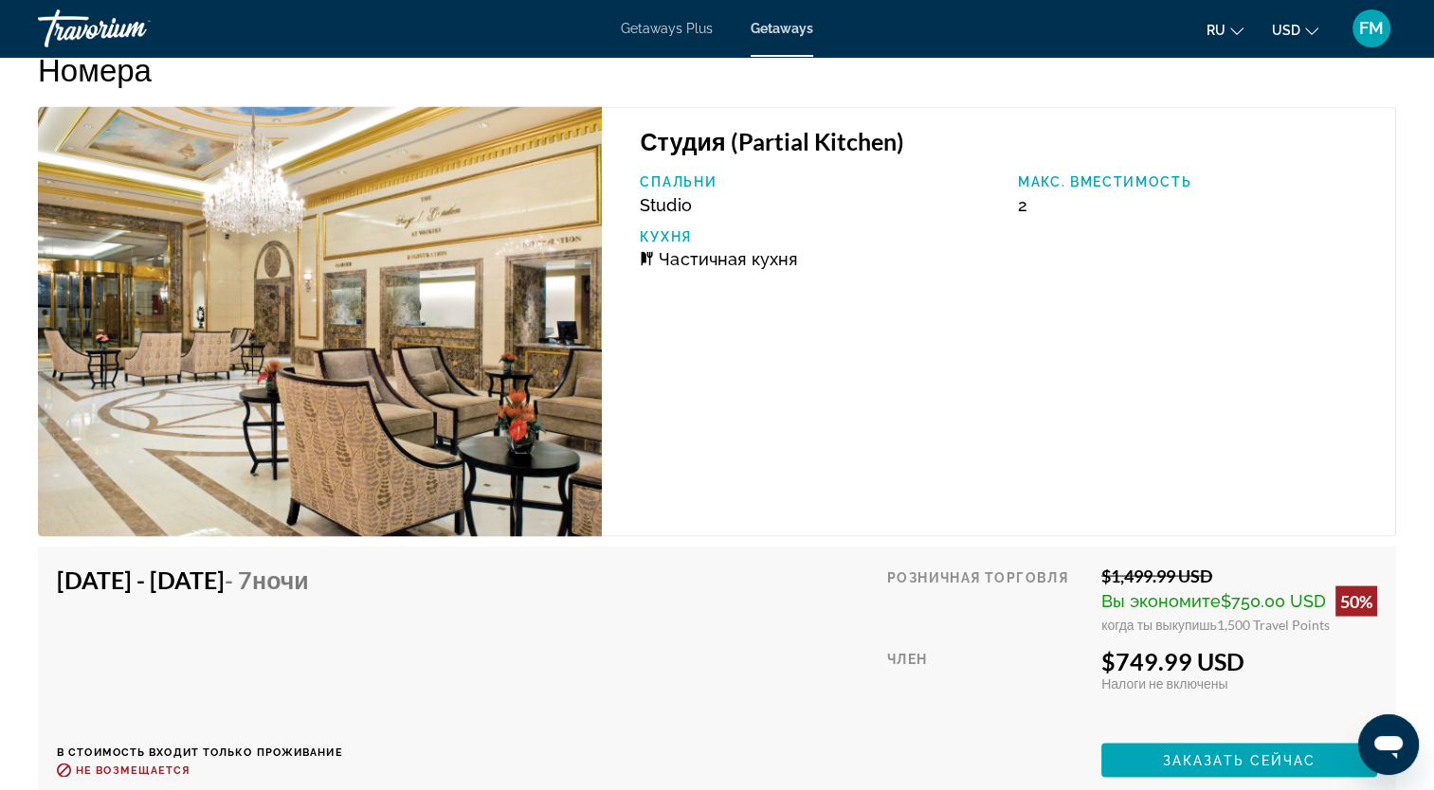
scroll to position [3601, 0]
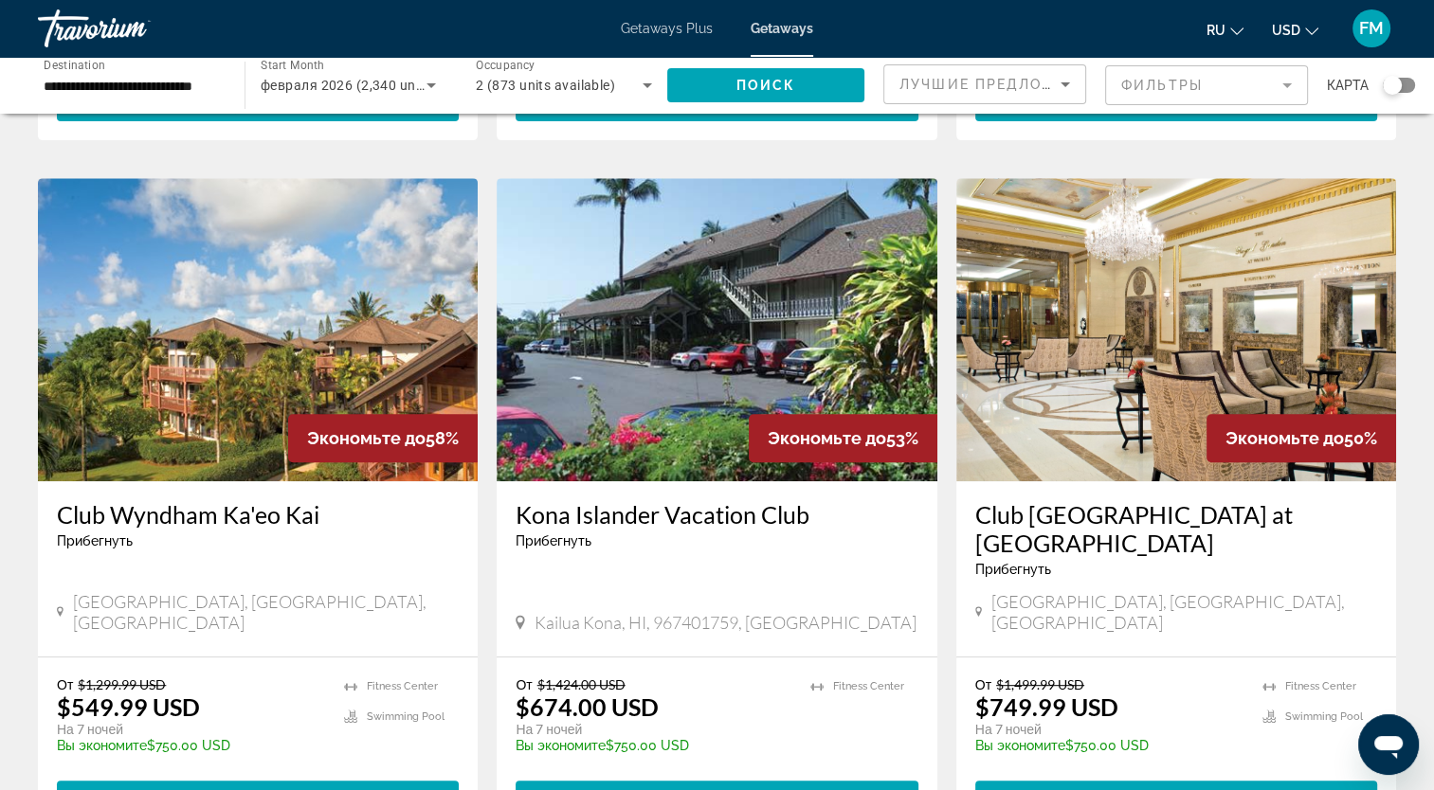
scroll to position [758, 0]
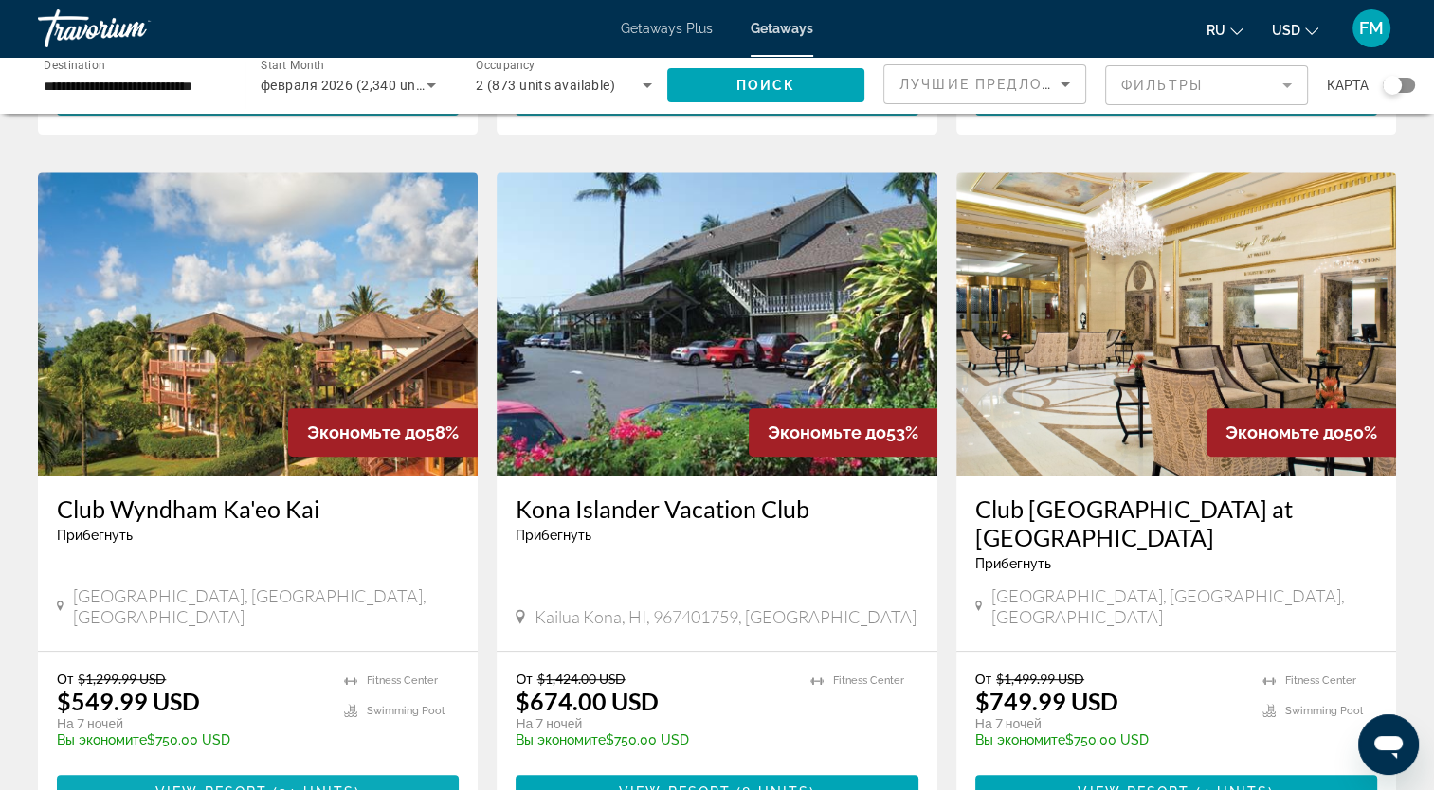
click at [226, 785] on span "View Resort" at bounding box center [211, 792] width 112 height 15
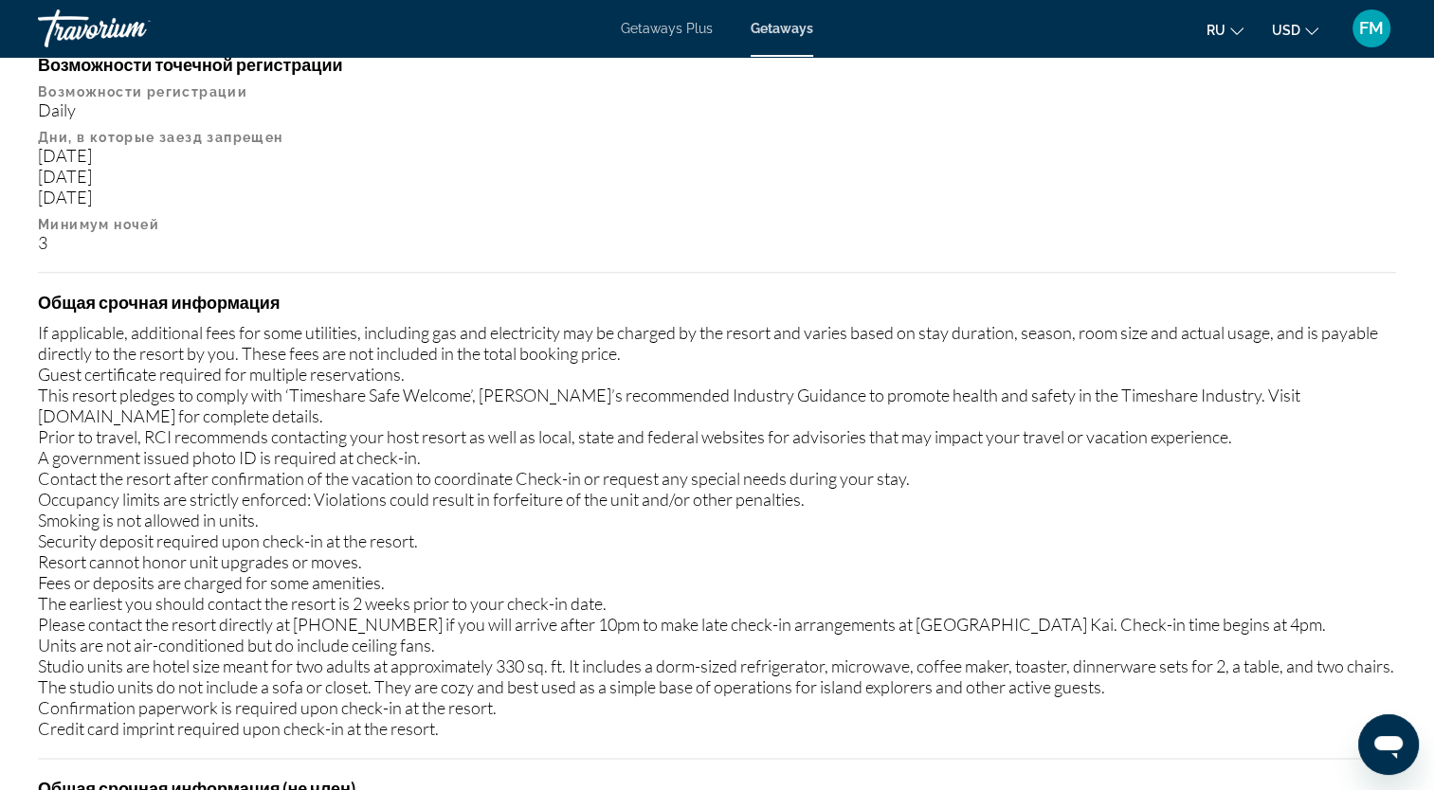
scroll to position [1801, 0]
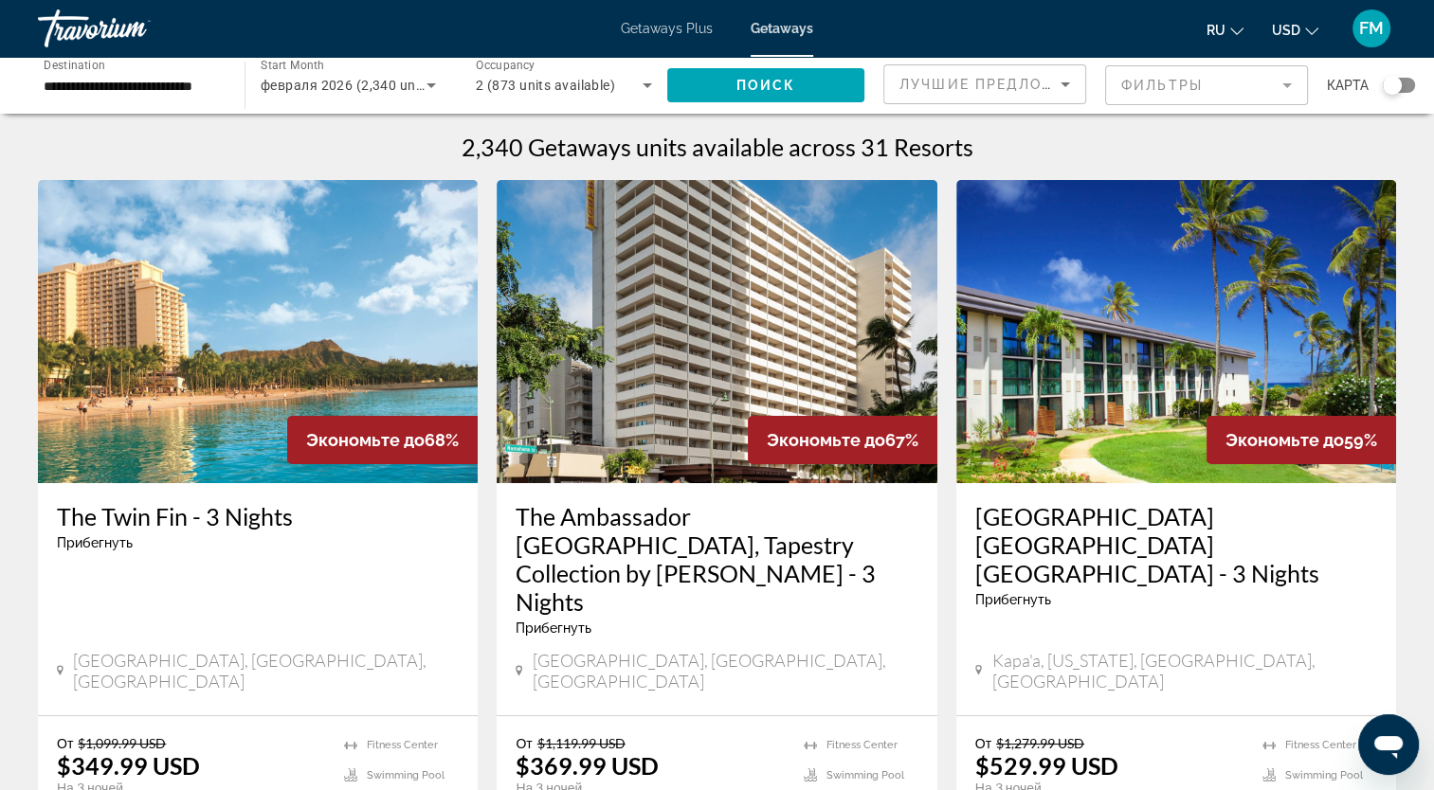
click at [410, 85] on span "февраля 2026 (2,340 units available)" at bounding box center [378, 85] width 235 height 15
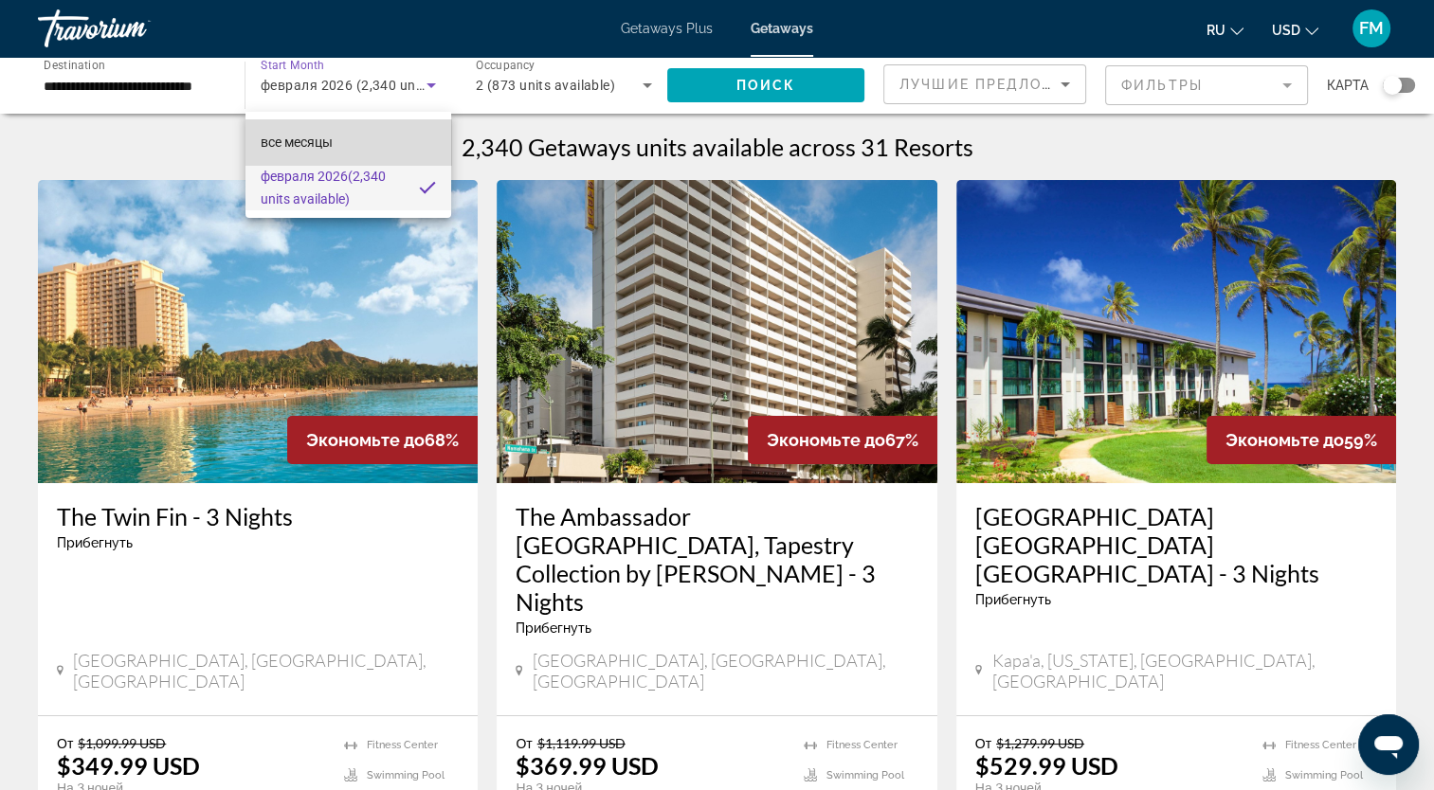
click at [353, 148] on mat-option "все месяцы" at bounding box center [348, 141] width 206 height 45
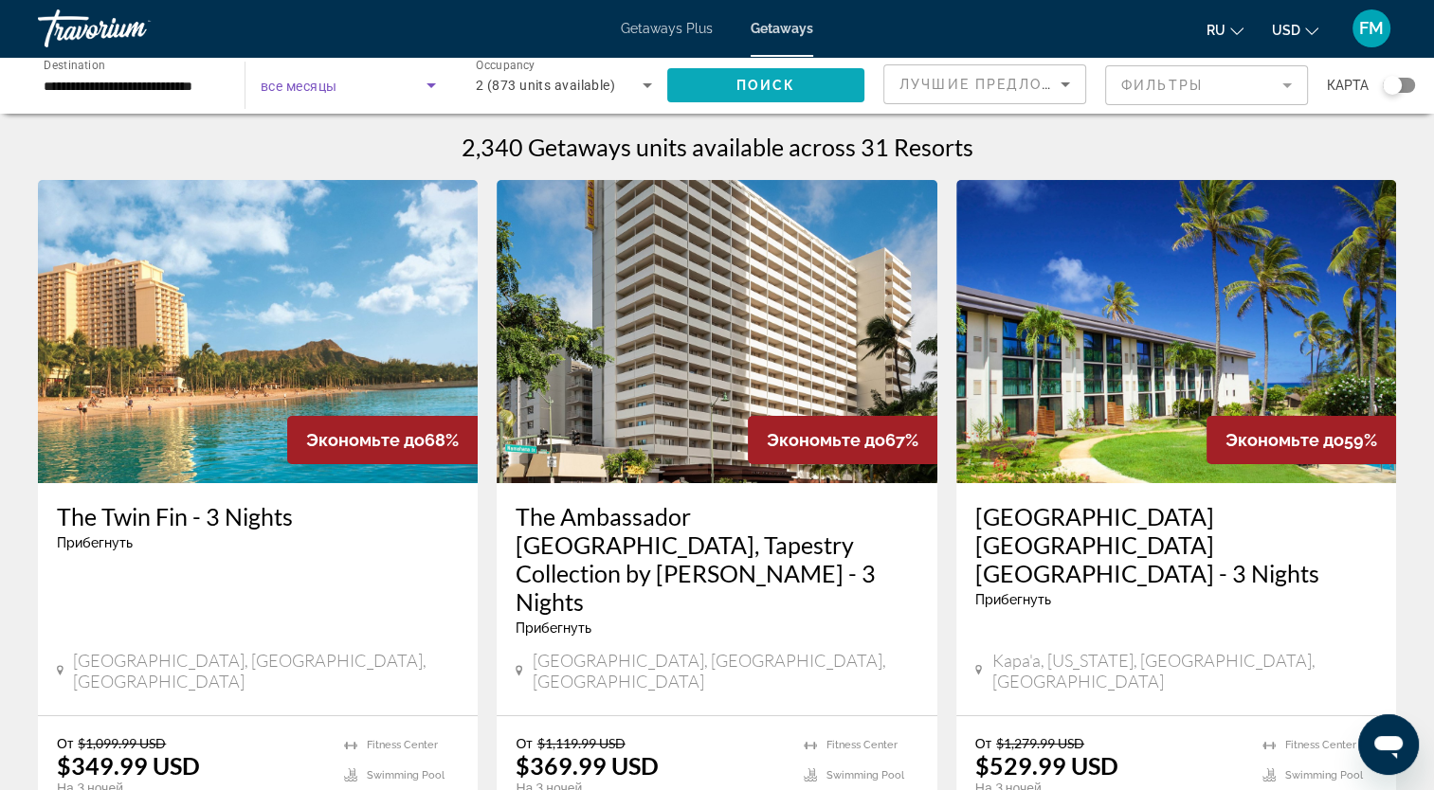
click at [778, 84] on span "Поиск" at bounding box center [766, 85] width 60 height 15
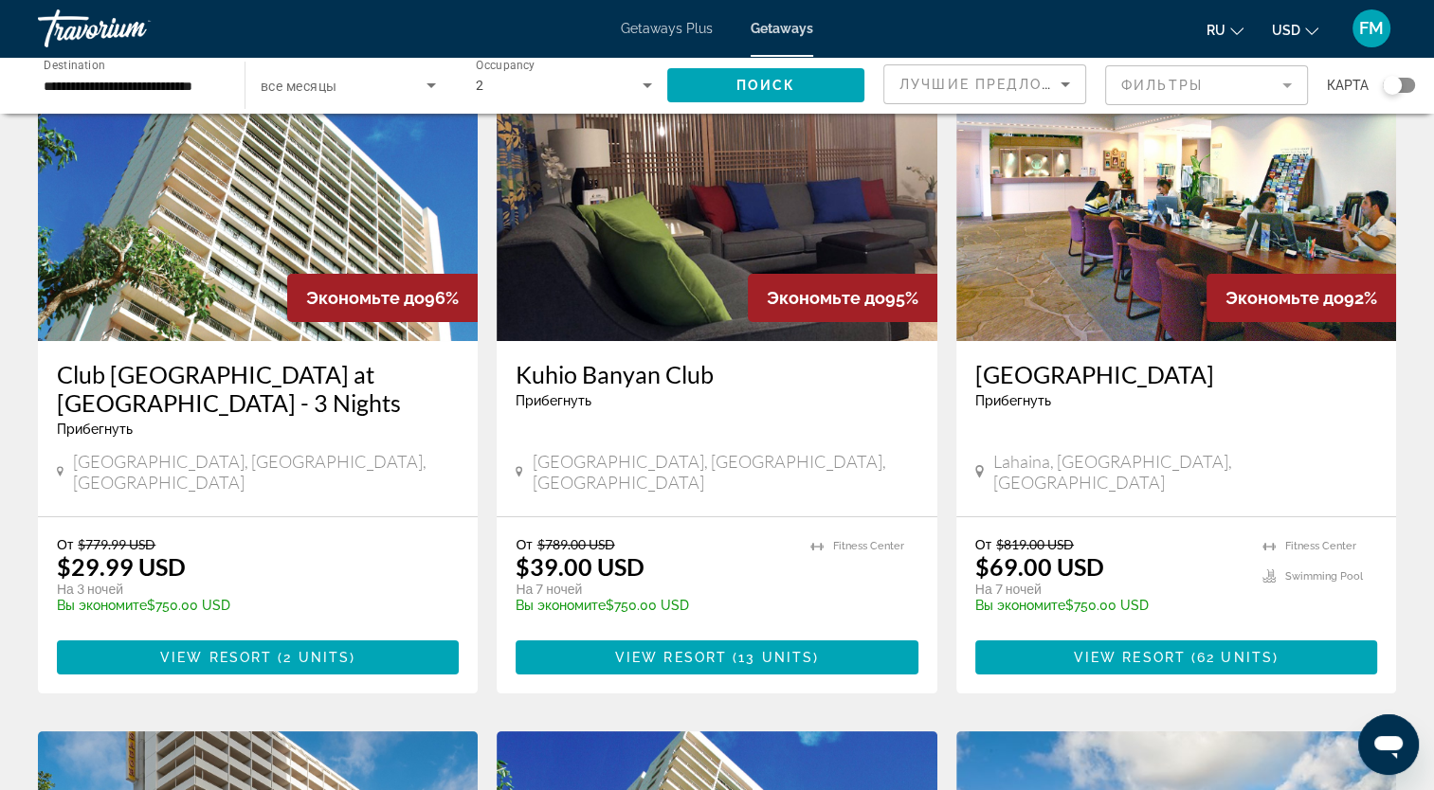
scroll to position [190, 0]
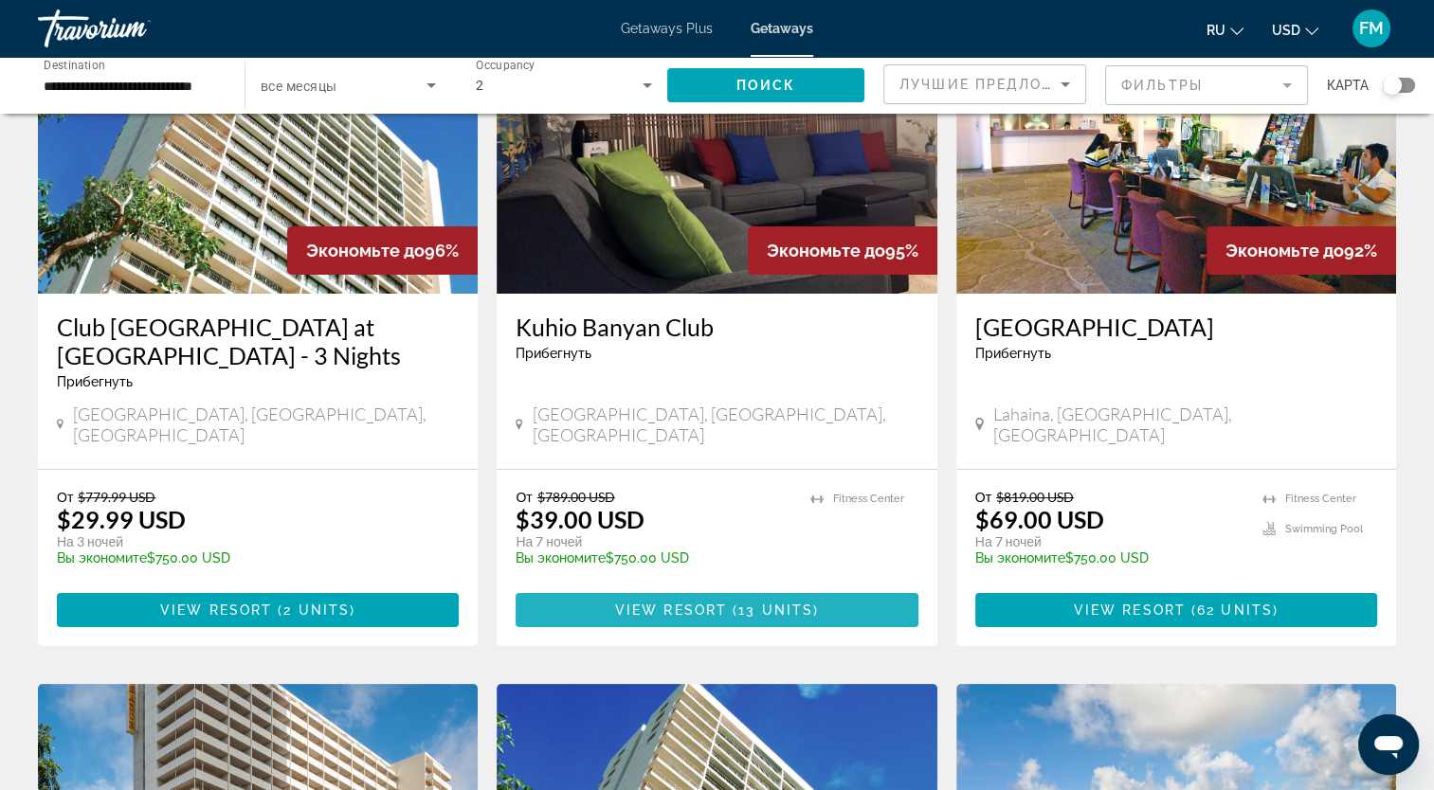
click at [660, 603] on span "View Resort" at bounding box center [671, 610] width 112 height 15
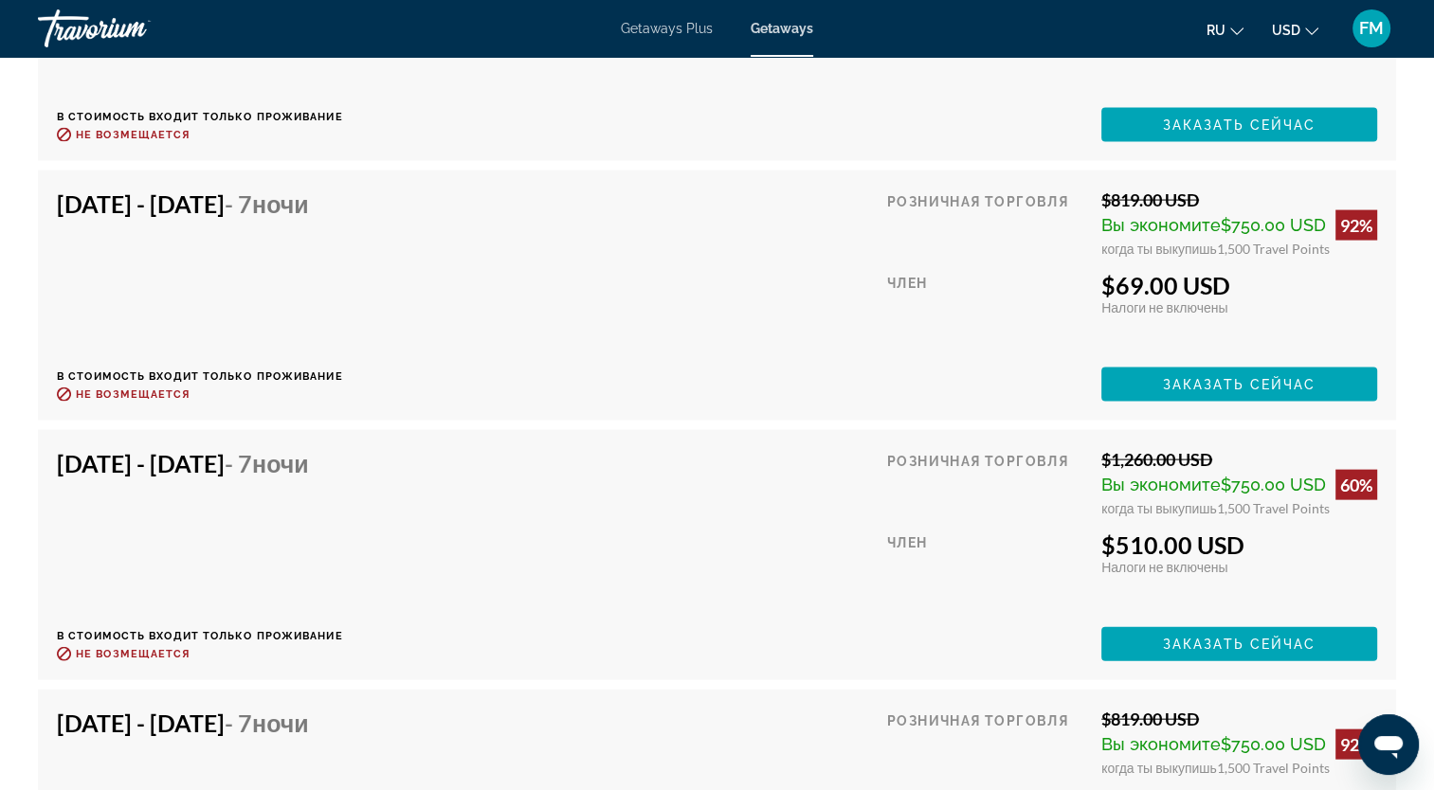
scroll to position [4025, 0]
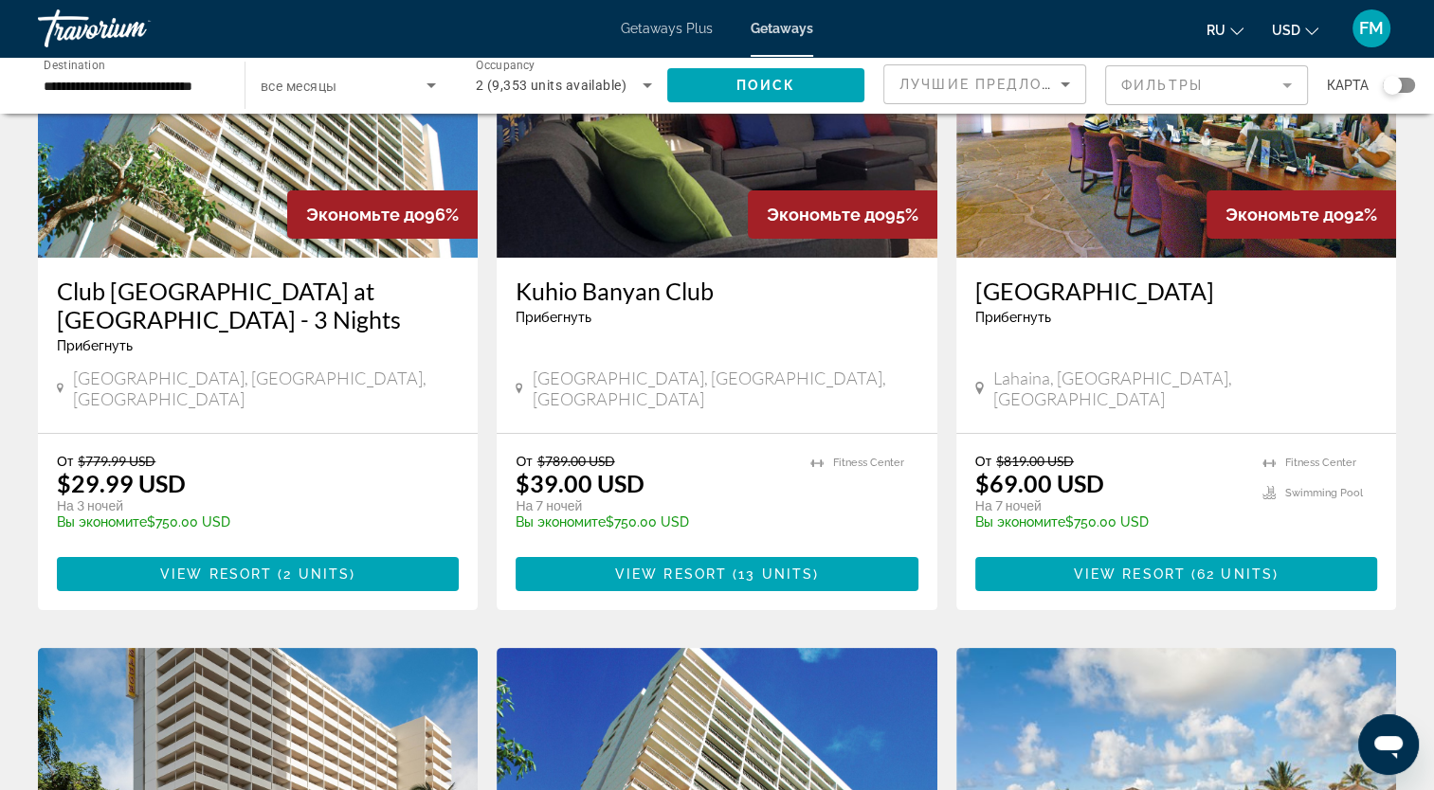
scroll to position [190, 0]
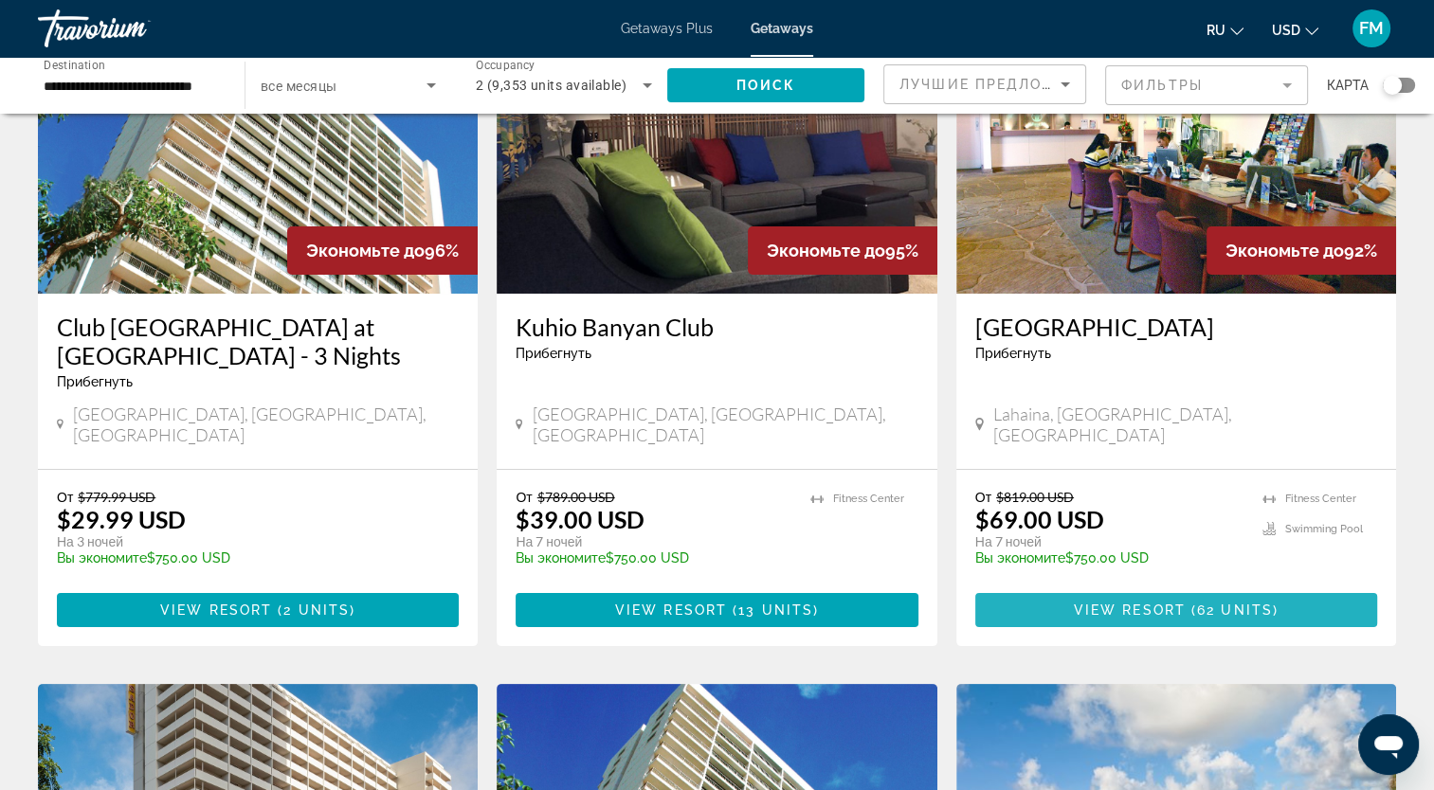
click at [1072, 595] on span "Main content" at bounding box center [1176, 610] width 402 height 45
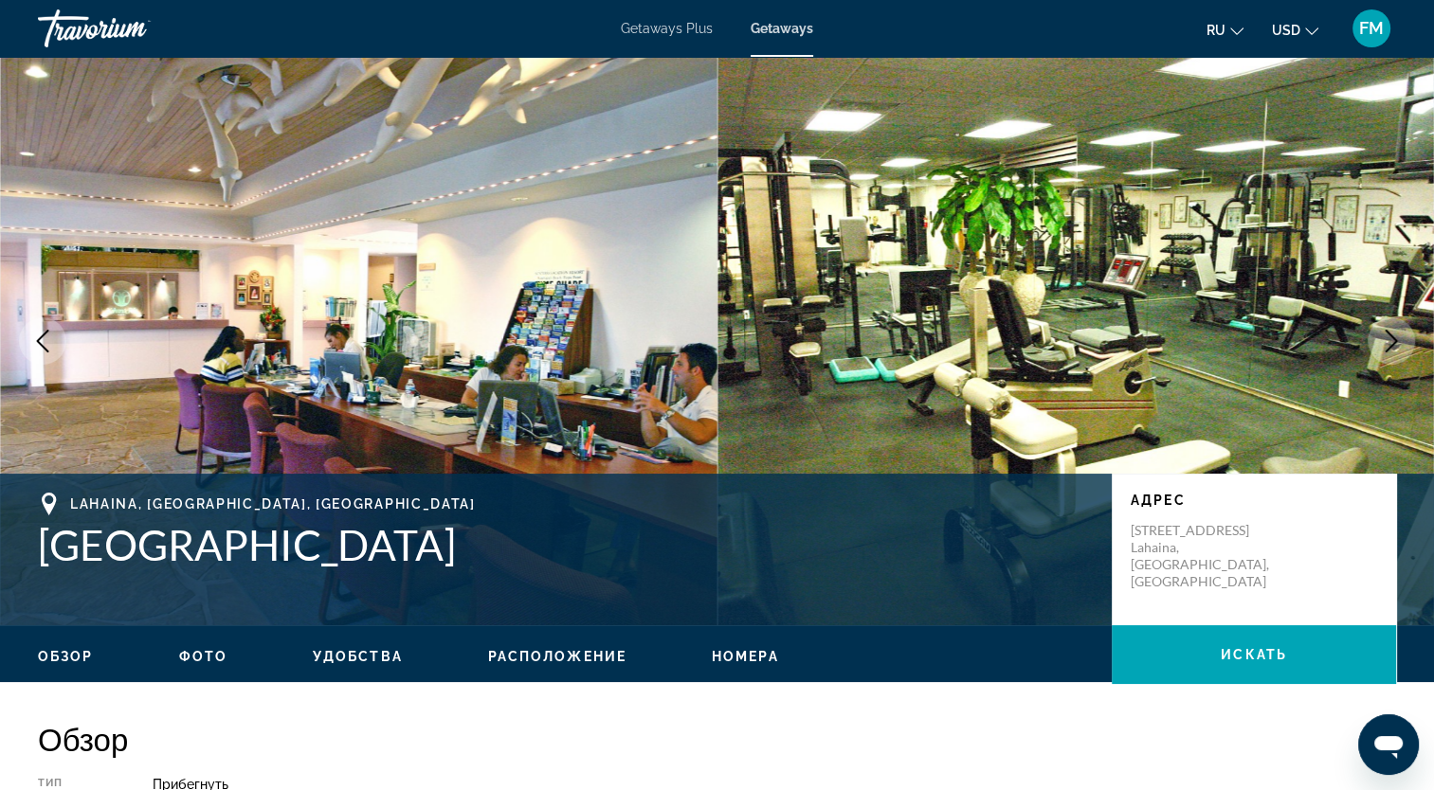
click at [1391, 343] on icon "Next image" at bounding box center [1391, 341] width 23 height 23
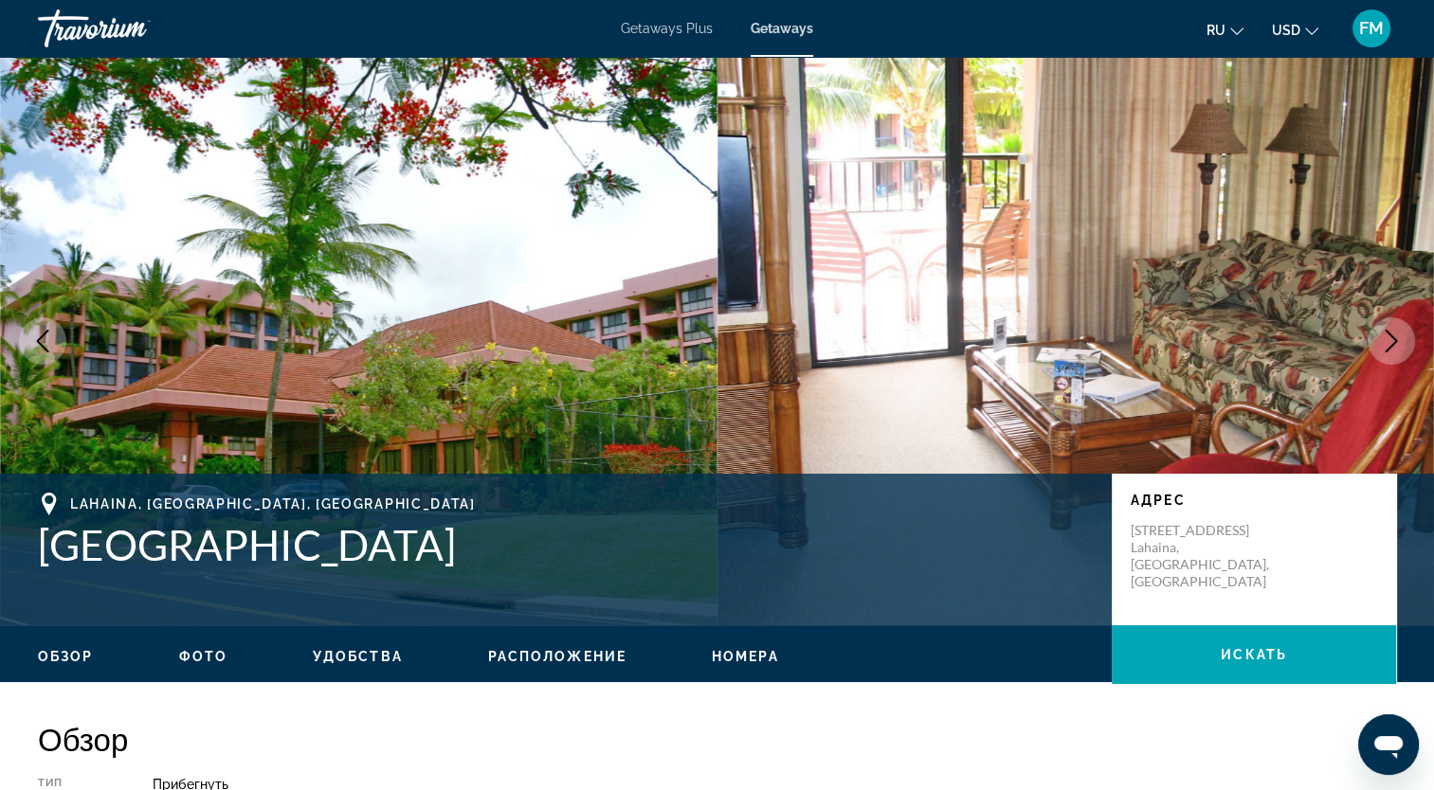
click at [1391, 343] on icon "Next image" at bounding box center [1391, 341] width 23 height 23
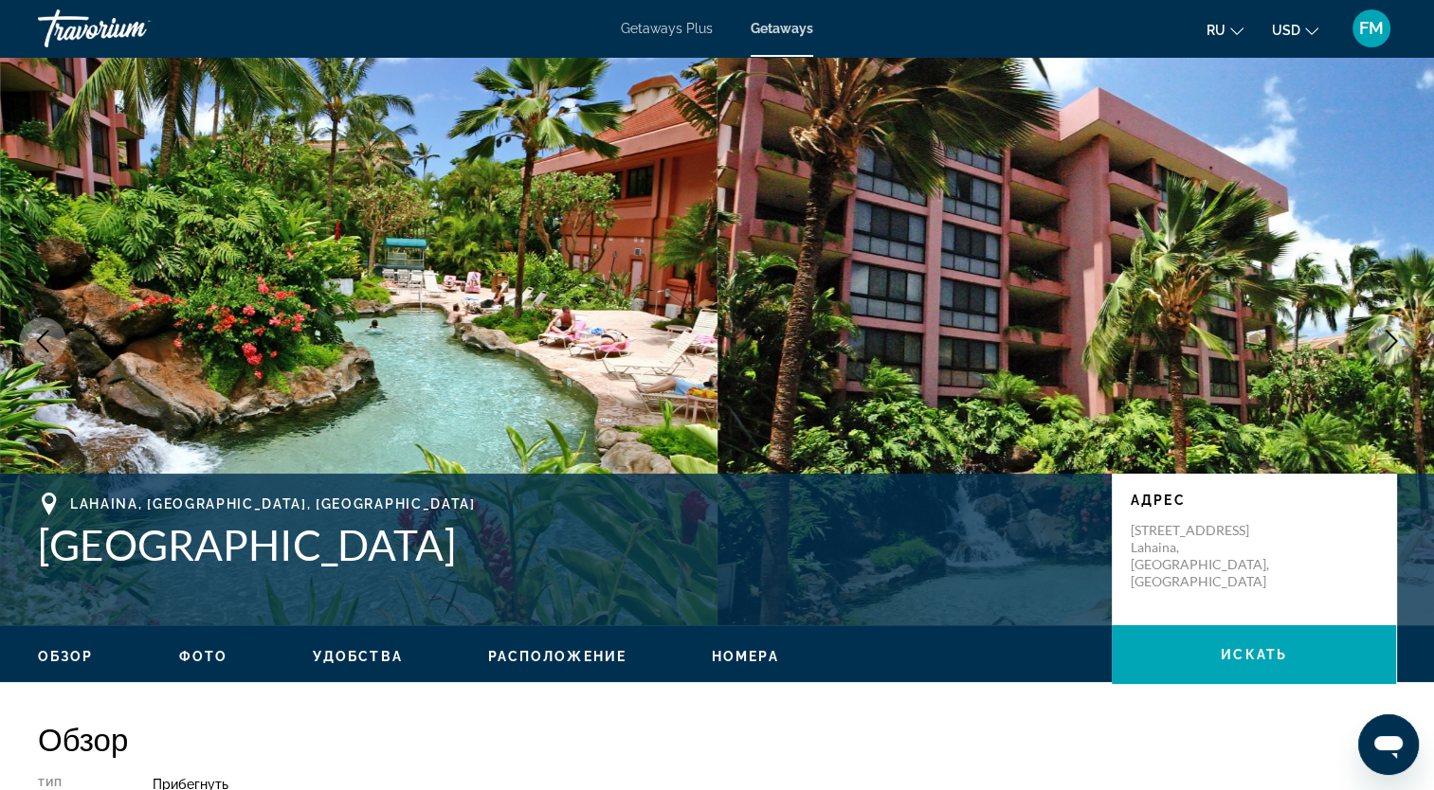
click at [1391, 343] on icon "Next image" at bounding box center [1391, 341] width 23 height 23
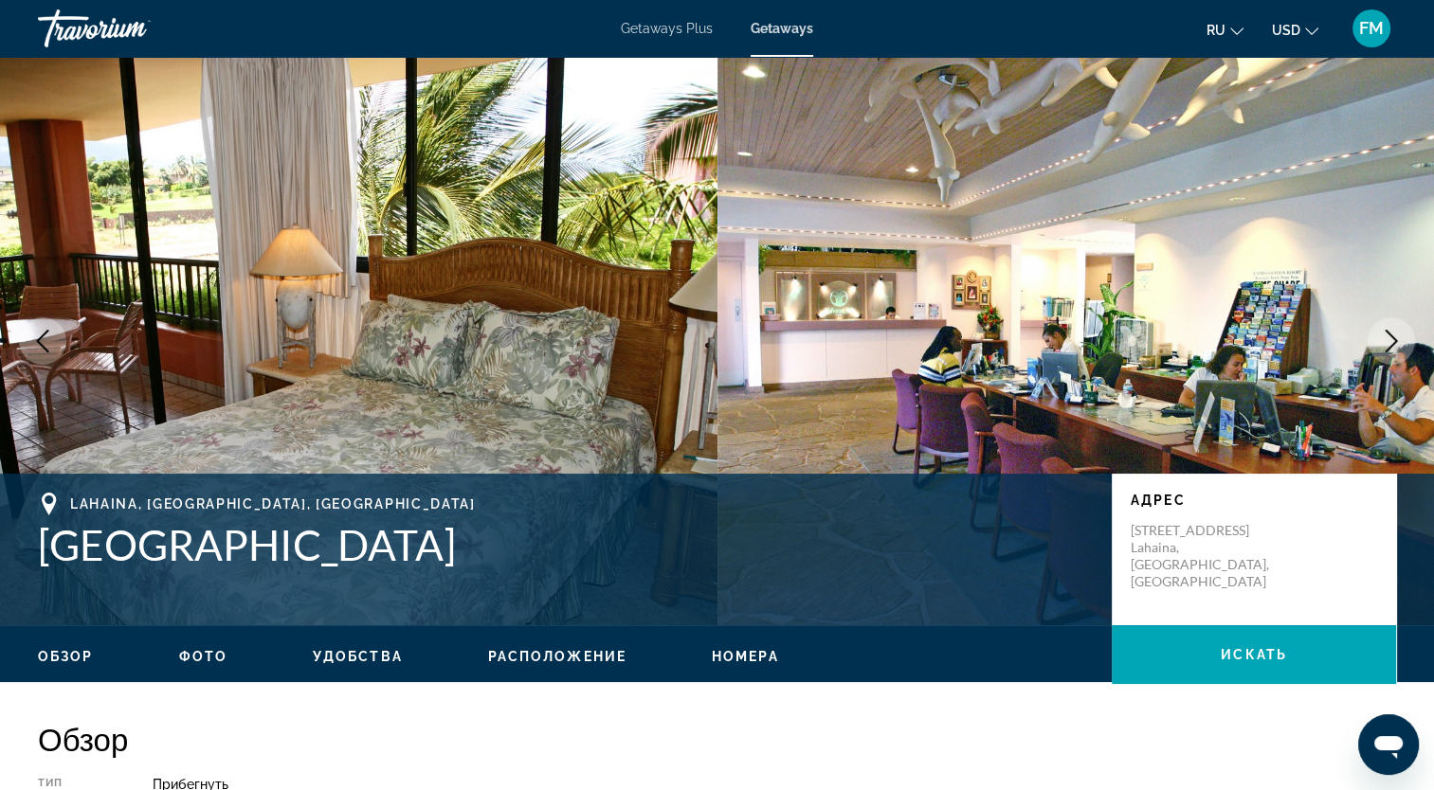
click at [1391, 343] on icon "Next image" at bounding box center [1391, 341] width 23 height 23
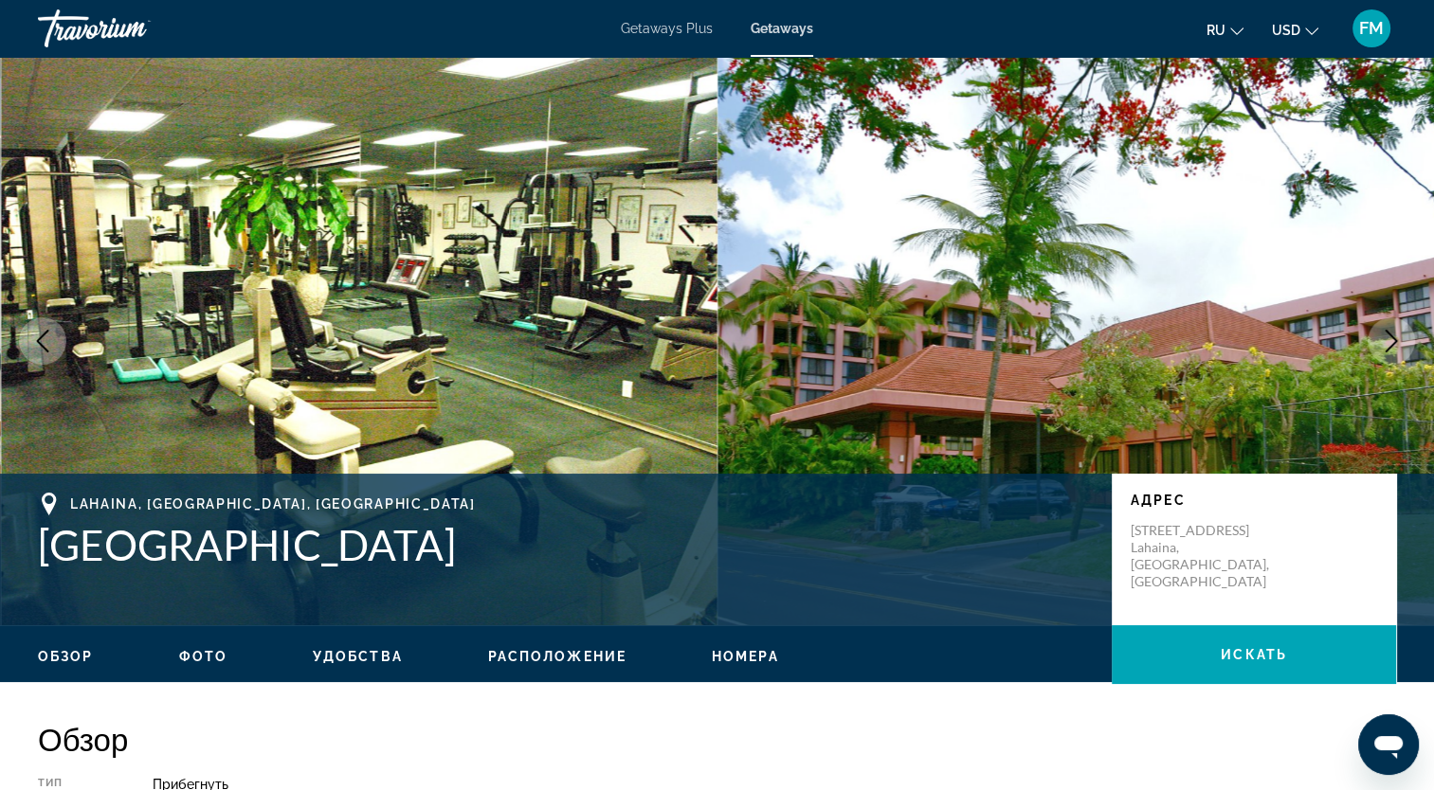
click at [1391, 343] on icon "Next image" at bounding box center [1391, 341] width 23 height 23
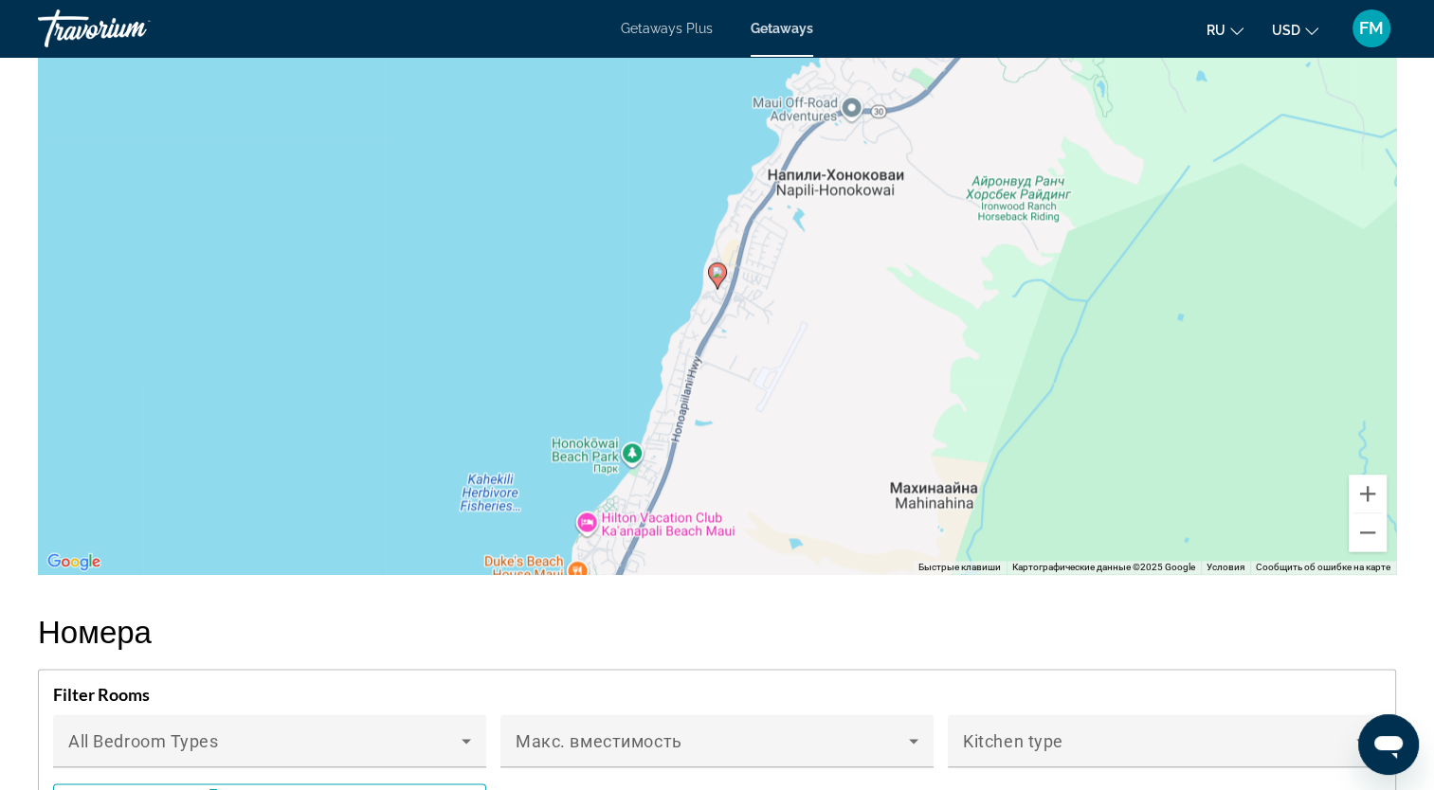
scroll to position [2653, 0]
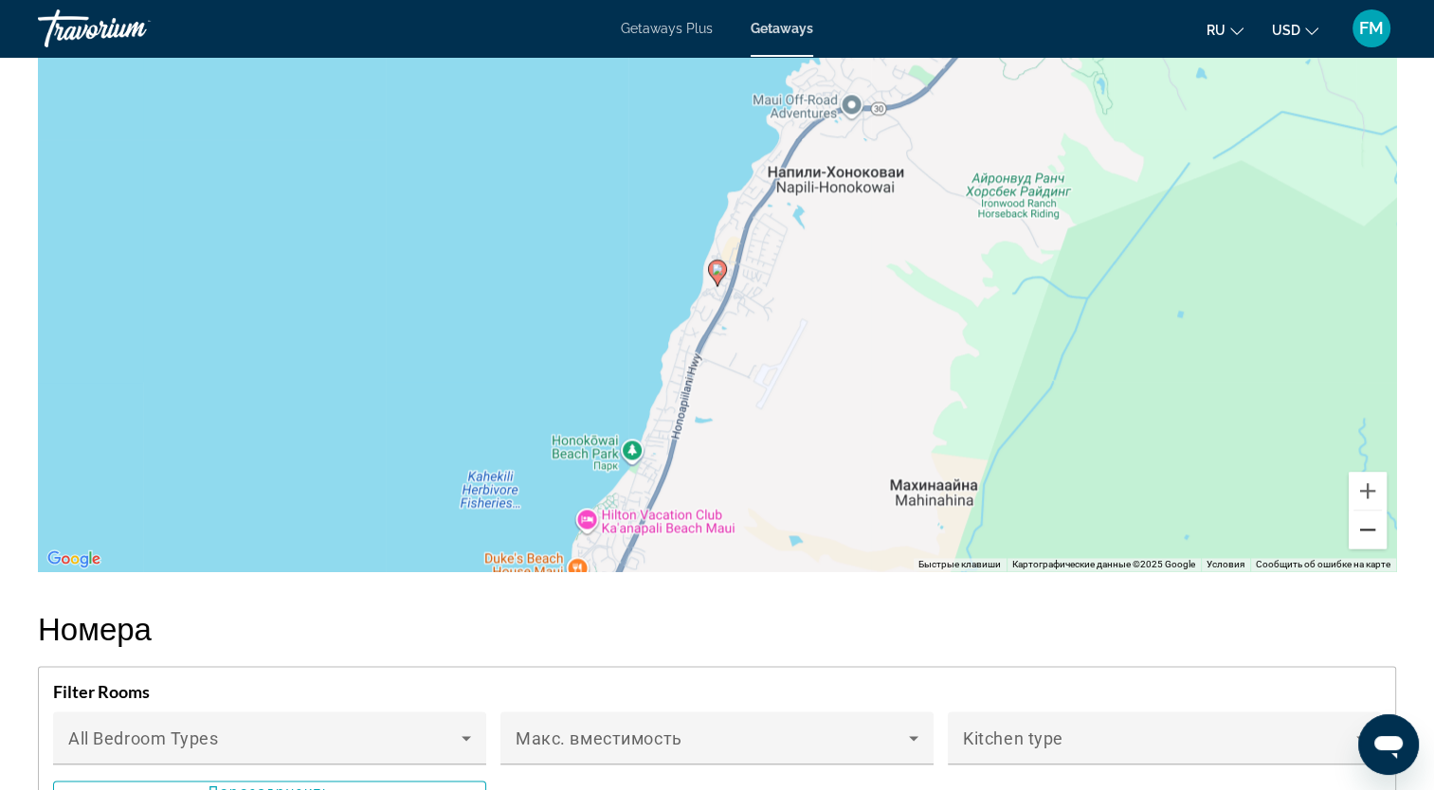
click at [1365, 530] on button "Уменьшить" at bounding box center [1368, 530] width 38 height 38
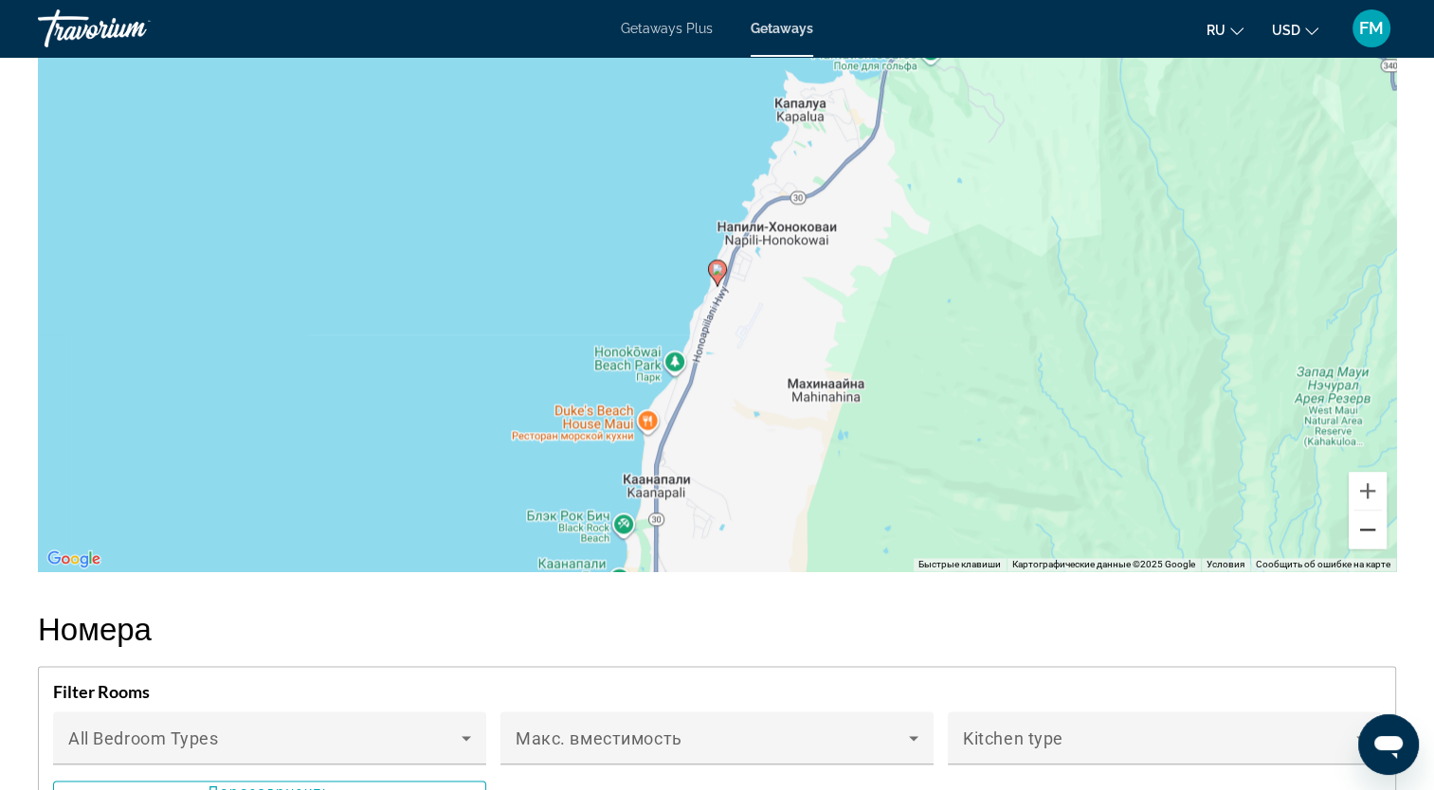
click at [1365, 530] on button "Уменьшить" at bounding box center [1368, 530] width 38 height 38
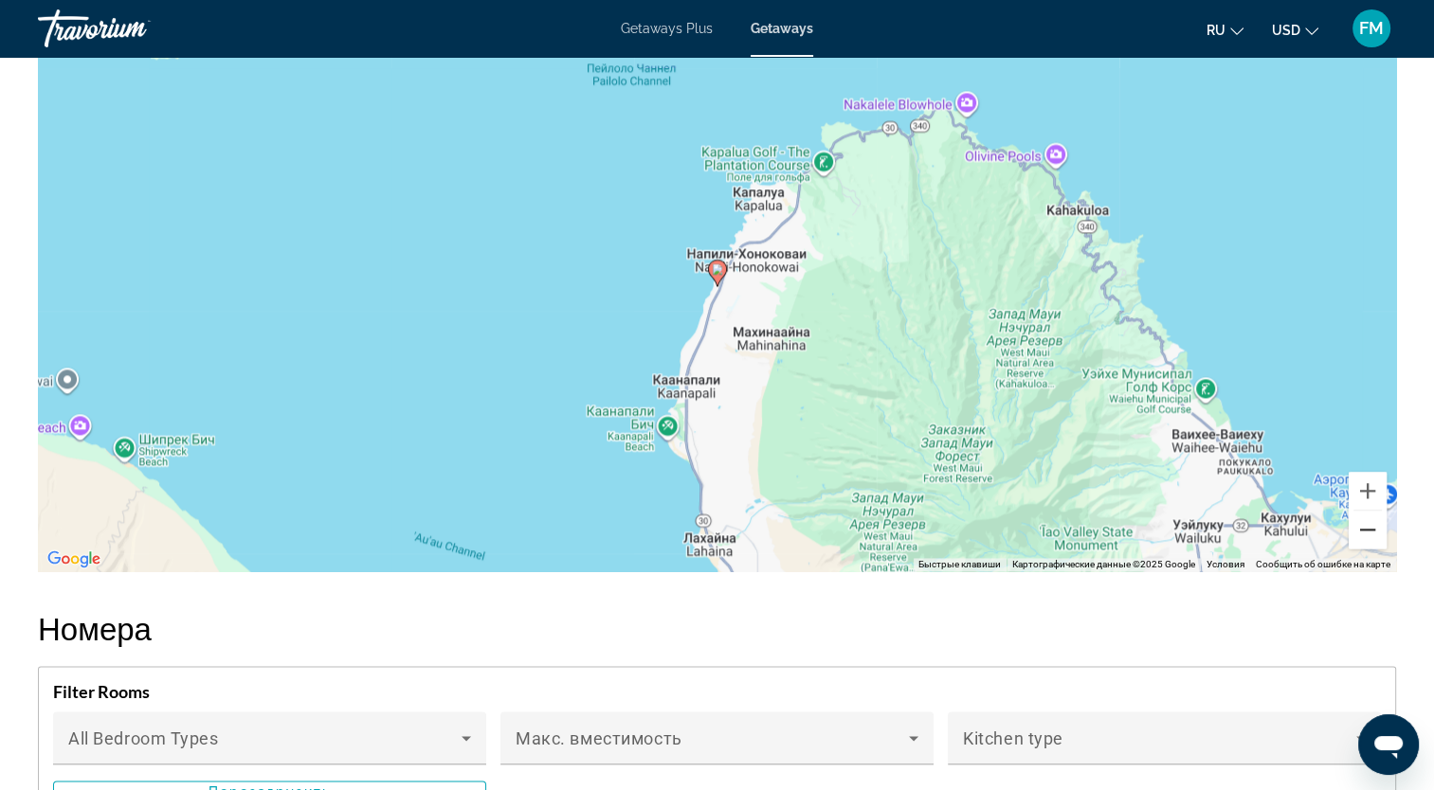
click at [1365, 530] on button "Уменьшить" at bounding box center [1368, 530] width 38 height 38
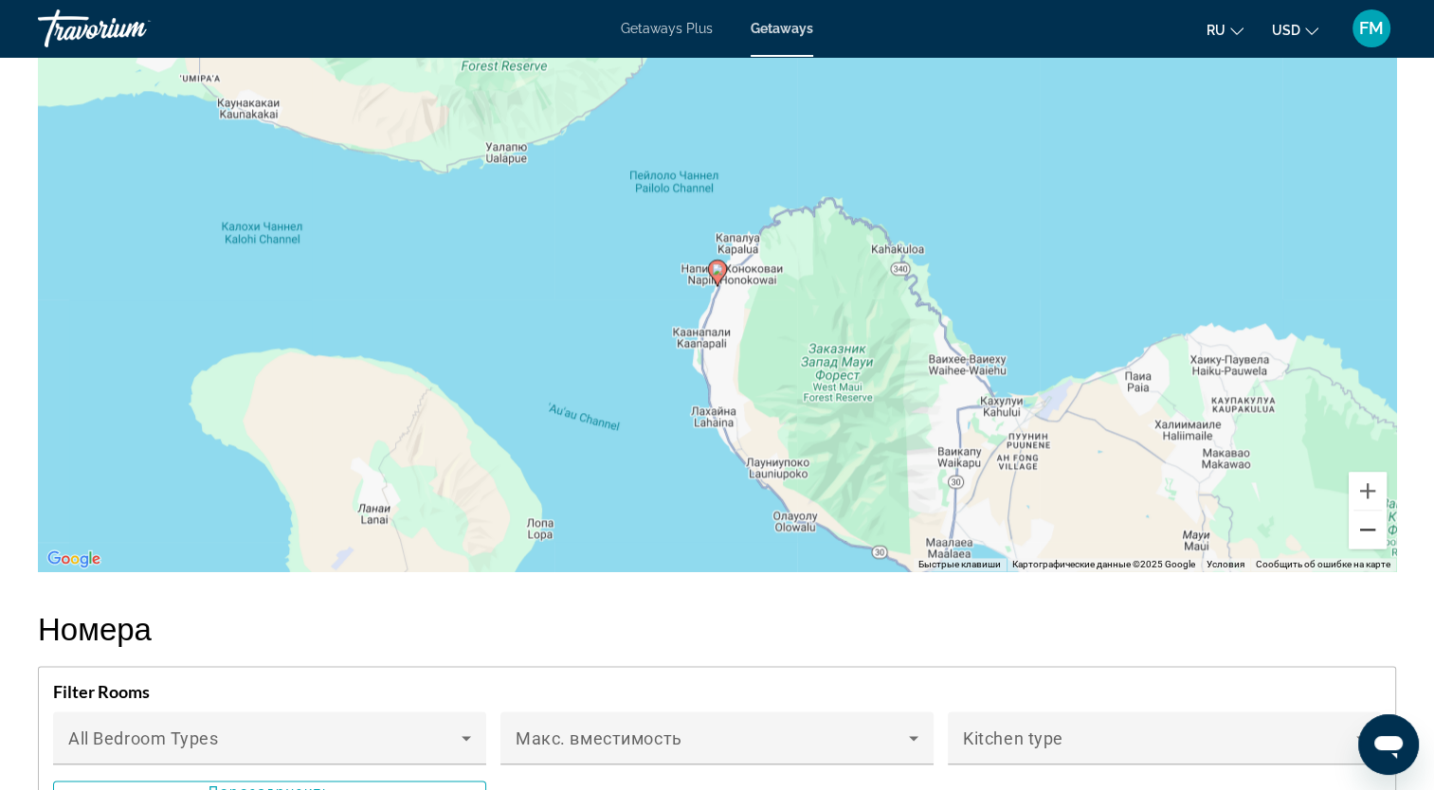
click at [1365, 530] on button "Уменьшить" at bounding box center [1368, 530] width 38 height 38
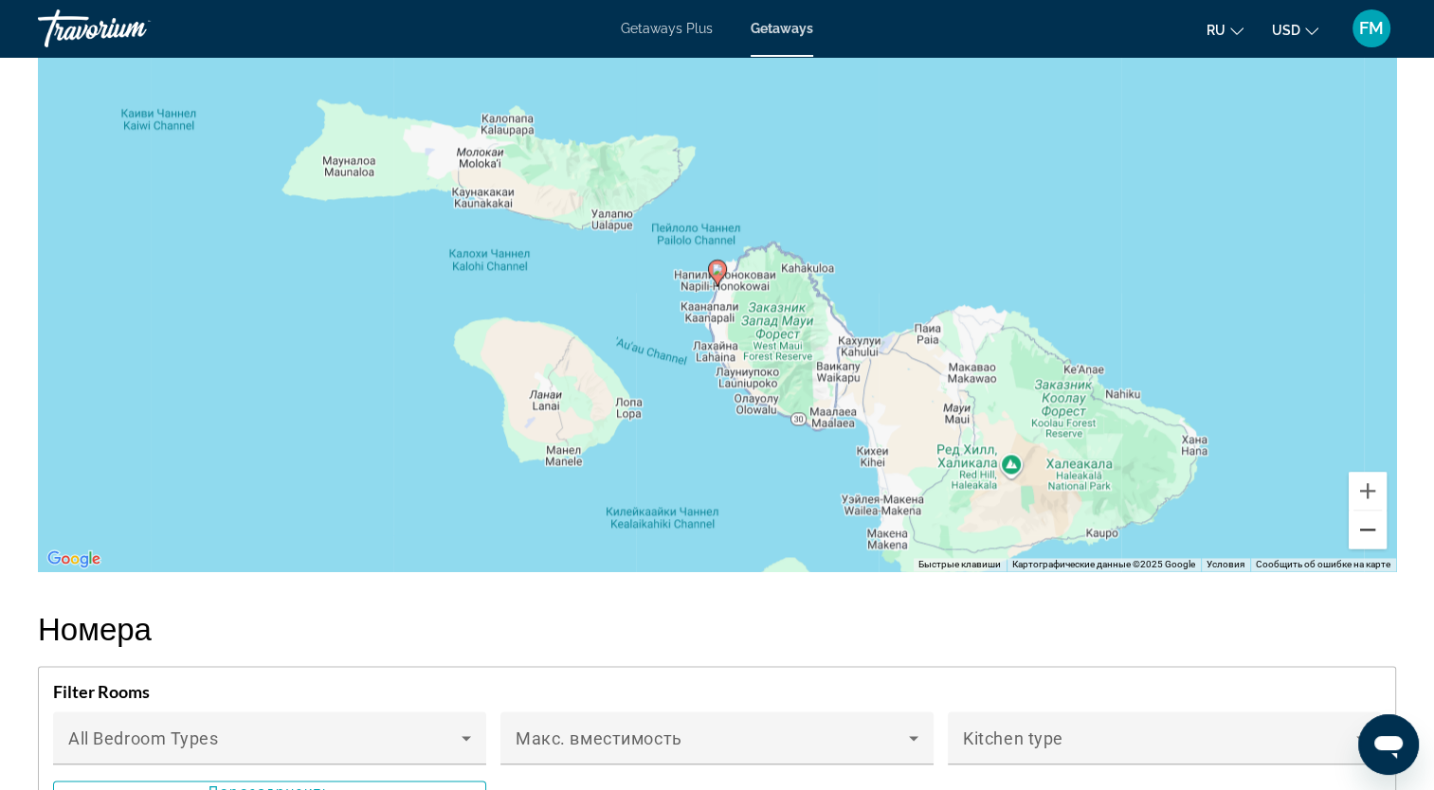
click at [1365, 530] on button "Уменьшить" at bounding box center [1368, 530] width 38 height 38
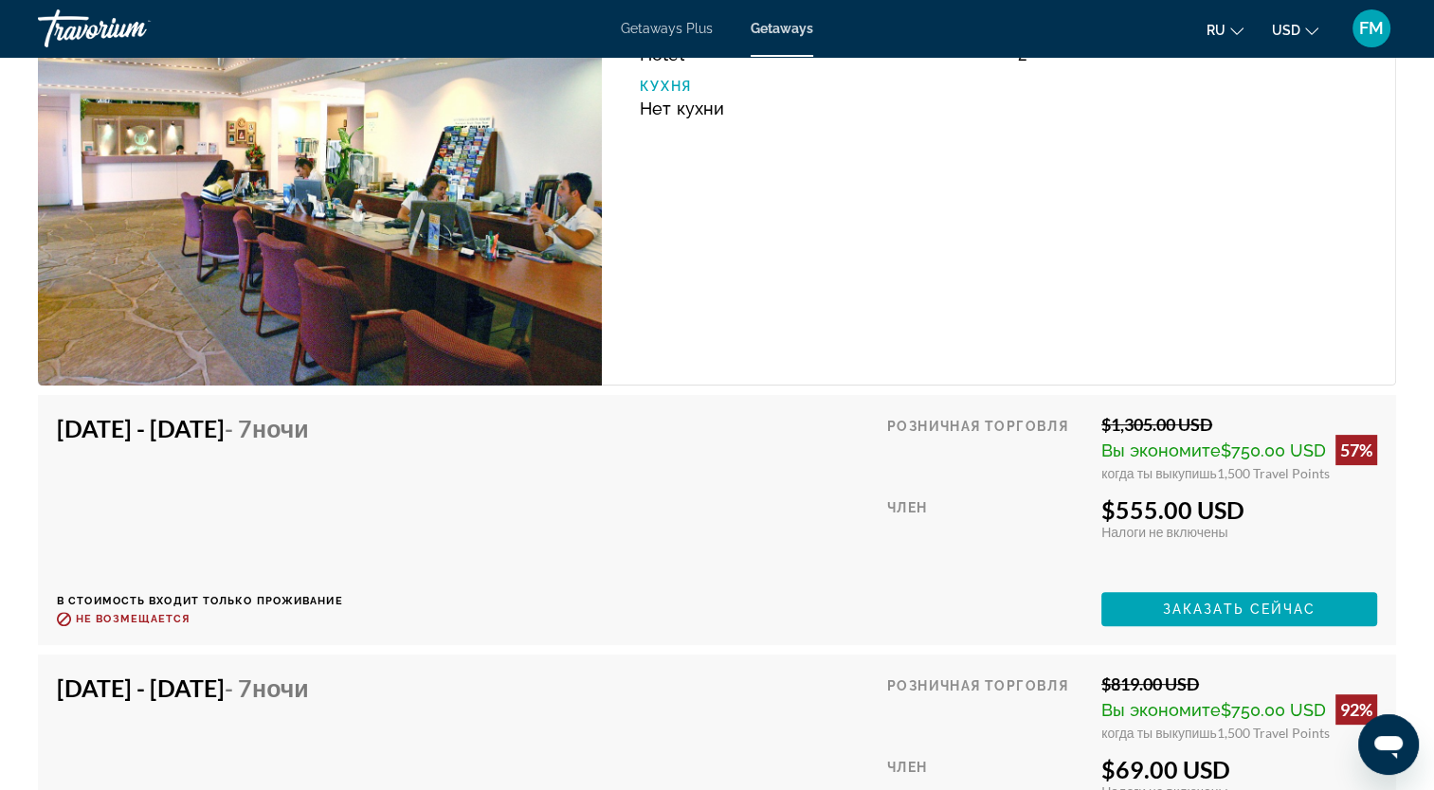
scroll to position [7274, 0]
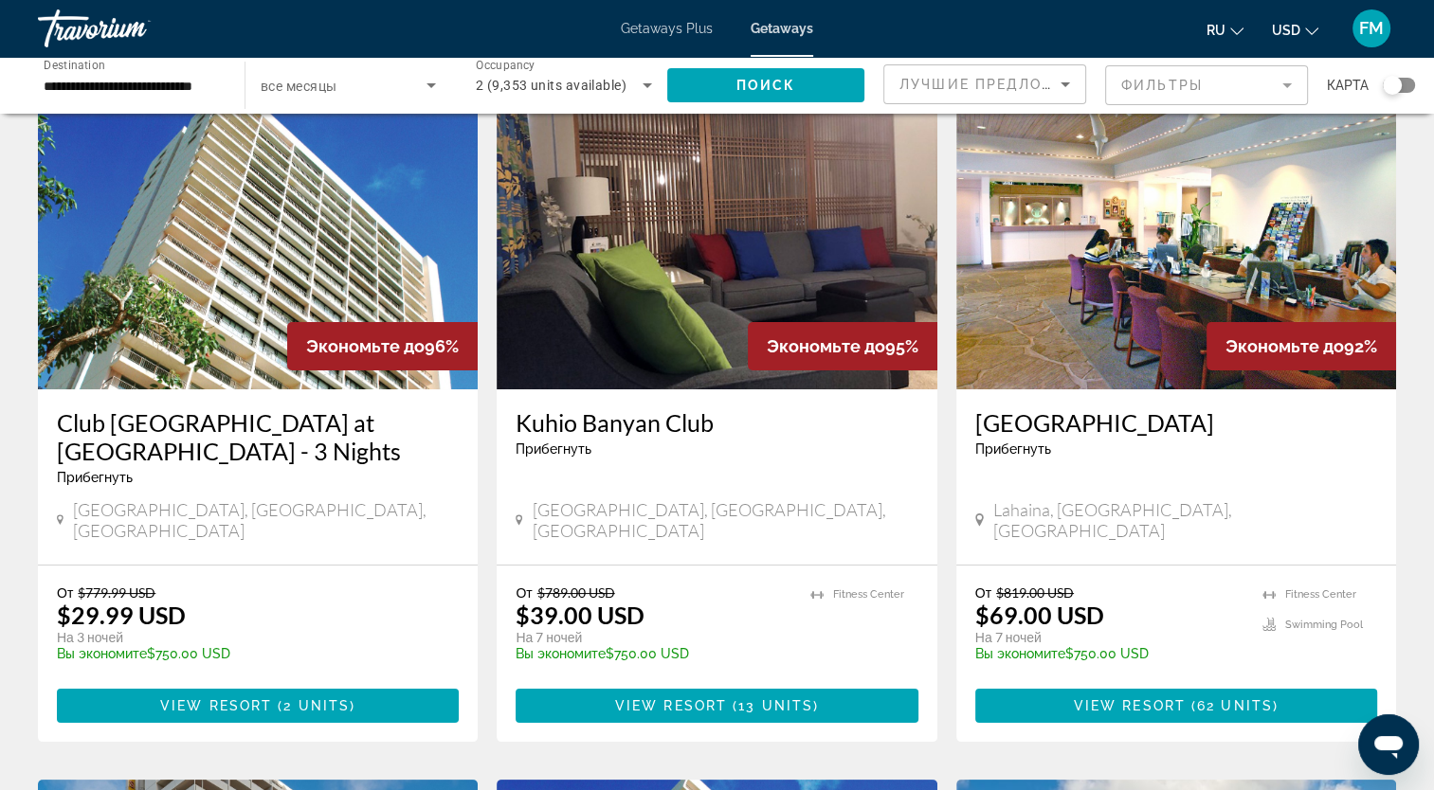
scroll to position [95, 0]
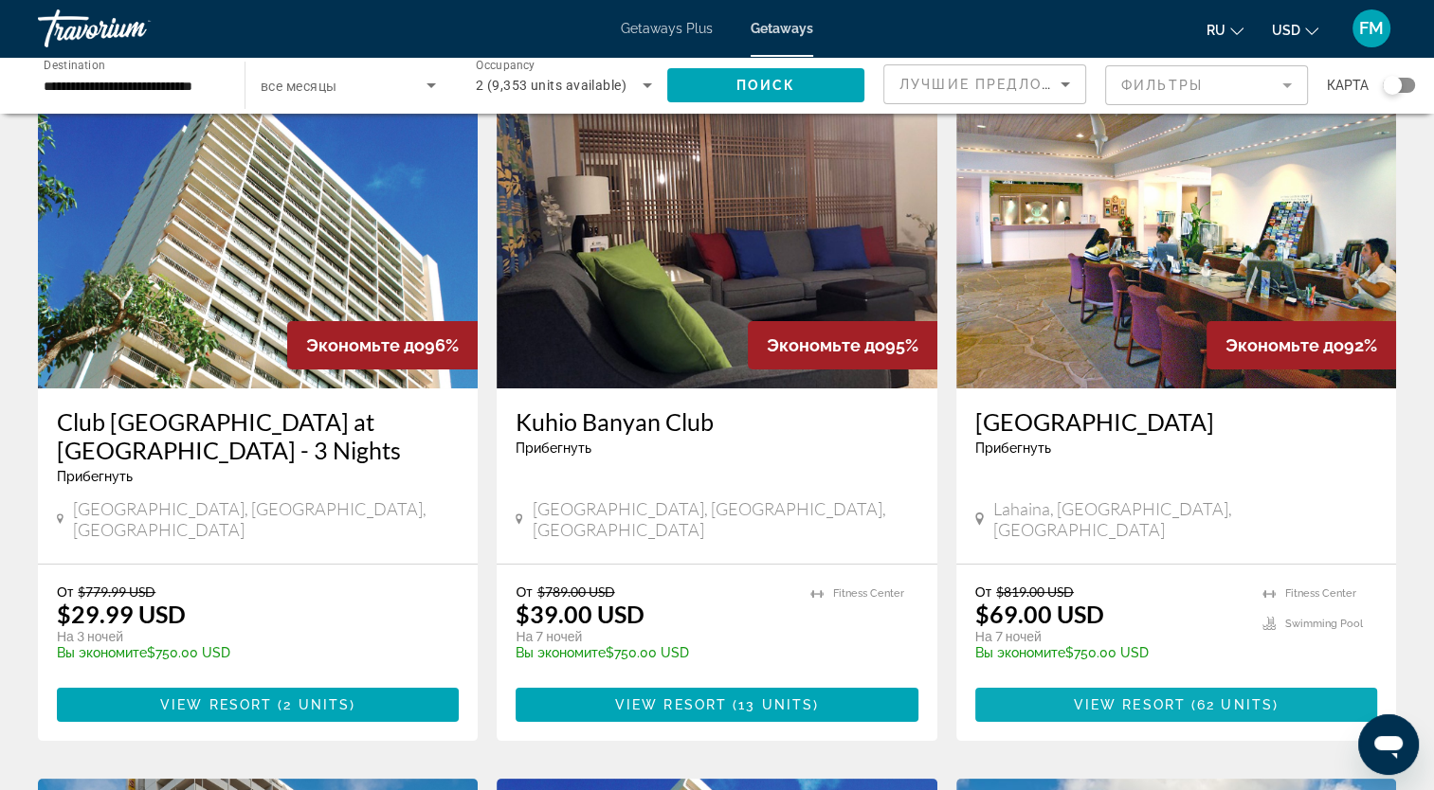
click at [1147, 697] on span "View Resort" at bounding box center [1130, 704] width 112 height 15
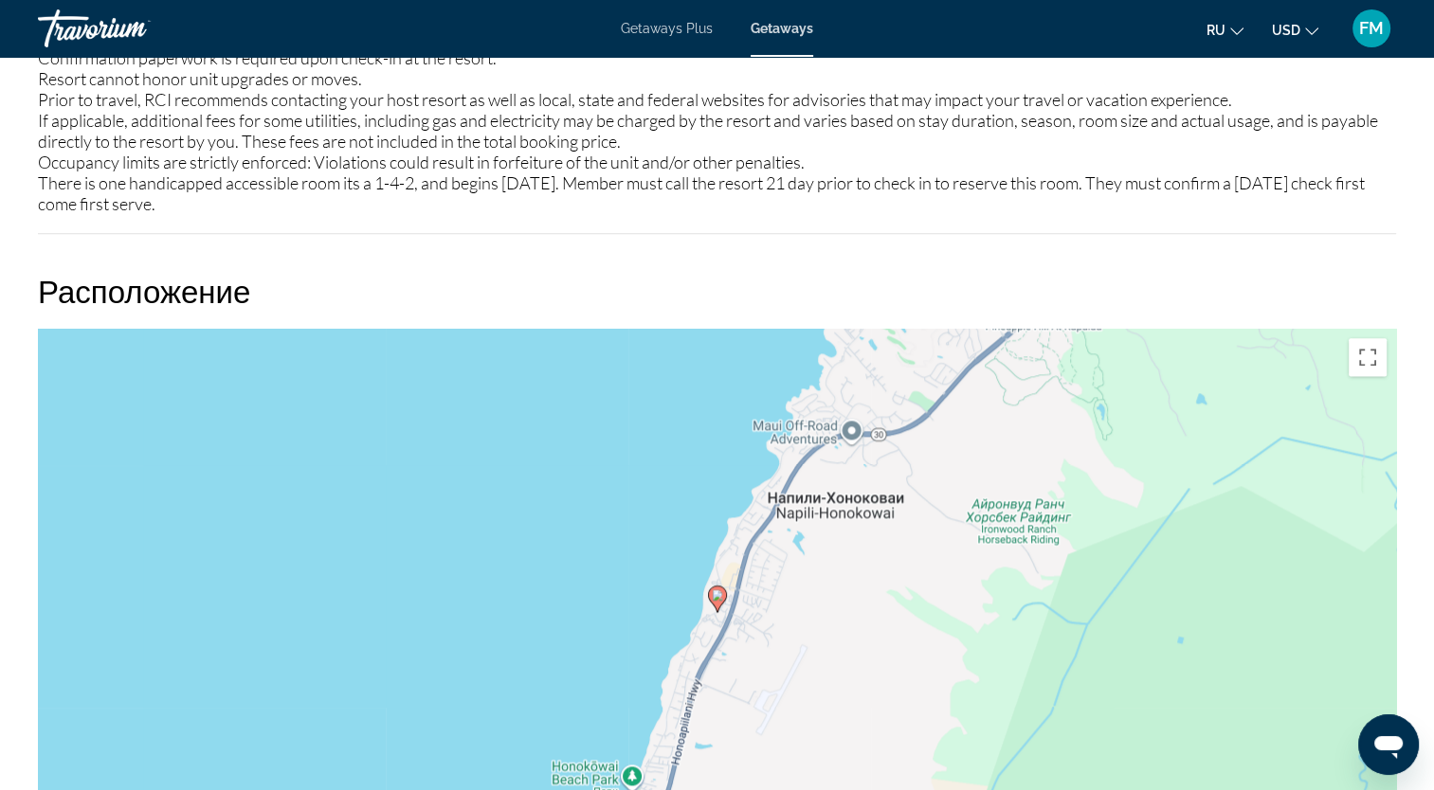
scroll to position [2559, 0]
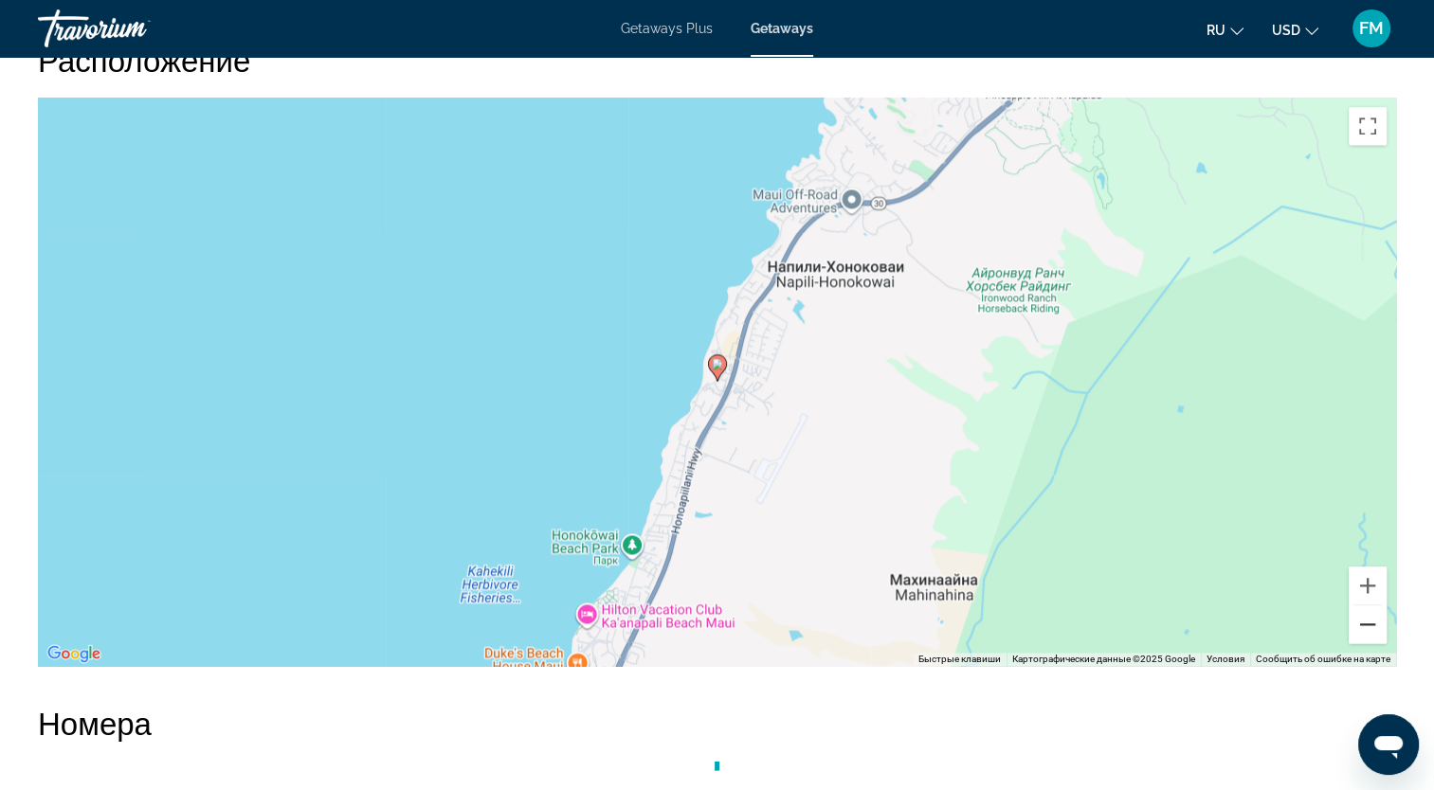
click at [1368, 626] on button "Уменьшить" at bounding box center [1368, 625] width 38 height 38
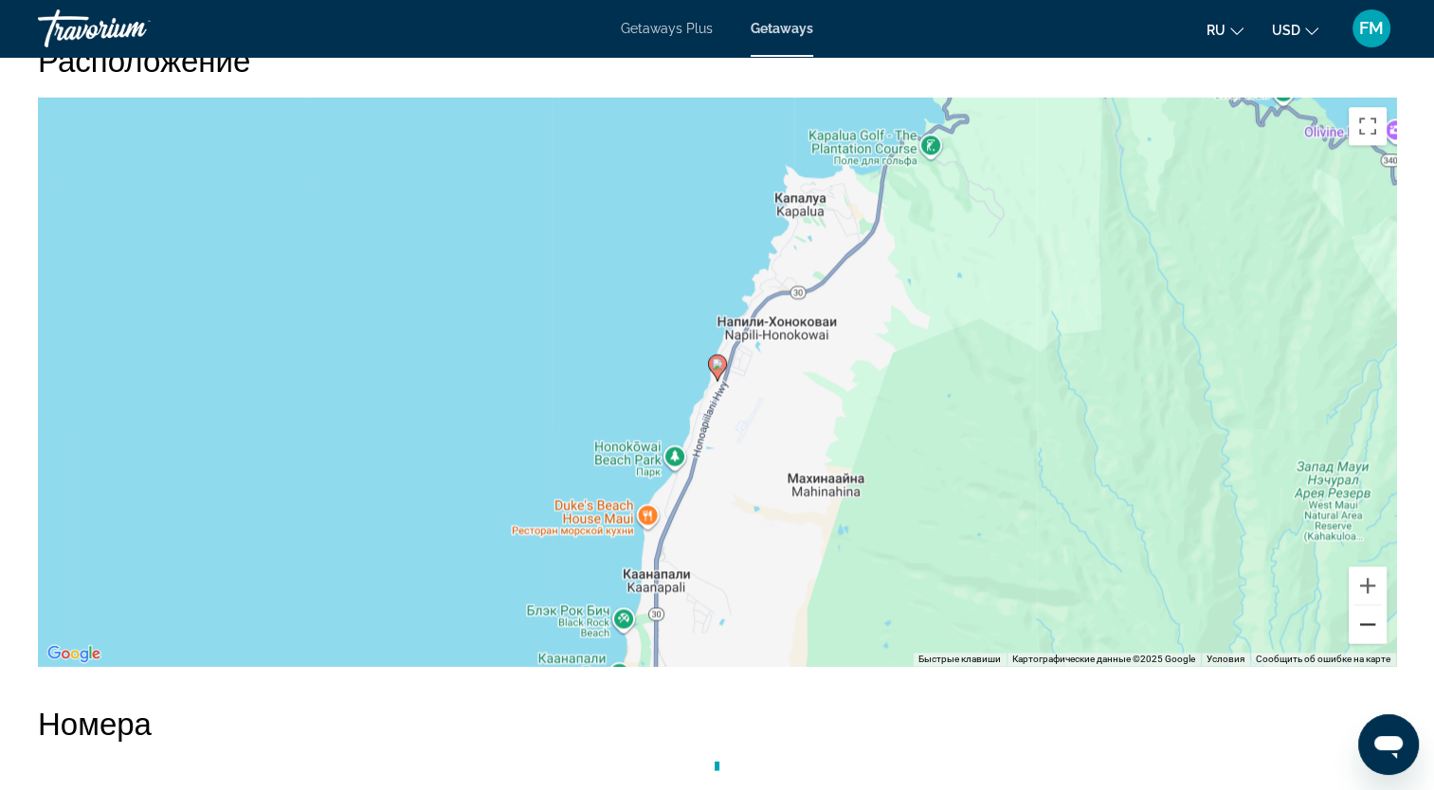
click at [1368, 626] on button "Уменьшить" at bounding box center [1368, 625] width 38 height 38
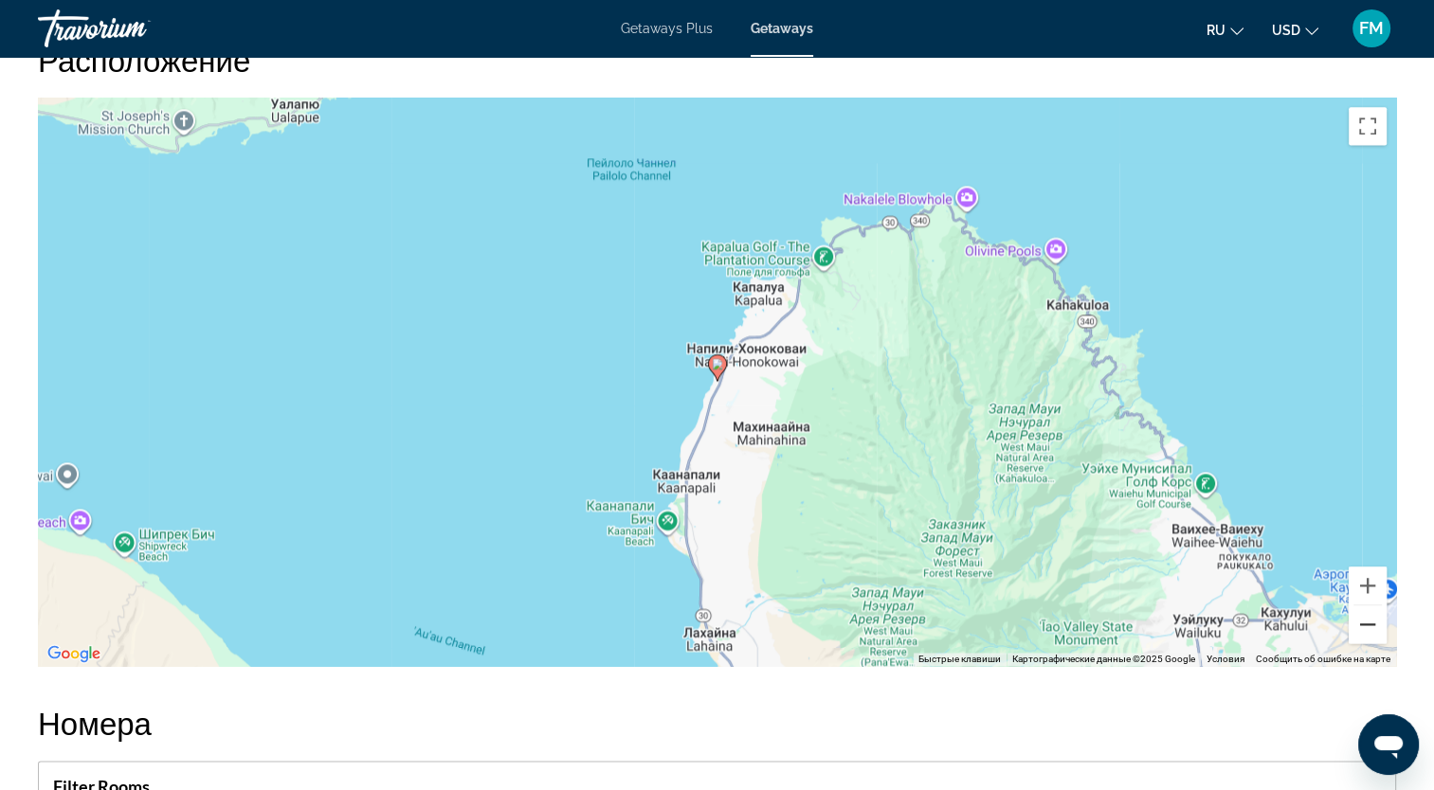
click at [1368, 626] on button "Уменьшить" at bounding box center [1368, 625] width 38 height 38
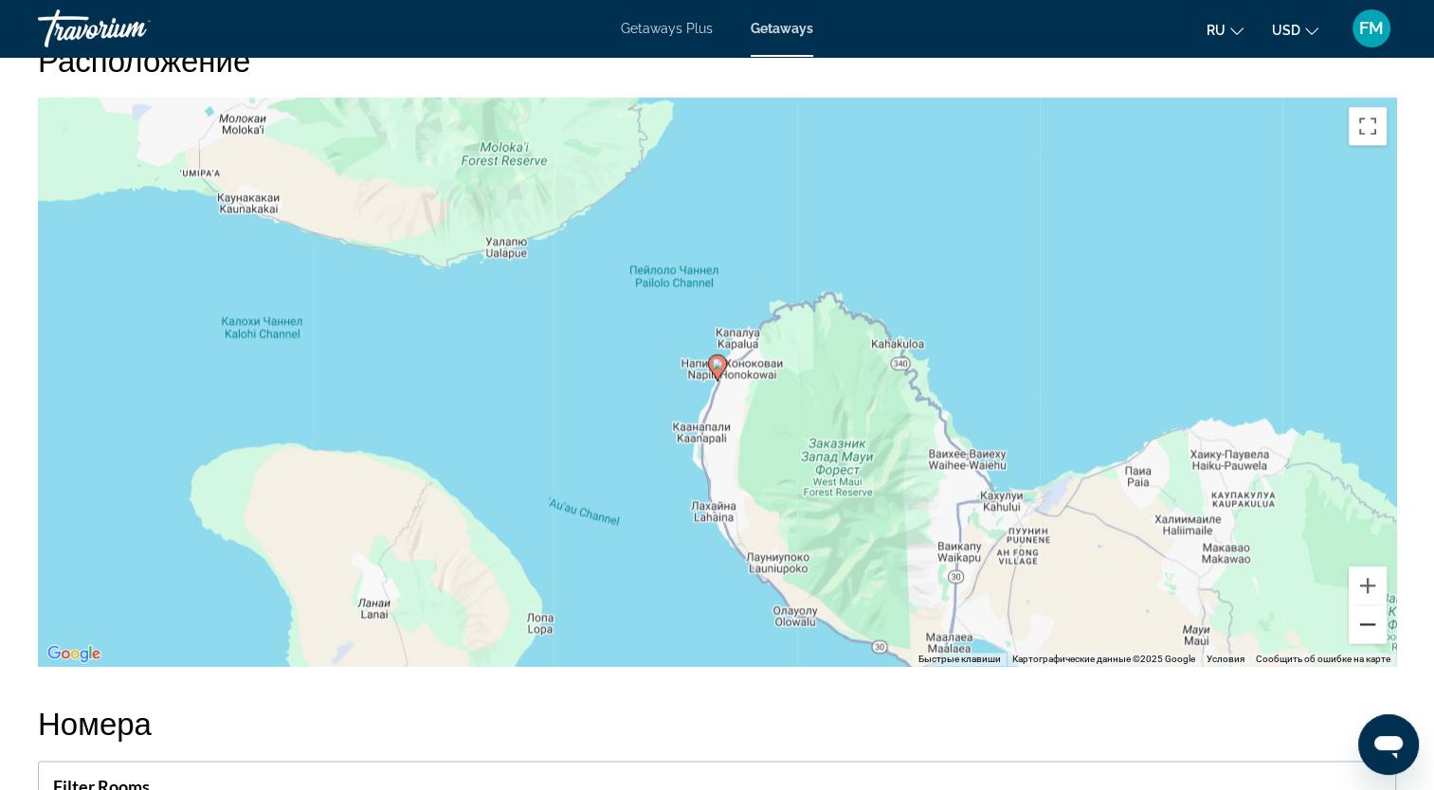
click at [1371, 621] on button "Уменьшить" at bounding box center [1368, 625] width 38 height 38
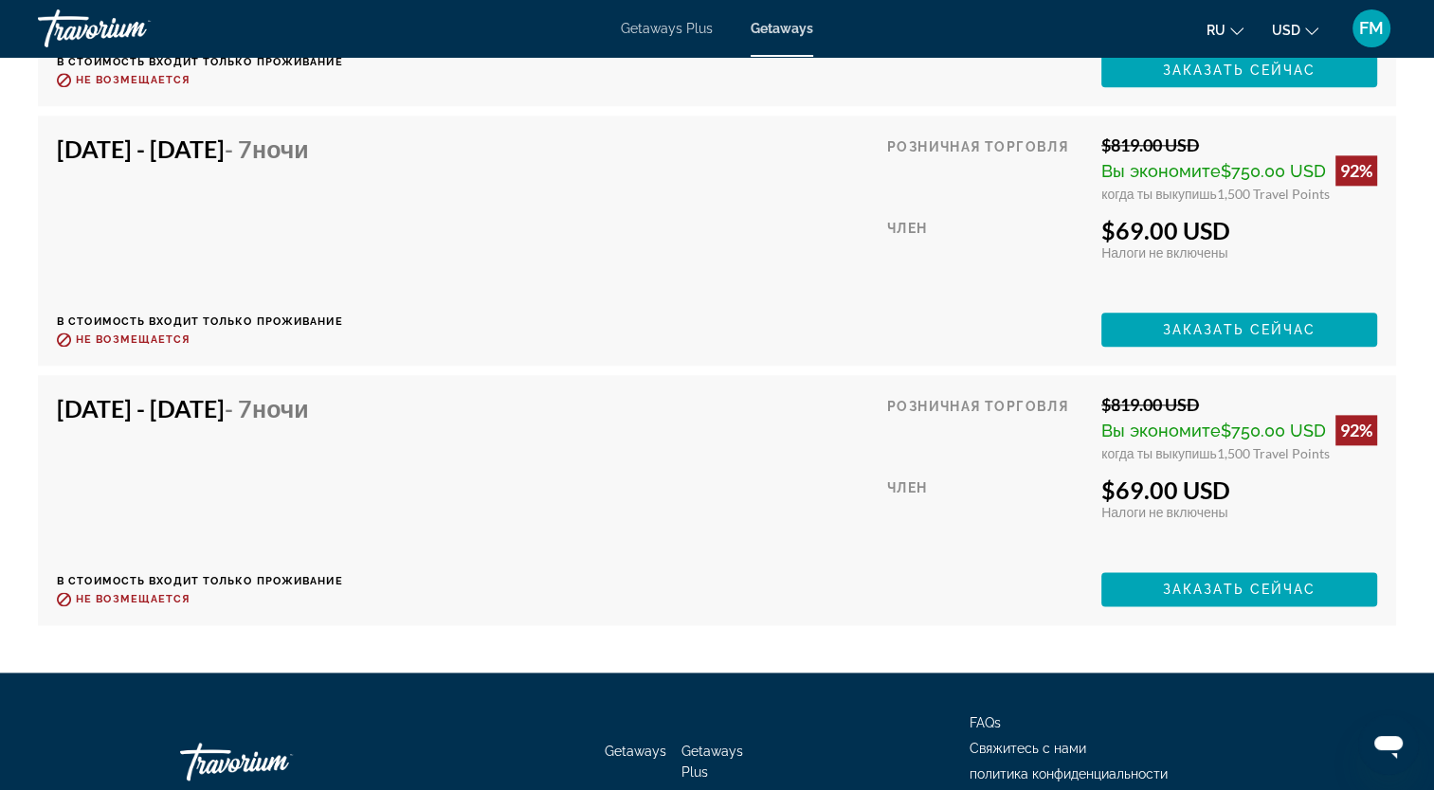
scroll to position [9359, 0]
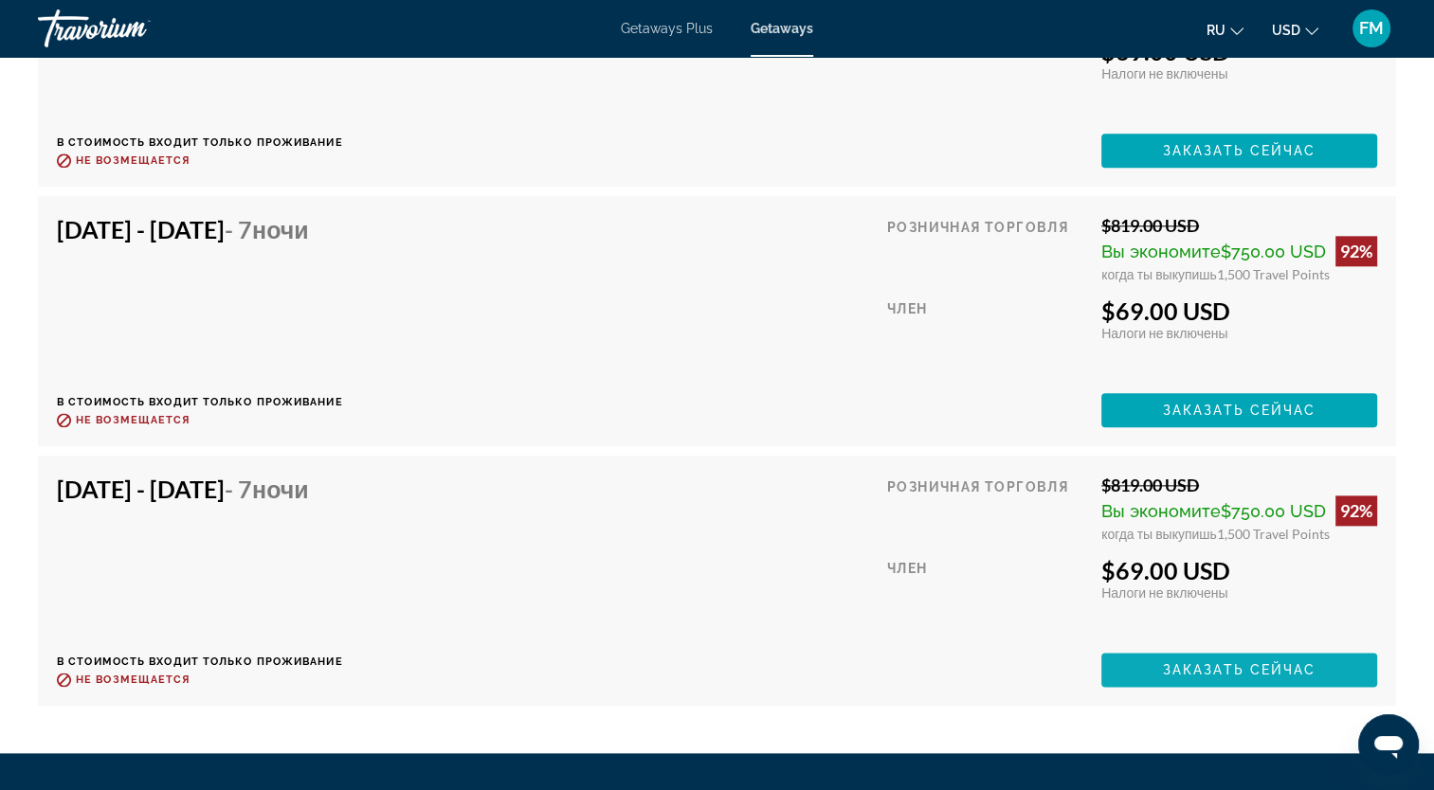
click at [1160, 661] on span "Main content" at bounding box center [1239, 669] width 276 height 45
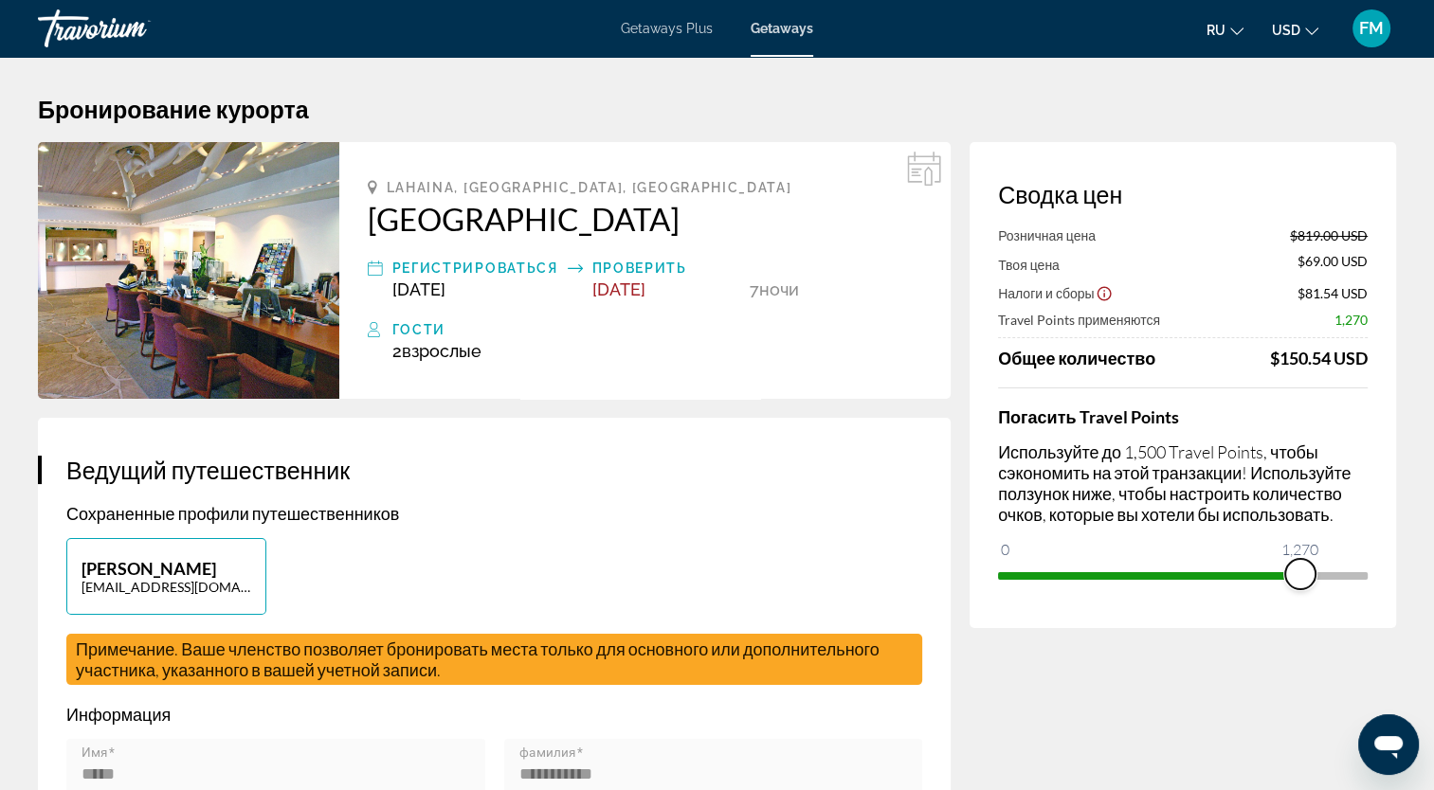
drag, startPoint x: 1343, startPoint y: 578, endPoint x: 1300, endPoint y: 572, distance: 43.0
click at [1300, 572] on span "ngx-slider" at bounding box center [1300, 574] width 30 height 30
drag, startPoint x: 1300, startPoint y: 572, endPoint x: 1360, endPoint y: 577, distance: 59.9
click at [1360, 577] on span "ngx-slider" at bounding box center [1352, 574] width 30 height 30
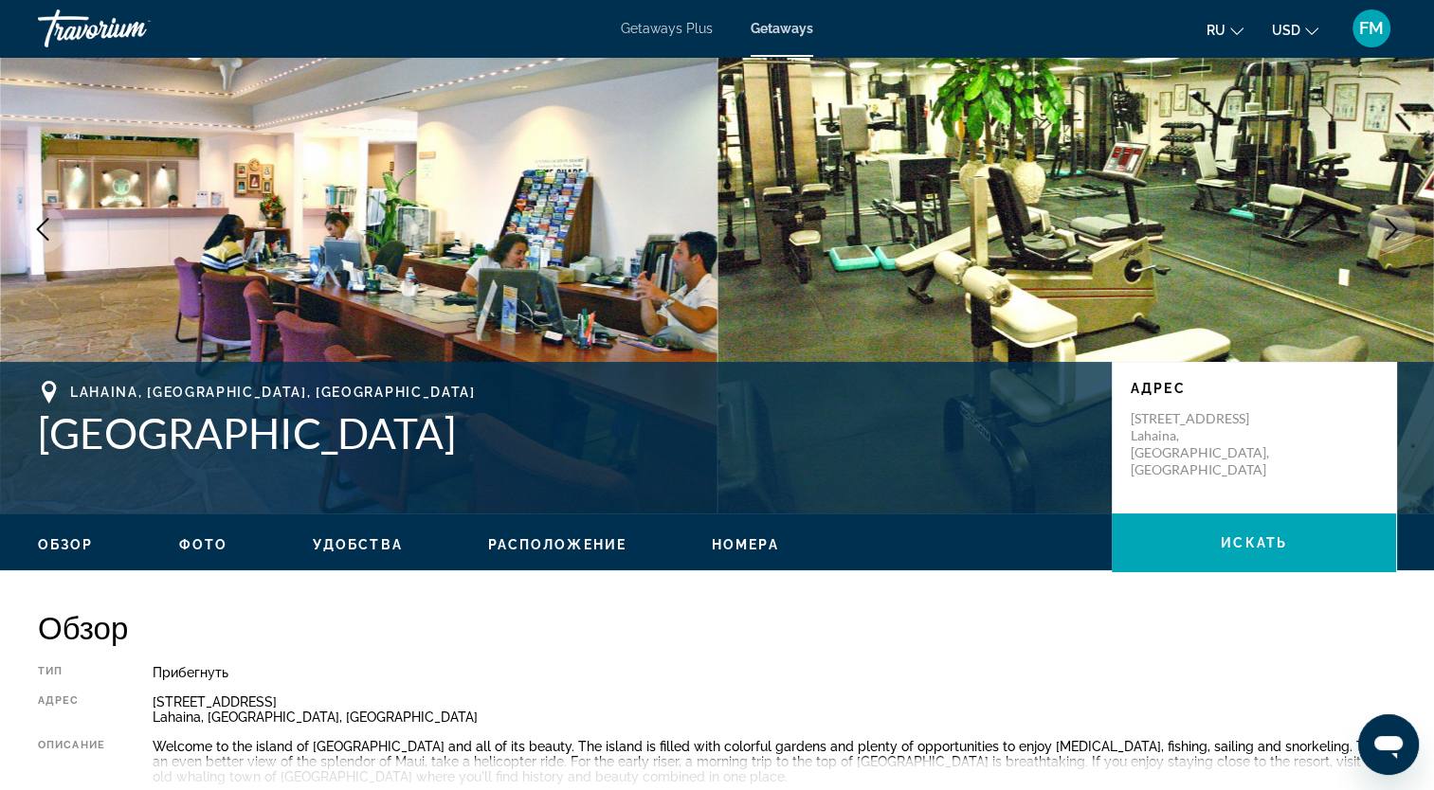
scroll to position [95, 0]
